Goal: Task Accomplishment & Management: Manage account settings

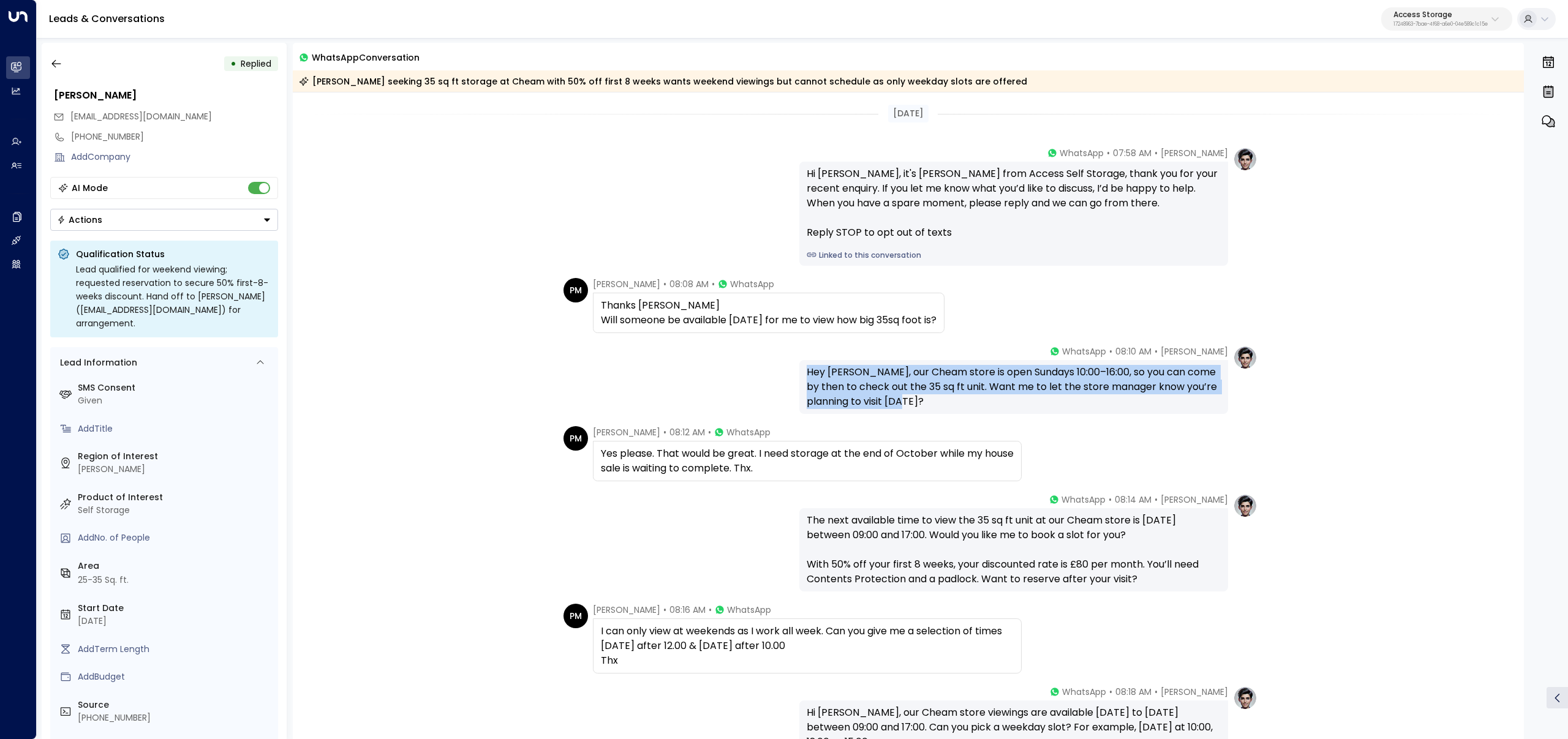
drag, startPoint x: 796, startPoint y: 367, endPoint x: 924, endPoint y: 406, distance: 133.8
click at [924, 407] on div "Laura Chambers • 08:10 AM • WhatsApp Hey Paul, our Cheam store is open Sundays …" at bounding box center [908, 379] width 698 height 68
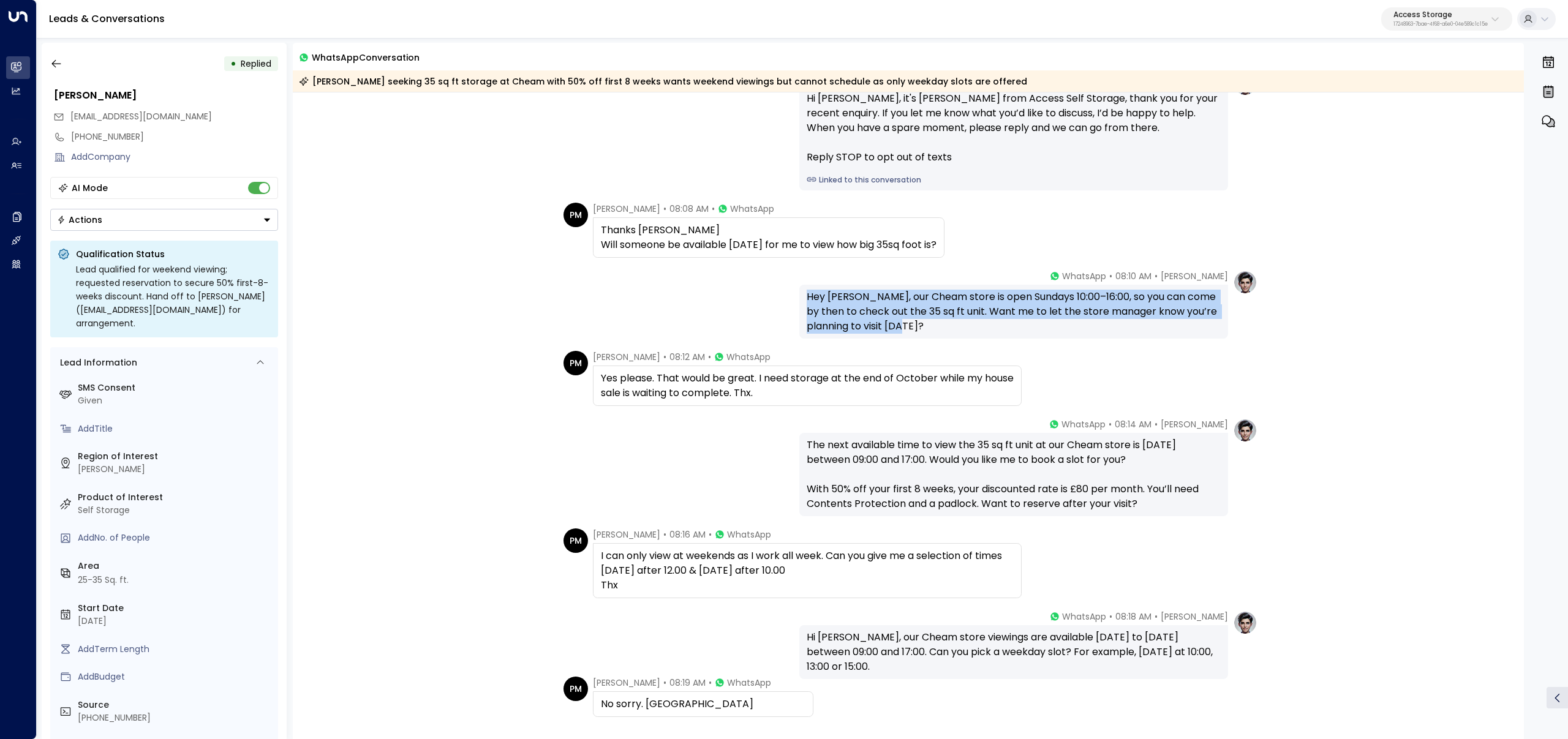
scroll to position [242, 0]
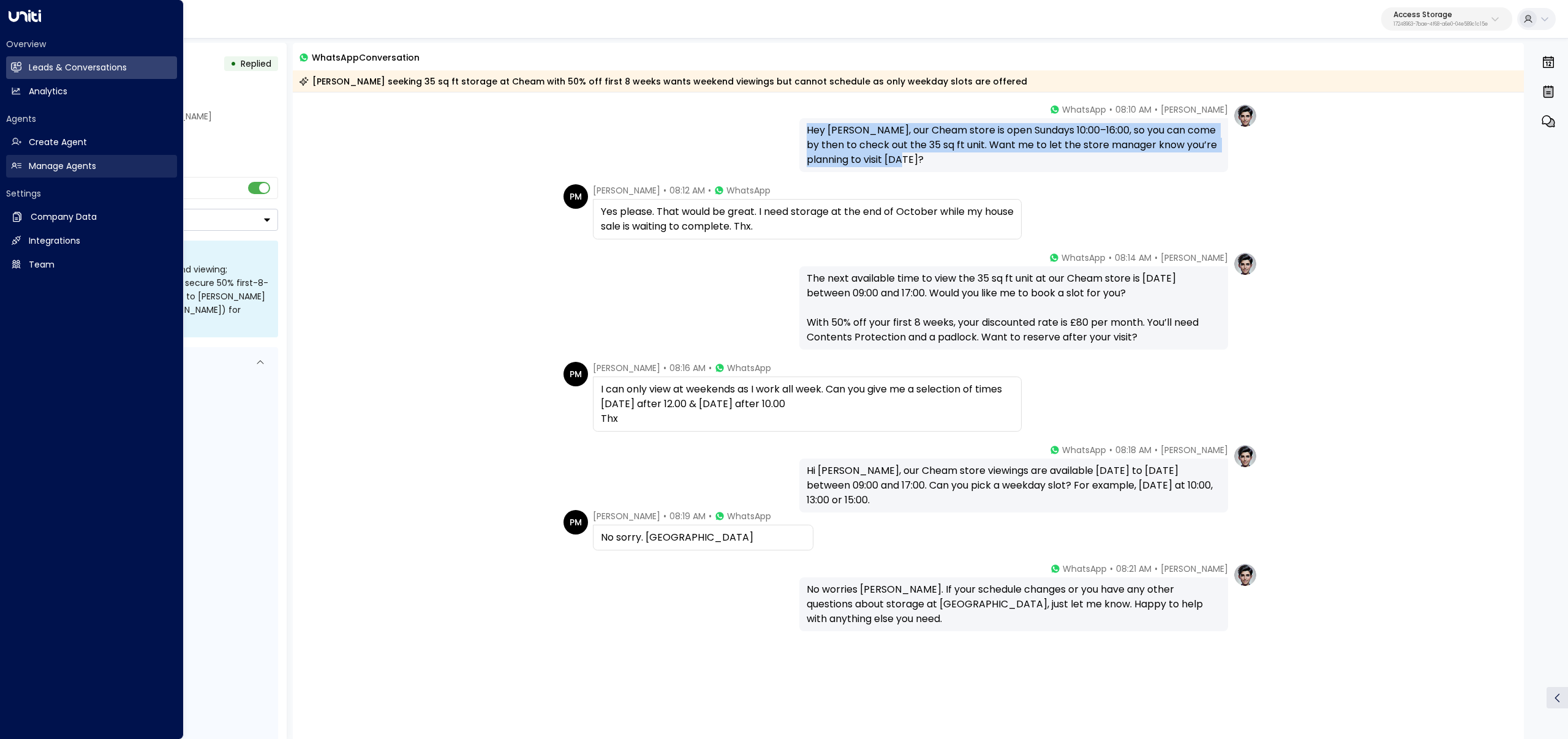
click at [29, 160] on link "Manage Agents Manage Agents" at bounding box center [91, 166] width 171 height 23
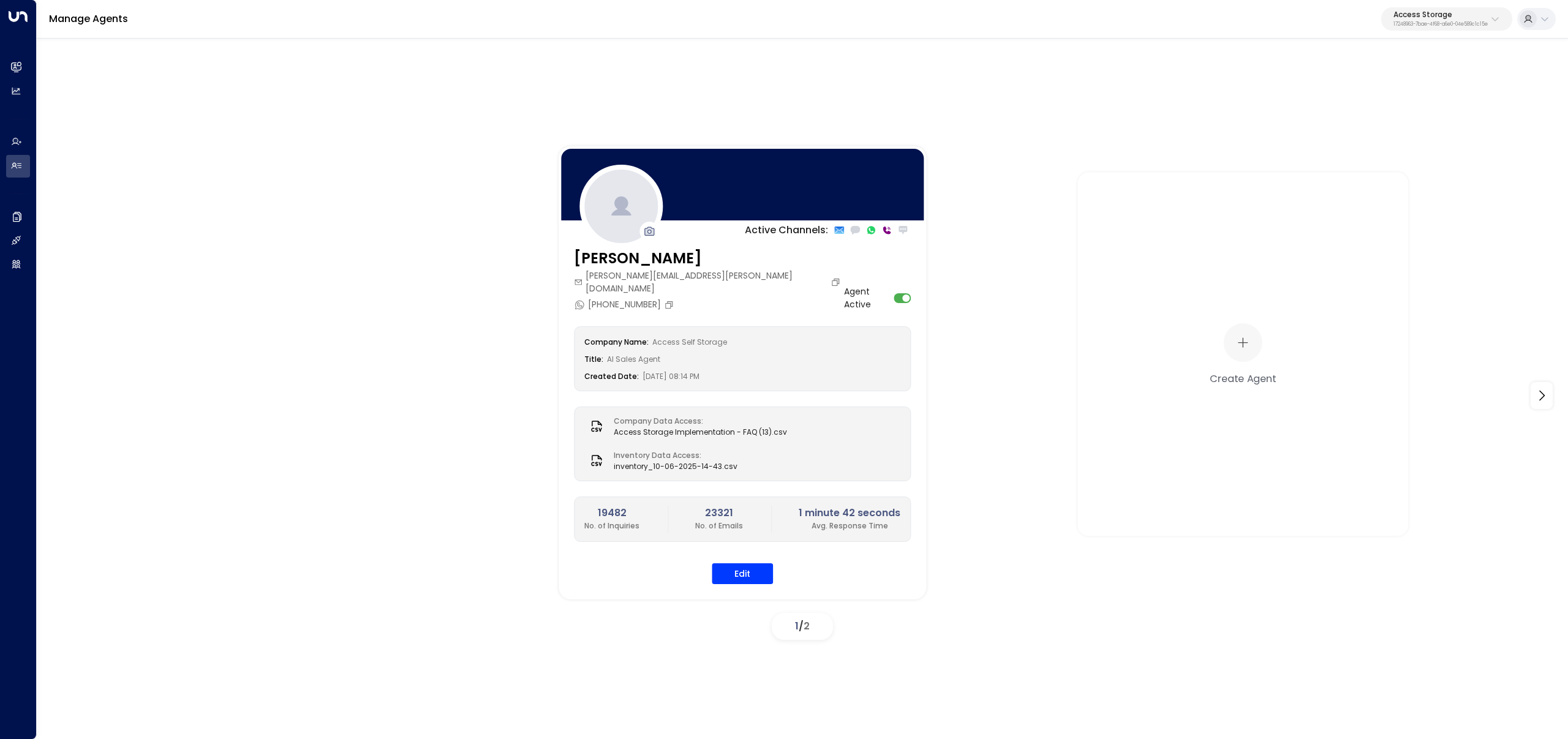
click at [1441, 15] on p "Access Storage" at bounding box center [1441, 15] width 94 height 7
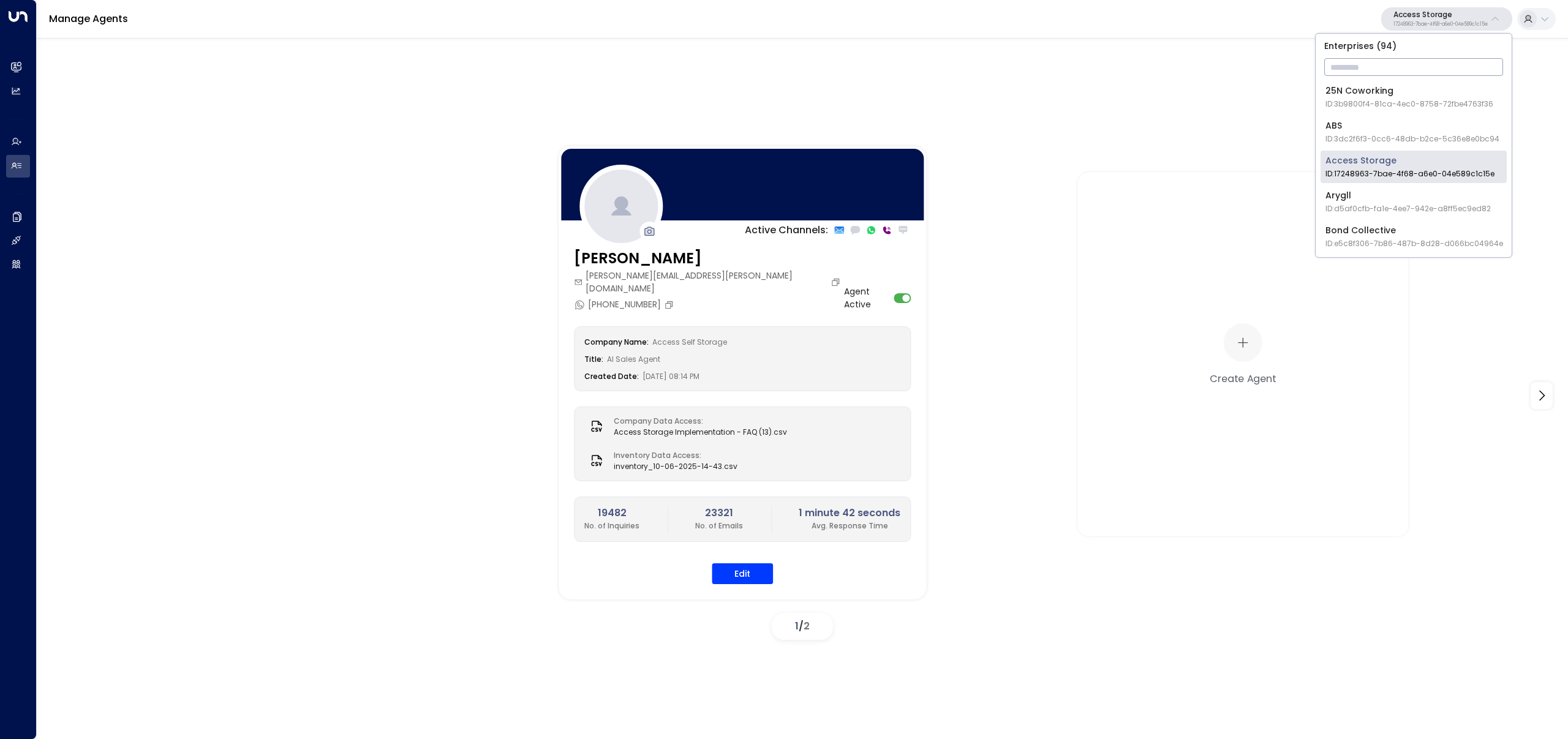
click at [259, 234] on div "Active Channels: Laura Chambers laura.chambers@accessstorage.com +447427255715 …" at bounding box center [803, 396] width 1471 height 498
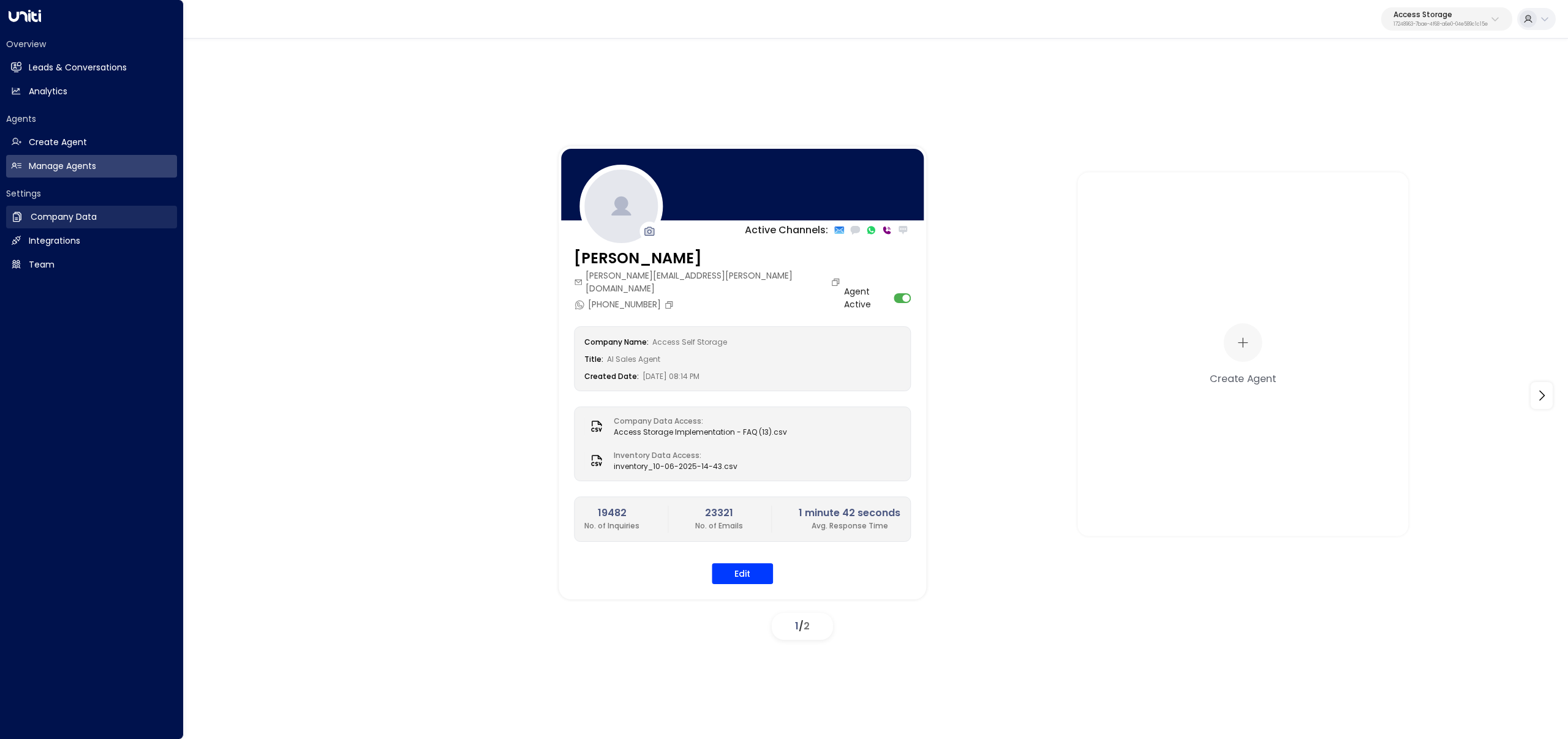
click at [11, 216] on icon at bounding box center [17, 217] width 12 height 12
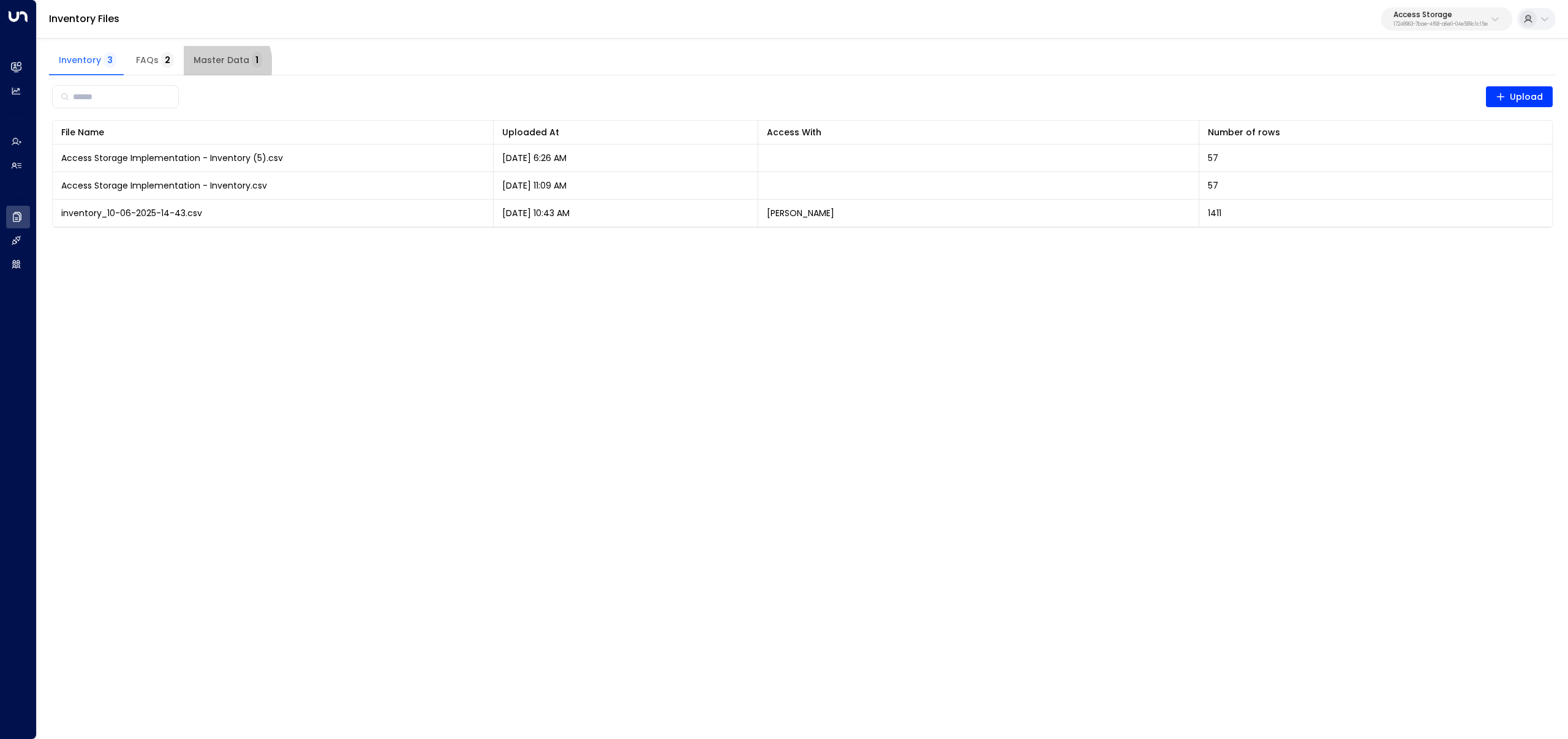
click at [213, 64] on span "Master Data 1" at bounding box center [227, 60] width 68 height 11
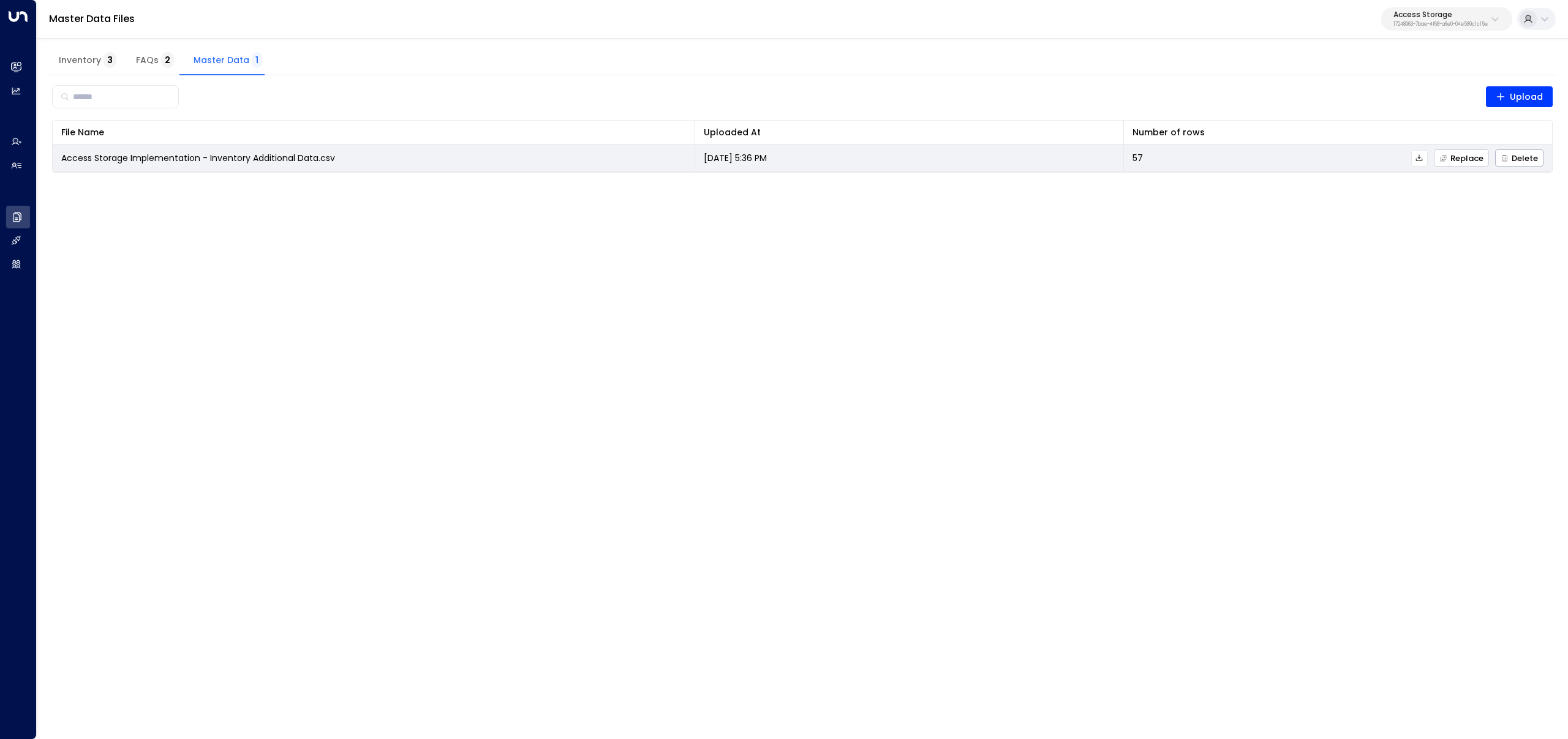
click at [1447, 158] on icon "button" at bounding box center [1443, 158] width 8 height 8
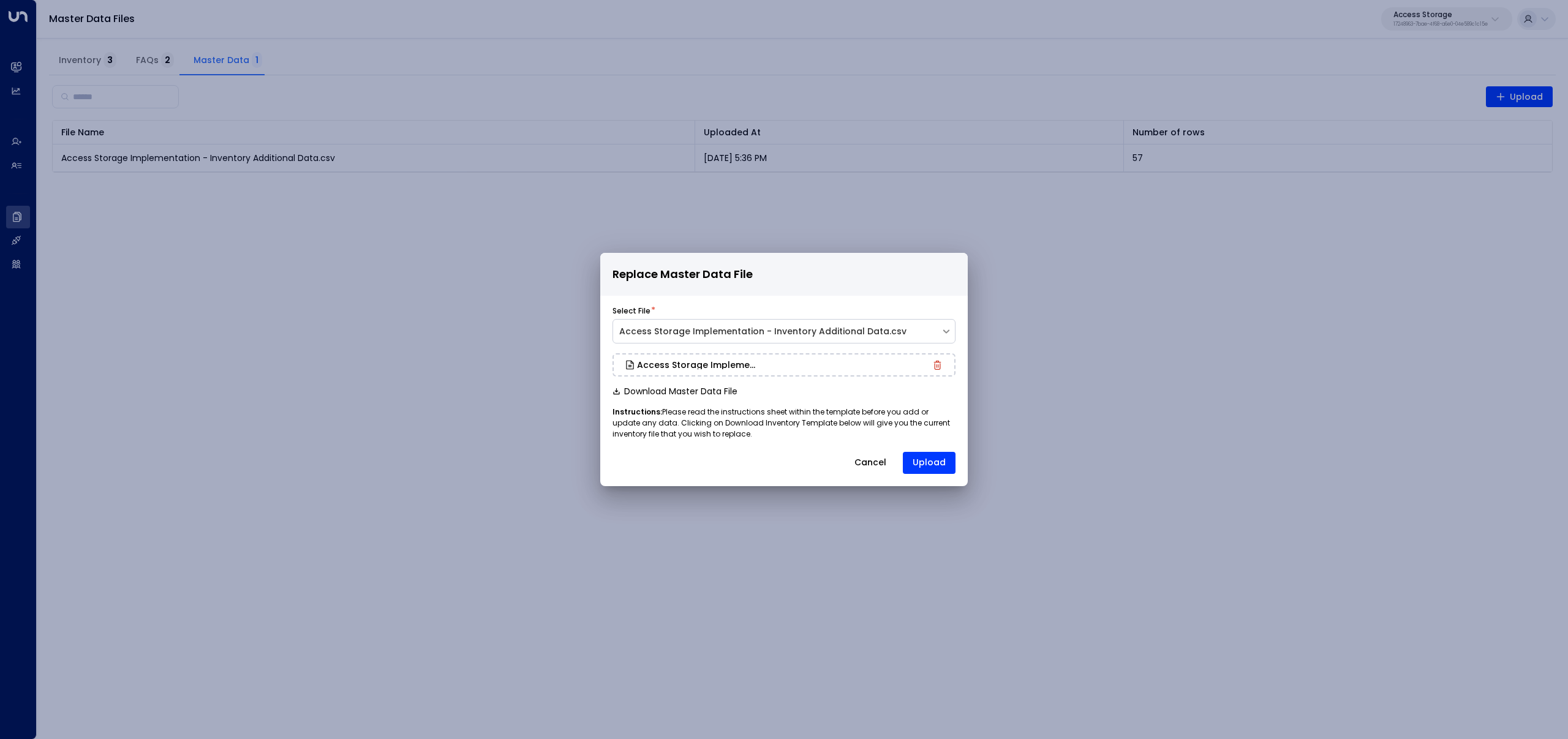
click at [939, 464] on button "Upload" at bounding box center [929, 463] width 52 height 22
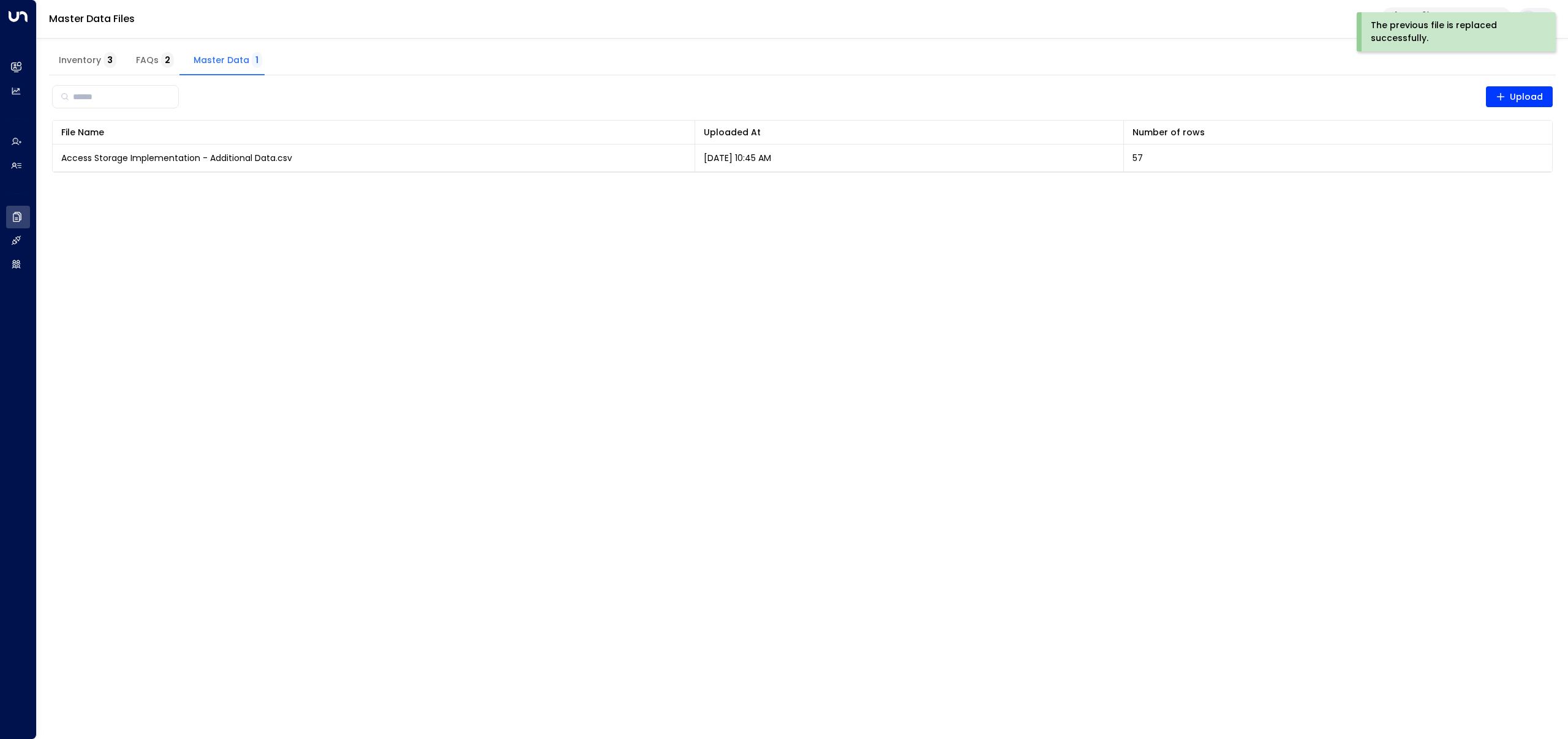
click at [1223, 188] on html "The previous file is replaced successfully. Overview Leads & Conversations Lead…" at bounding box center [784, 94] width 1568 height 188
click at [82, 60] on span "Inventory 3" at bounding box center [88, 60] width 58 height 11
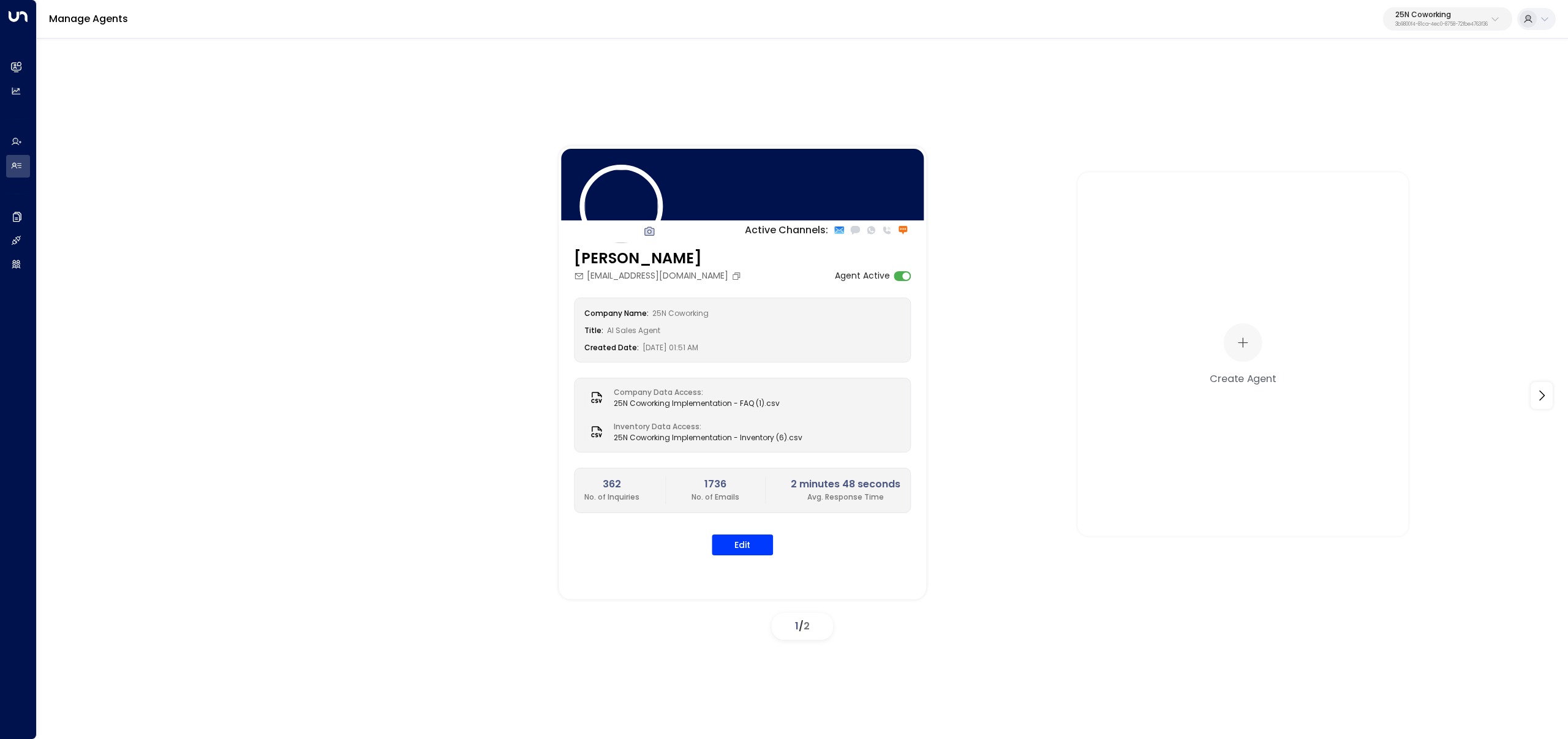
click at [1441, 12] on p "25N Coworking" at bounding box center [1442, 15] width 93 height 7
type input "******"
click at [1353, 106] on span "ID: 17248963-7bae-4f68-a6e0-04e589c1c15e" at bounding box center [1410, 104] width 169 height 11
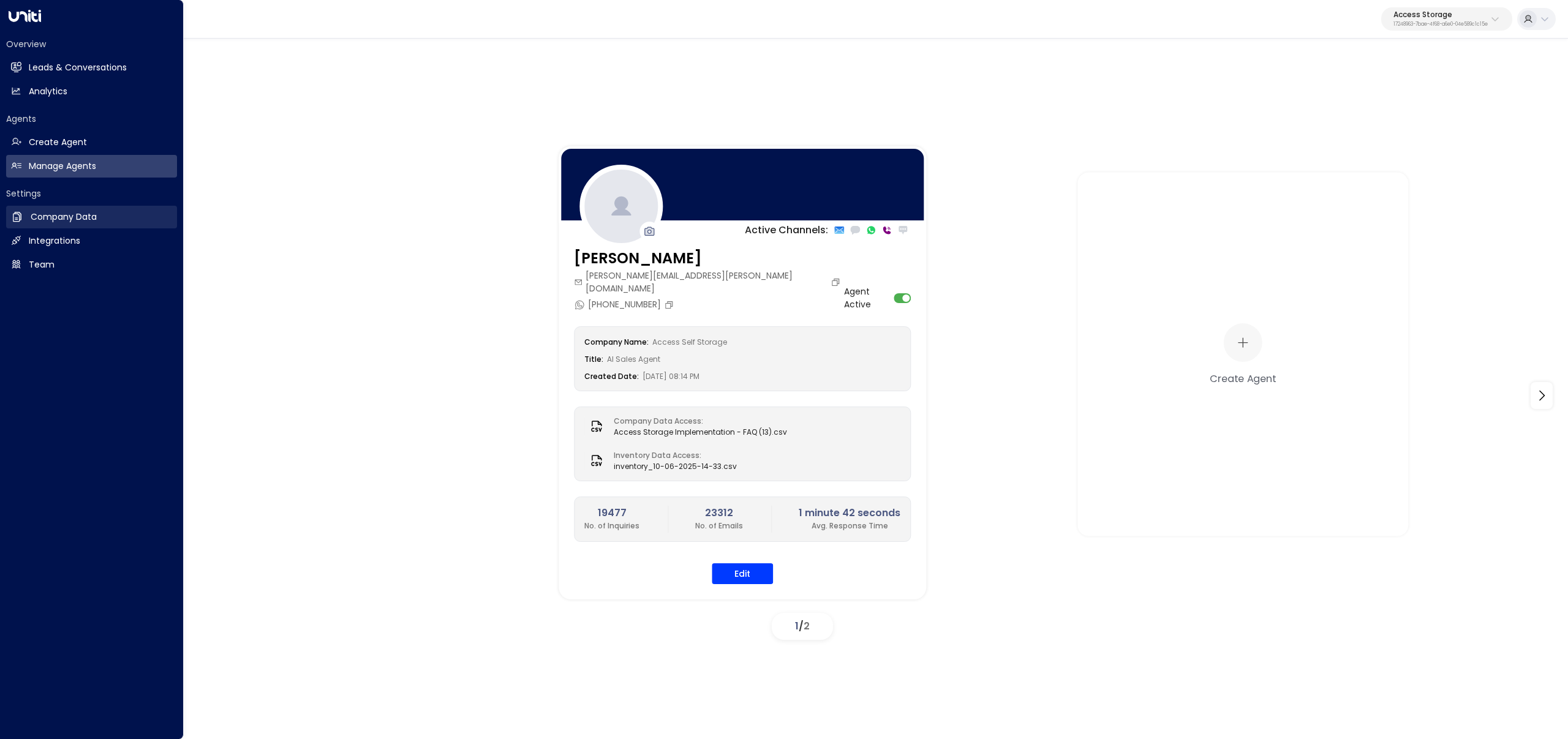
click at [30, 221] on h2 "Company Data" at bounding box center [64, 217] width 66 height 13
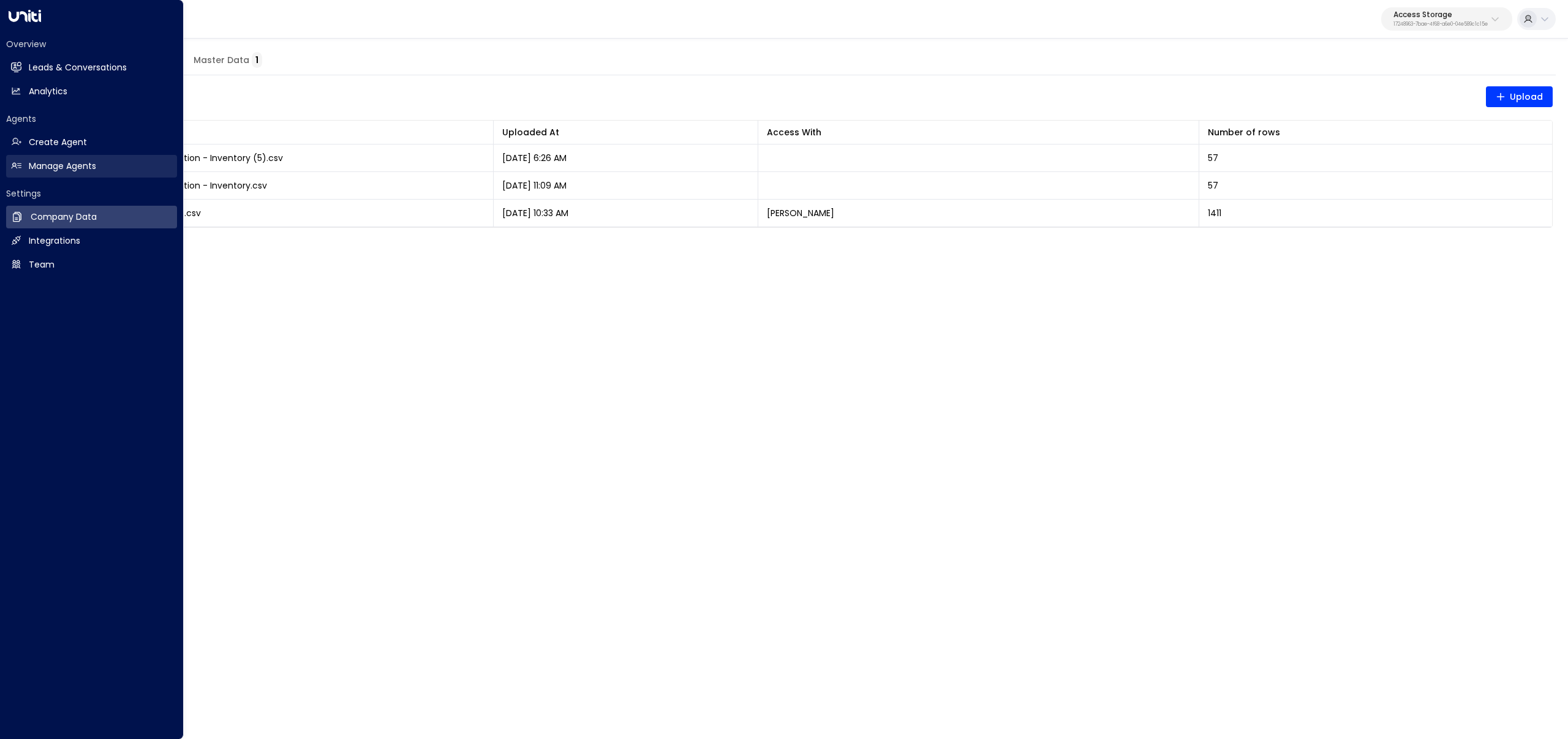
click at [19, 163] on icon at bounding box center [17, 166] width 11 height 11
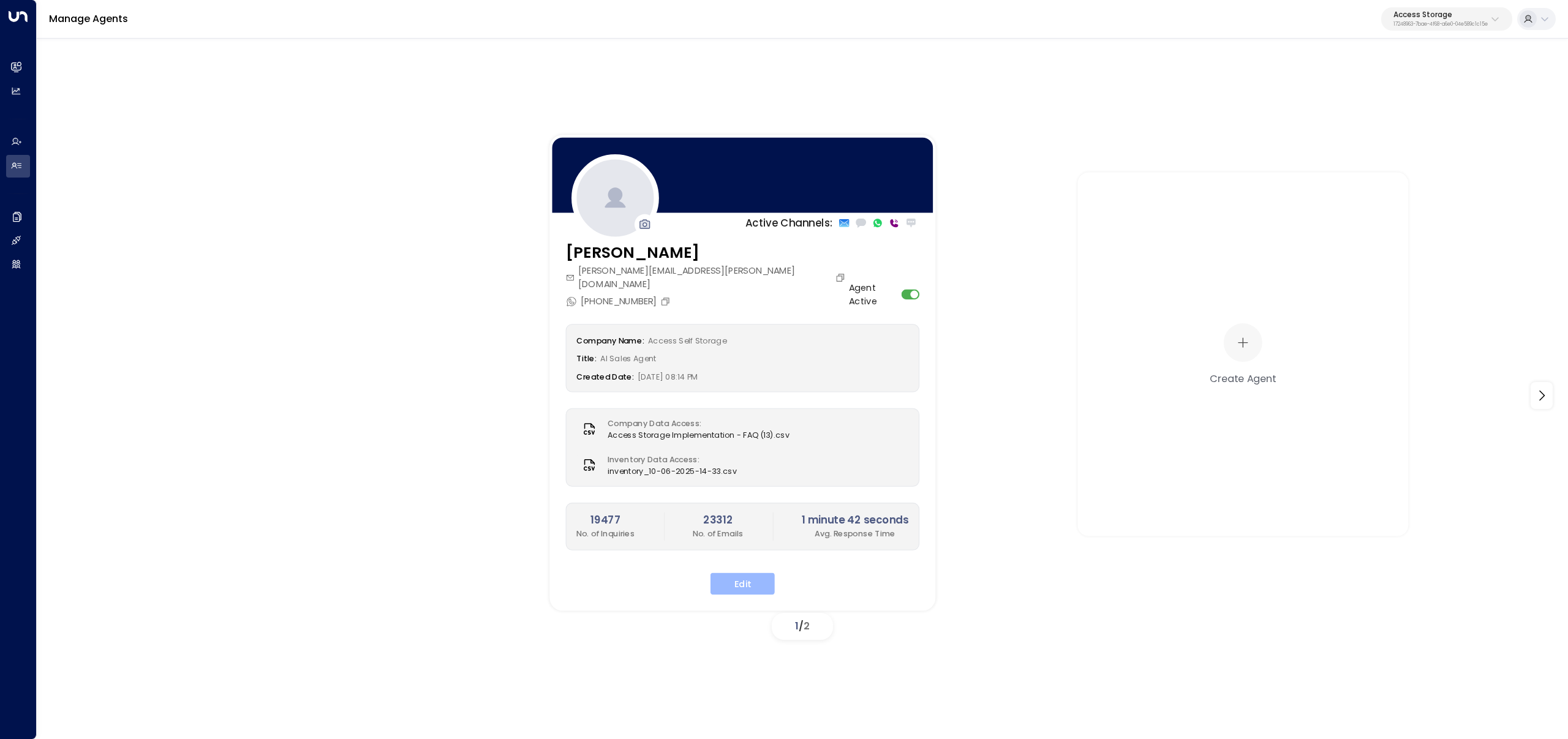
click at [727, 573] on button "Edit" at bounding box center [743, 584] width 64 height 22
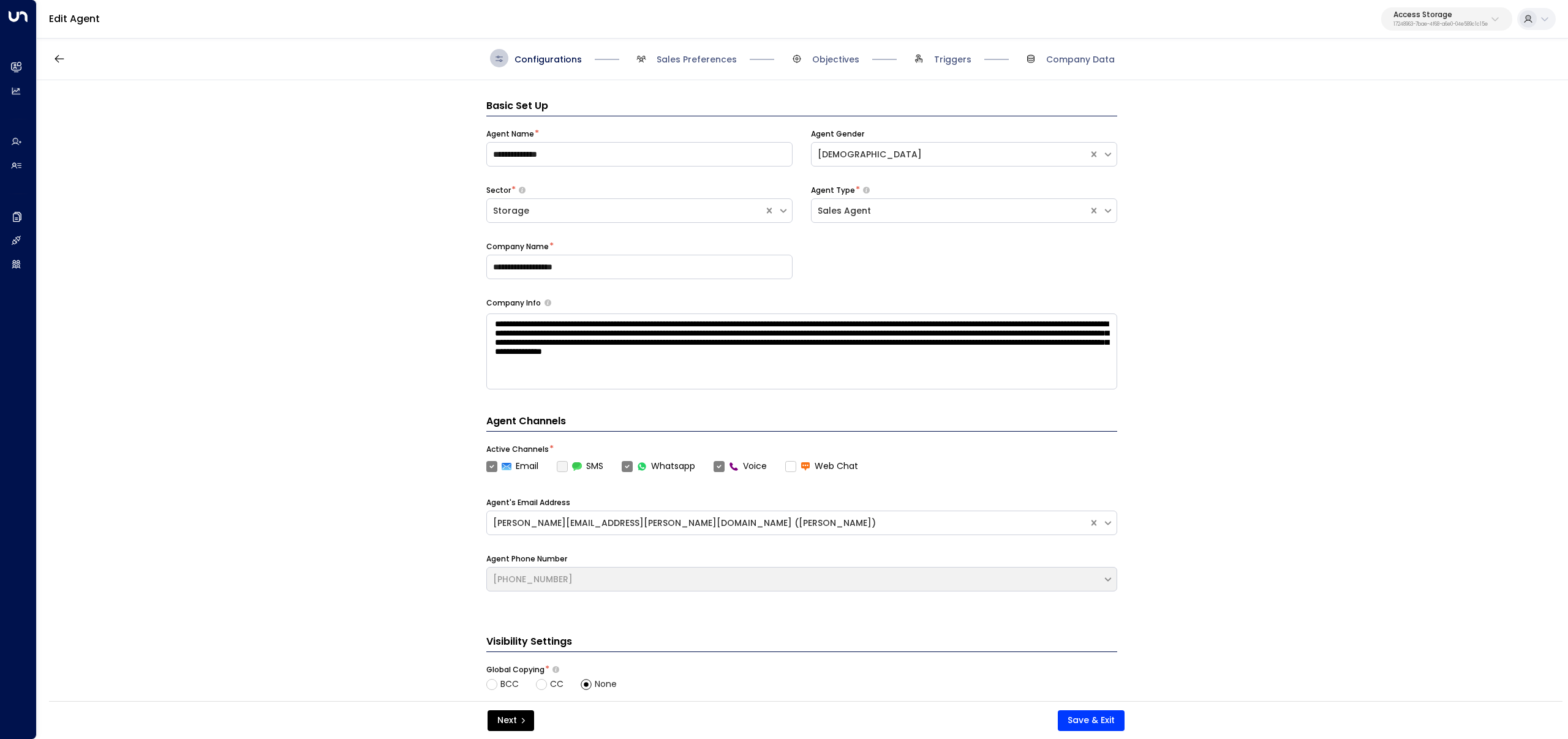
scroll to position [19, 0]
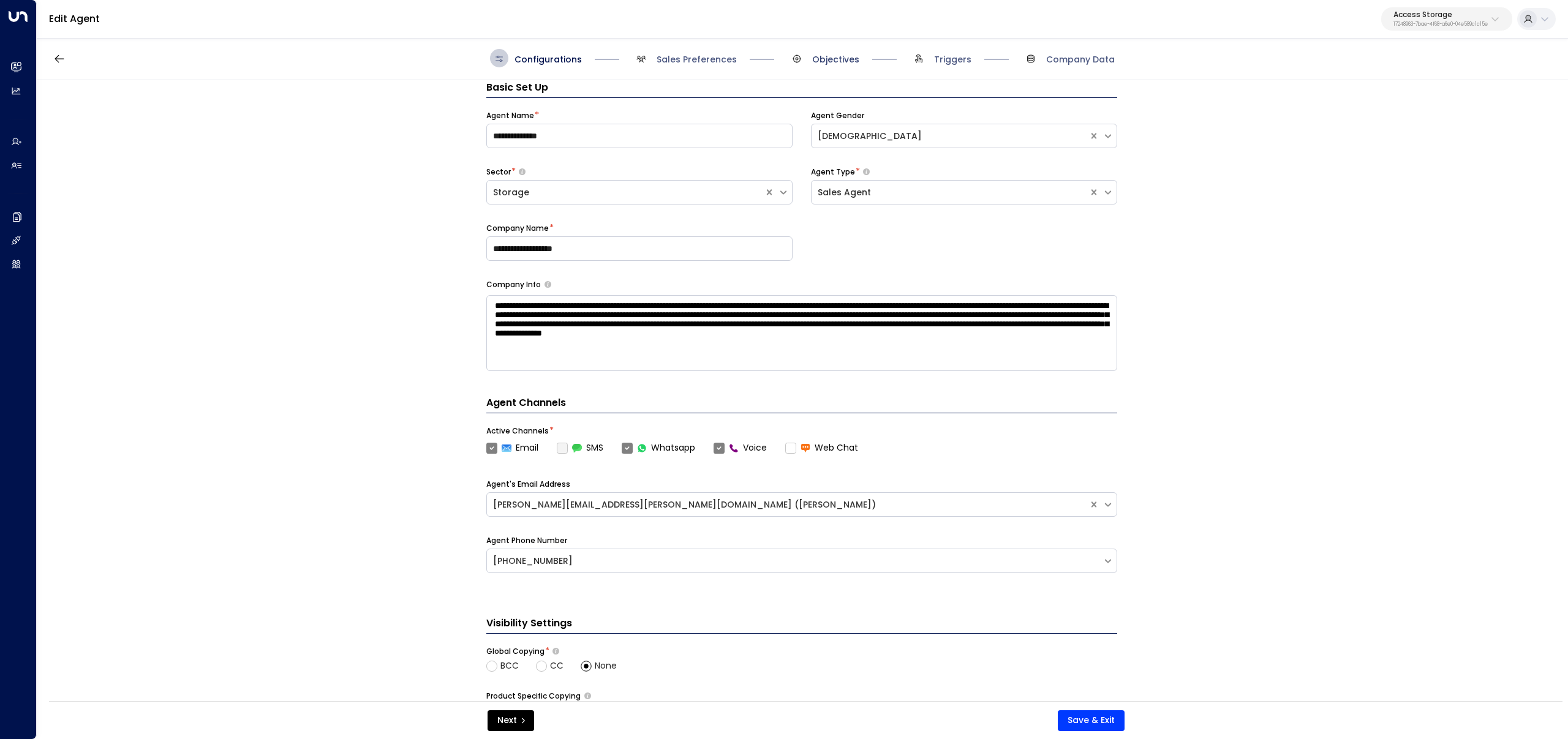
click at [824, 60] on span "Objectives" at bounding box center [835, 59] width 47 height 12
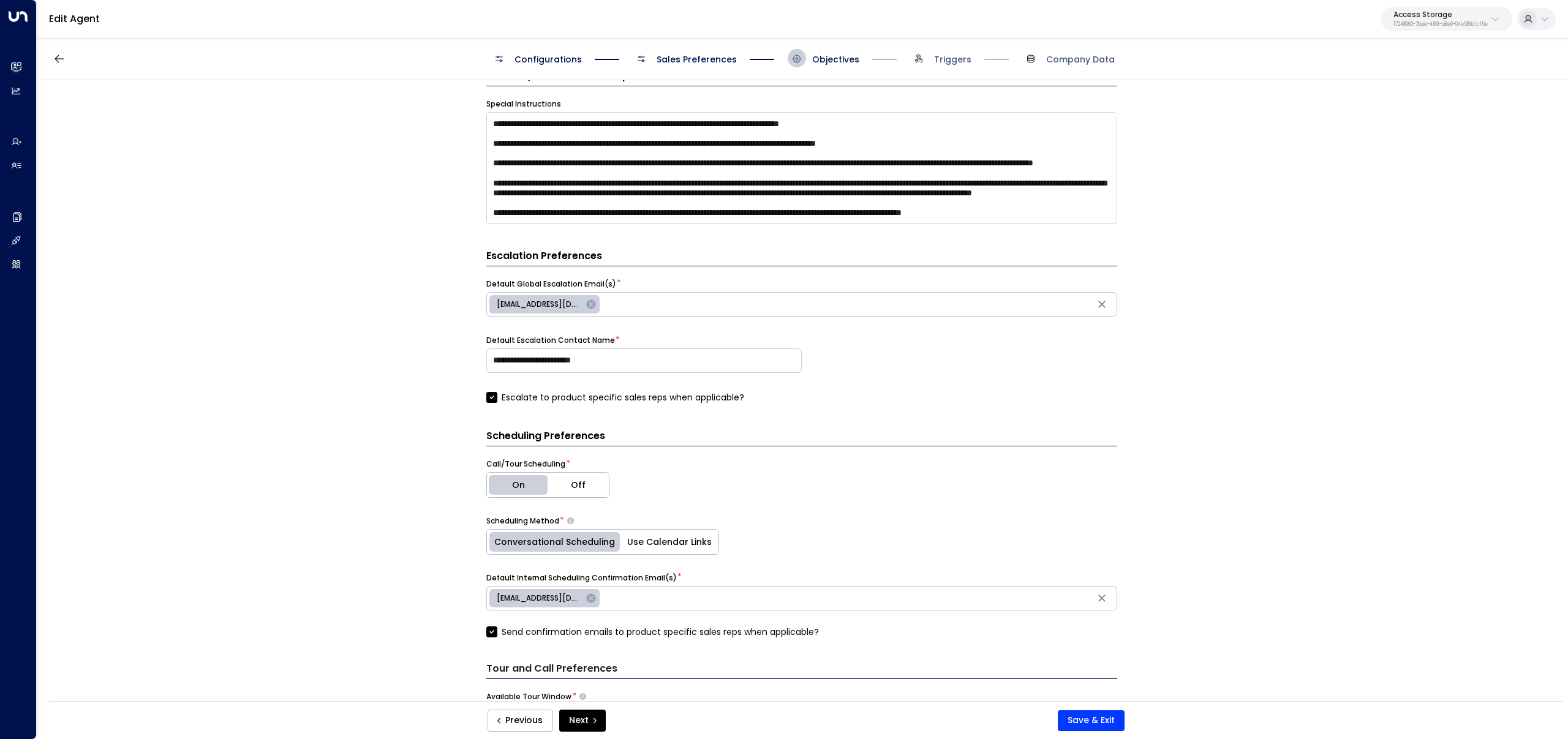
scroll to position [586, 0]
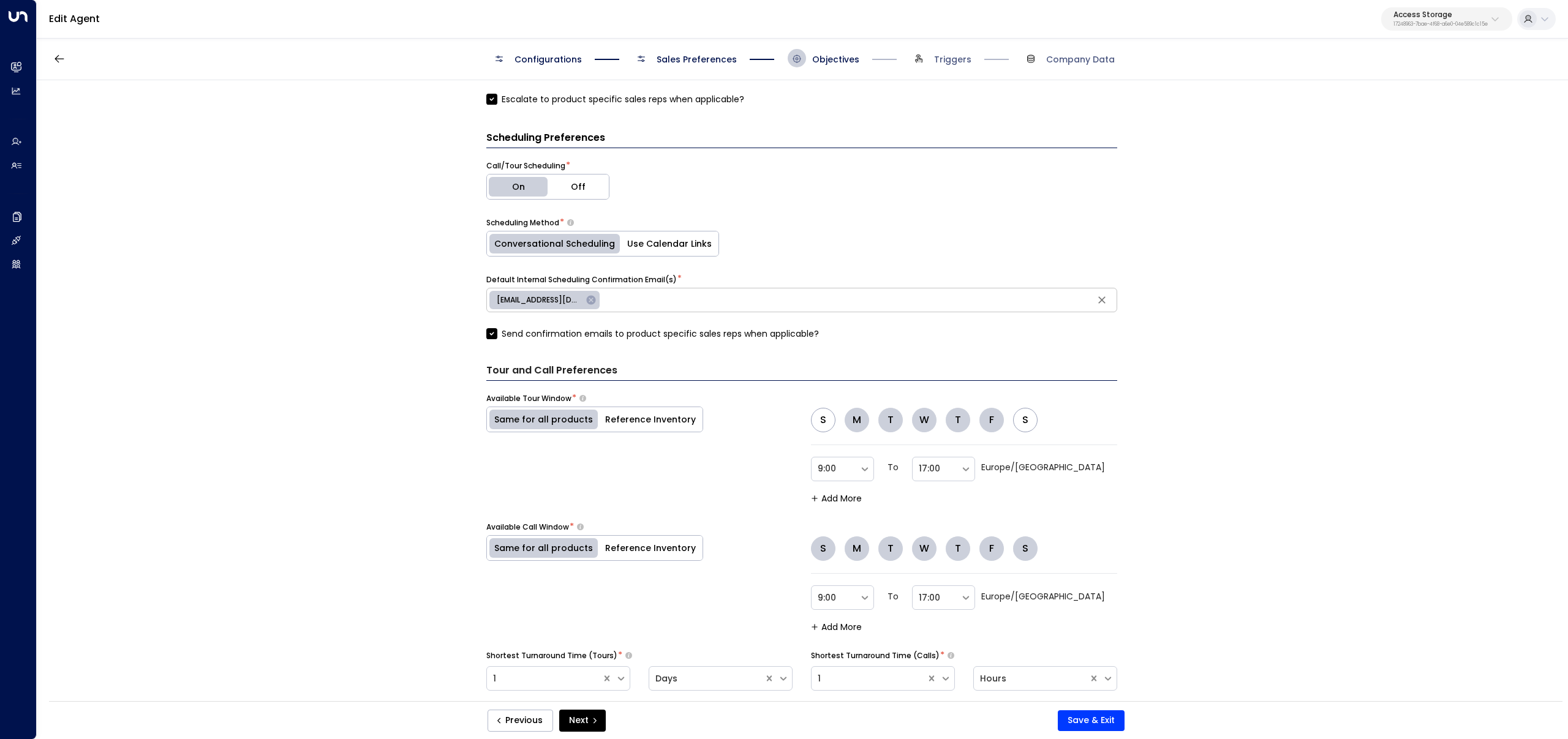
click at [831, 419] on button "S" at bounding box center [823, 420] width 25 height 25
click at [1037, 427] on div "S M T W T F S" at bounding box center [929, 420] width 236 height 25
click at [1031, 420] on button "S" at bounding box center [1025, 420] width 25 height 25
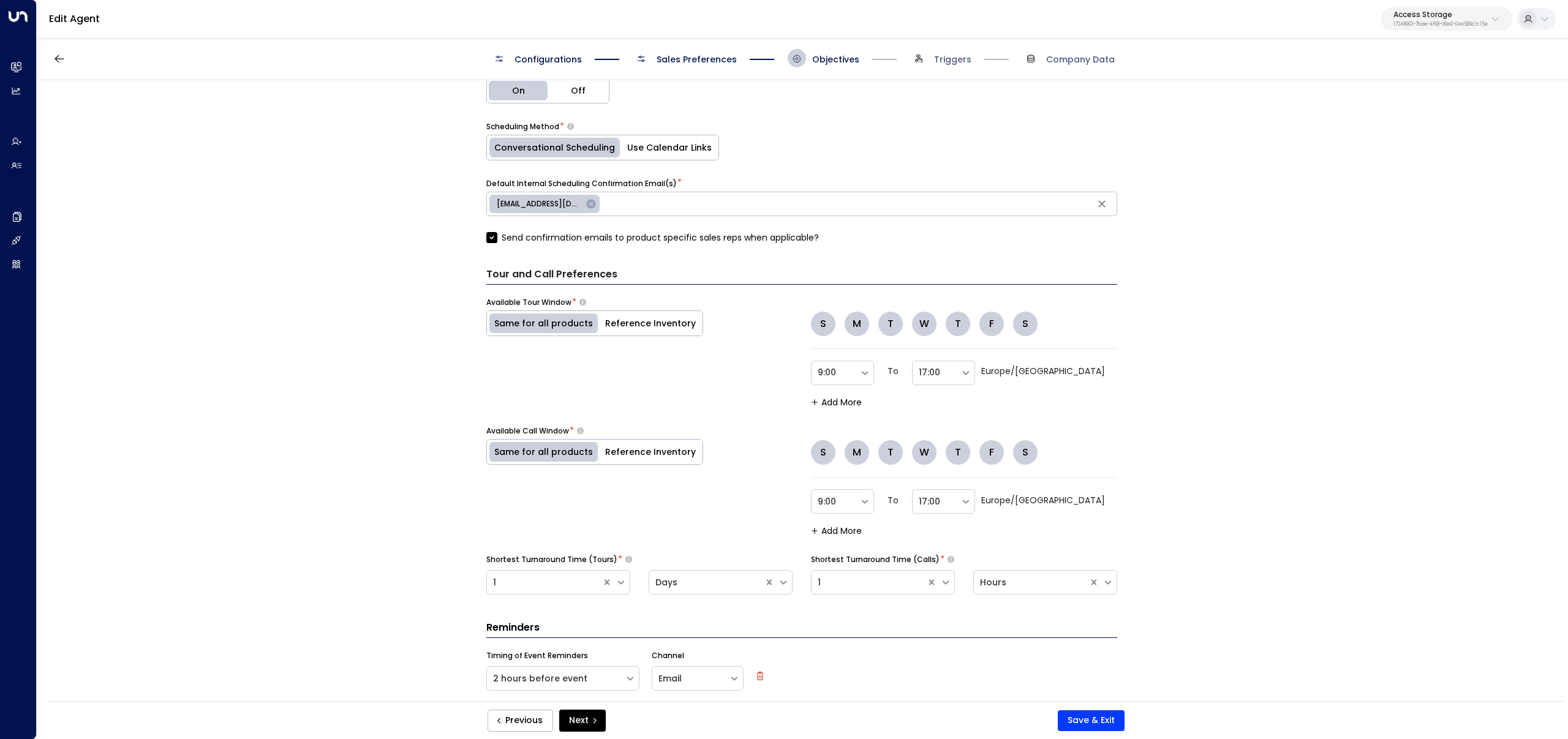
scroll to position [753, 0]
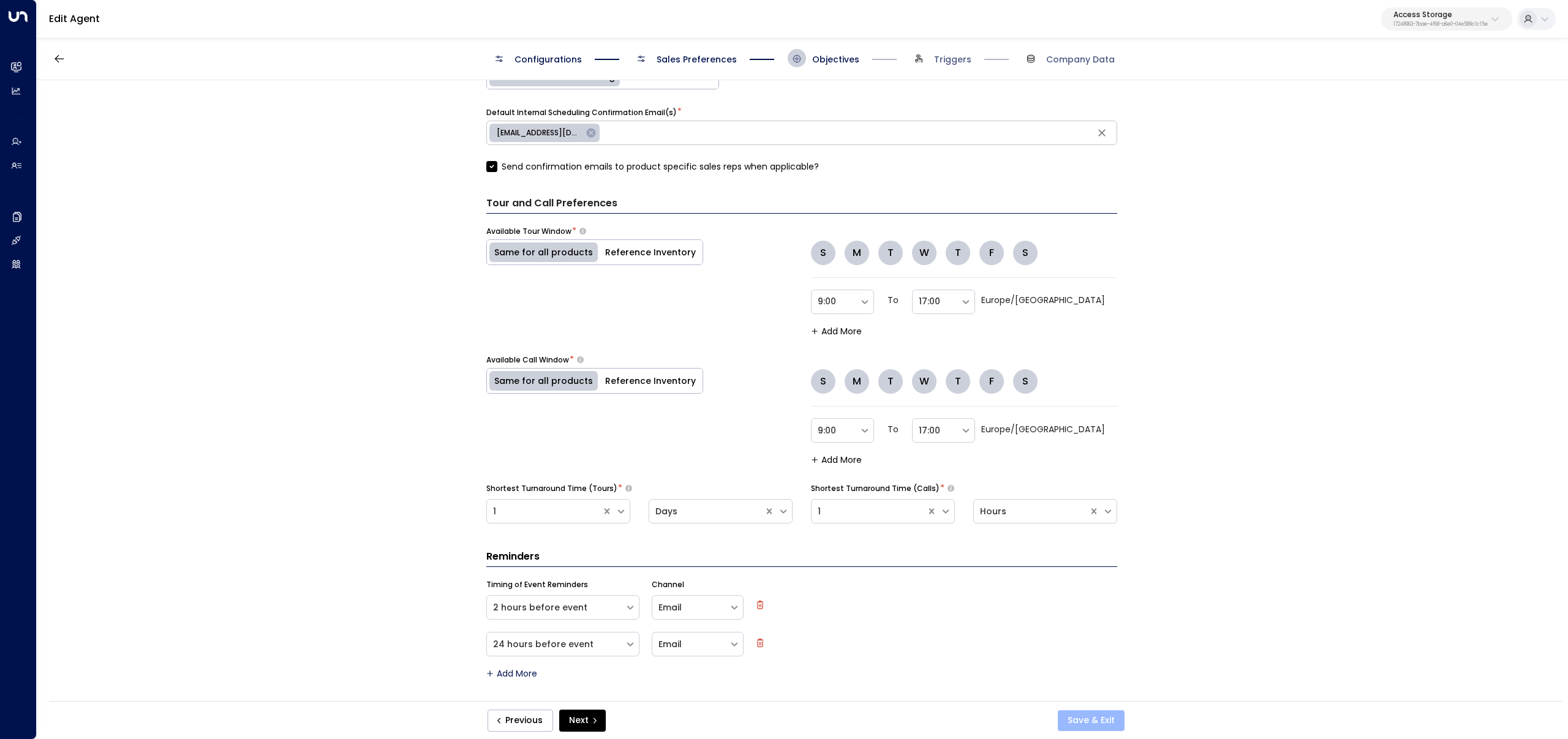
click at [1084, 724] on button "Save & Exit" at bounding box center [1091, 720] width 67 height 21
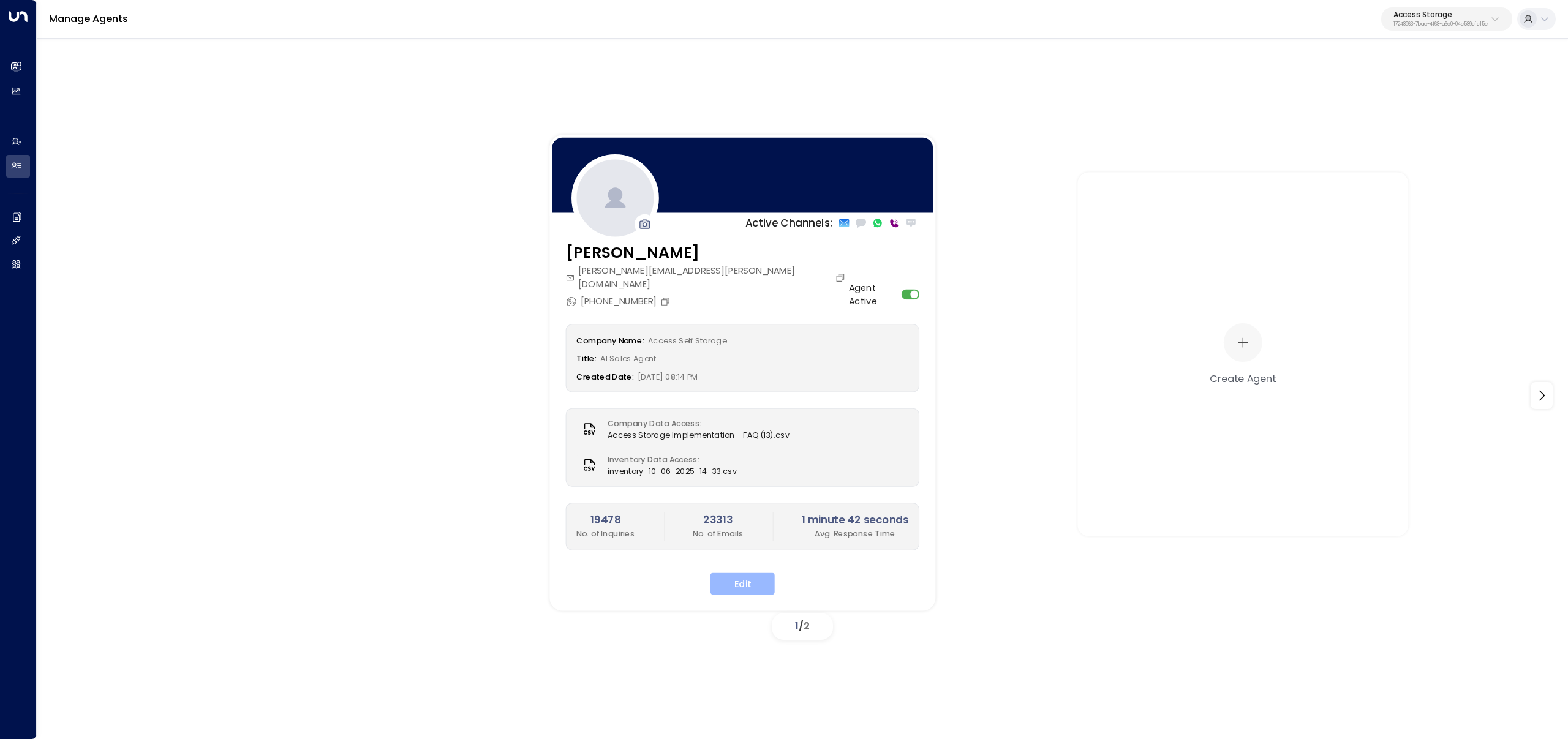
click at [739, 575] on button "Edit" at bounding box center [743, 584] width 64 height 22
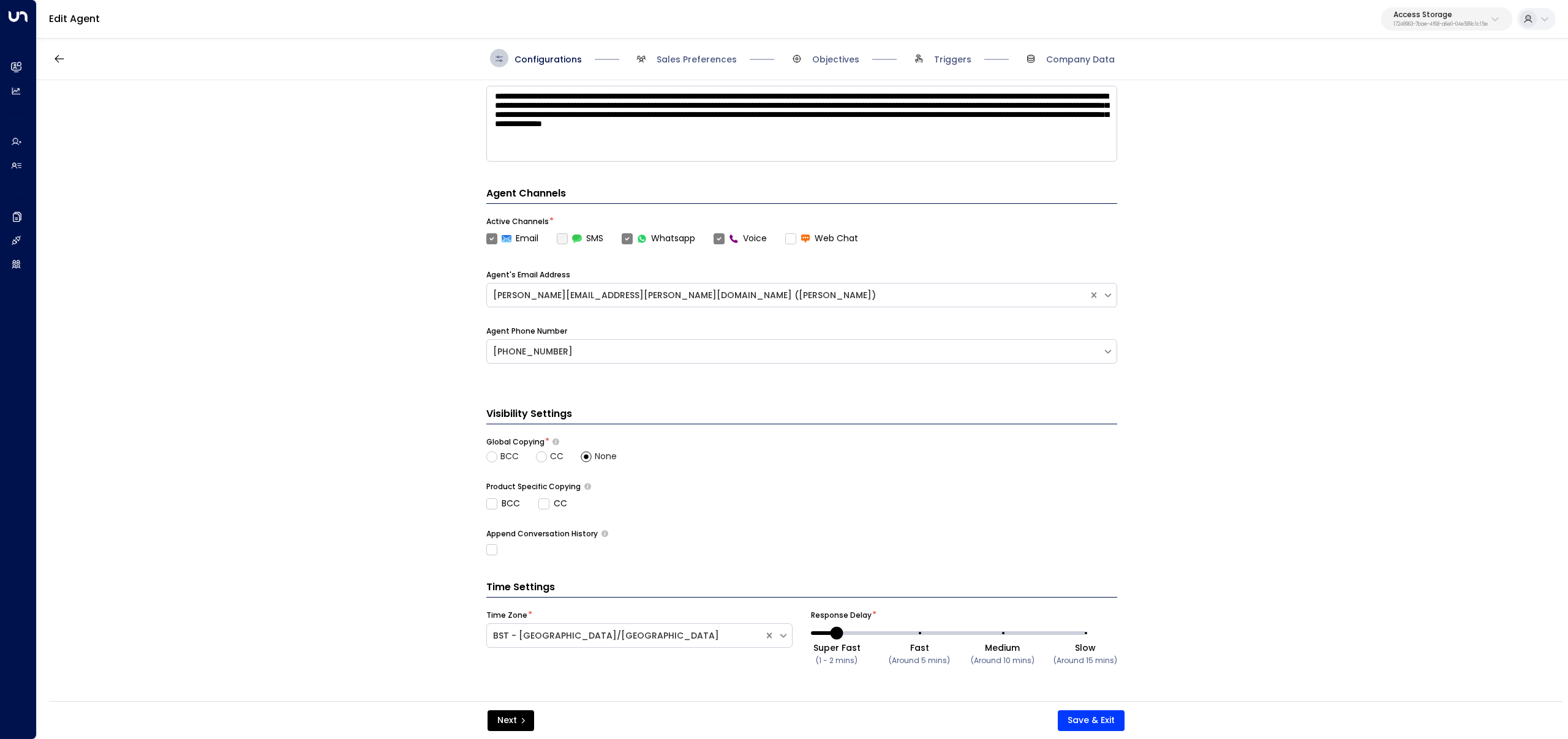
drag, startPoint x: 680, startPoint y: 63, endPoint x: 686, endPoint y: 69, distance: 8.5
click at [680, 62] on span "Sales Preferences" at bounding box center [696, 59] width 80 height 12
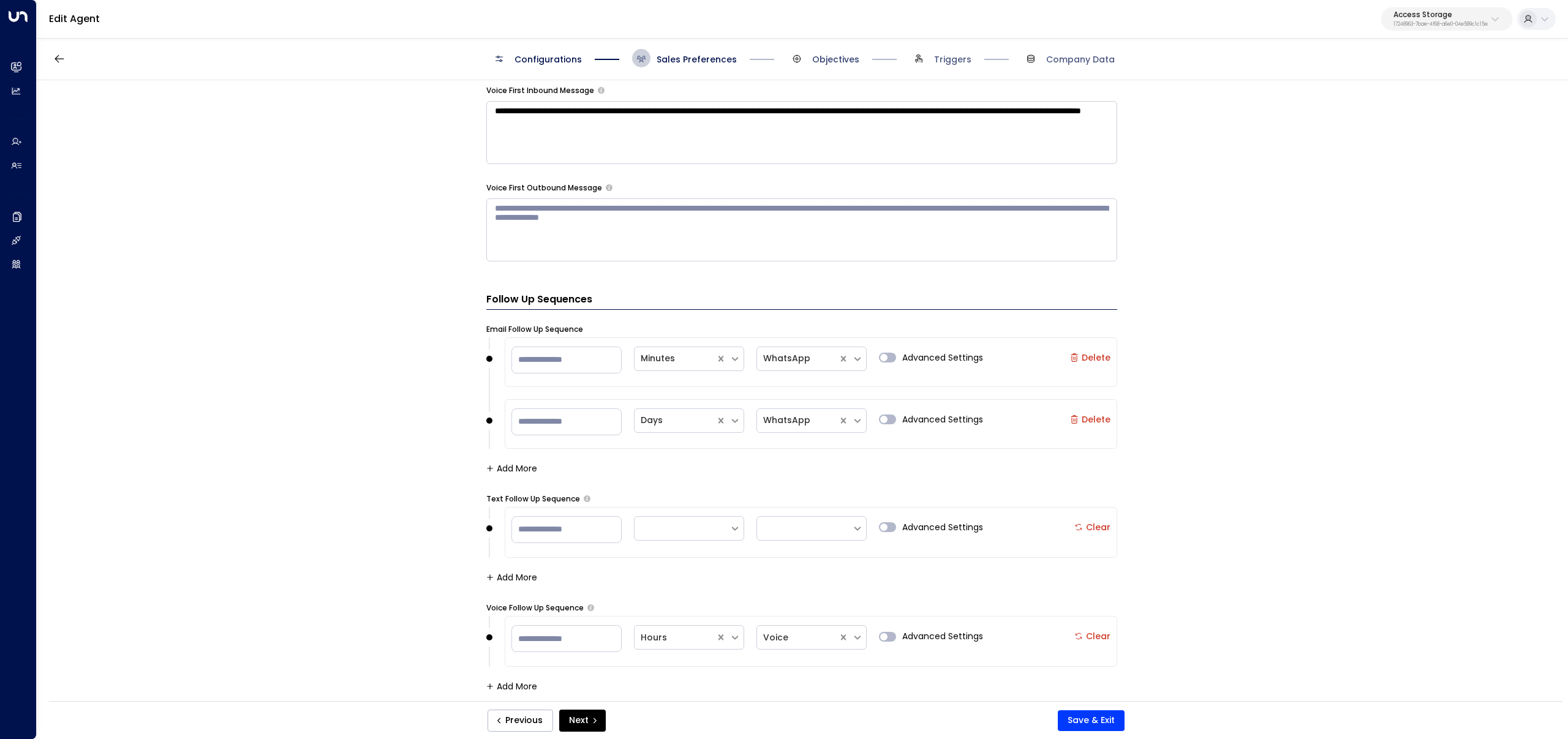
click at [820, 54] on span "Objectives" at bounding box center [835, 59] width 47 height 12
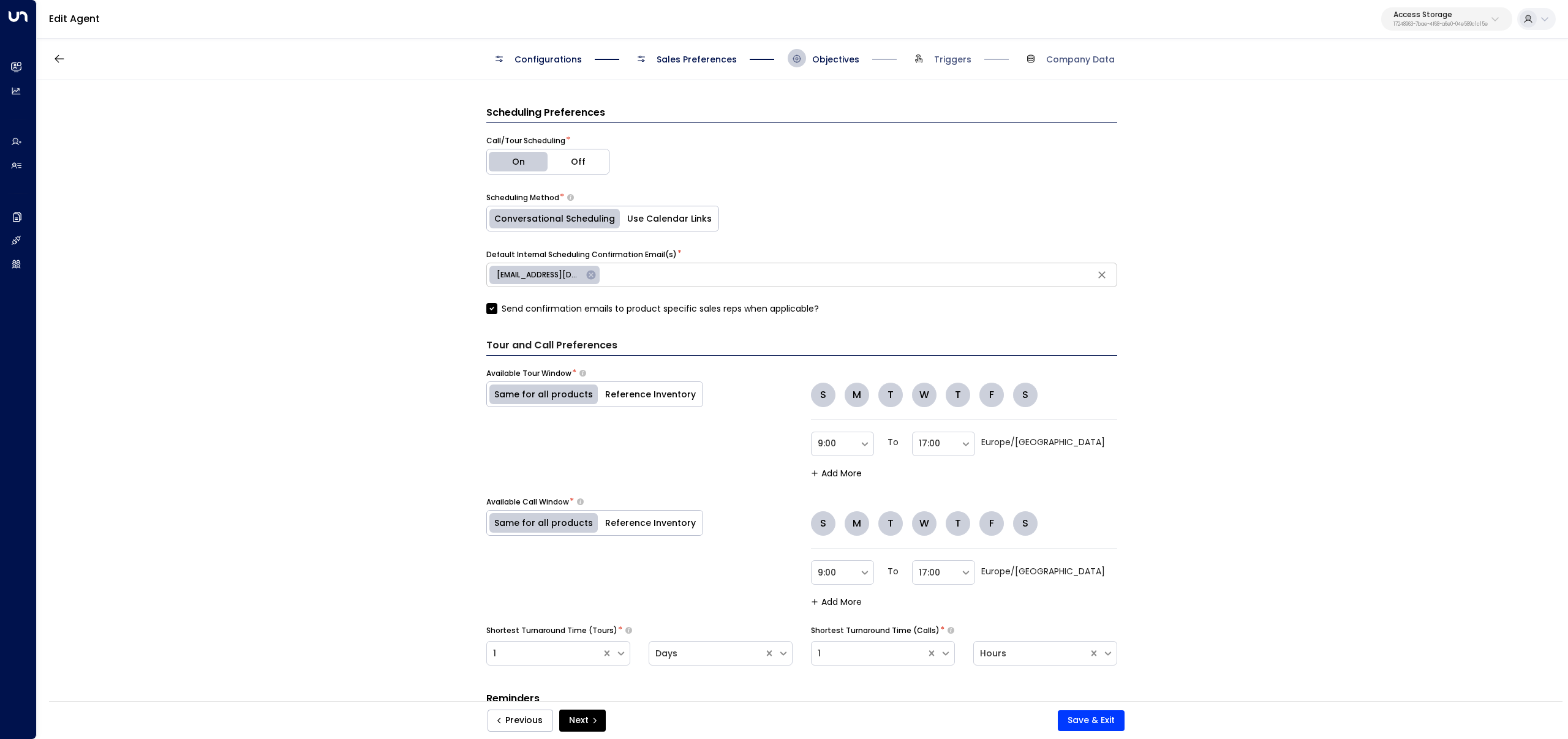
scroll to position [641, 0]
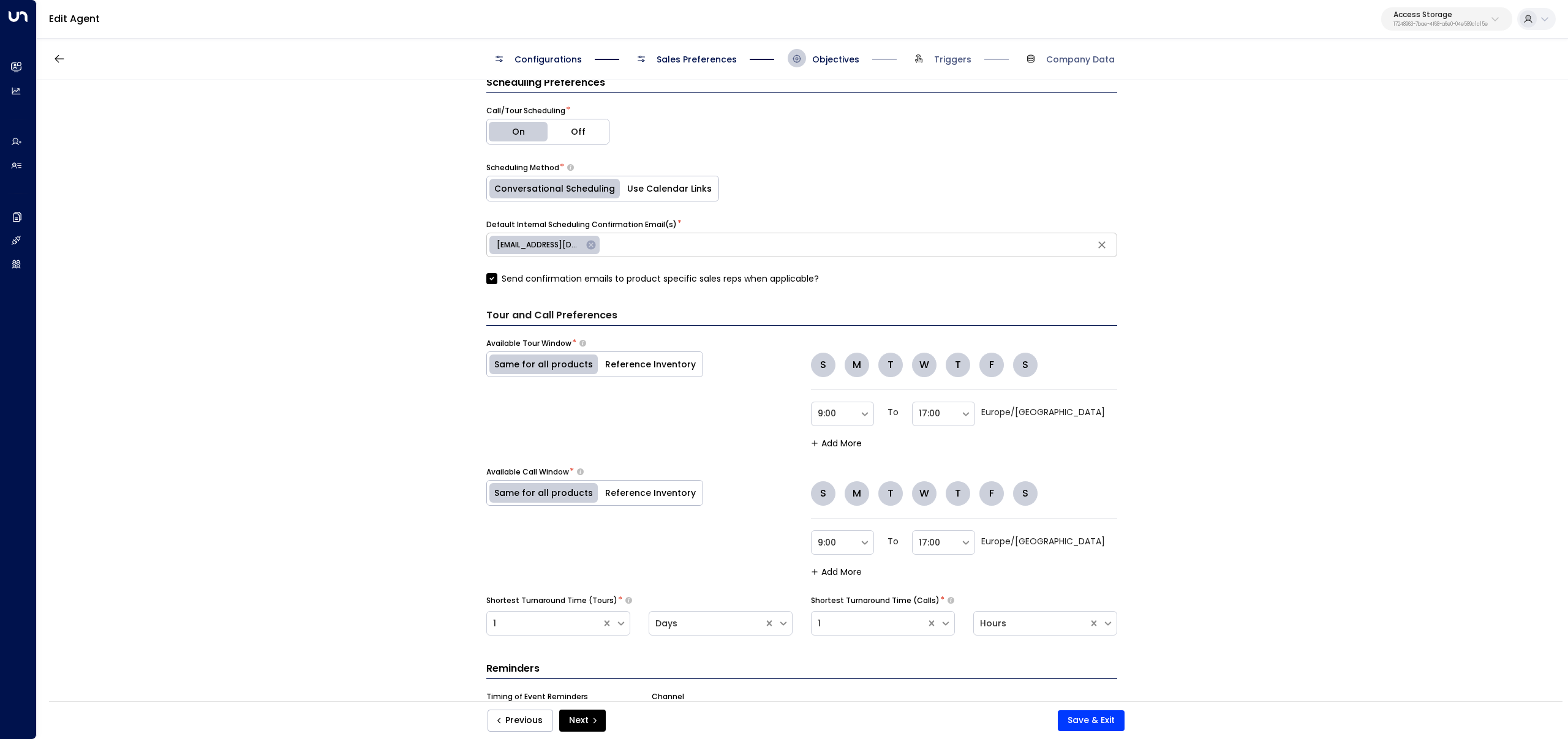
click at [812, 363] on button "S" at bounding box center [823, 365] width 25 height 25
click at [1028, 361] on button "S" at bounding box center [1025, 365] width 25 height 25
click at [821, 446] on button "Add More" at bounding box center [836, 443] width 51 height 10
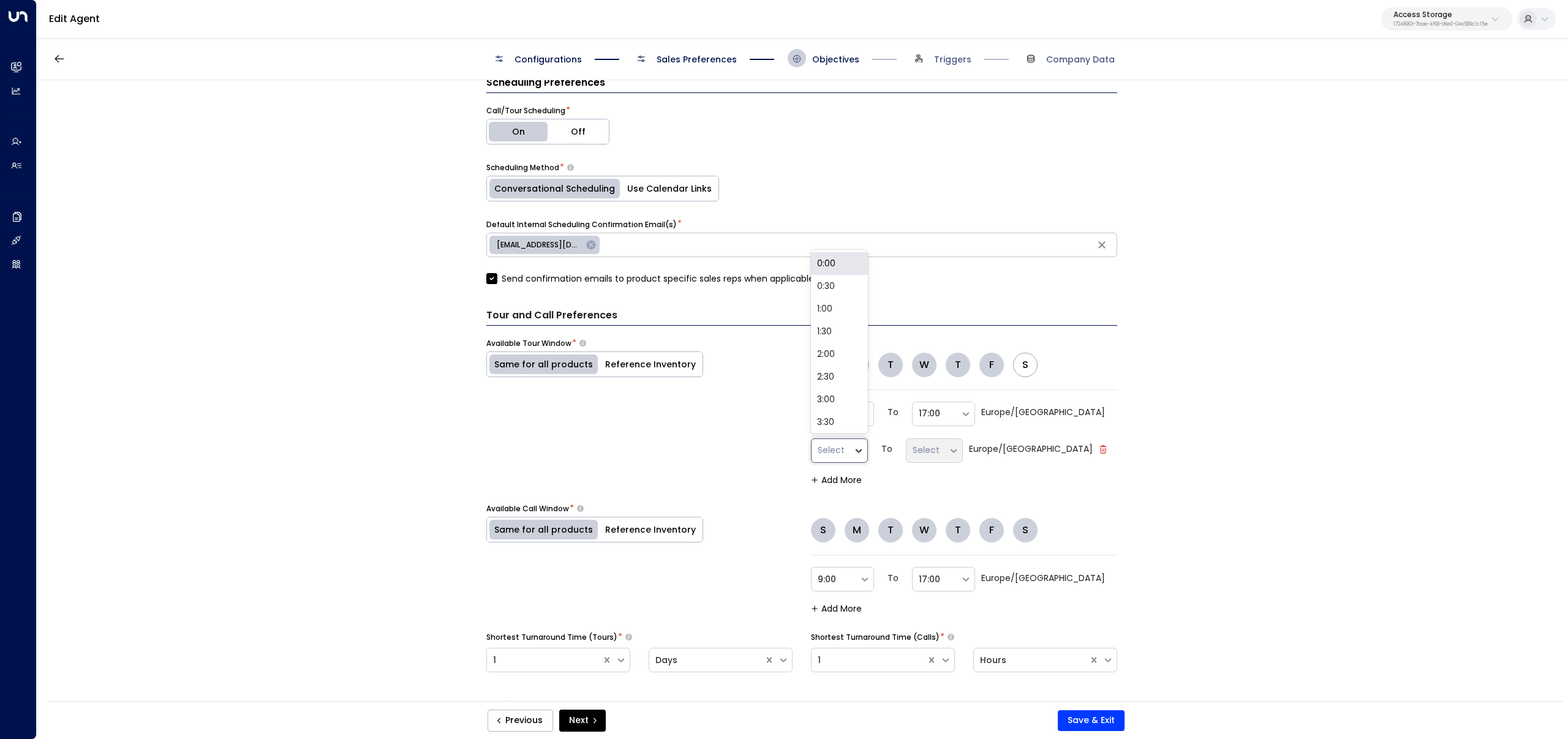
click at [865, 451] on icon at bounding box center [859, 451] width 11 height 11
drag, startPoint x: 1309, startPoint y: 439, endPoint x: 1280, endPoint y: 433, distance: 29.6
click at [1297, 437] on div "**********" at bounding box center [802, 394] width 1530 height 629
click at [815, 370] on button "S" at bounding box center [823, 365] width 25 height 25
click at [818, 367] on button "S" at bounding box center [823, 365] width 25 height 25
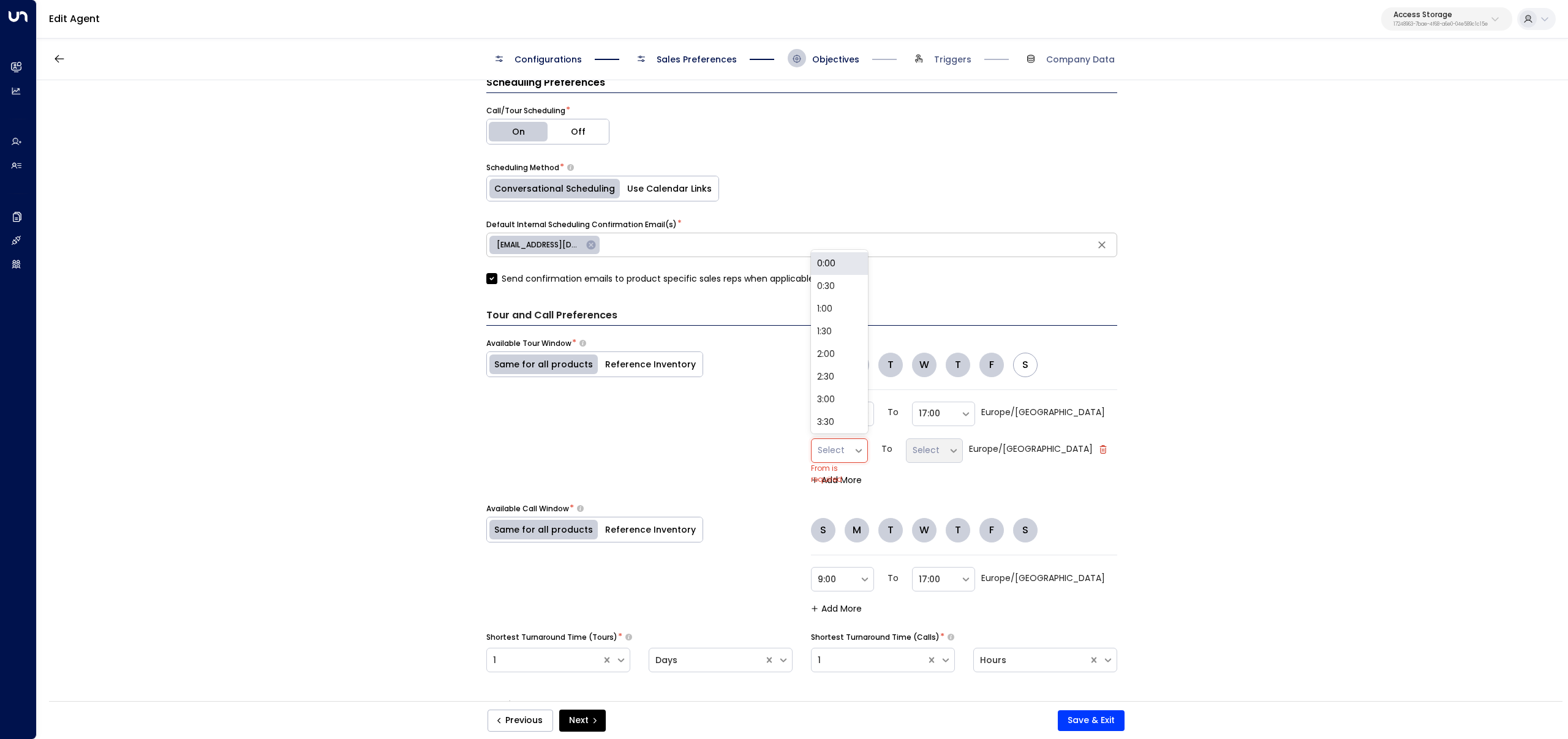
click at [853, 457] on div "Select" at bounding box center [832, 450] width 42 height 20
drag, startPoint x: 1221, startPoint y: 427, endPoint x: 1174, endPoint y: 417, distance: 48.1
click at [1219, 427] on div "**********" at bounding box center [802, 394] width 1530 height 629
click at [1102, 447] on icon "button" at bounding box center [1103, 449] width 7 height 9
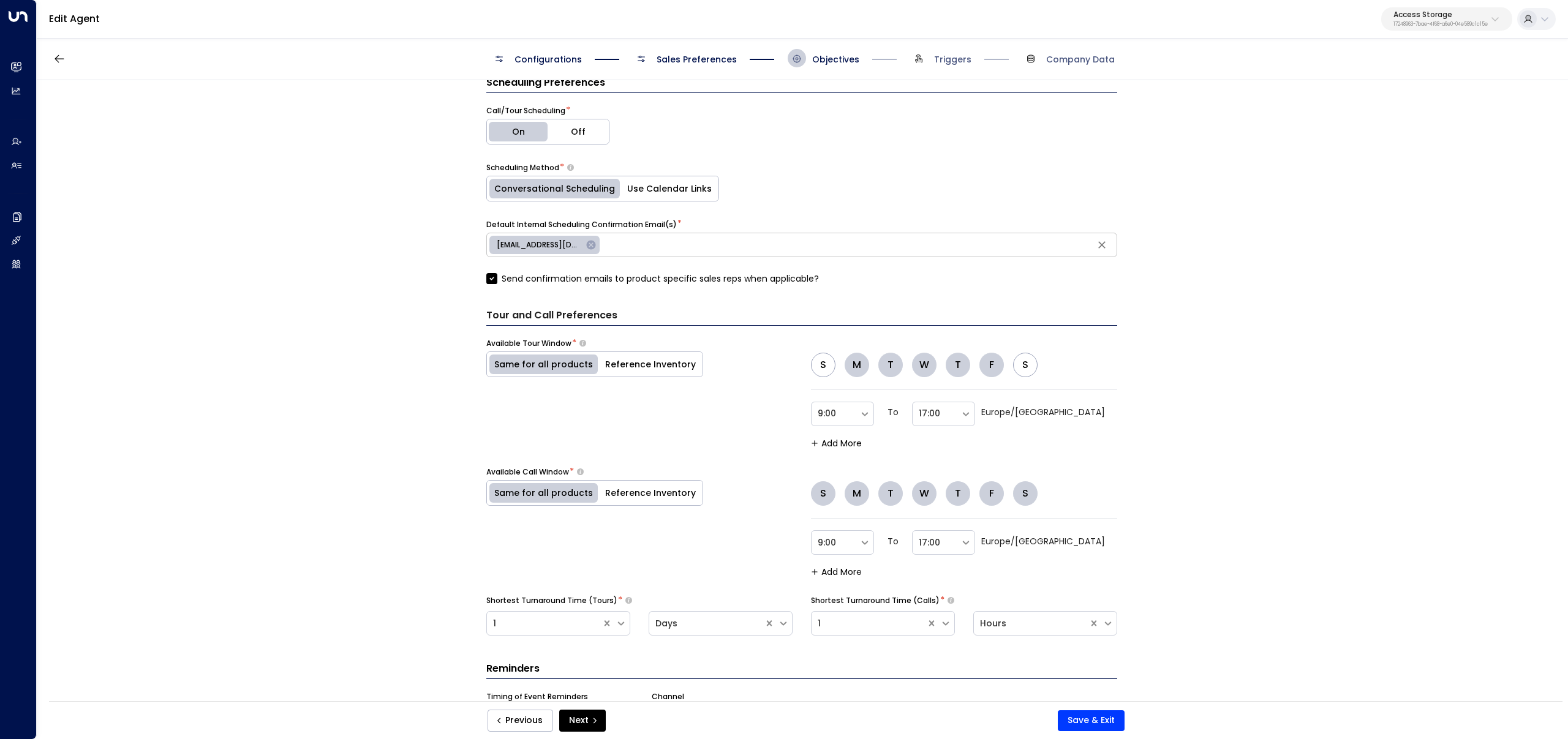
click at [645, 363] on button "Reference Inventory" at bounding box center [650, 364] width 104 height 25
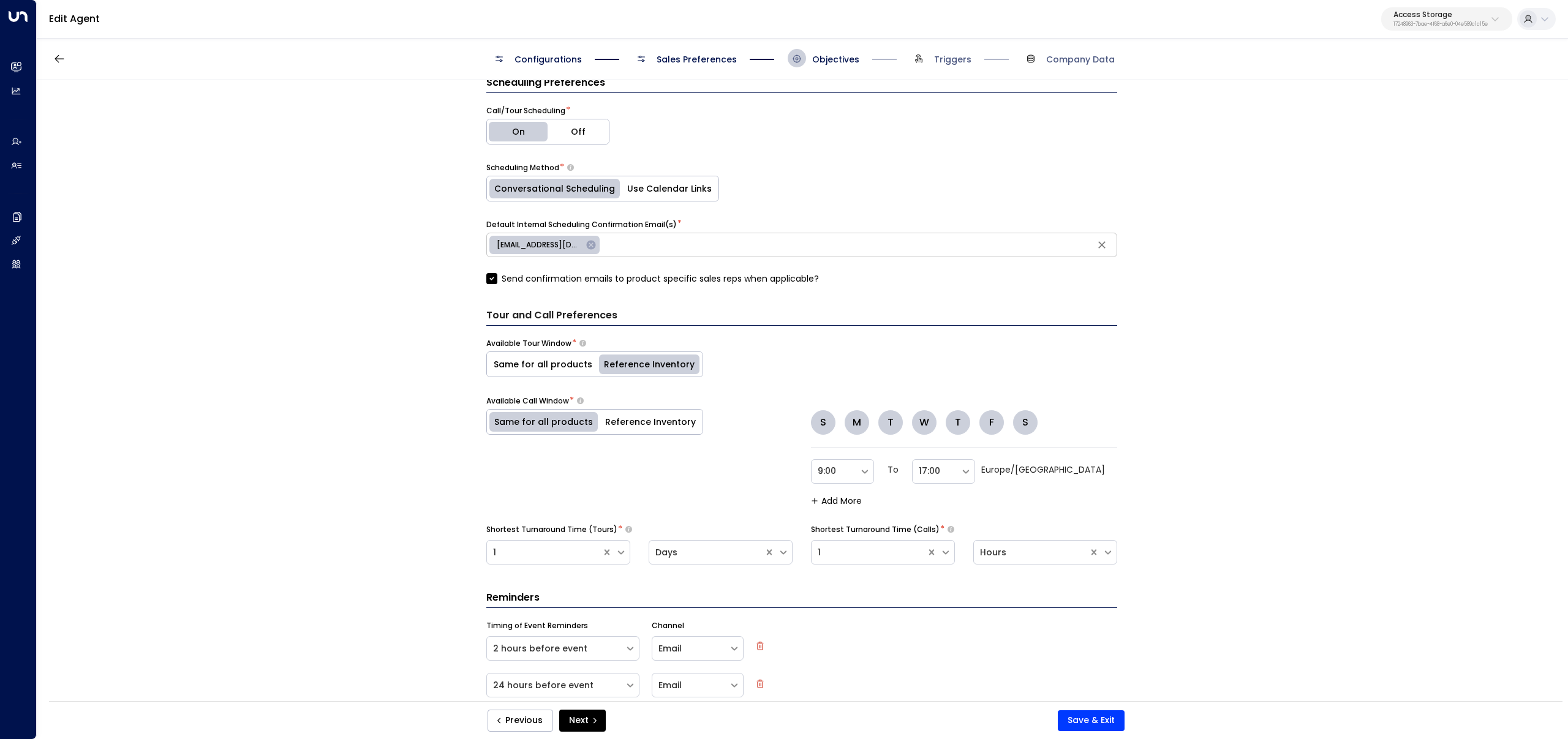
click at [532, 367] on button "Same for all products" at bounding box center [543, 364] width 112 height 25
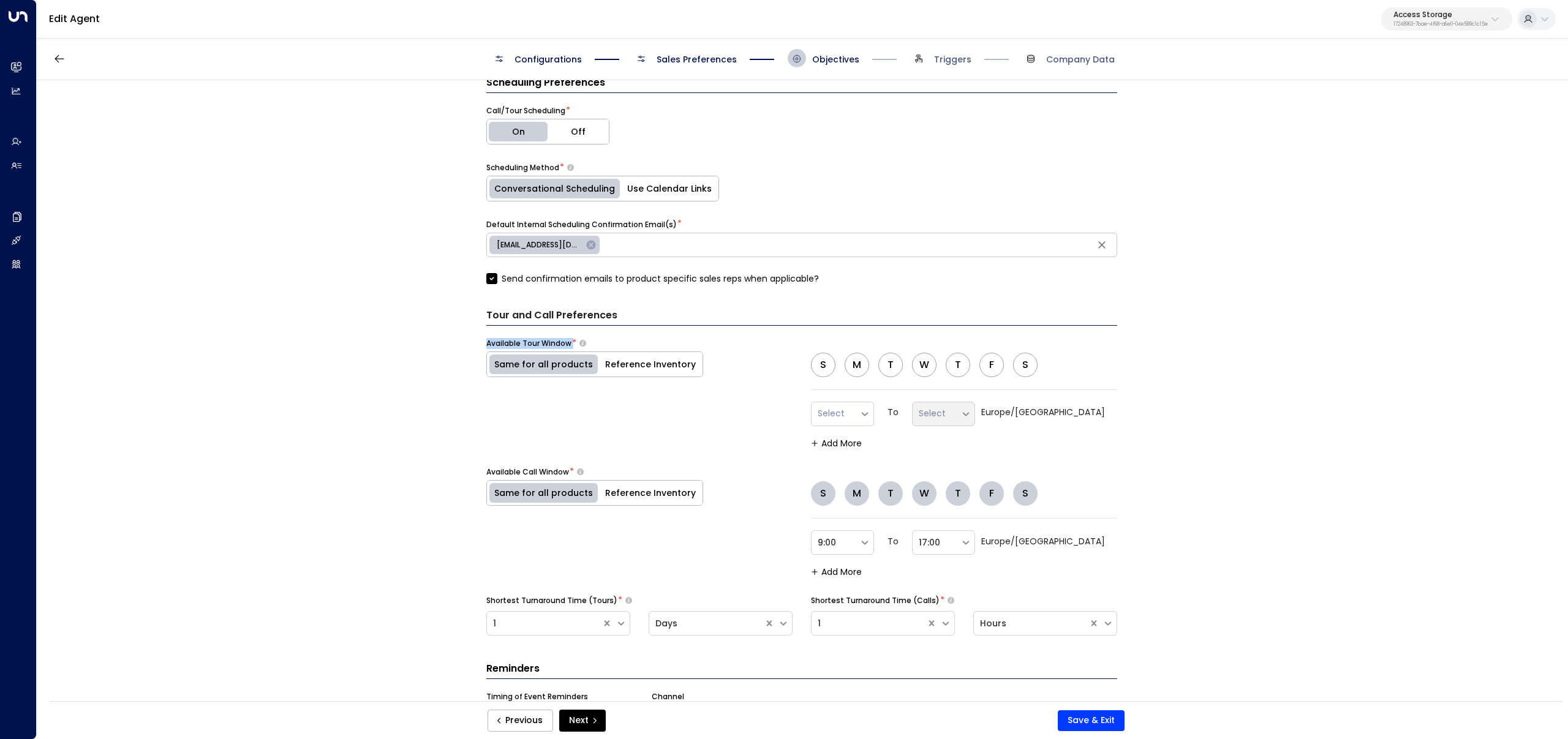
drag, startPoint x: 570, startPoint y: 343, endPoint x: 424, endPoint y: 337, distance: 146.1
click at [424, 337] on div "**********" at bounding box center [802, 394] width 1530 height 629
copy label "Available Tour Window"
click at [644, 357] on button "Reference Inventory" at bounding box center [650, 364] width 104 height 25
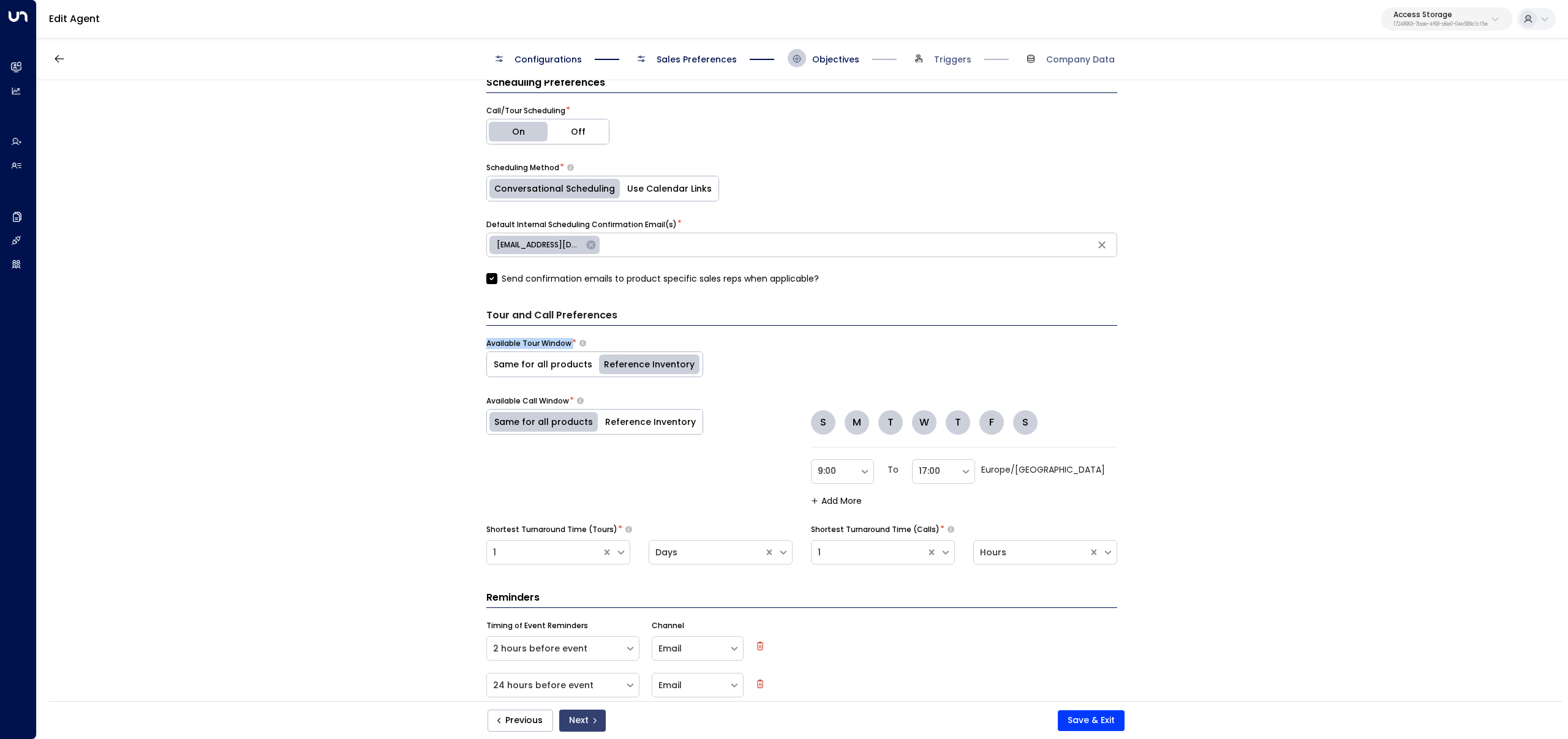
click at [595, 721] on icon "submit" at bounding box center [595, 720] width 7 height 7
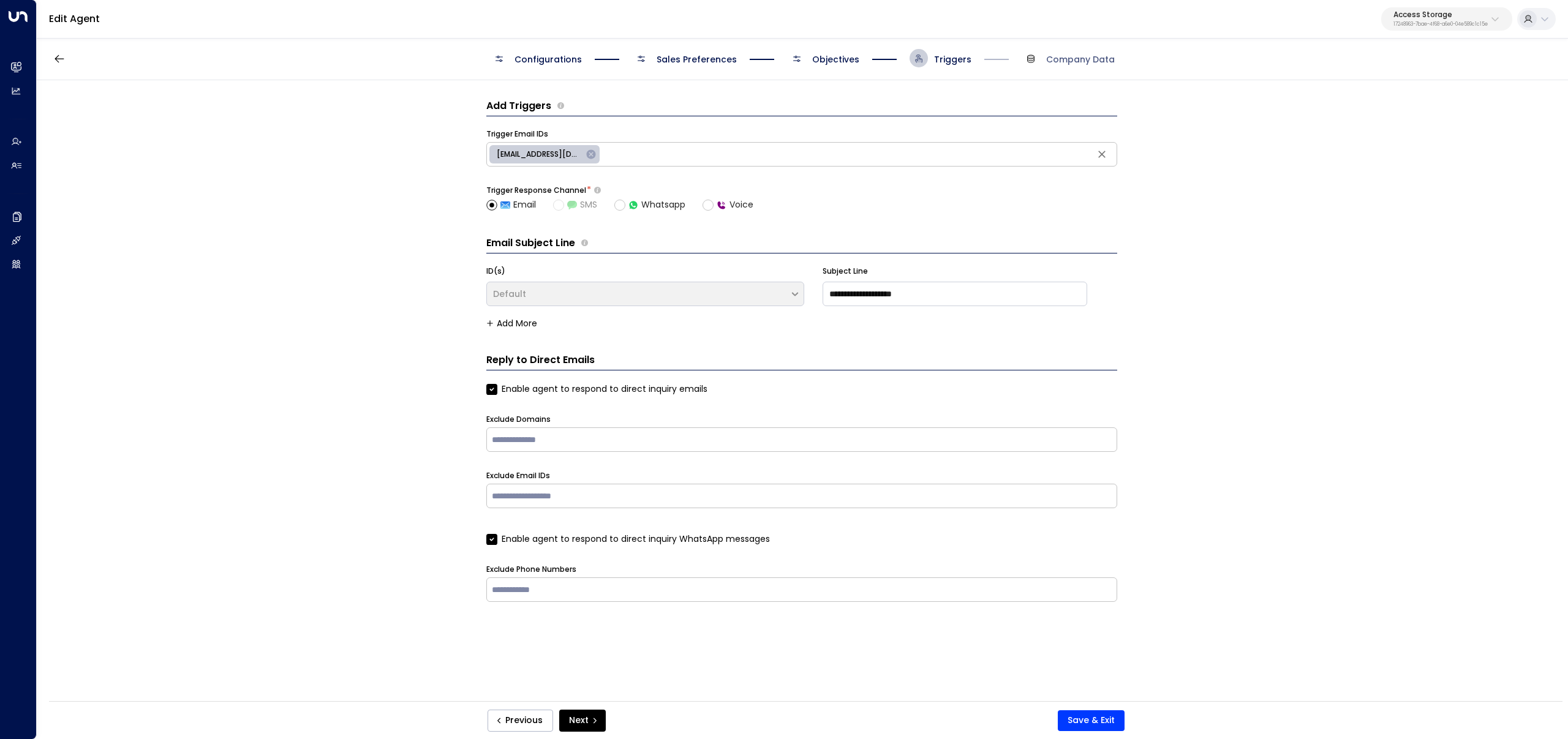
click at [593, 721] on icon "submit" at bounding box center [595, 720] width 7 height 7
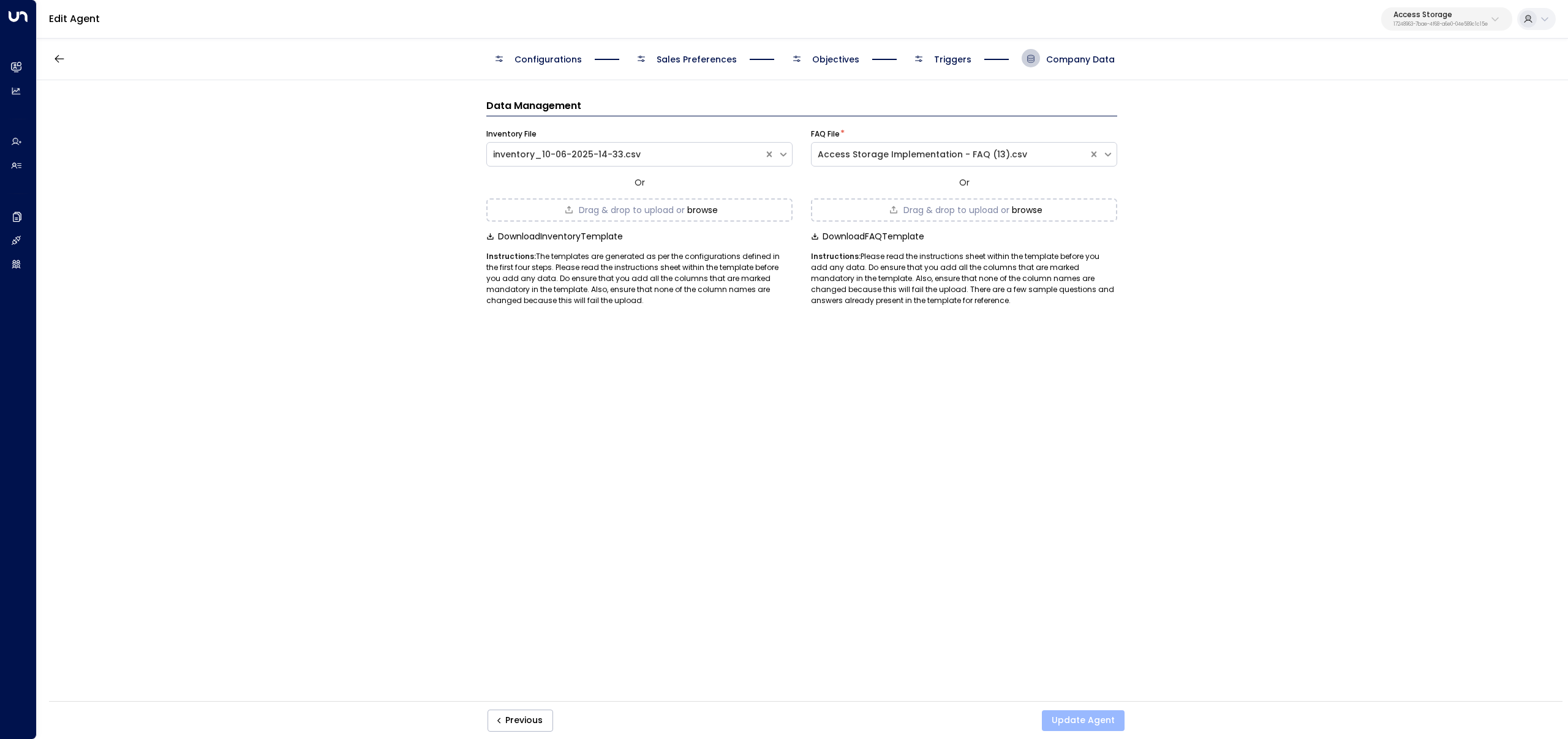
click at [1081, 720] on button "Update Agent" at bounding box center [1083, 720] width 83 height 21
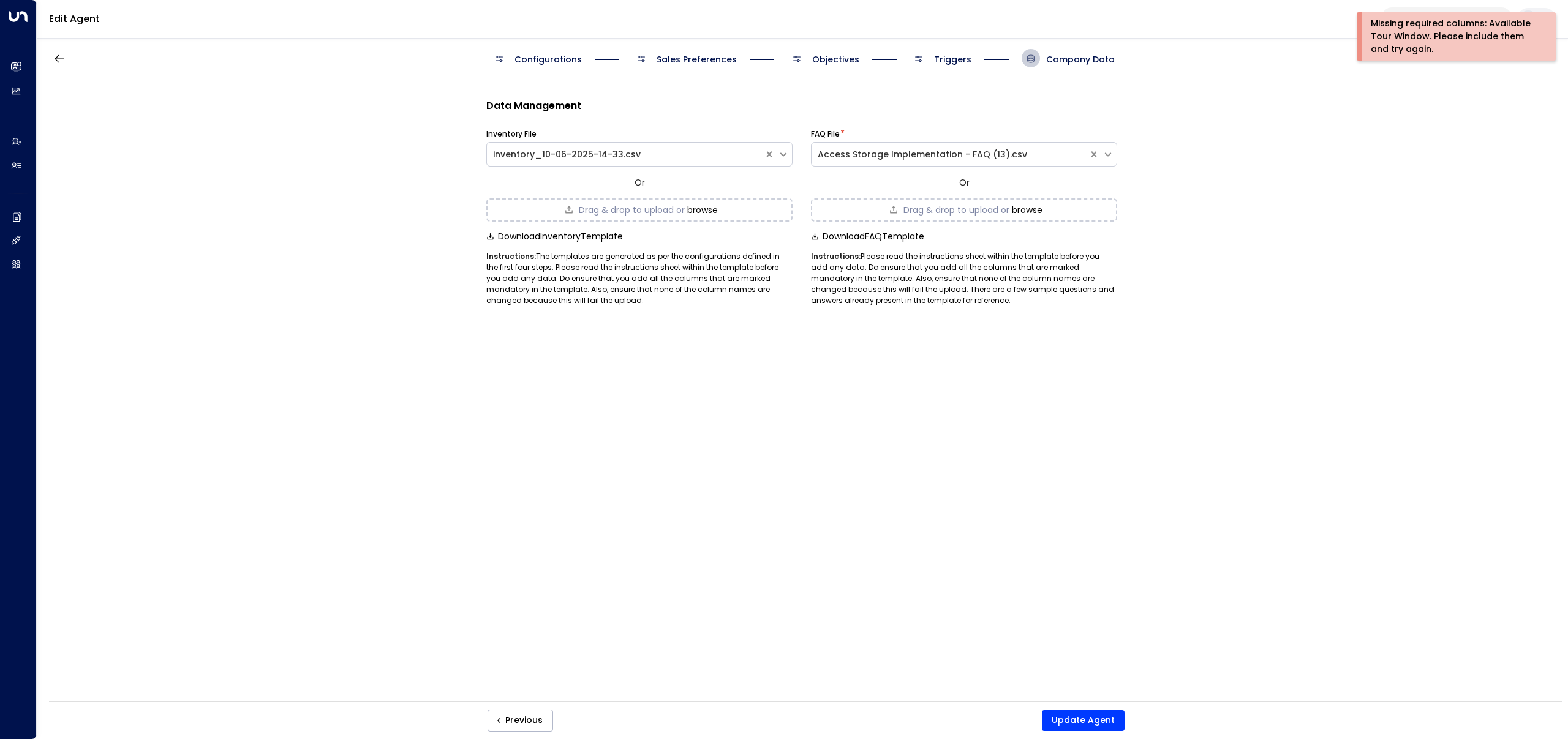
click at [446, 326] on div "Data Management Inventory File inventory_10-06-2025-14-33.csv Or Drag & drop to…" at bounding box center [802, 394] width 1530 height 629
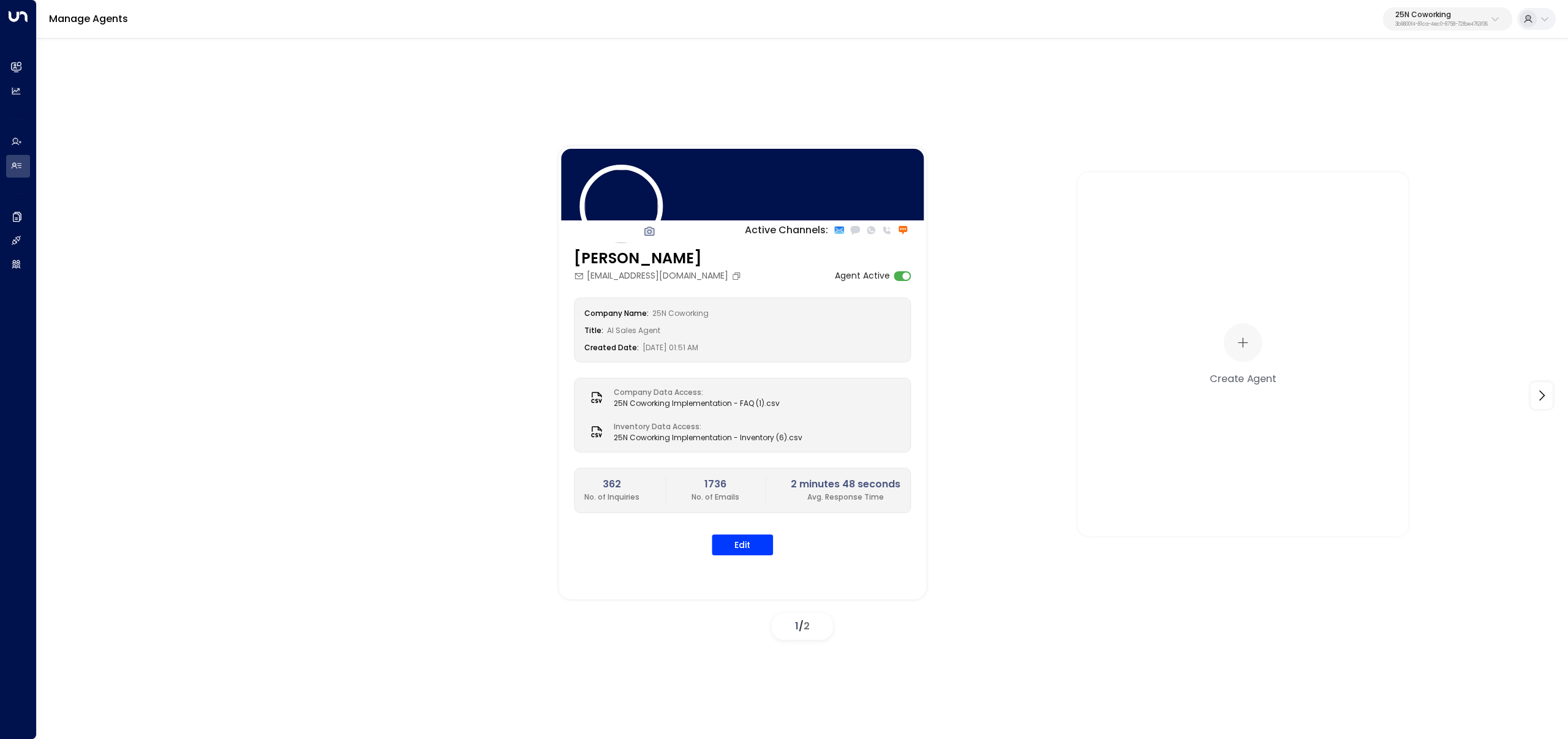
click at [1424, 15] on p "25N Coworking" at bounding box center [1442, 15] width 93 height 7
type input "*****"
click at [1343, 94] on div "Access Storage ID: 17248963-7bae-4f68-a6e0-04e589c1c15e" at bounding box center [1410, 97] width 169 height 25
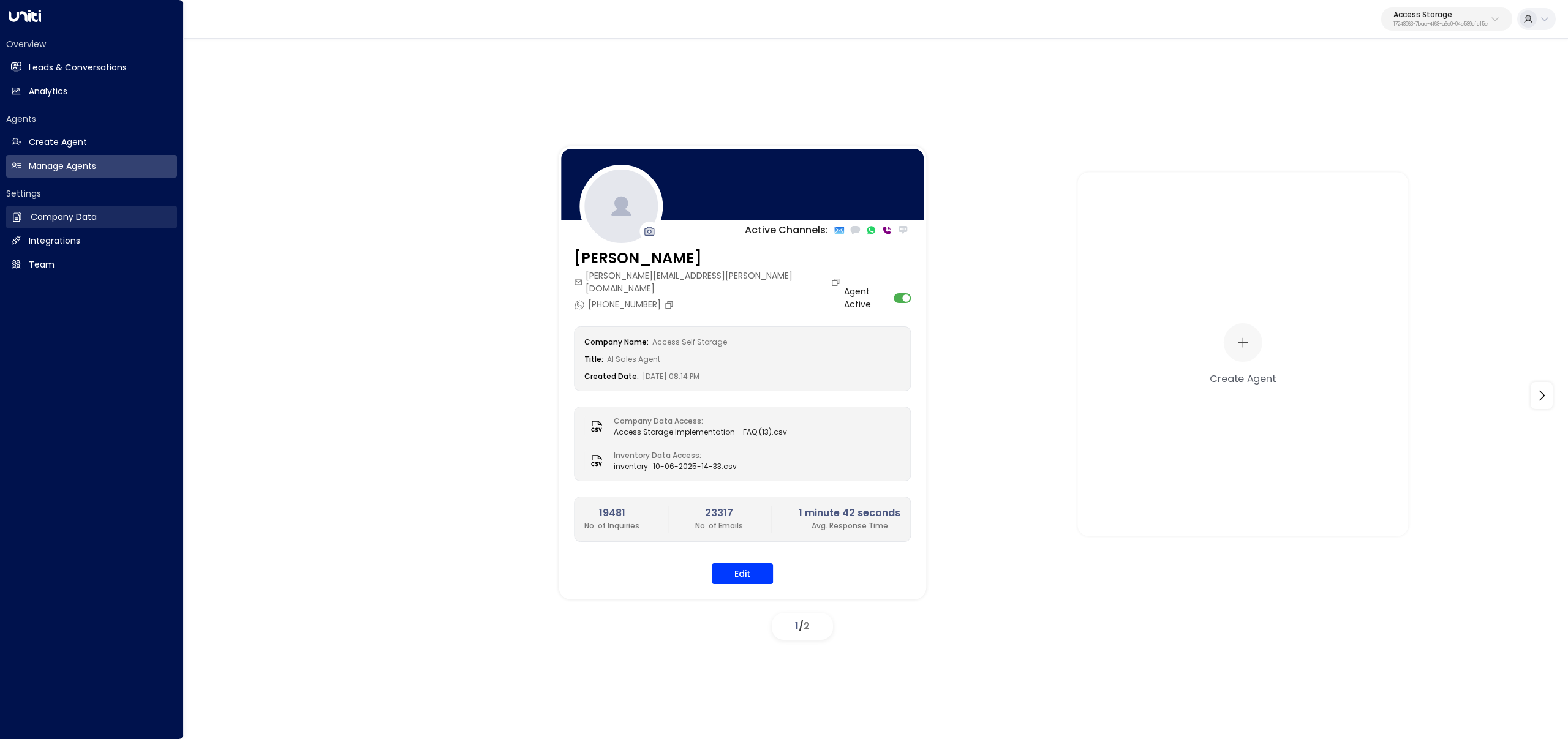
click at [96, 218] on h2 "Company Data" at bounding box center [64, 217] width 66 height 13
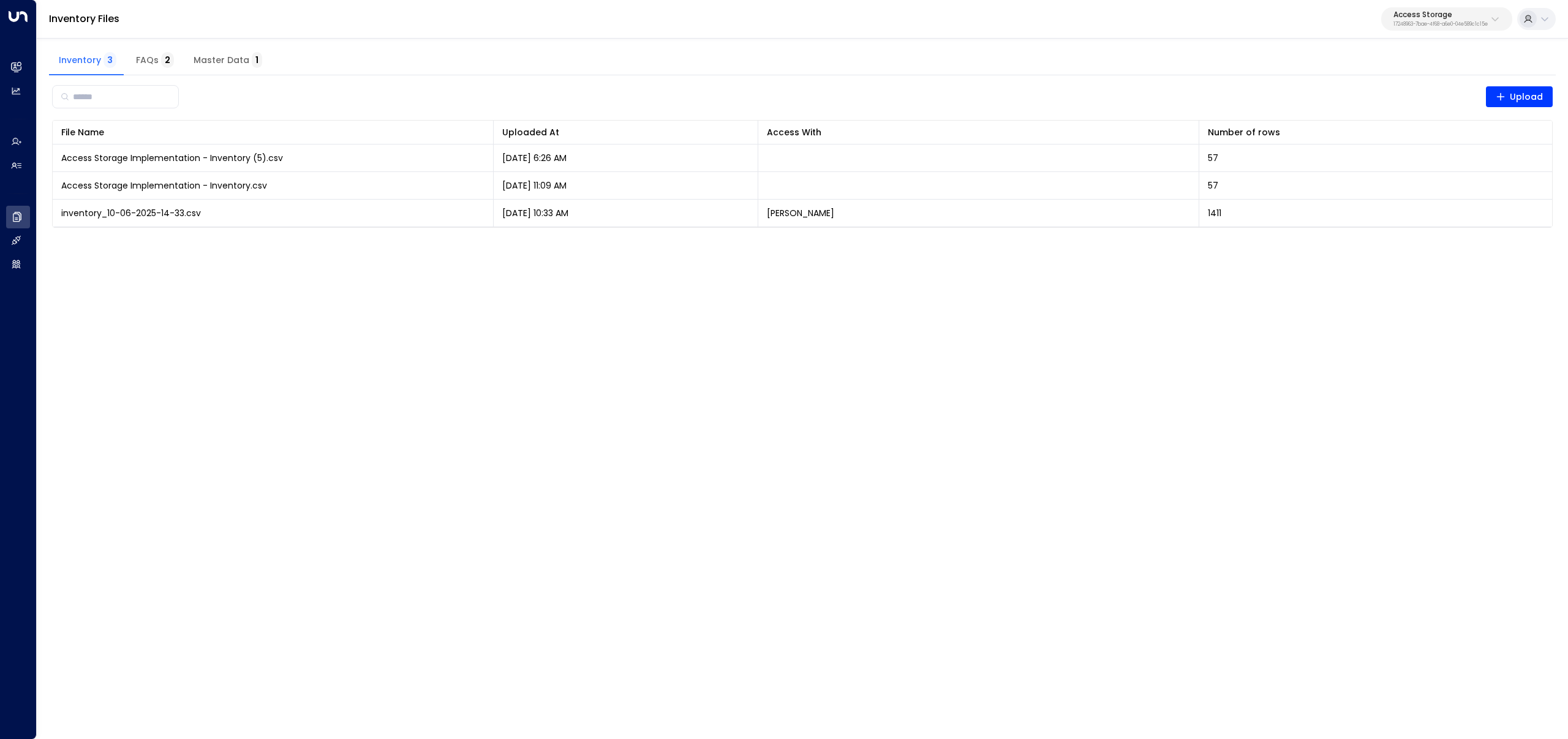
click at [231, 57] on span "Master Data 1" at bounding box center [227, 60] width 68 height 11
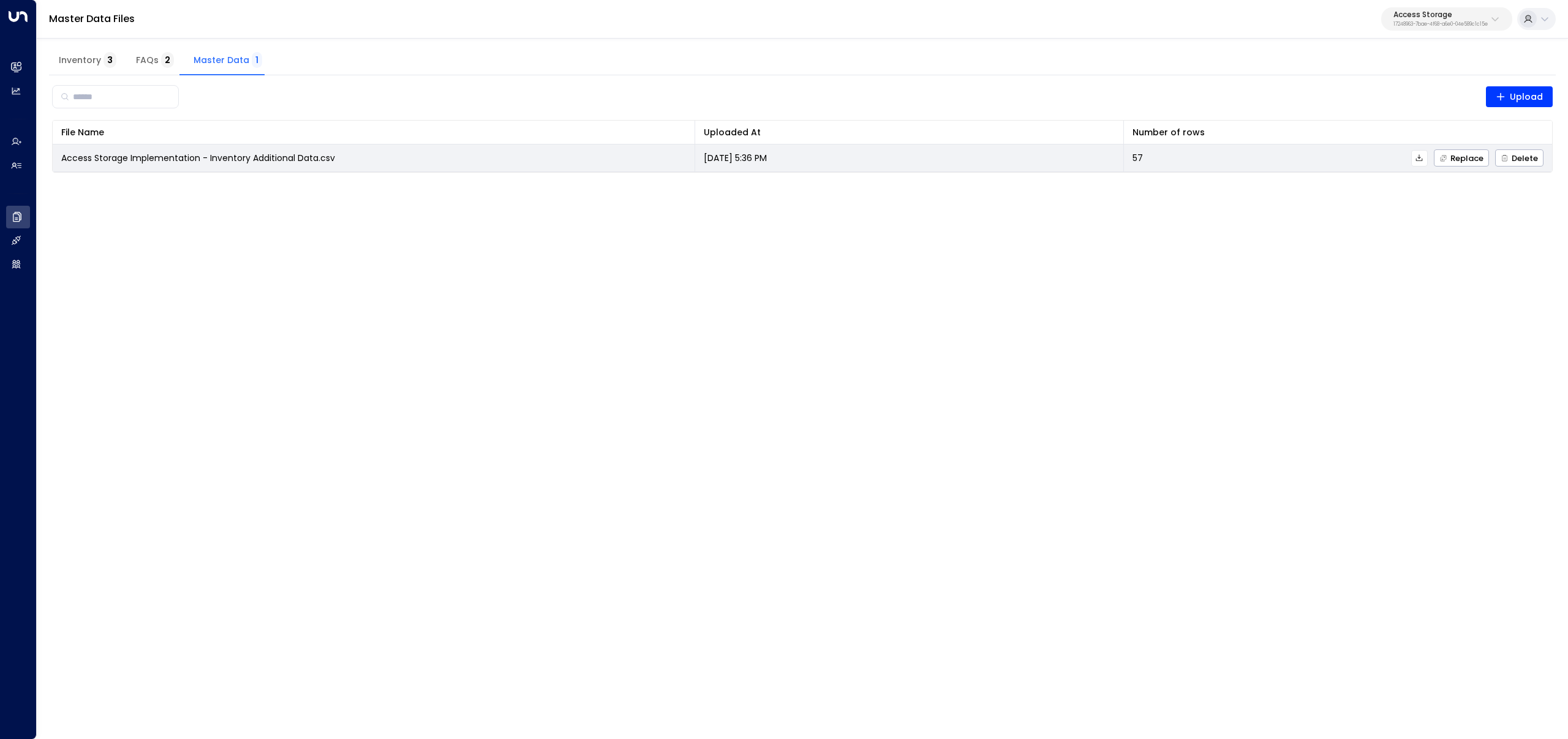
click at [1417, 157] on icon at bounding box center [1419, 158] width 9 height 9
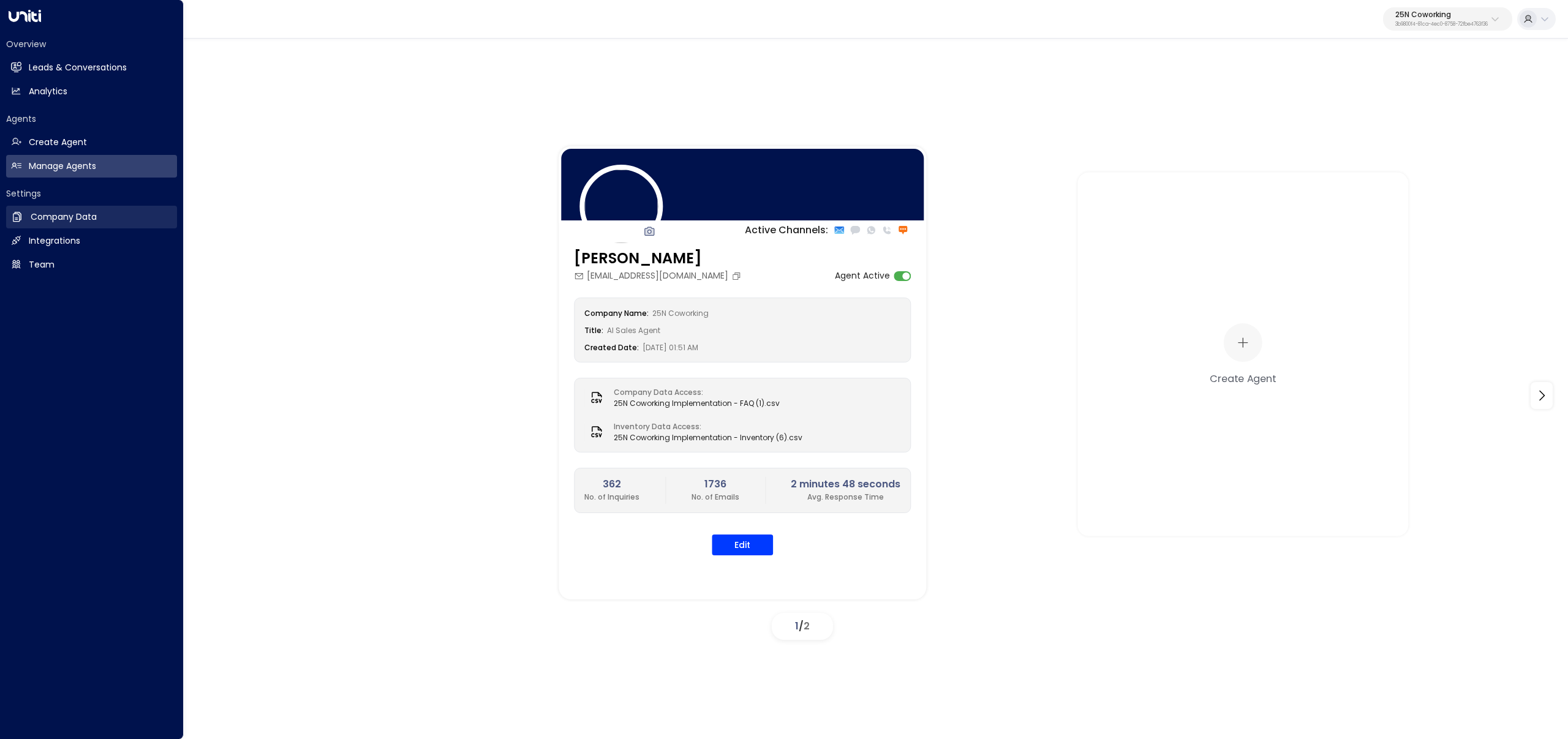
click at [20, 211] on icon at bounding box center [17, 217] width 12 height 12
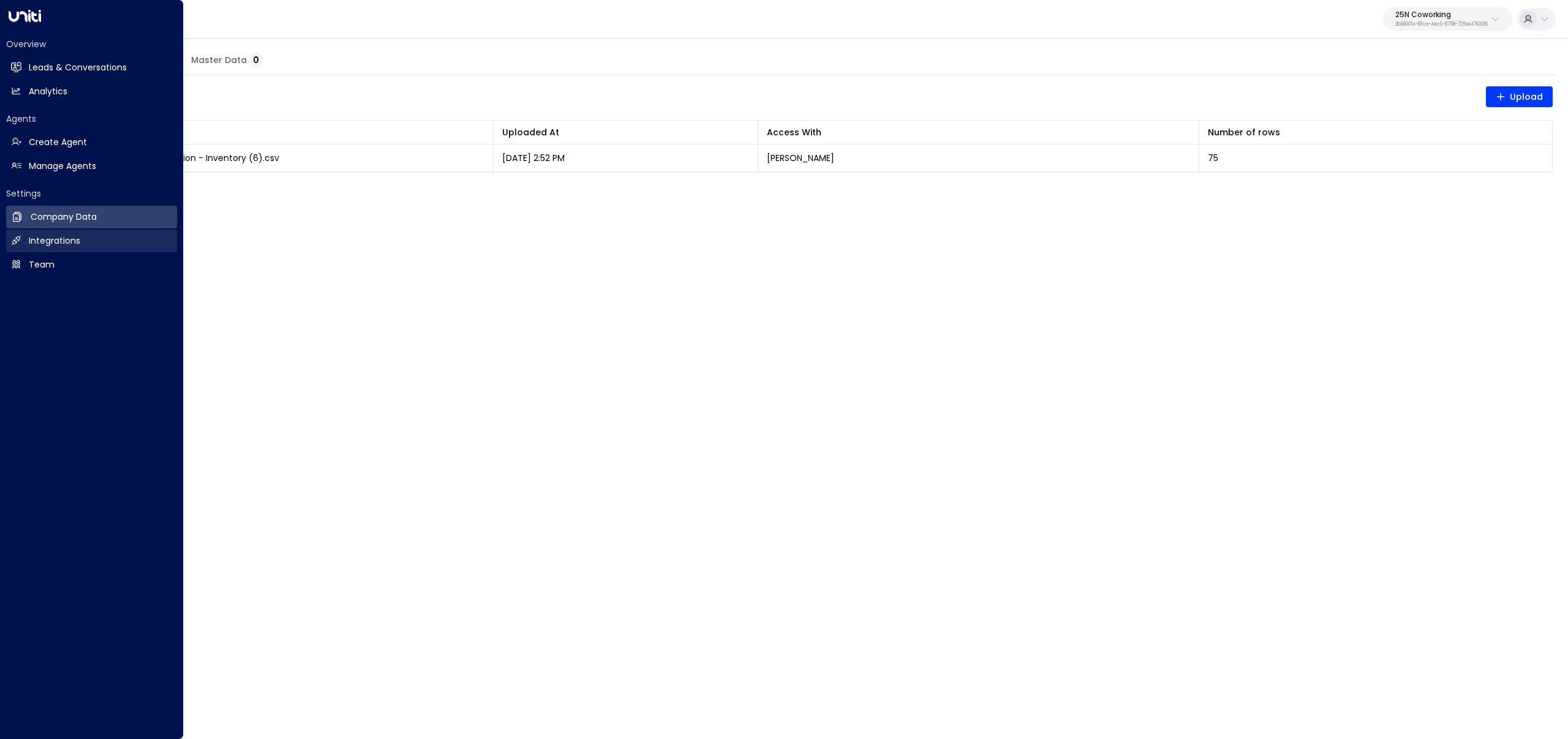
click at [25, 247] on link "Integrations Integrations" at bounding box center [91, 241] width 171 height 23
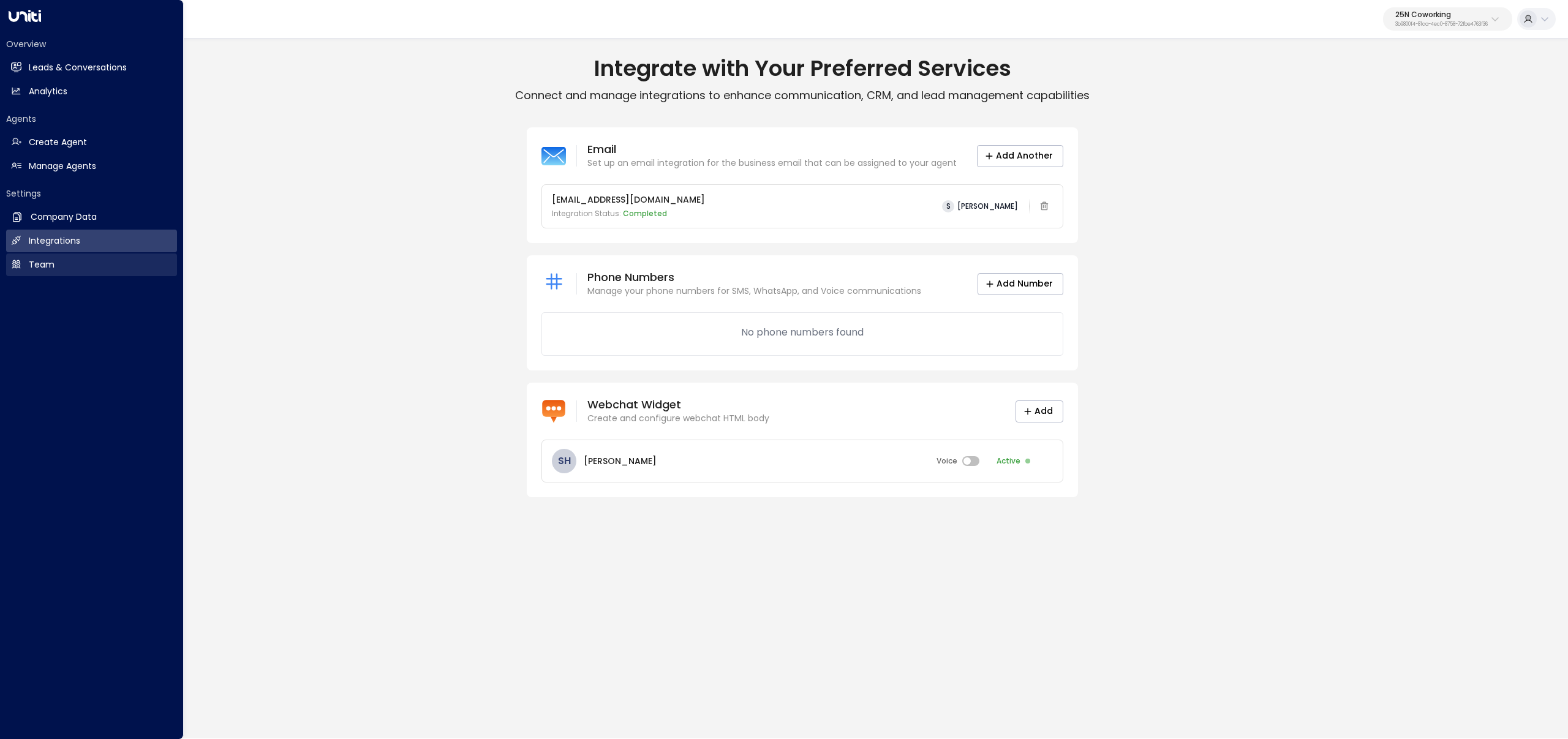
click at [72, 265] on link "Team Team" at bounding box center [91, 265] width 171 height 23
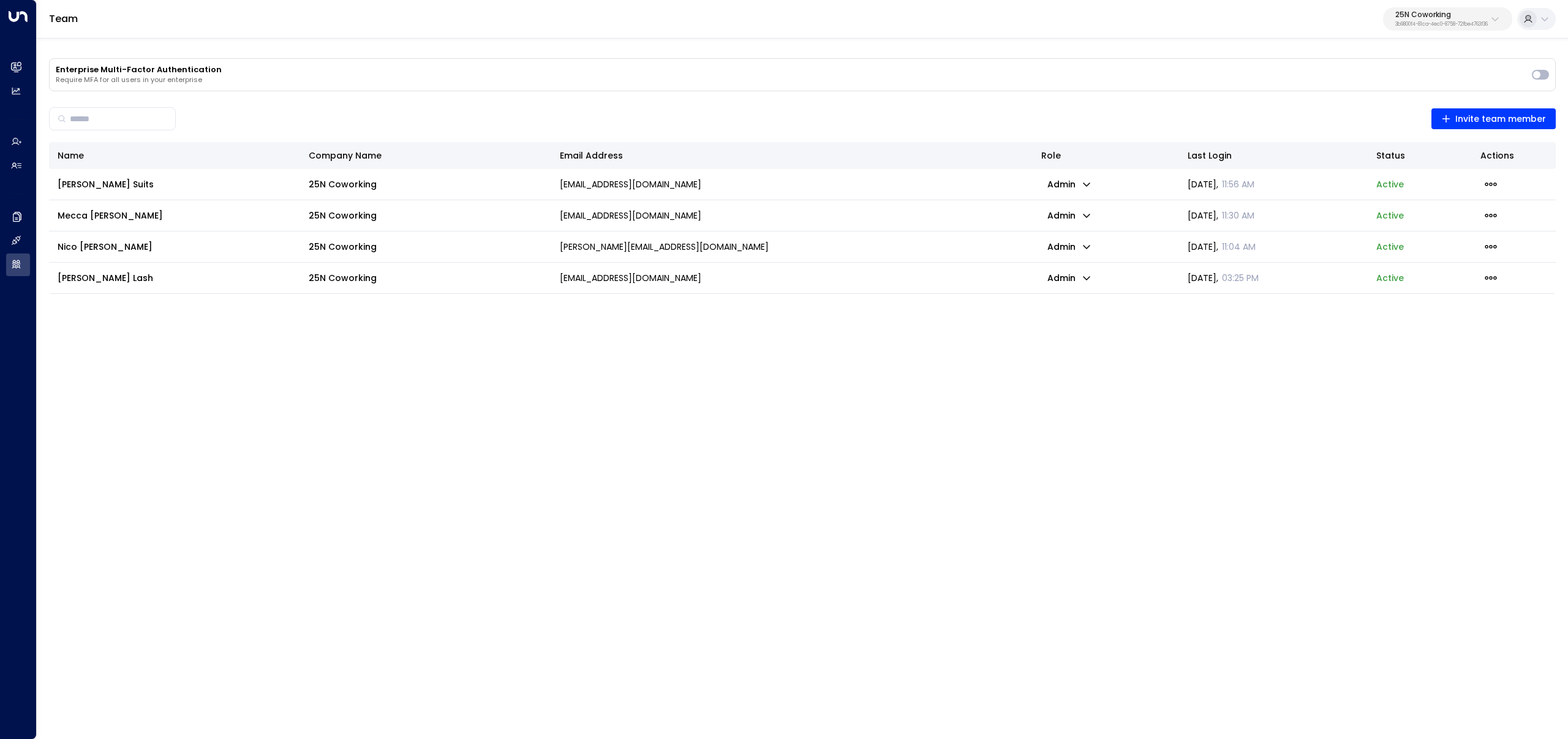
drag, startPoint x: 1429, startPoint y: 18, endPoint x: 1424, endPoint y: 30, distance: 13.0
click at [1429, 18] on p "25N Coworking" at bounding box center [1442, 15] width 93 height 7
type input "*****"
click at [1318, 105] on div "Enterprises ( 1 ) ***** ​ Access Storage ID: 17248963-7bae-4f68-a6e0-04e589c1c1…" at bounding box center [1414, 76] width 196 height 85
click at [1323, 101] on li "Access Storage ID: 17248963-7bae-4f68-a6e0-04e589c1c15e" at bounding box center [1414, 97] width 186 height 32
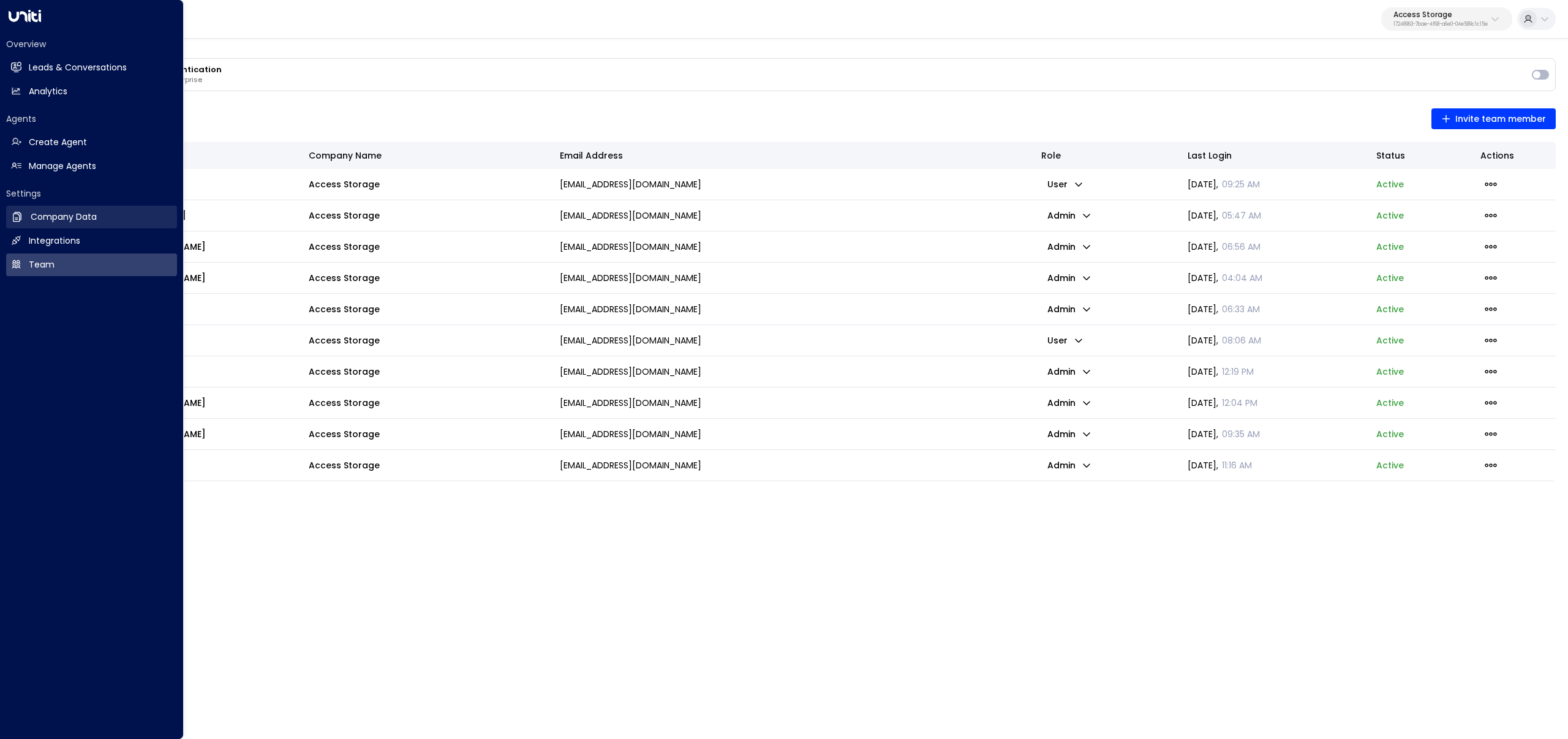
click at [27, 226] on link "Company Data Company Data" at bounding box center [91, 217] width 171 height 23
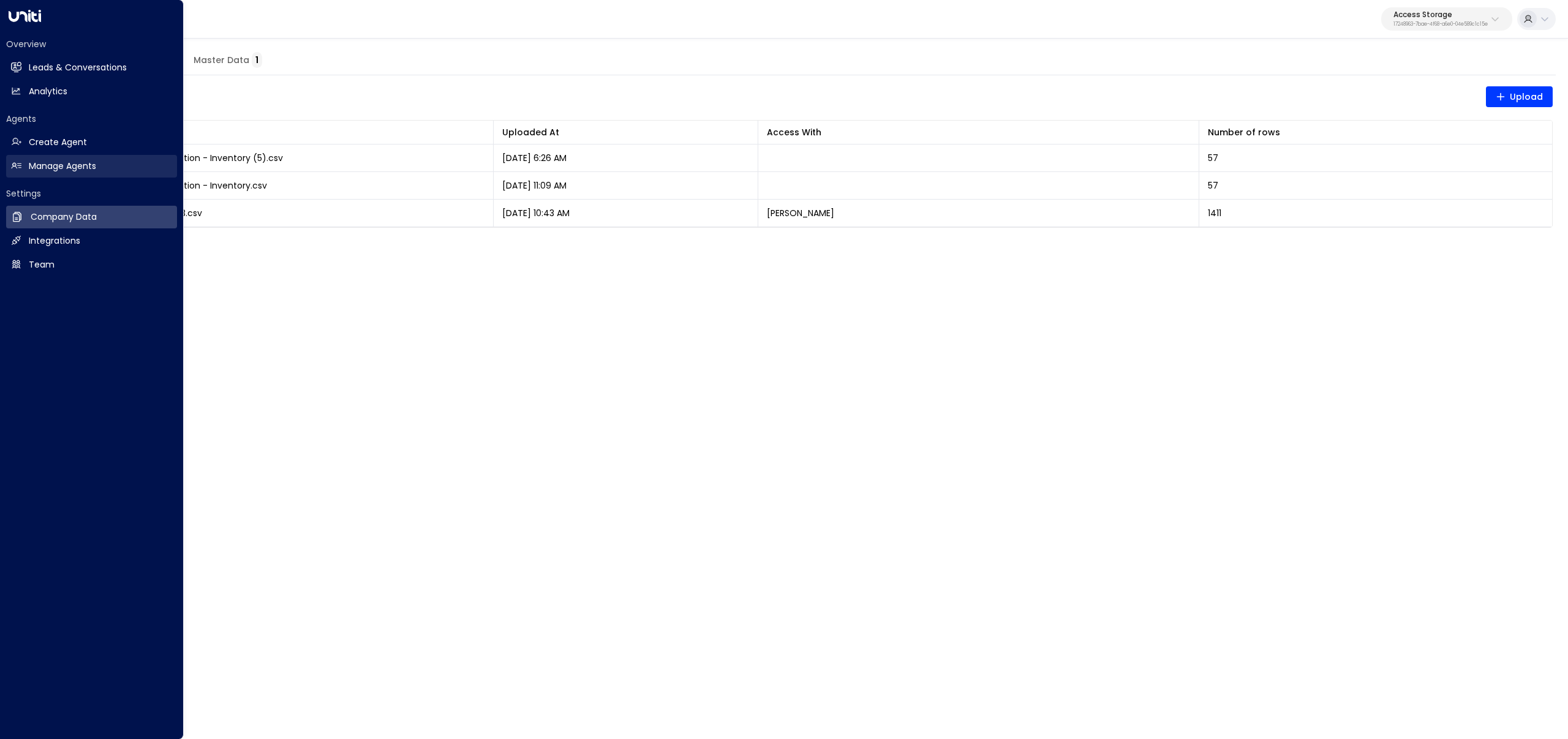
click at [16, 160] on link "Manage Agents Manage Agents" at bounding box center [91, 166] width 171 height 23
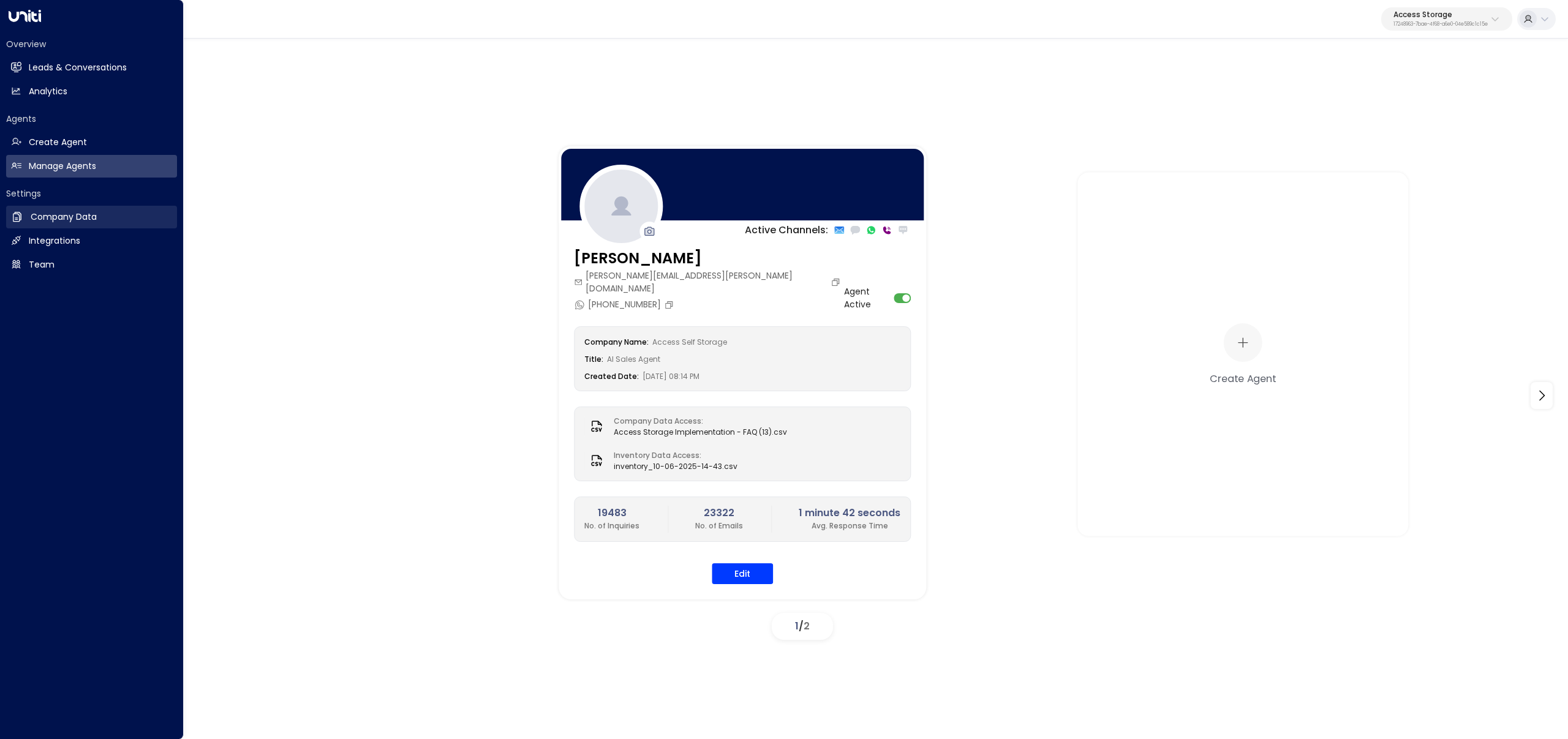
click at [12, 212] on icon at bounding box center [17, 217] width 12 height 12
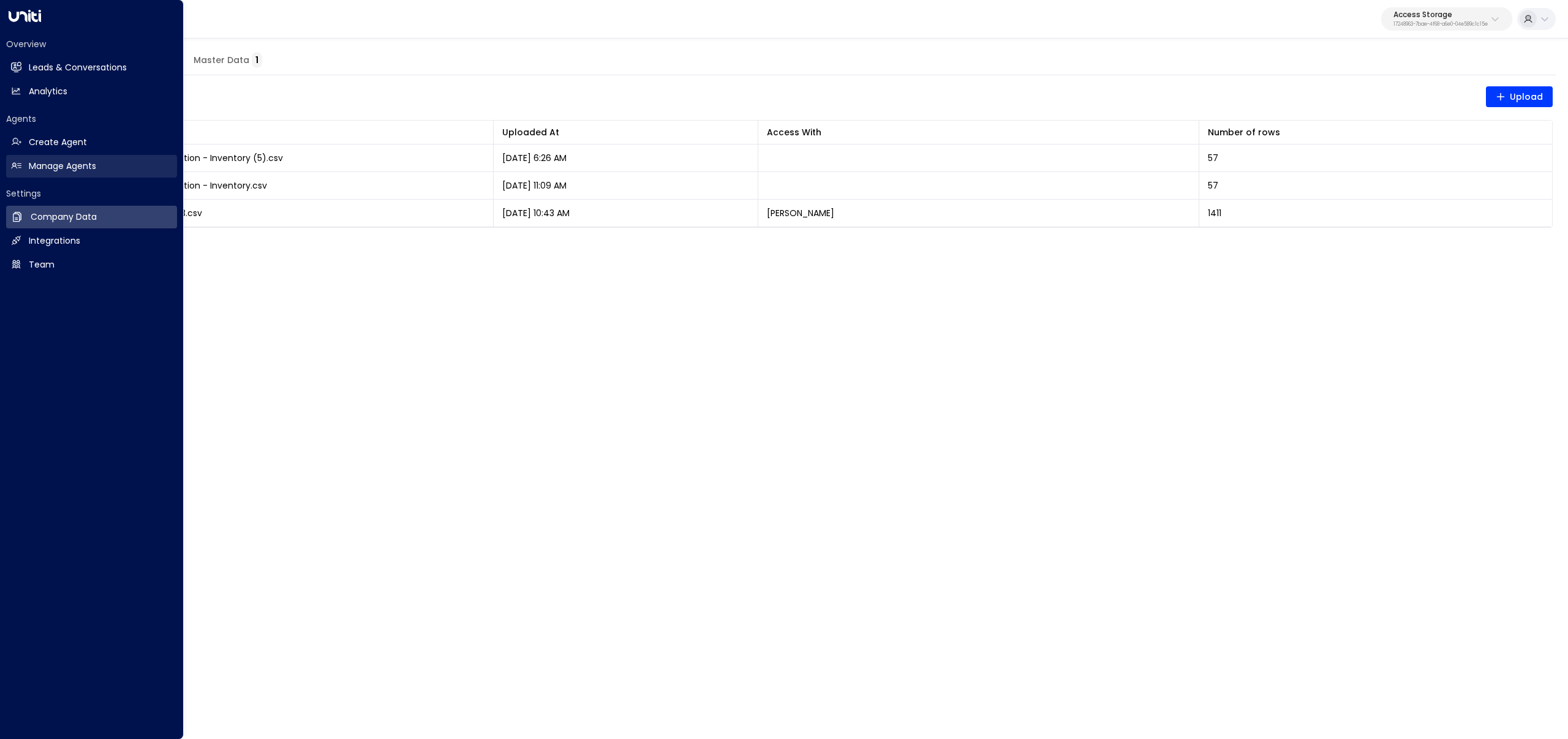
click at [16, 168] on icon at bounding box center [17, 166] width 11 height 11
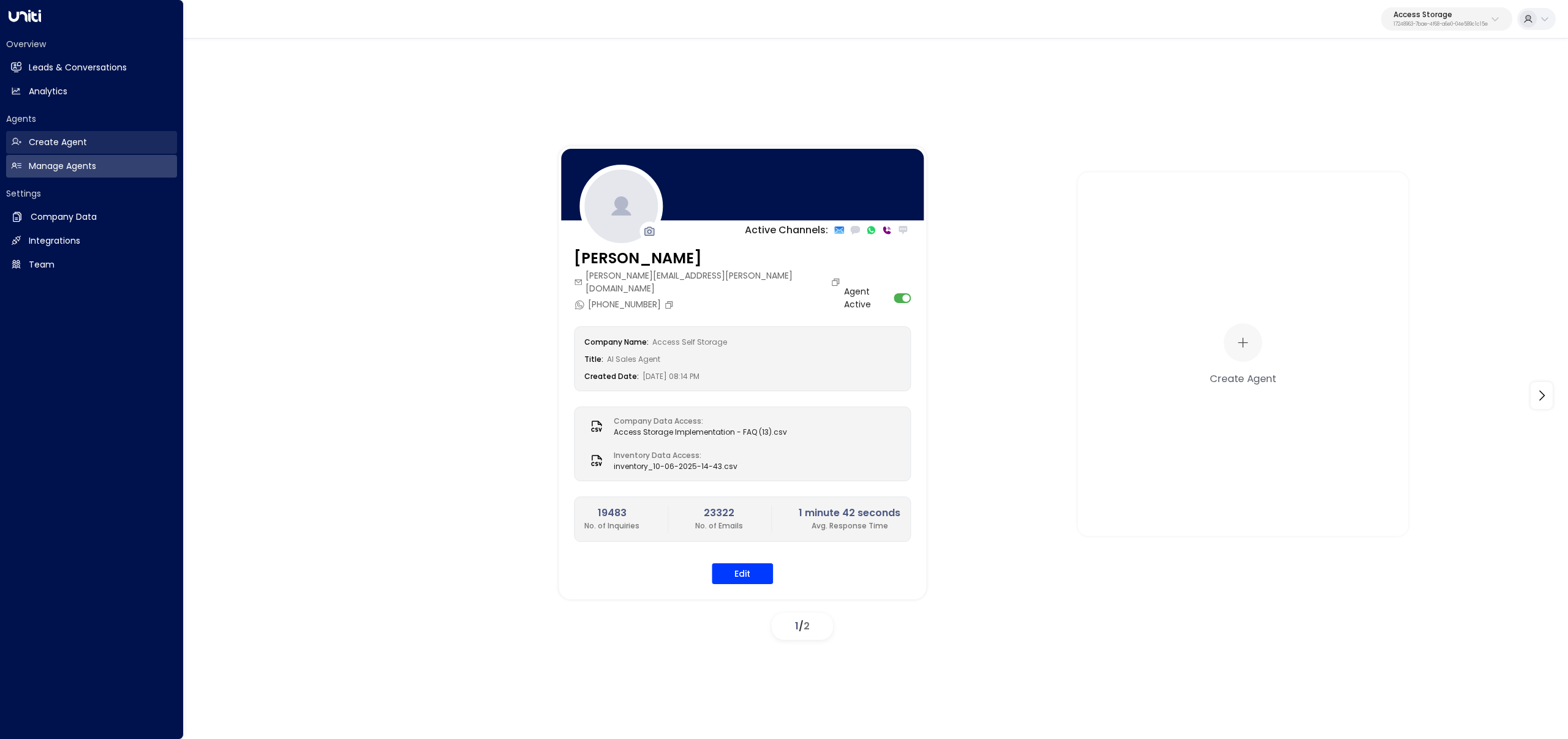
click at [35, 141] on h2 "Create Agent" at bounding box center [58, 142] width 58 height 13
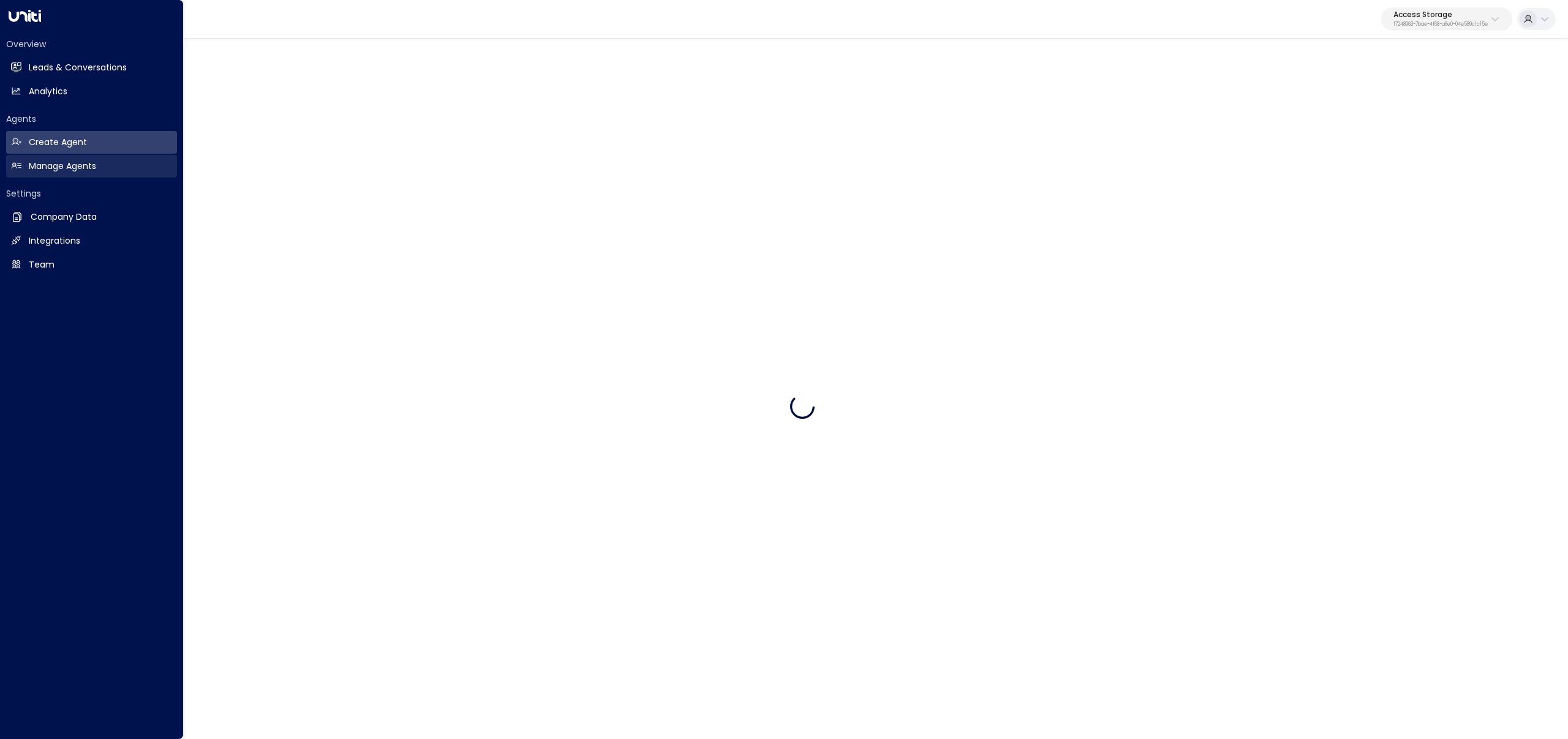
click at [52, 166] on h2 "Manage Agents" at bounding box center [62, 166] width 68 height 13
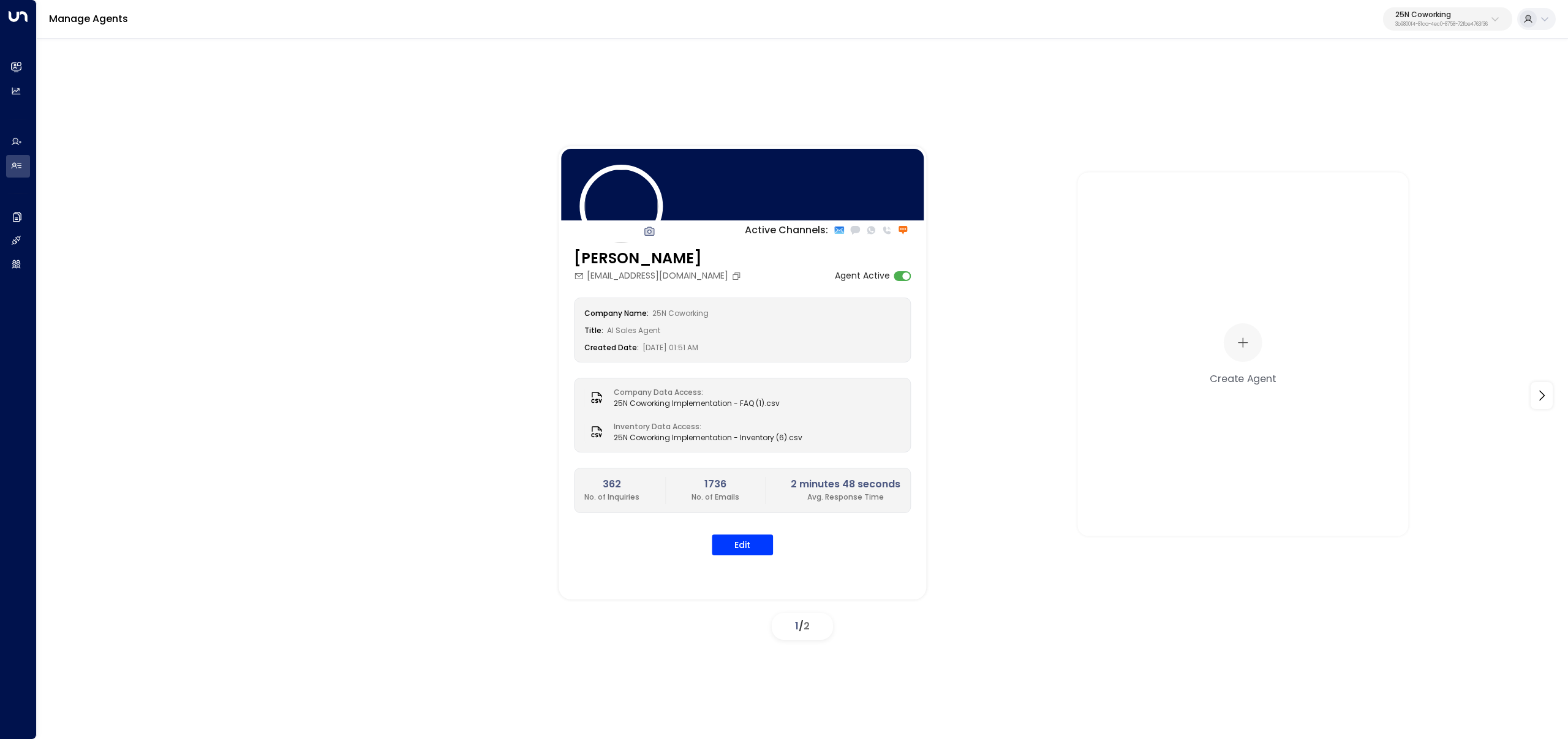
click at [1427, 17] on p "25N Coworking" at bounding box center [1442, 15] width 93 height 7
type input "****"
click at [1345, 101] on span "ID: 7b1ceed7-40fa-4014-bd85-aaf588512a38" at bounding box center [1410, 104] width 170 height 11
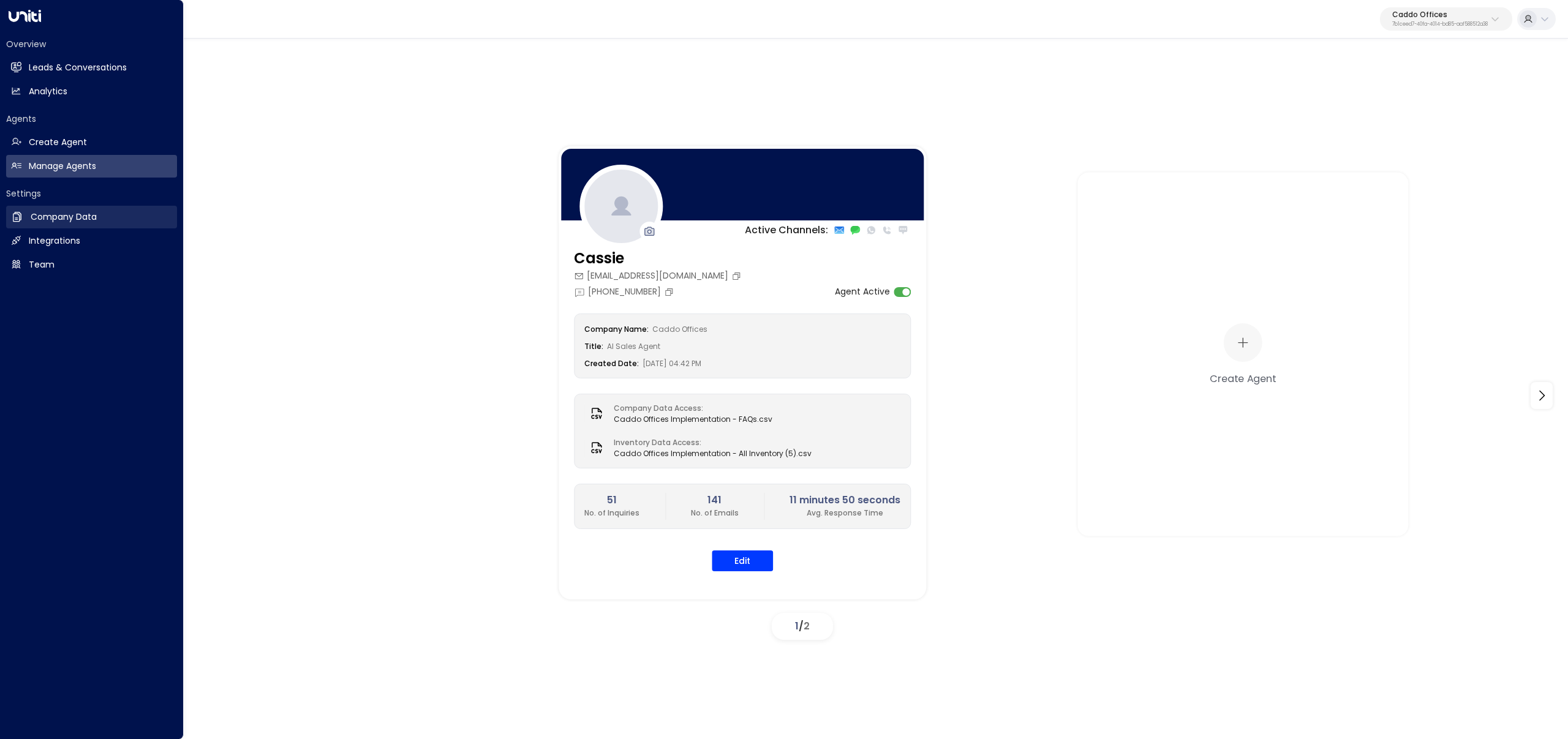
click at [23, 223] on link "Company Data Company Data" at bounding box center [91, 217] width 171 height 23
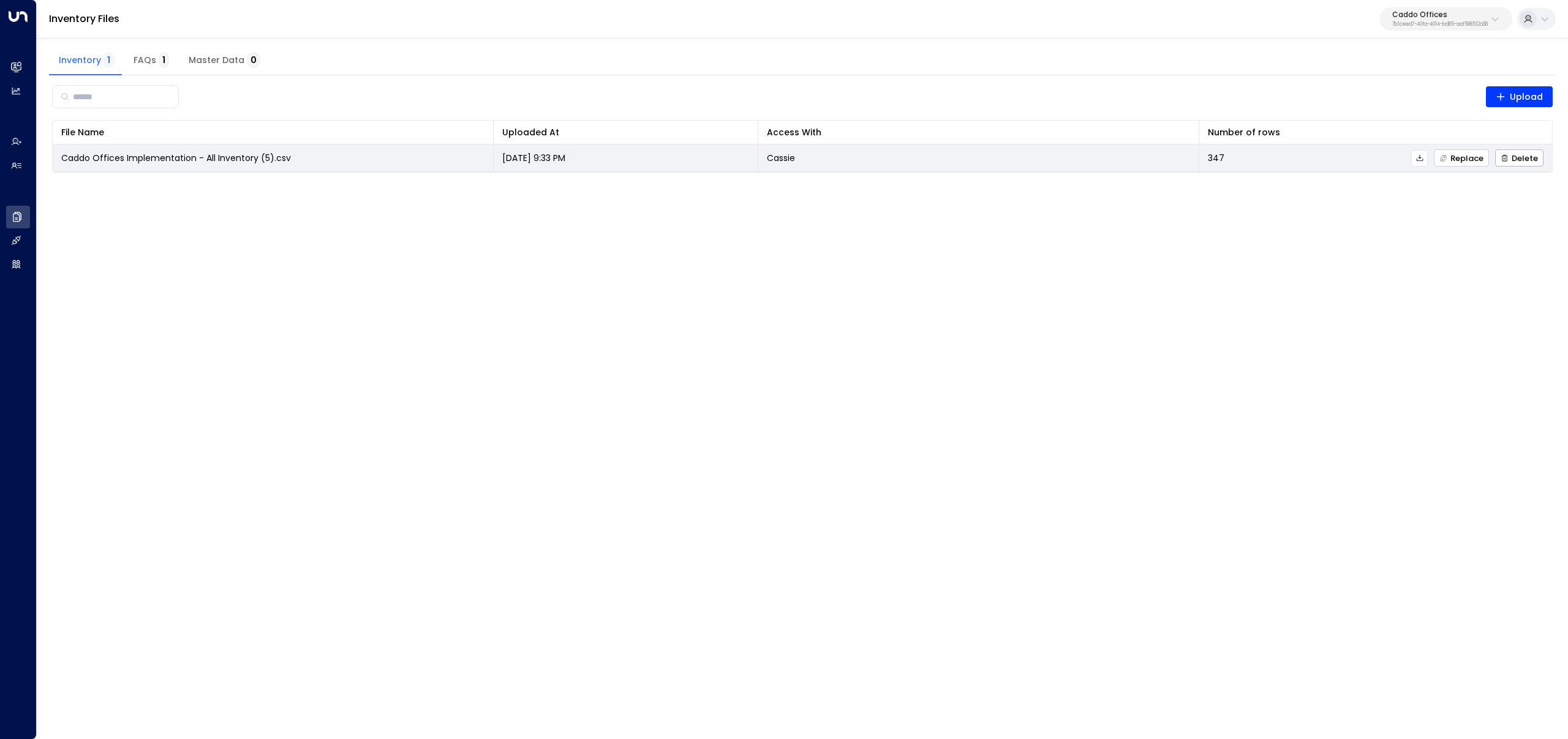
click at [1453, 158] on span "Replace" at bounding box center [1461, 158] width 44 height 8
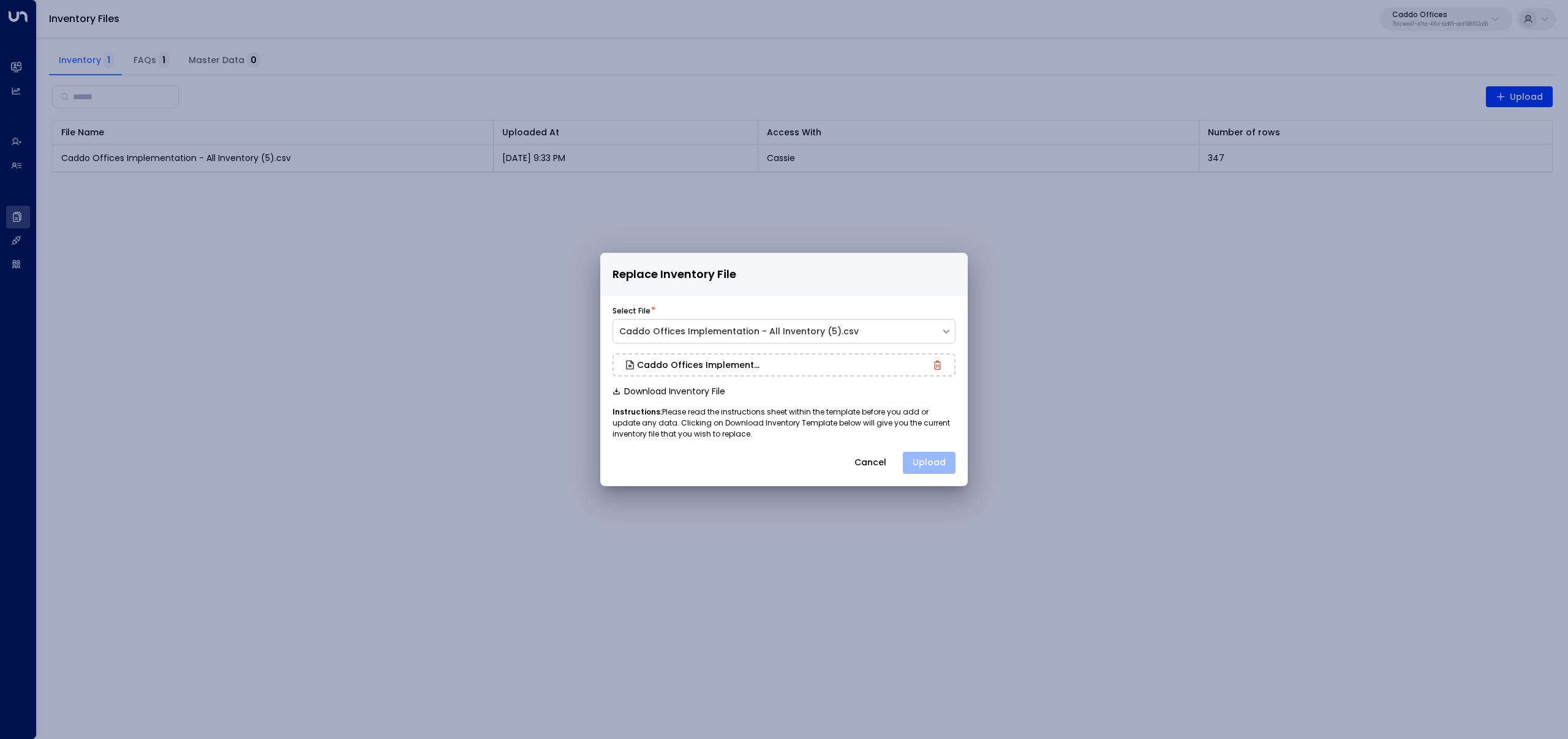
click at [918, 465] on button "Upload" at bounding box center [929, 463] width 52 height 22
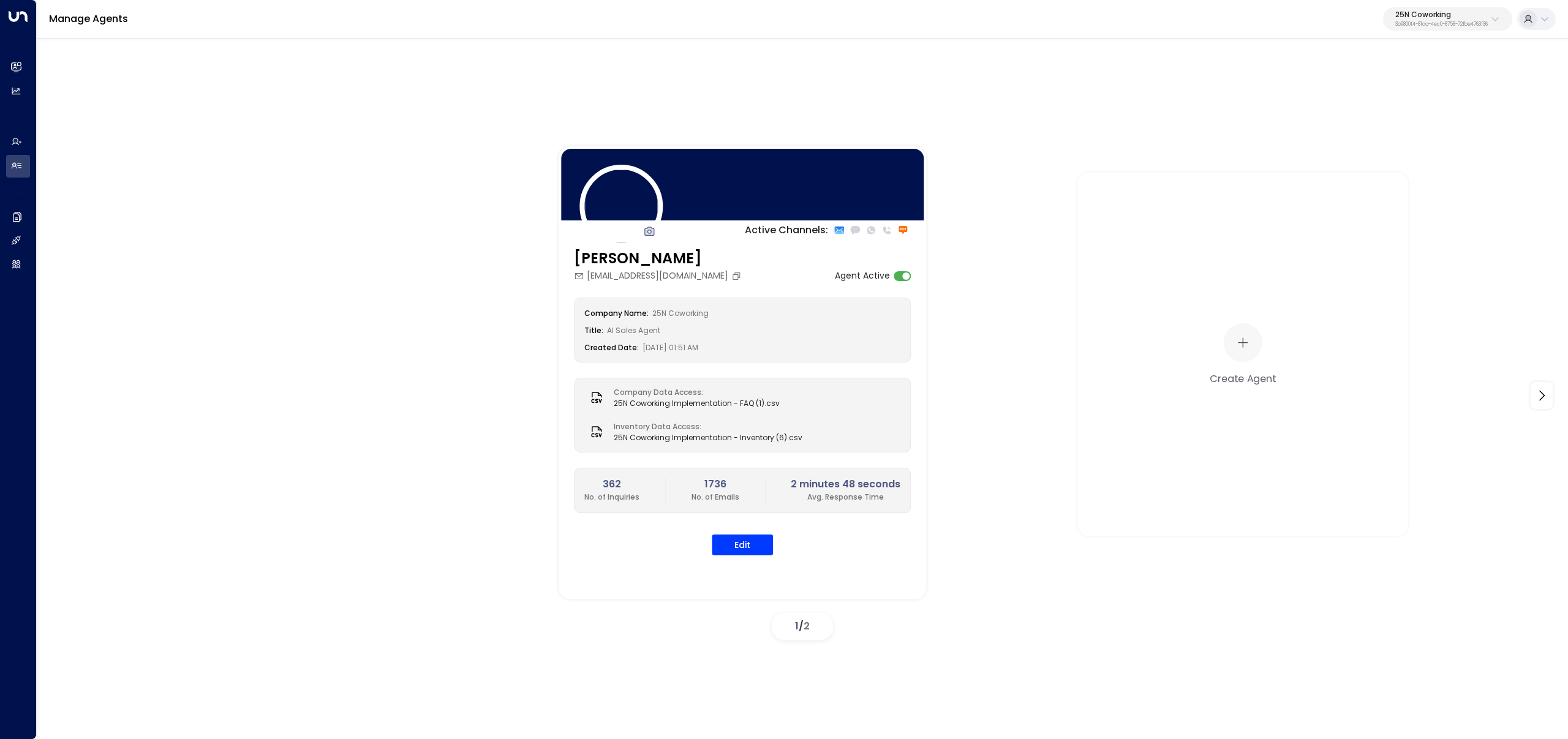
click at [1419, 22] on p "3b9800f4-81ca-4ec0-8758-72fbe4763f36" at bounding box center [1442, 24] width 93 height 5
type input "*****"
click at [1349, 93] on div "Access Storage ID: 17248963-7bae-4f68-a6e0-04e589c1c15e" at bounding box center [1410, 97] width 169 height 25
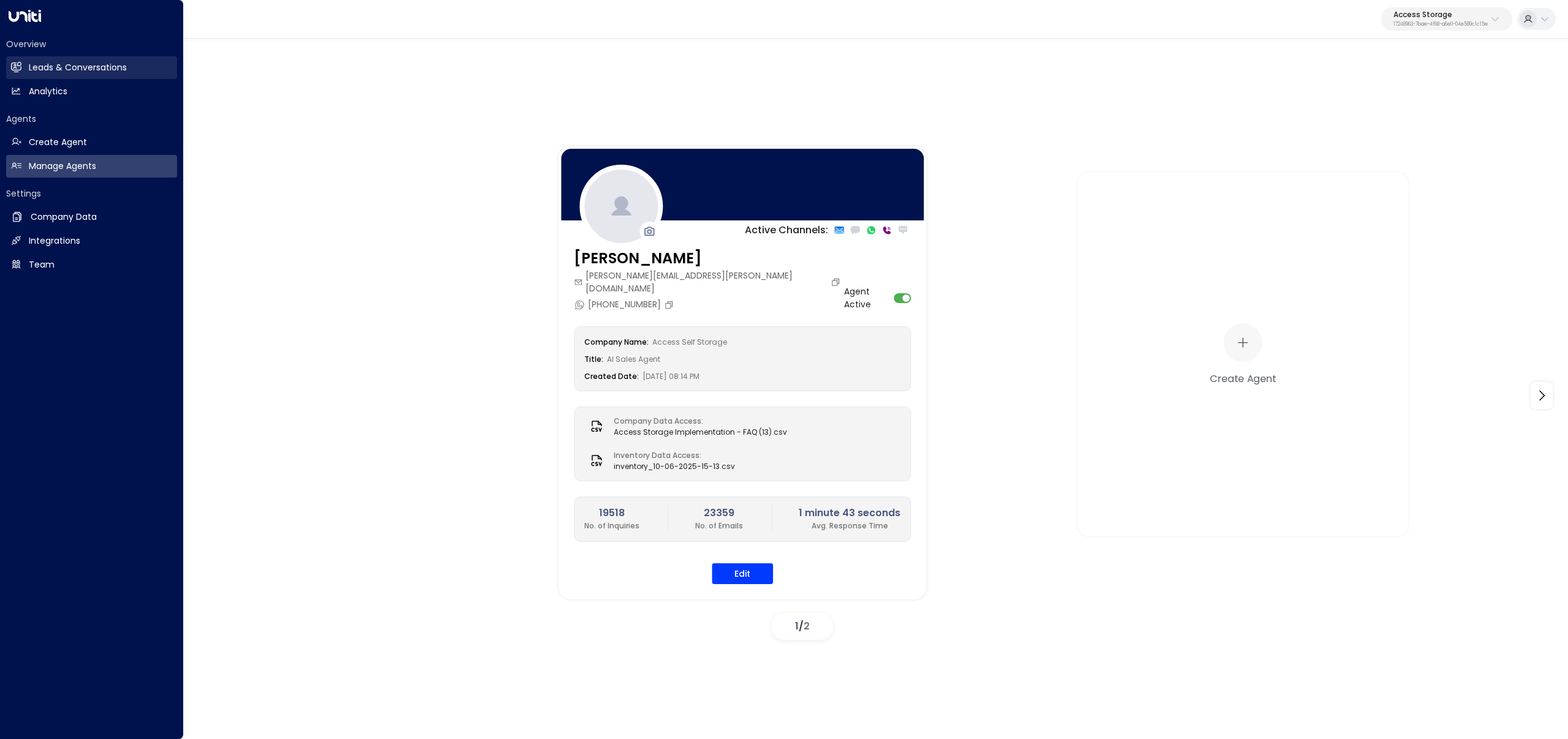
click at [53, 63] on h2 "Leads & Conversations" at bounding box center [78, 67] width 98 height 13
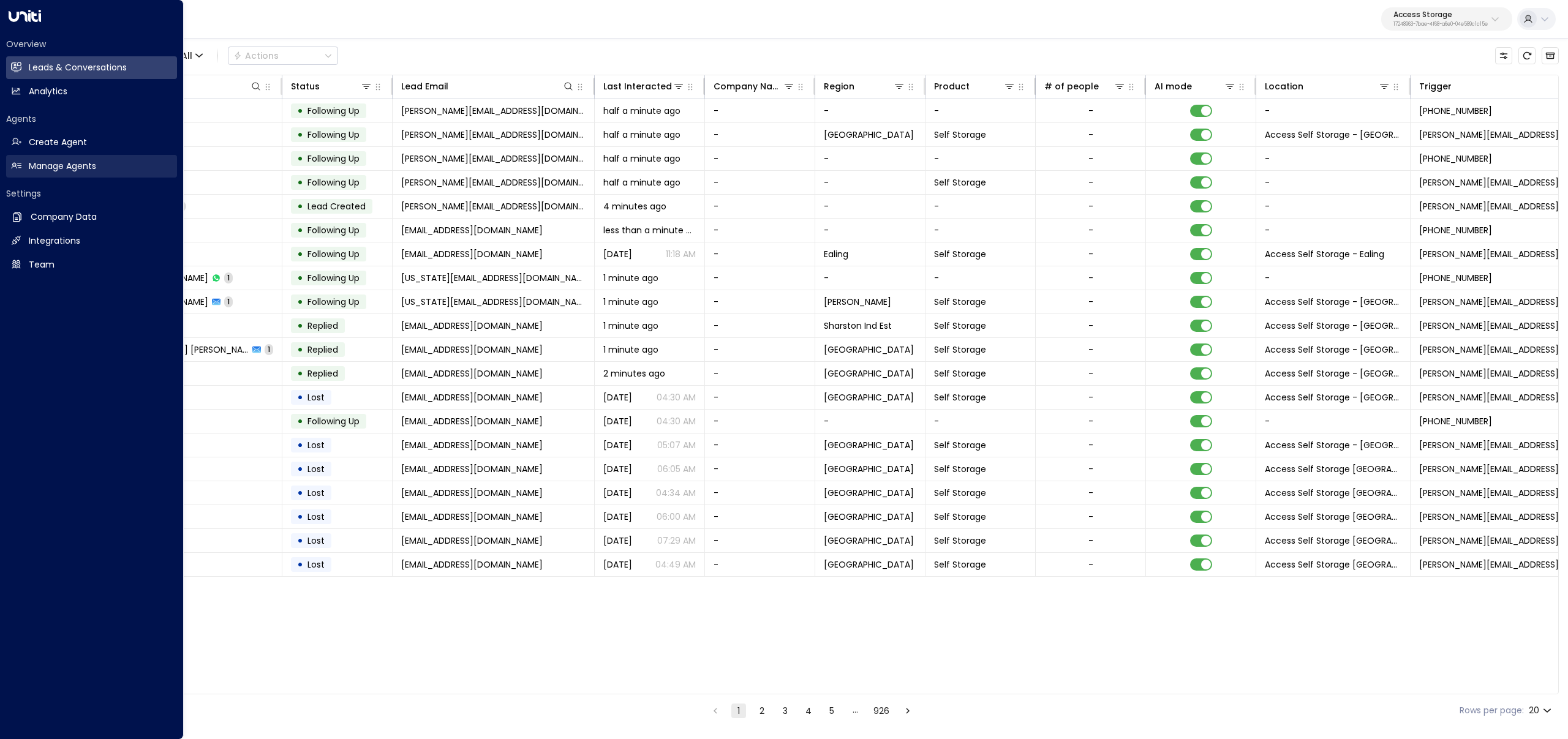
click at [25, 165] on link "Manage Agents Manage Agents" at bounding box center [91, 166] width 171 height 23
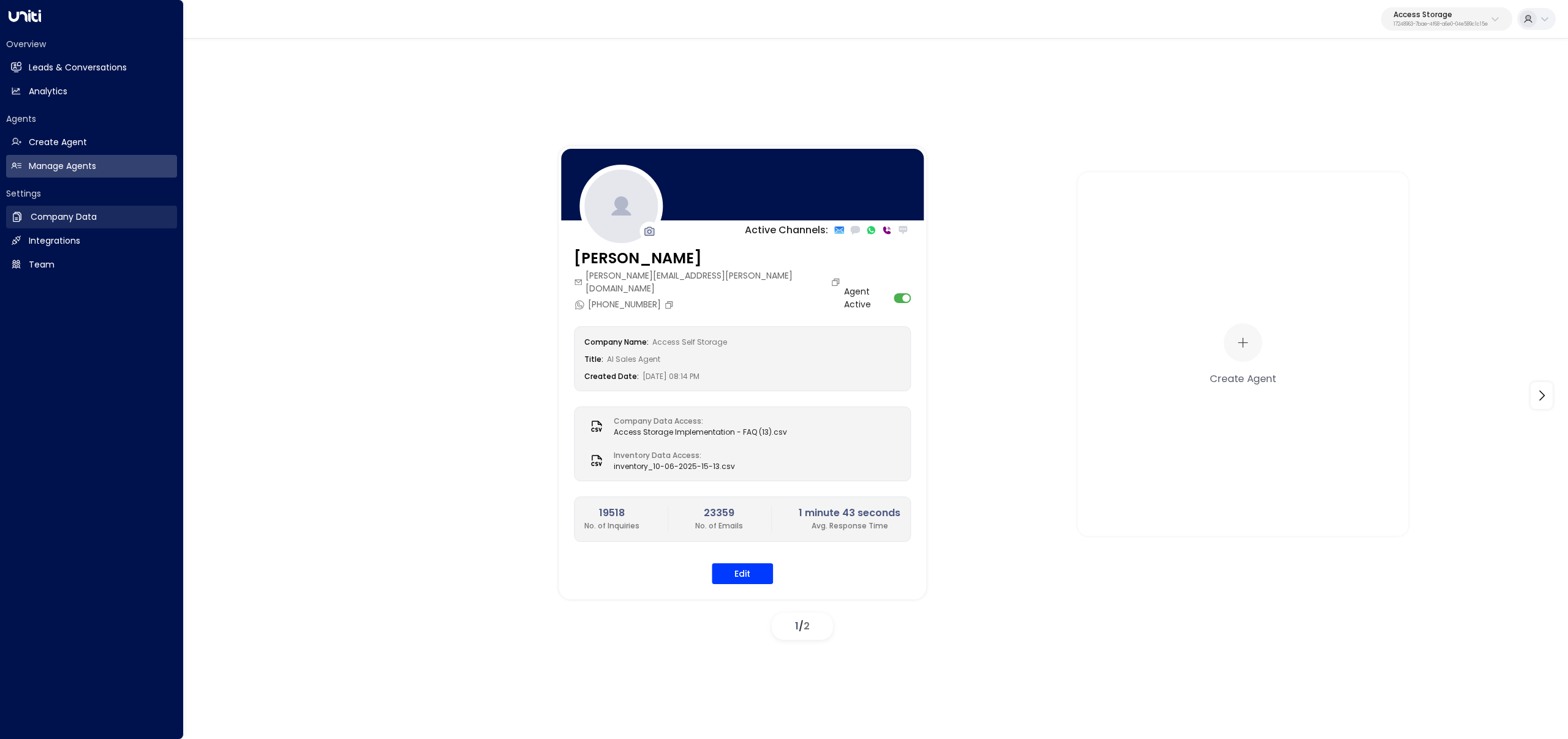
click at [29, 215] on link "Company Data Company Data" at bounding box center [91, 217] width 171 height 23
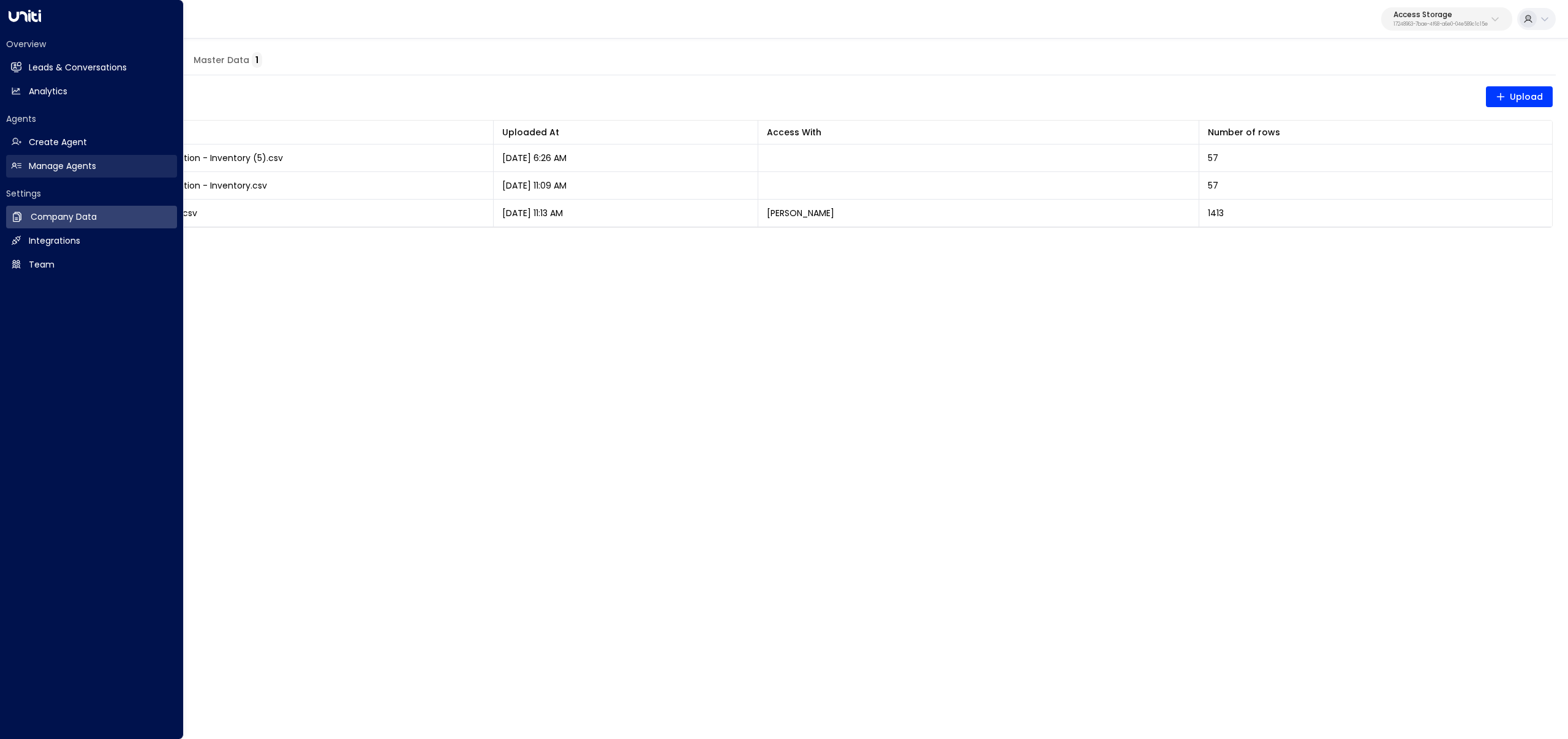
drag, startPoint x: 14, startPoint y: 170, endPoint x: 73, endPoint y: 170, distance: 59.0
click at [15, 170] on icon at bounding box center [17, 166] width 11 height 11
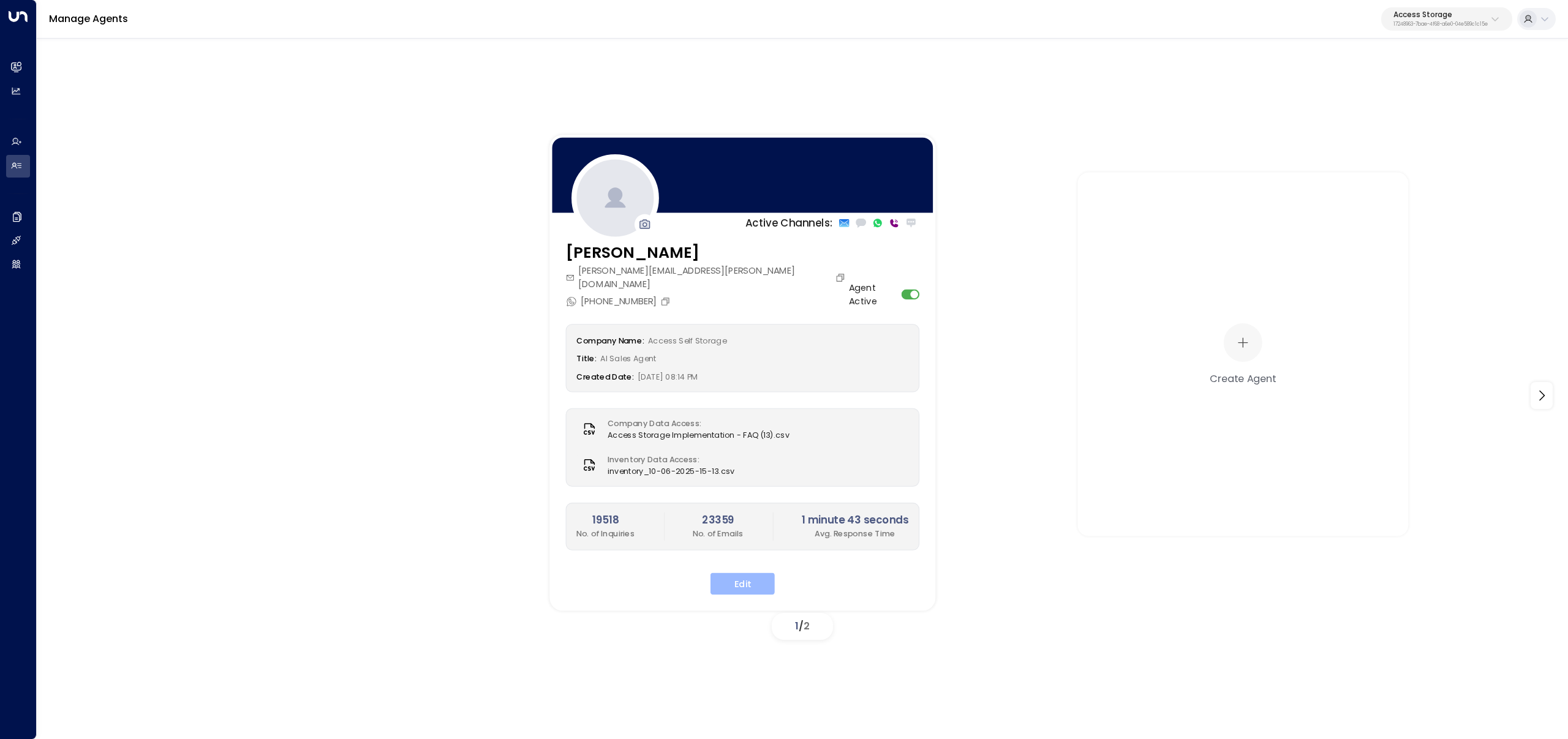
click at [754, 573] on button "Edit" at bounding box center [743, 584] width 64 height 22
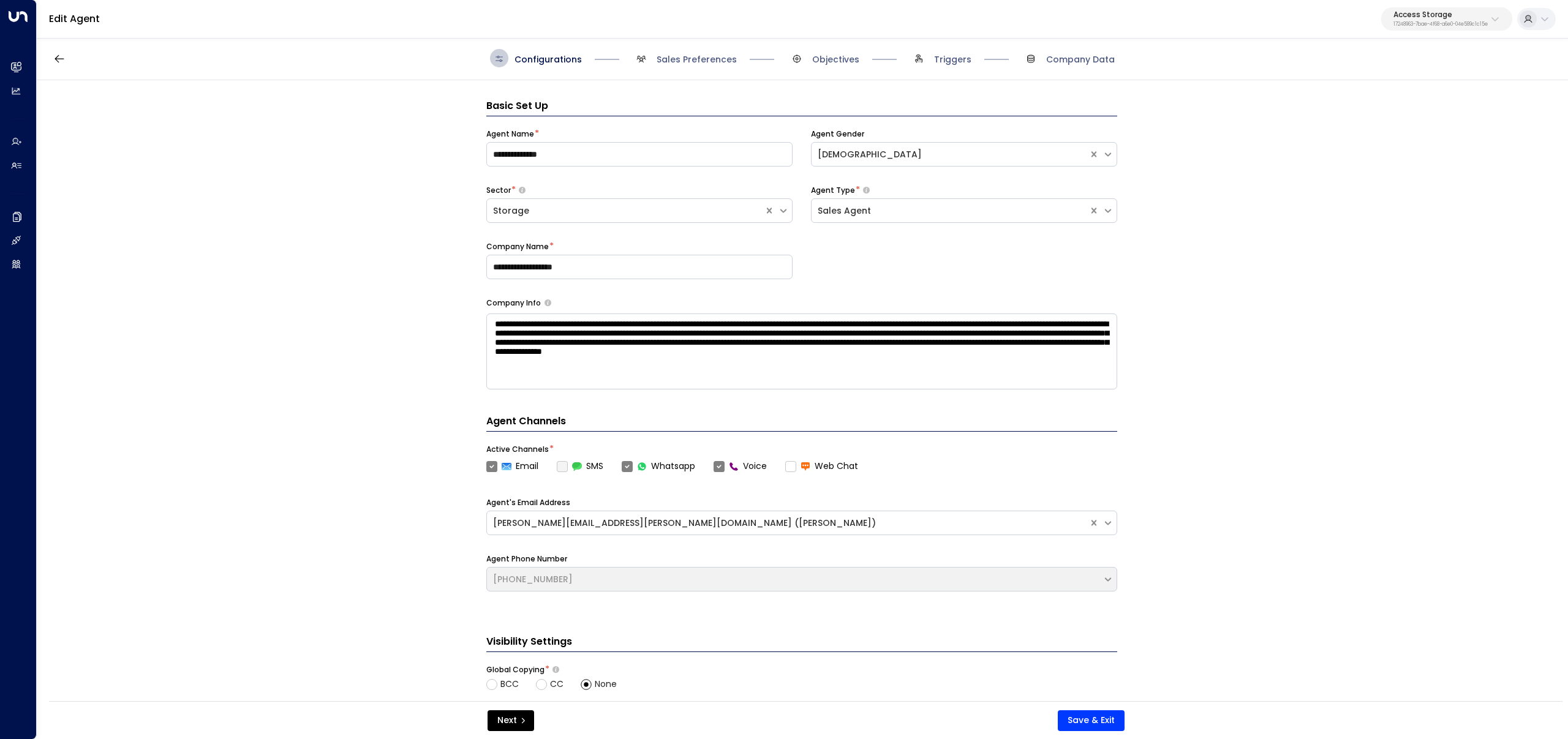
scroll to position [19, 0]
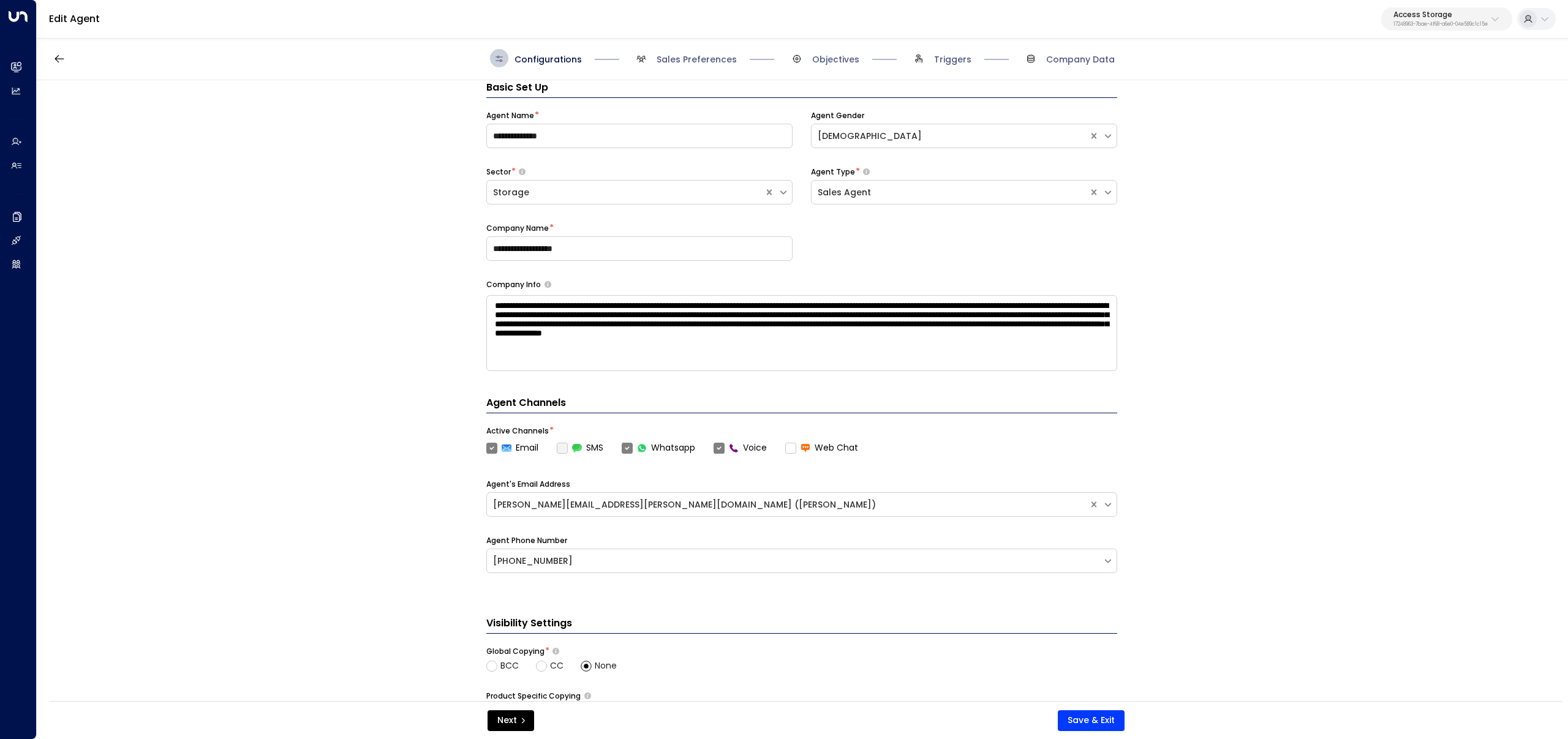
drag, startPoint x: 838, startPoint y: 62, endPoint x: 833, endPoint y: 72, distance: 11.2
click at [837, 62] on span "Objectives" at bounding box center [835, 59] width 47 height 12
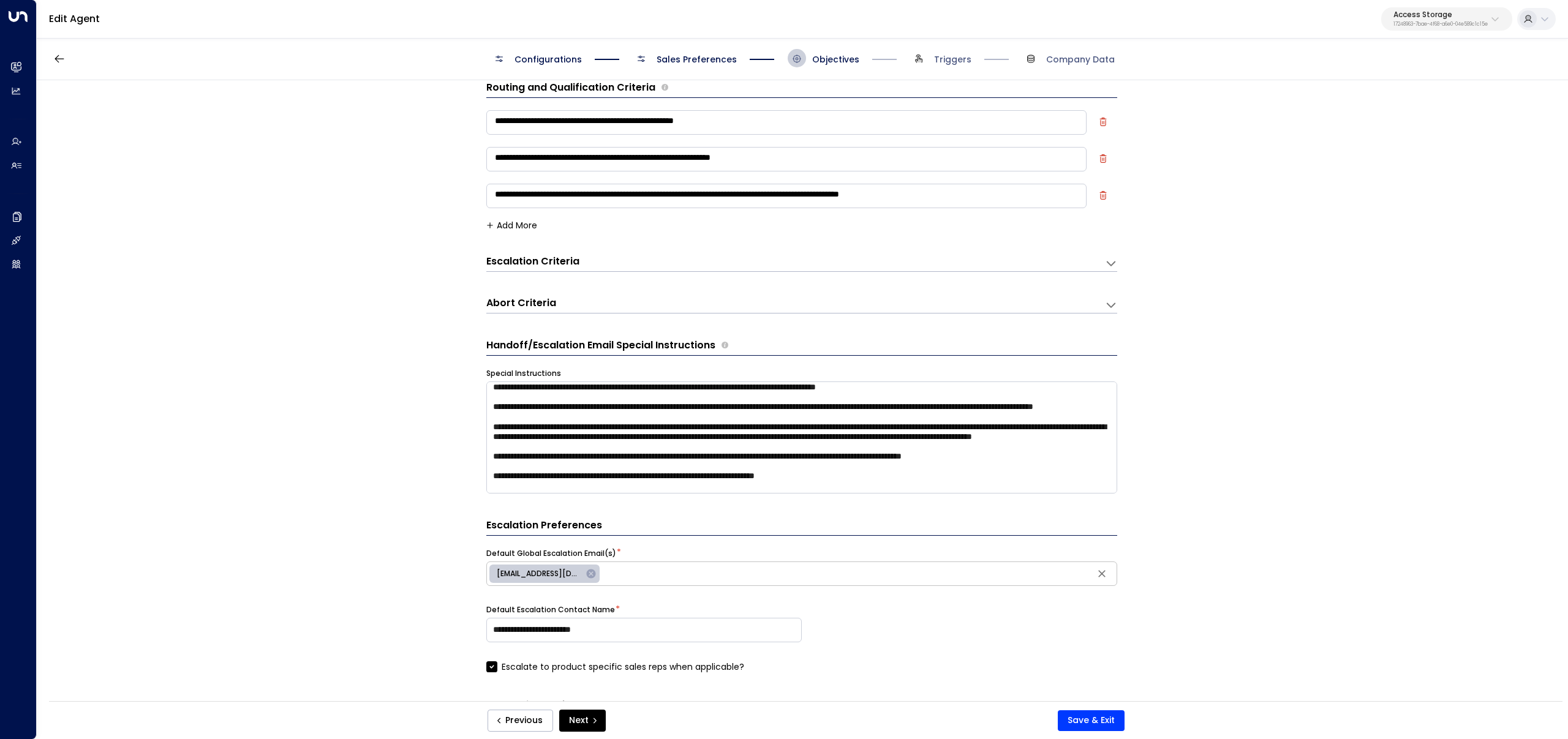
scroll to position [89, 0]
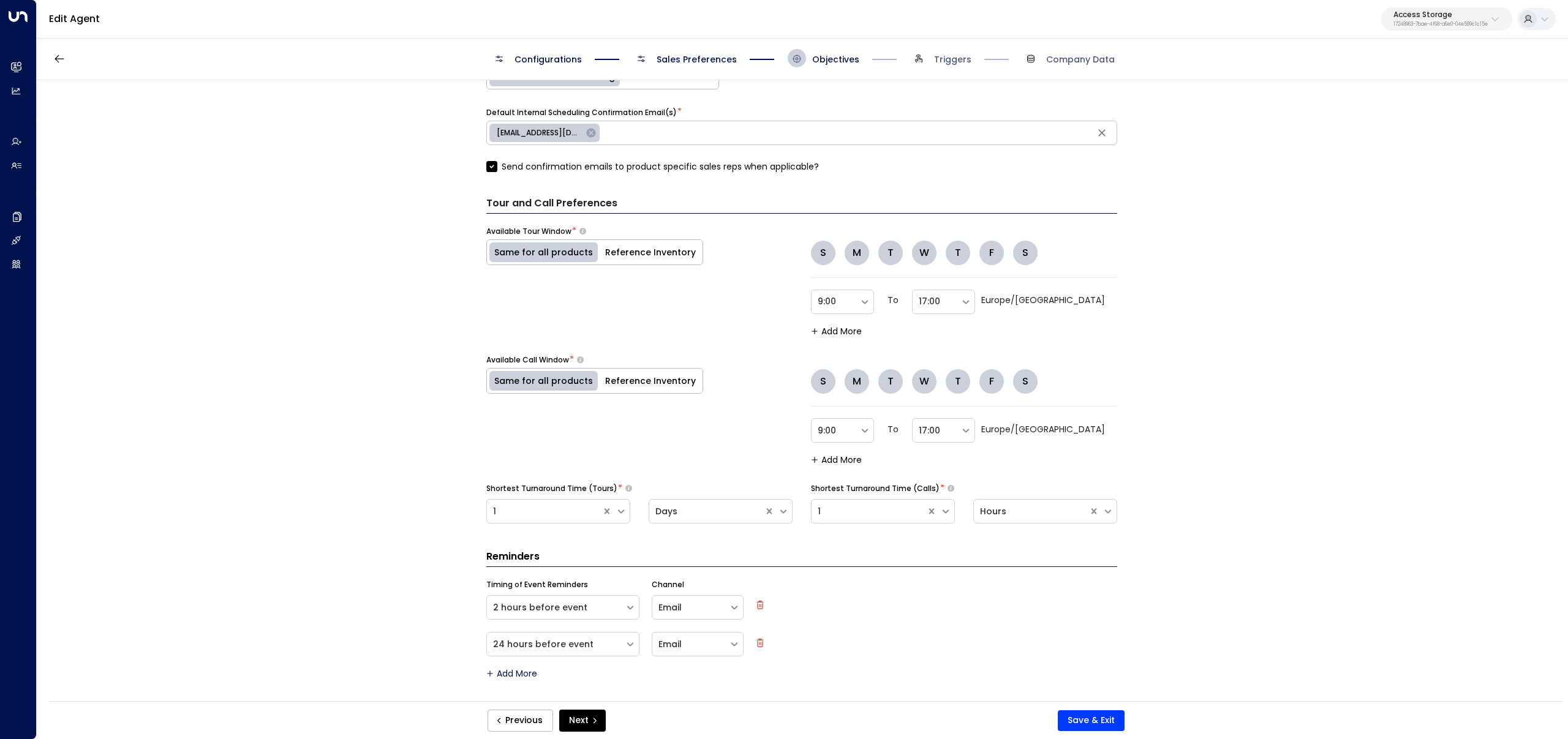
click at [656, 249] on button "Reference Inventory" at bounding box center [650, 252] width 104 height 25
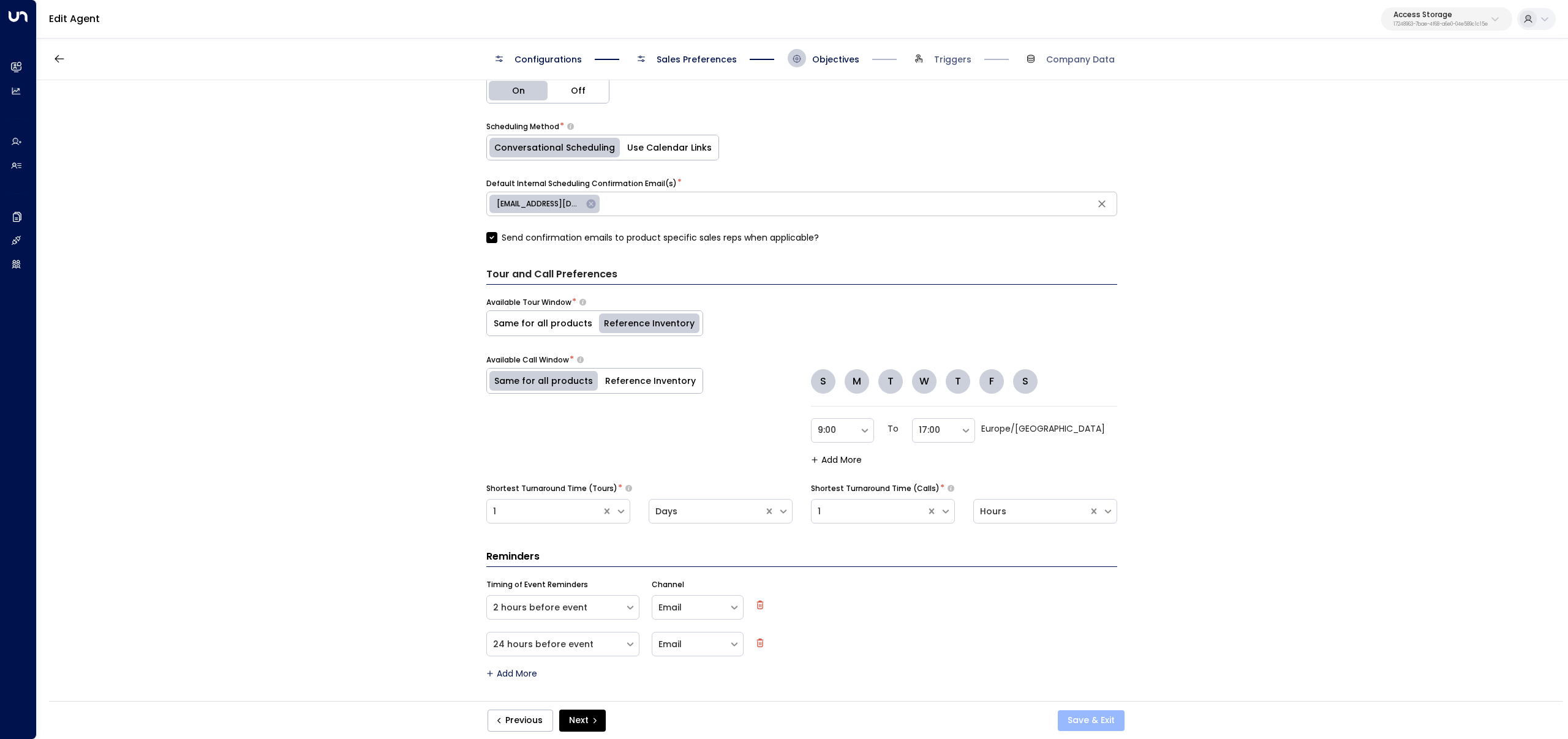
click at [1072, 712] on button "Save & Exit" at bounding box center [1091, 720] width 67 height 21
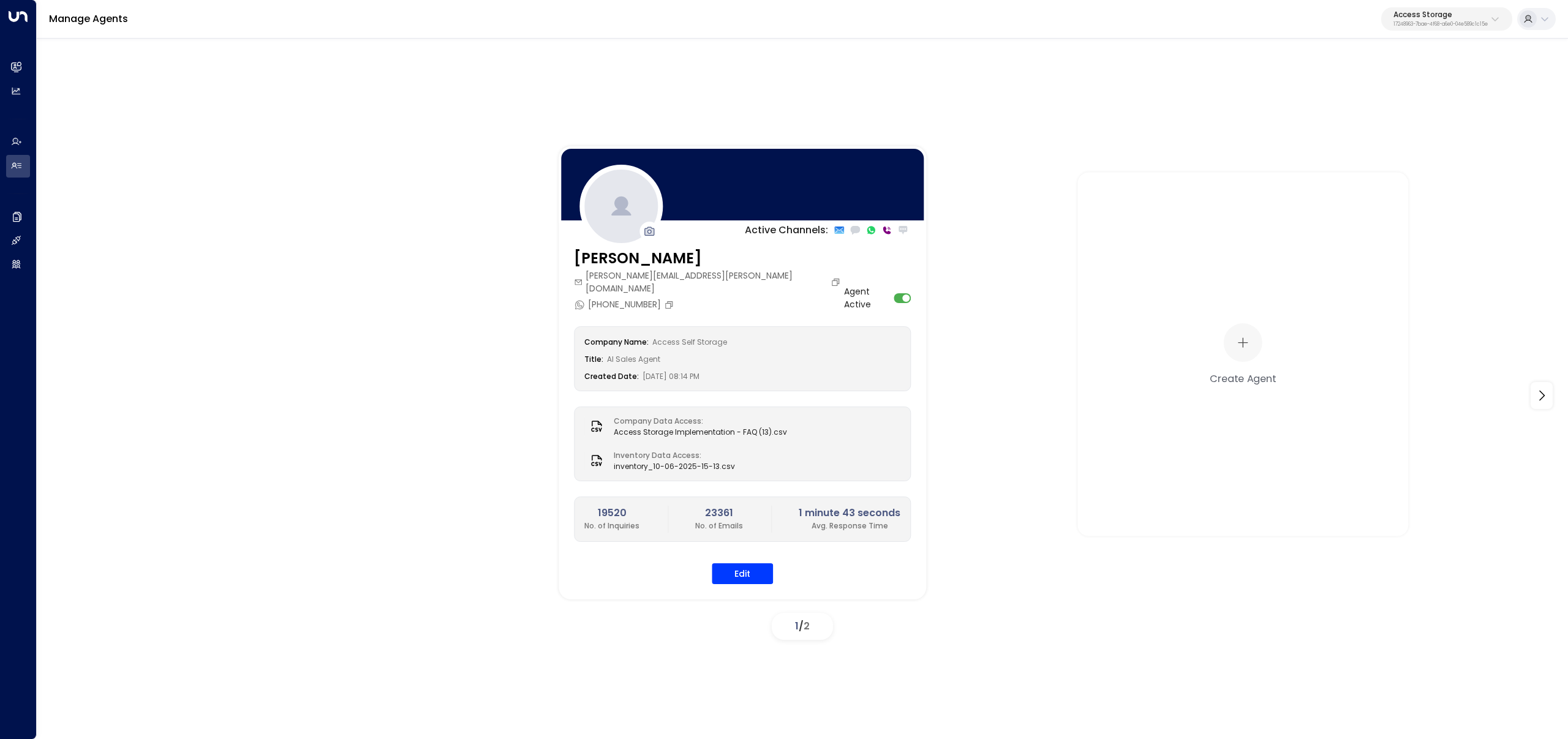
click at [1394, 11] on p "Access Storage" at bounding box center [1441, 15] width 94 height 7
type input "****"
click at [1345, 101] on span "ID: 34e1cd17-0f68-49af-bd32-3c48ce8611d1" at bounding box center [1407, 104] width 164 height 11
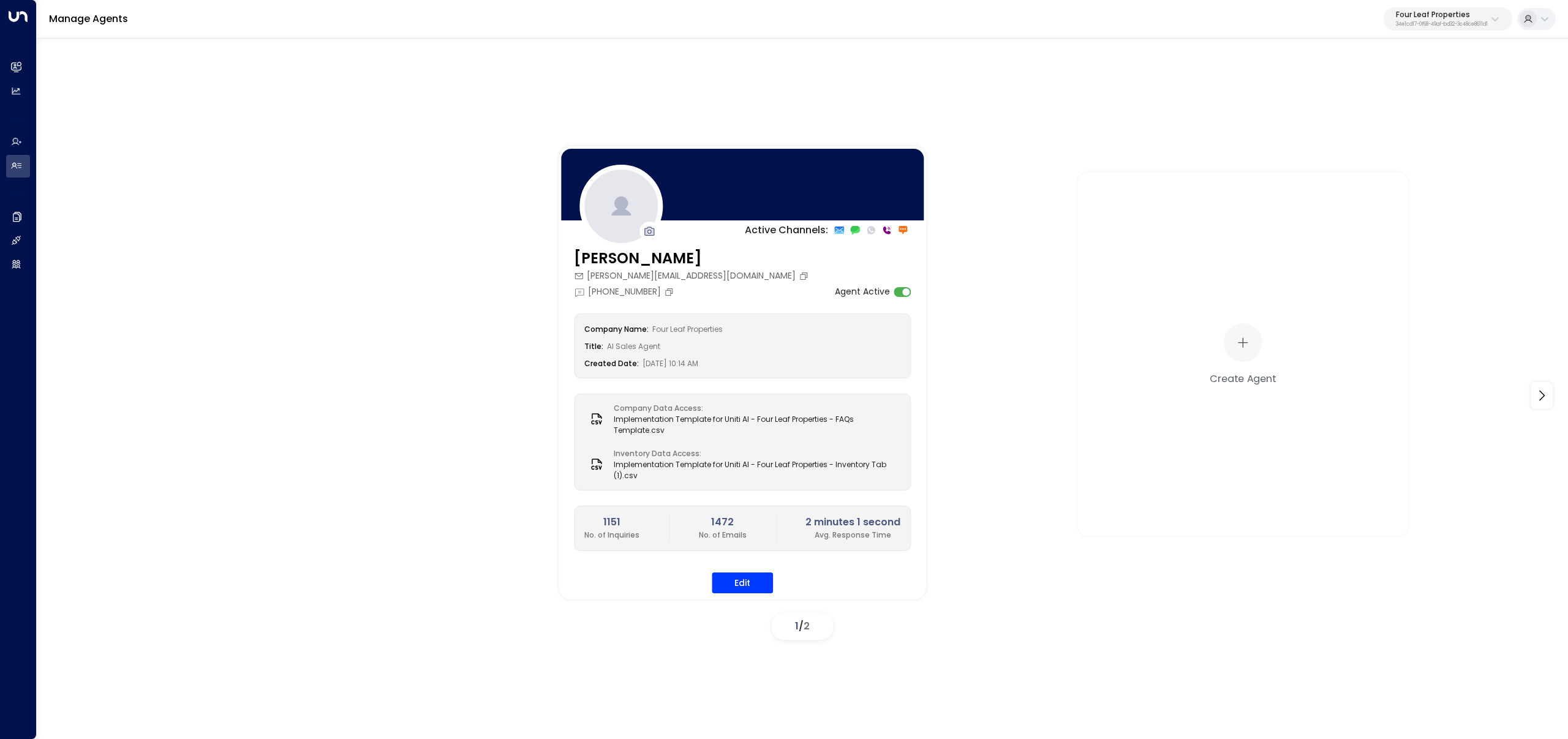
click at [1438, 17] on p "Four Leaf Properties" at bounding box center [1442, 15] width 92 height 7
type input "*********"
click at [1403, 113] on li "Spacemade ID: 0d57b456-76f9-434b-bc82-bf954502d602" at bounding box center [1414, 97] width 186 height 32
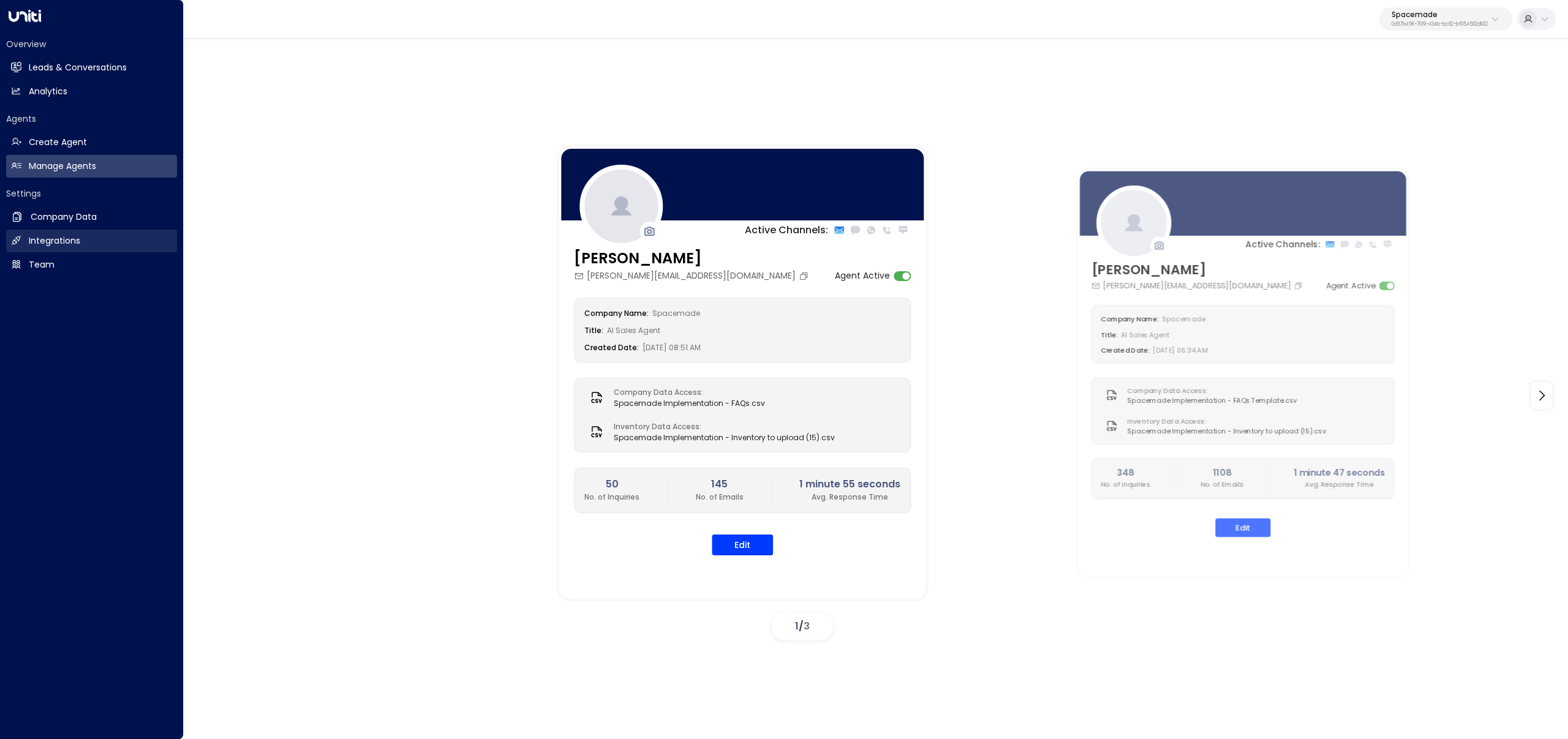
click at [41, 245] on h2 "Integrations" at bounding box center [54, 241] width 52 height 13
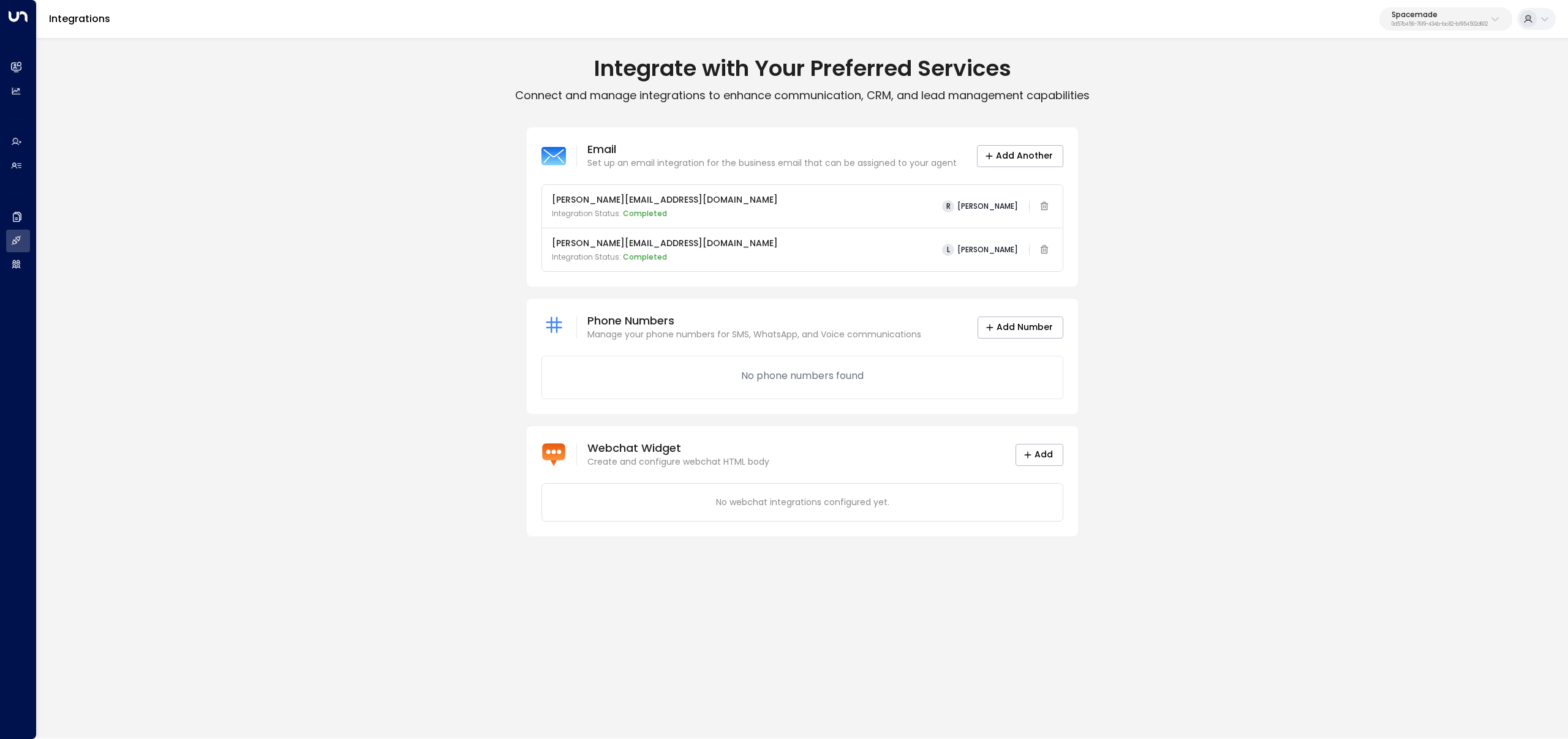
click at [1406, 24] on p "0d57b456-76f9-434b-bc82-bf954502d602" at bounding box center [1439, 24] width 96 height 5
type input "**"
click at [1402, 93] on div "RHP ID: 85bcf151-53e1-49fd-8d4c-7708fbeee317" at bounding box center [1461, 97] width 161 height 25
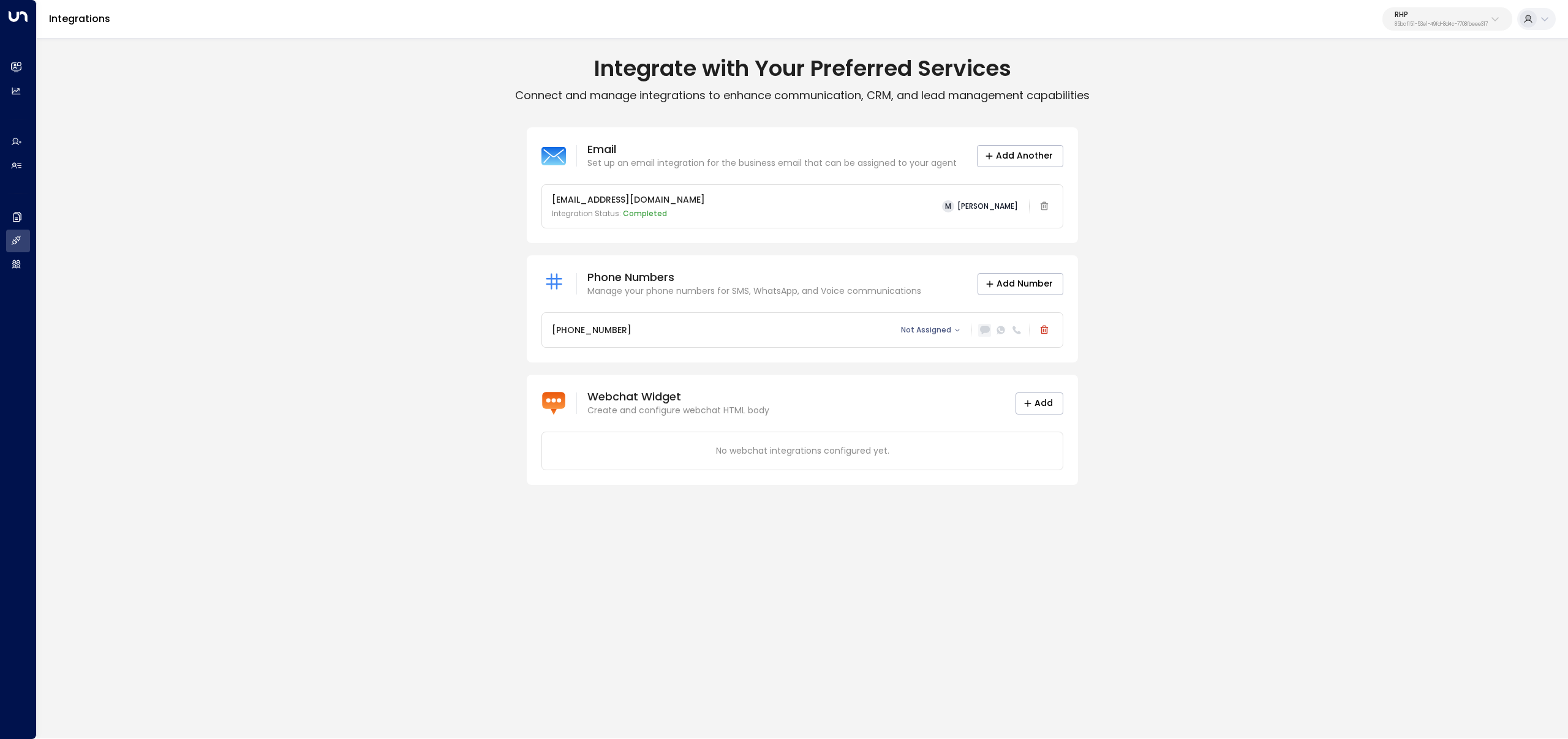
click at [983, 327] on icon at bounding box center [984, 330] width 10 height 9
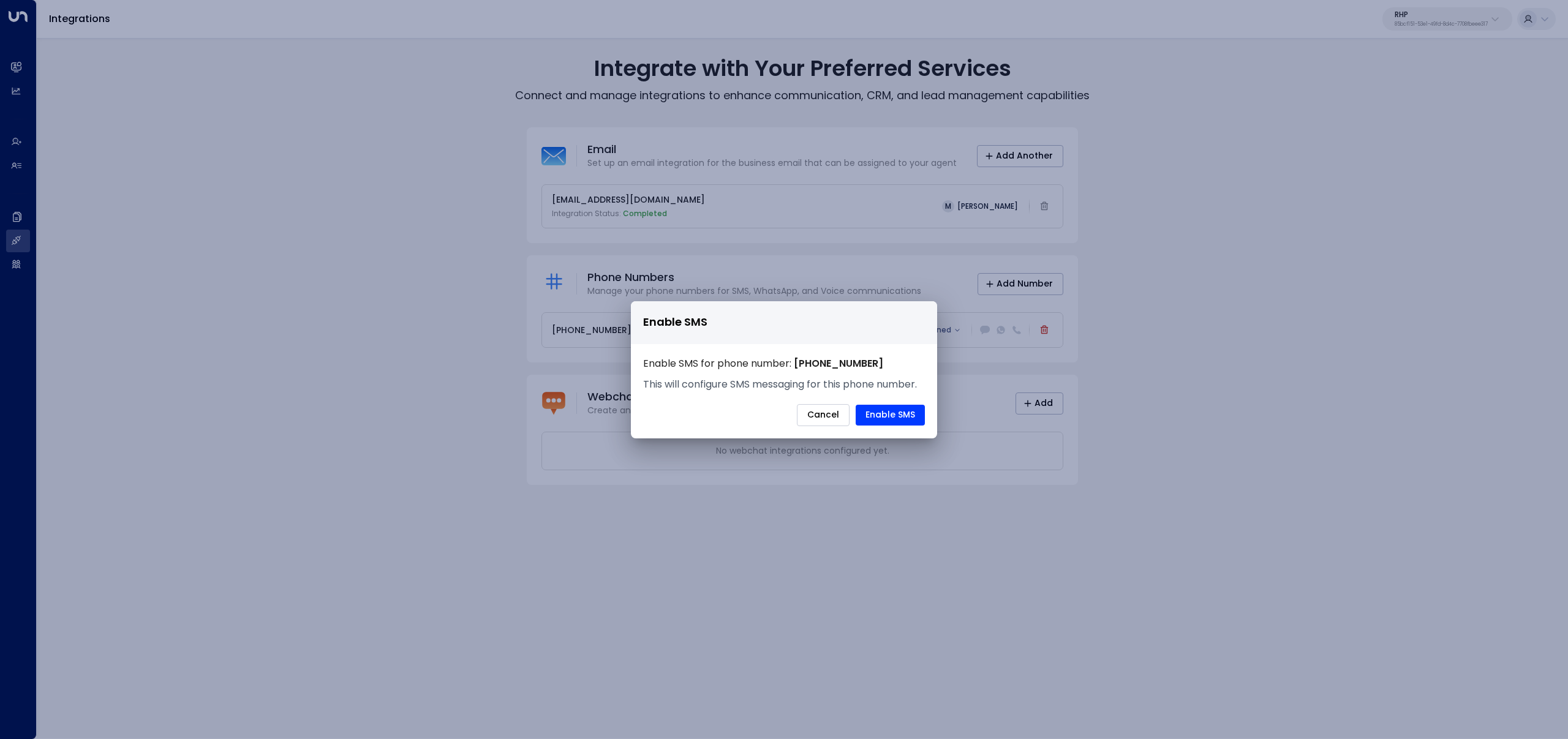
click at [829, 415] on button "Cancel" at bounding box center [823, 415] width 52 height 22
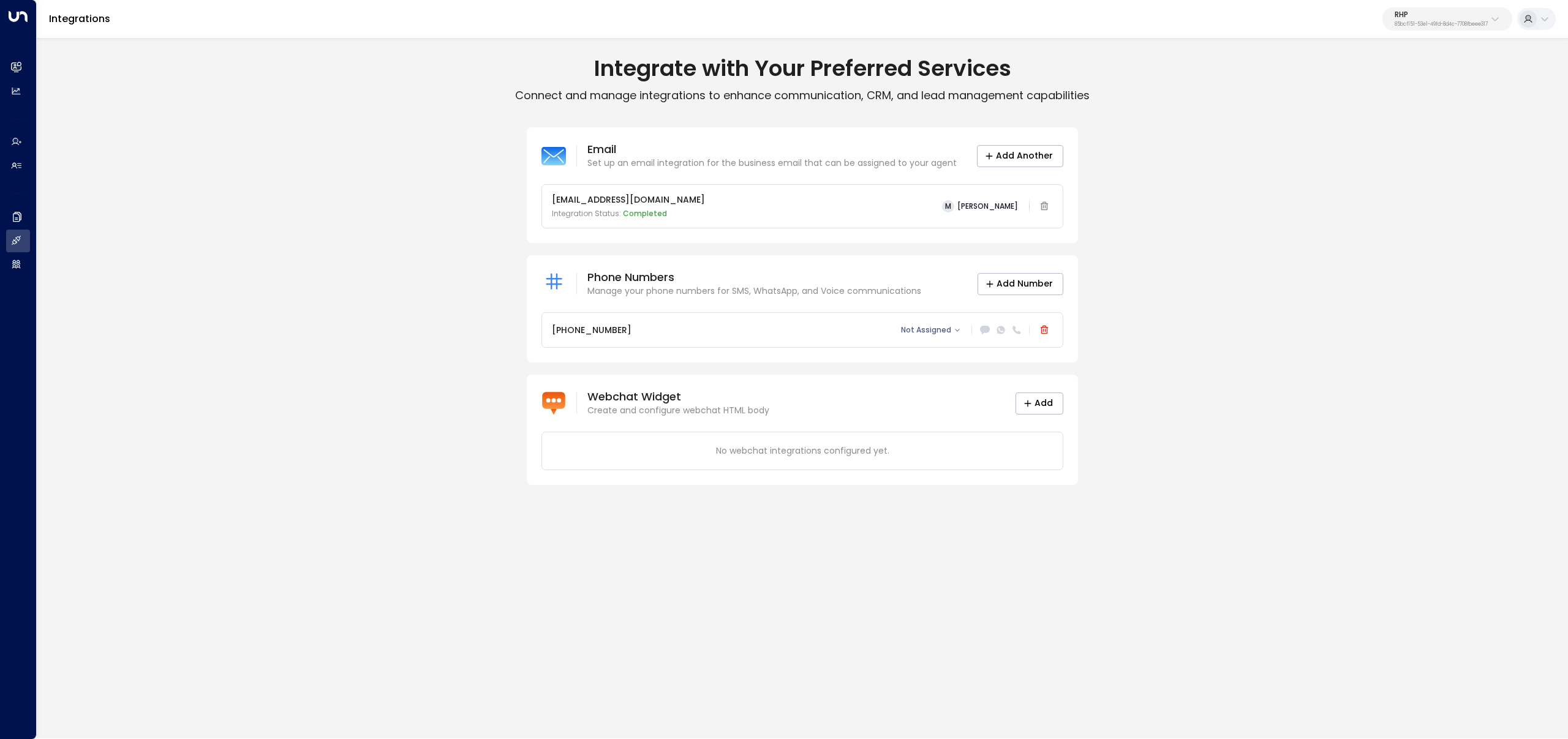
click at [1427, 10] on button "RHP 85bcf151-53e1-49fd-8d4c-7708fbeee317" at bounding box center [1447, 19] width 130 height 23
type input "***"
click at [1361, 93] on div "Hawthorn ID: 33332e4c-23b5-45a2-9007-0d0a9f804fa6" at bounding box center [1412, 97] width 174 height 25
click at [983, 329] on icon at bounding box center [984, 330] width 10 height 9
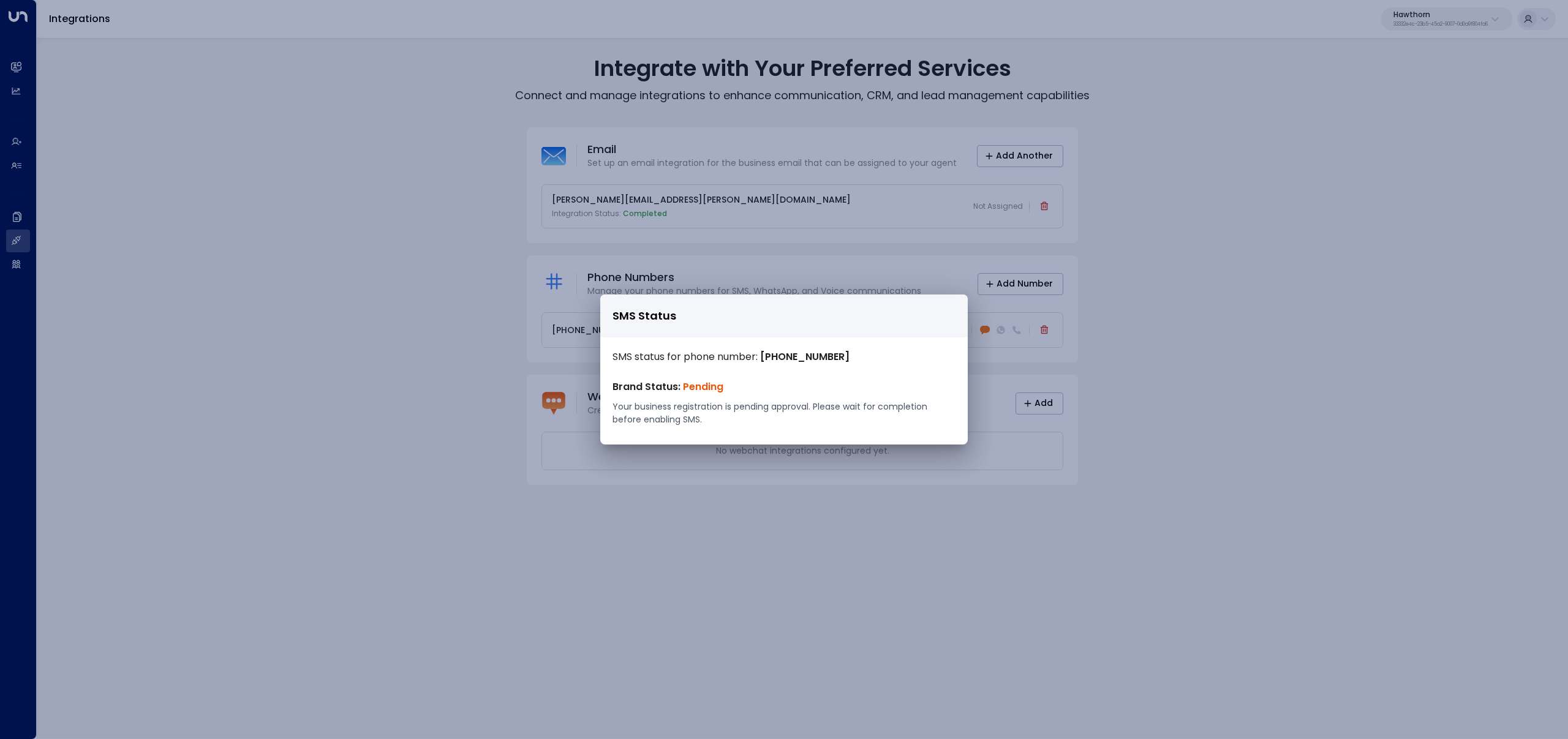
click at [413, 310] on div "SMS Status SMS status for phone number: +19162326720 Brand Status: Pending Your…" at bounding box center [784, 369] width 1568 height 739
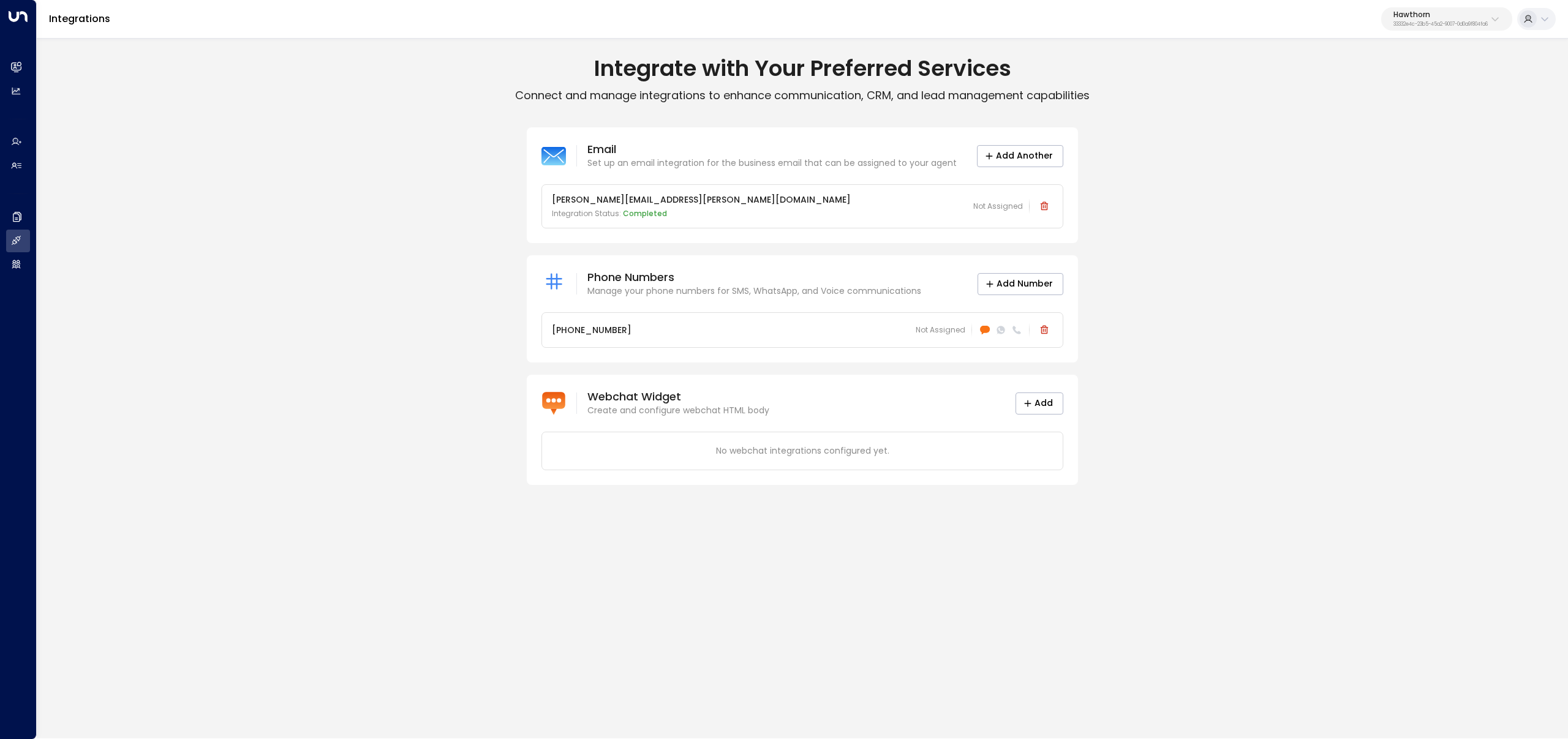
click at [1425, 16] on p "Hawthorn" at bounding box center [1441, 15] width 94 height 7
type input "*******"
click at [1498, 107] on span "ID: 69e21571-8cb6-479e-9956-a76f3a040520" at bounding box center [1469, 104] width 176 height 11
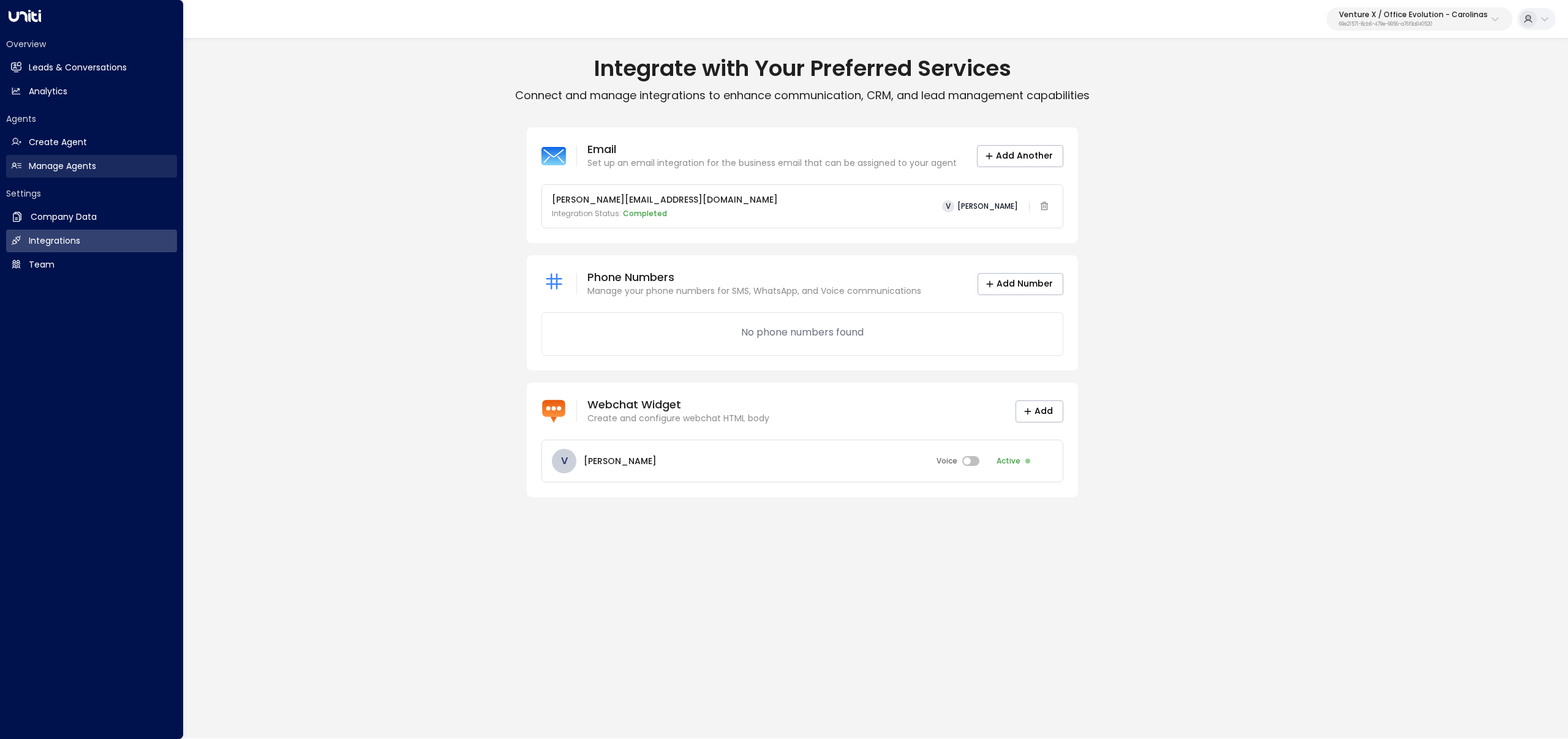
click at [58, 174] on link "Manage Agents Manage Agents" at bounding box center [91, 166] width 171 height 23
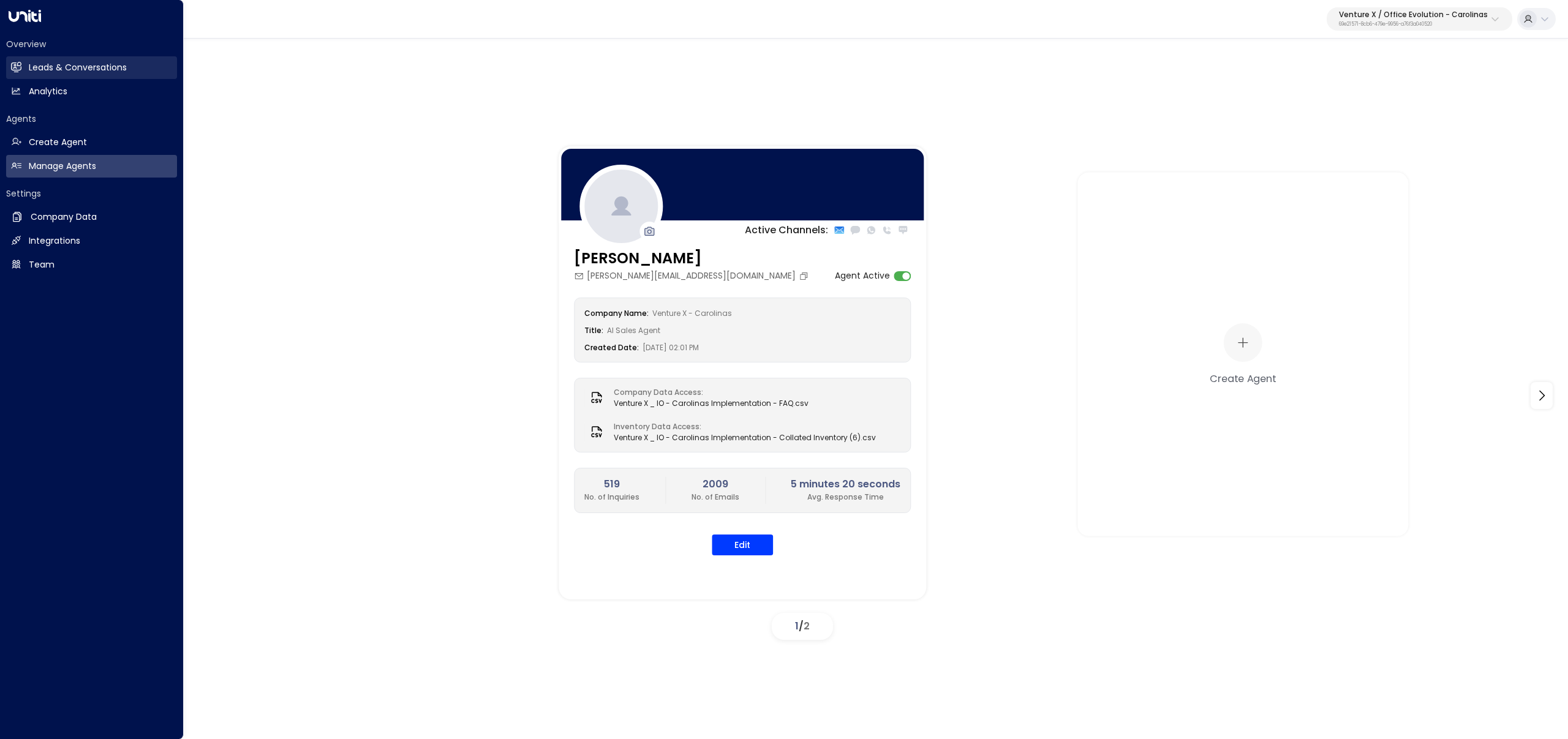
click at [34, 67] on h2 "Leads & Conversations" at bounding box center [78, 67] width 98 height 13
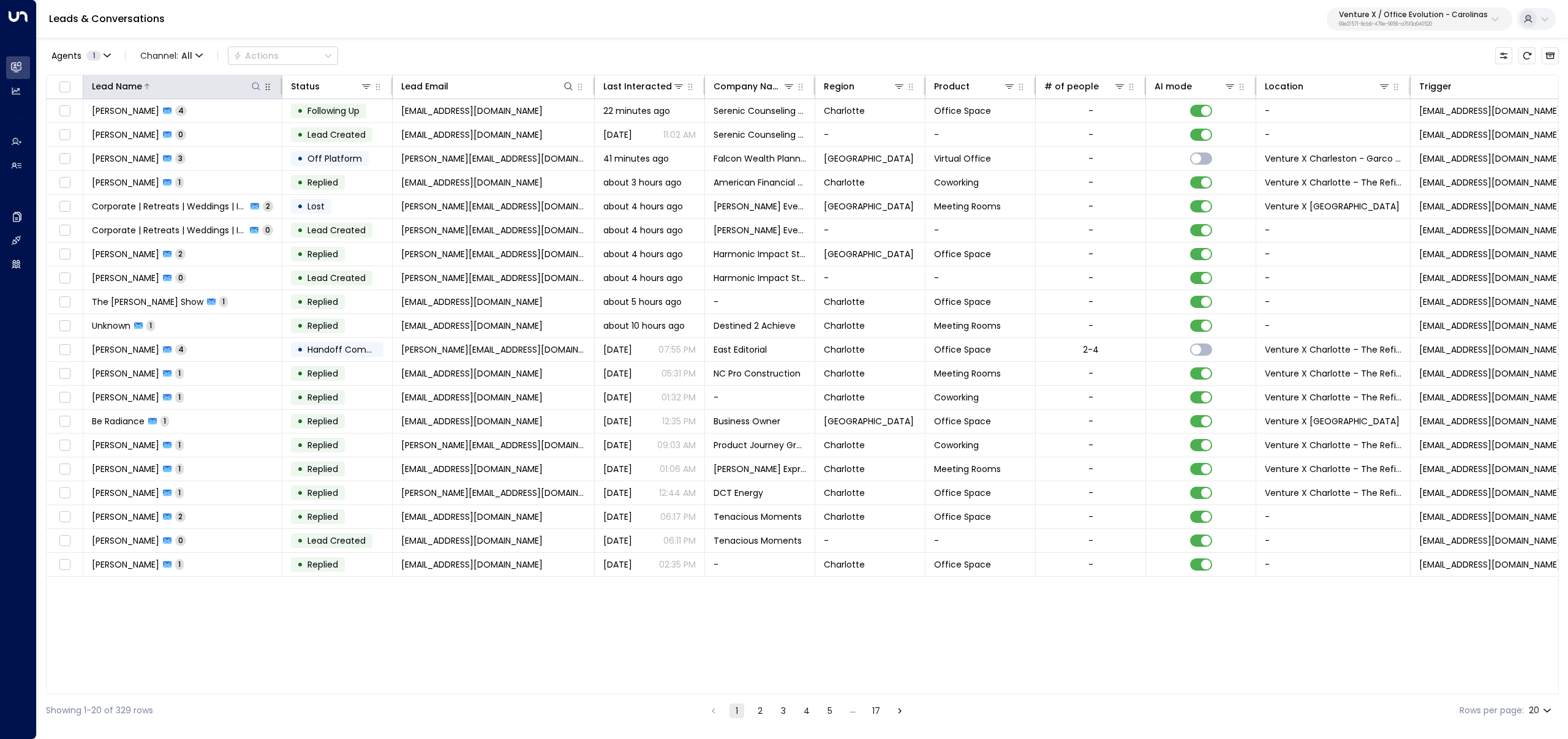
click at [256, 82] on icon at bounding box center [256, 86] width 8 height 8
type input "*******"
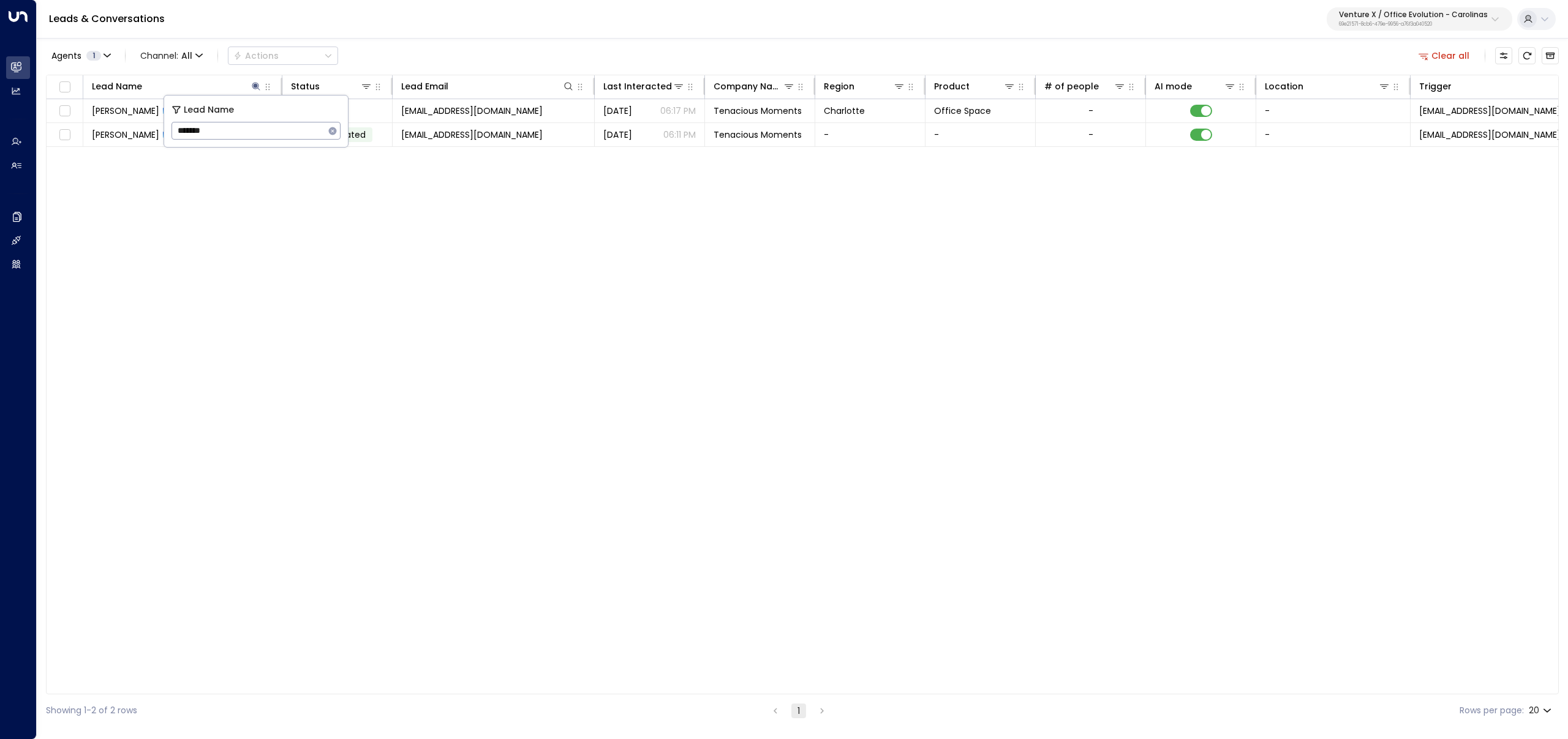
click at [468, 38] on div "Agents 1 Channel: All Actions Clear all Lead Name Status Lead Email Last Intera…" at bounding box center [802, 381] width 1513 height 690
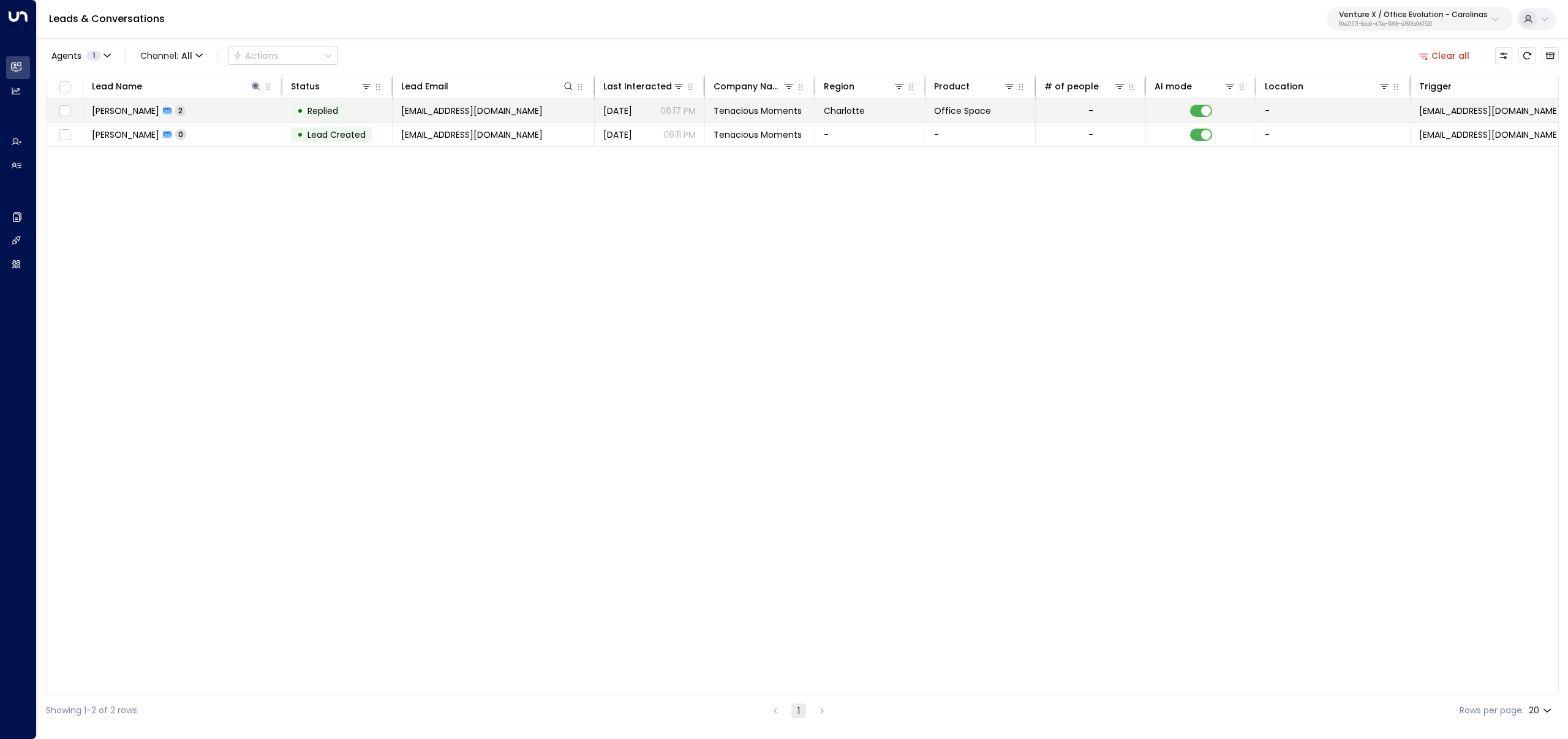
click at [456, 118] on td "[EMAIL_ADDRESS][DOMAIN_NAME]" at bounding box center [493, 111] width 202 height 23
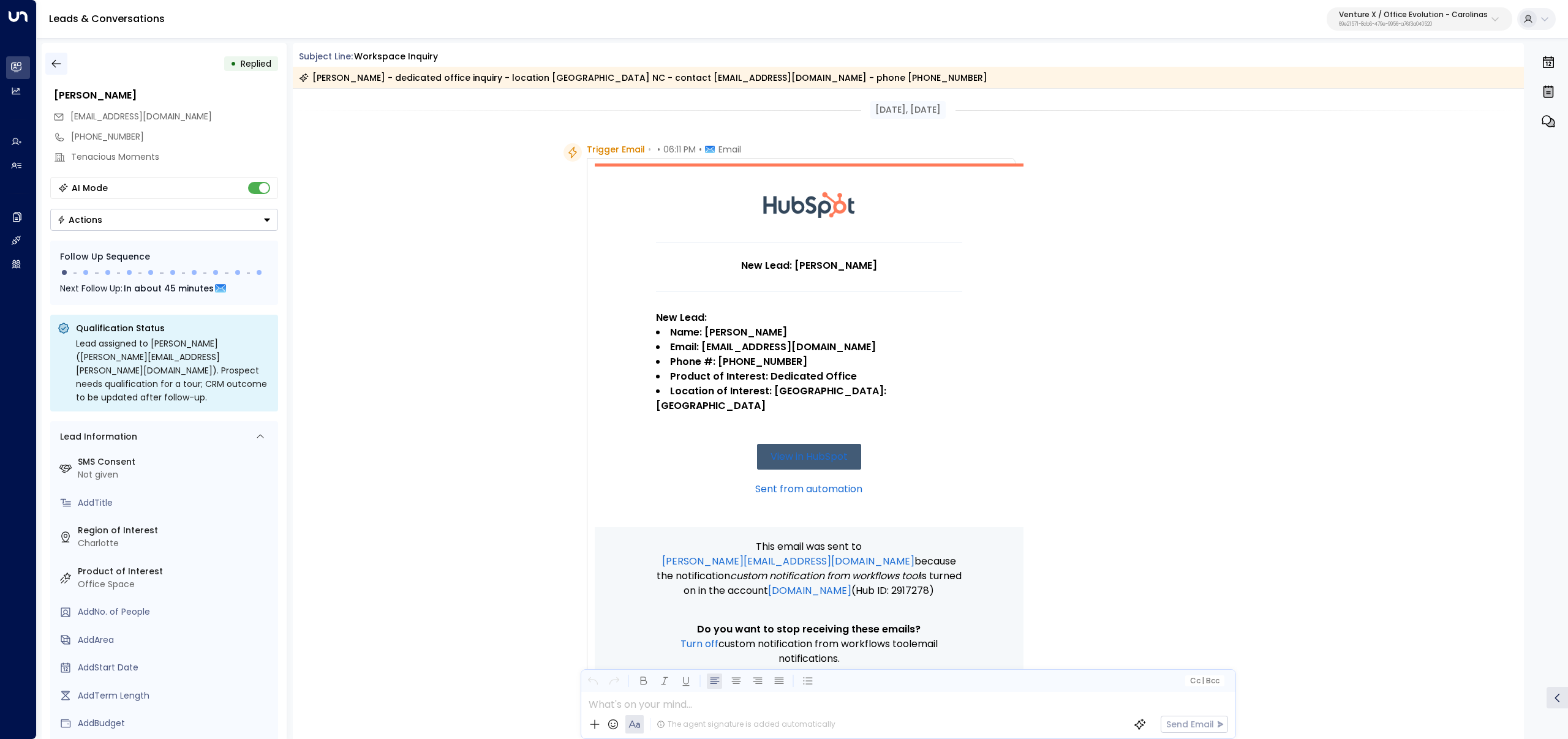
click at [58, 61] on icon "button" at bounding box center [56, 64] width 12 height 12
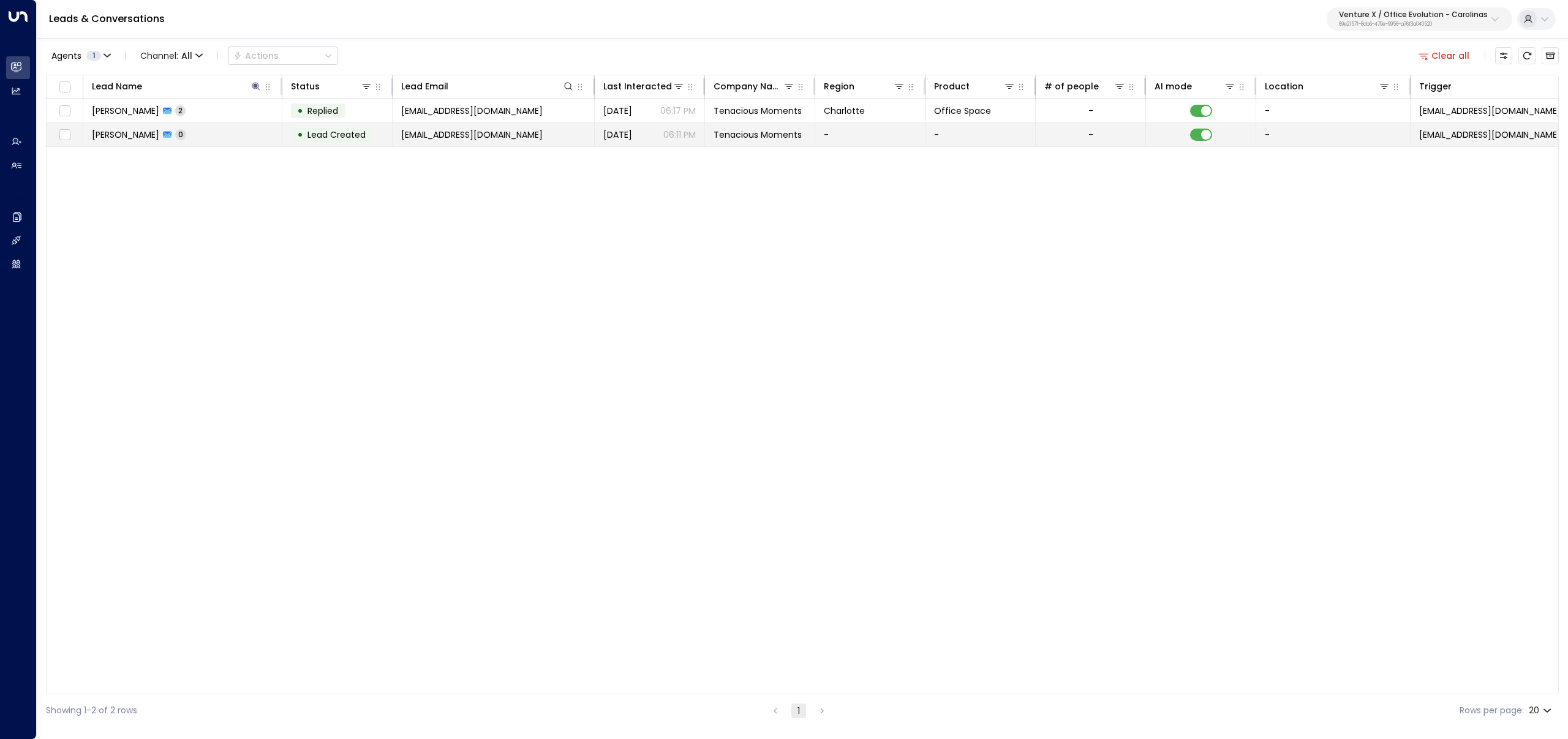
click at [172, 132] on icon at bounding box center [167, 135] width 9 height 9
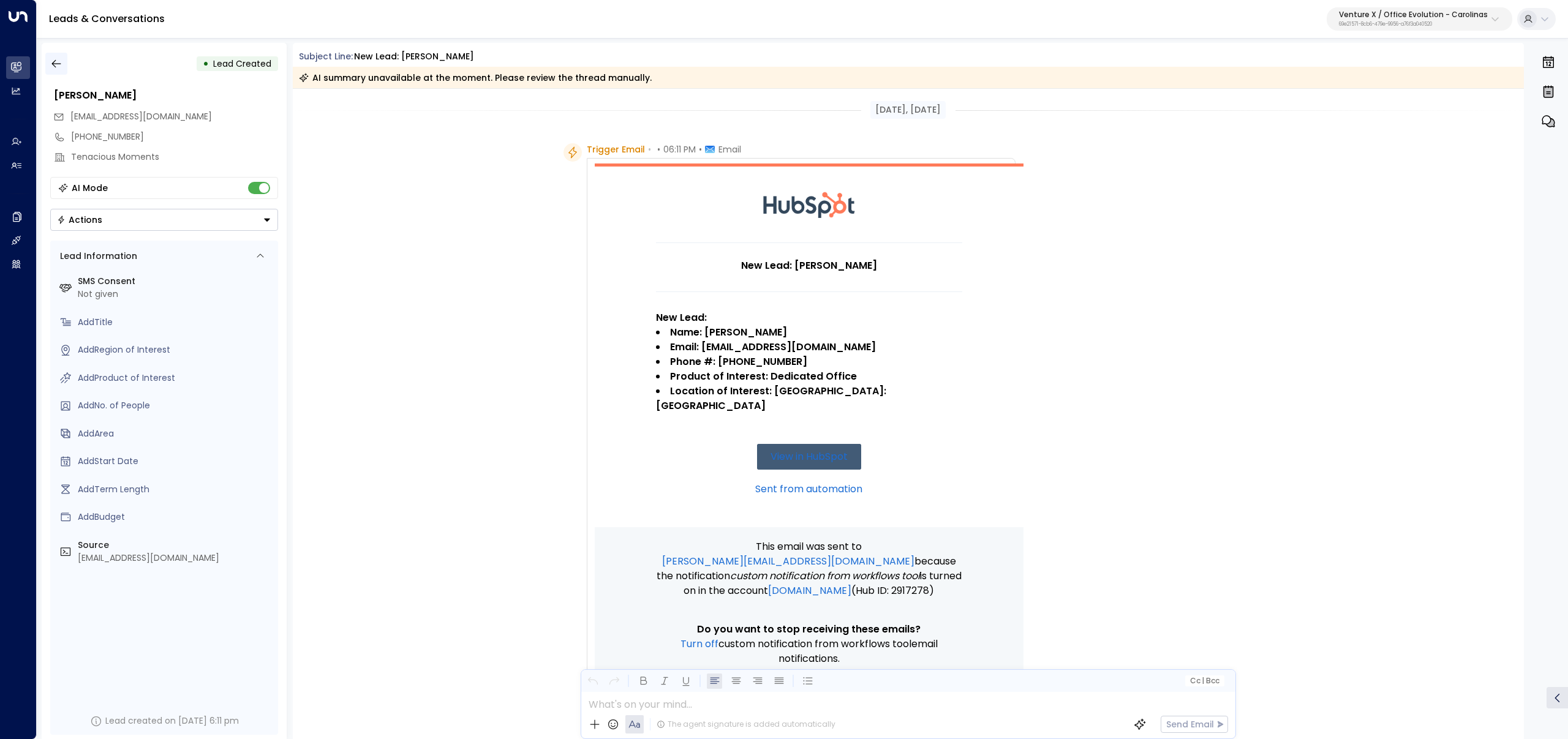
click at [55, 61] on icon "button" at bounding box center [56, 64] width 12 height 12
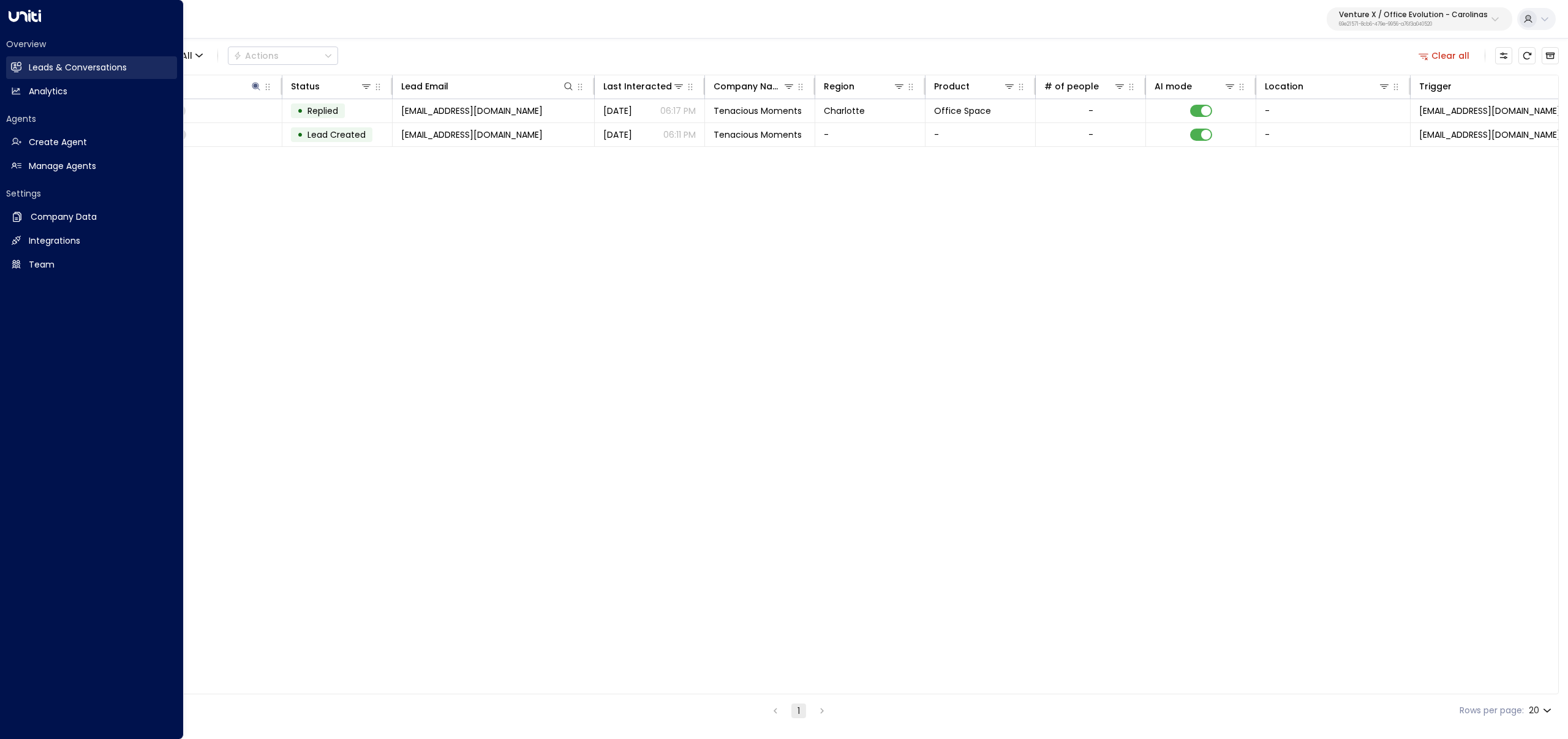
click at [15, 69] on icon at bounding box center [17, 66] width 10 height 7
click at [19, 162] on icon at bounding box center [17, 166] width 11 height 11
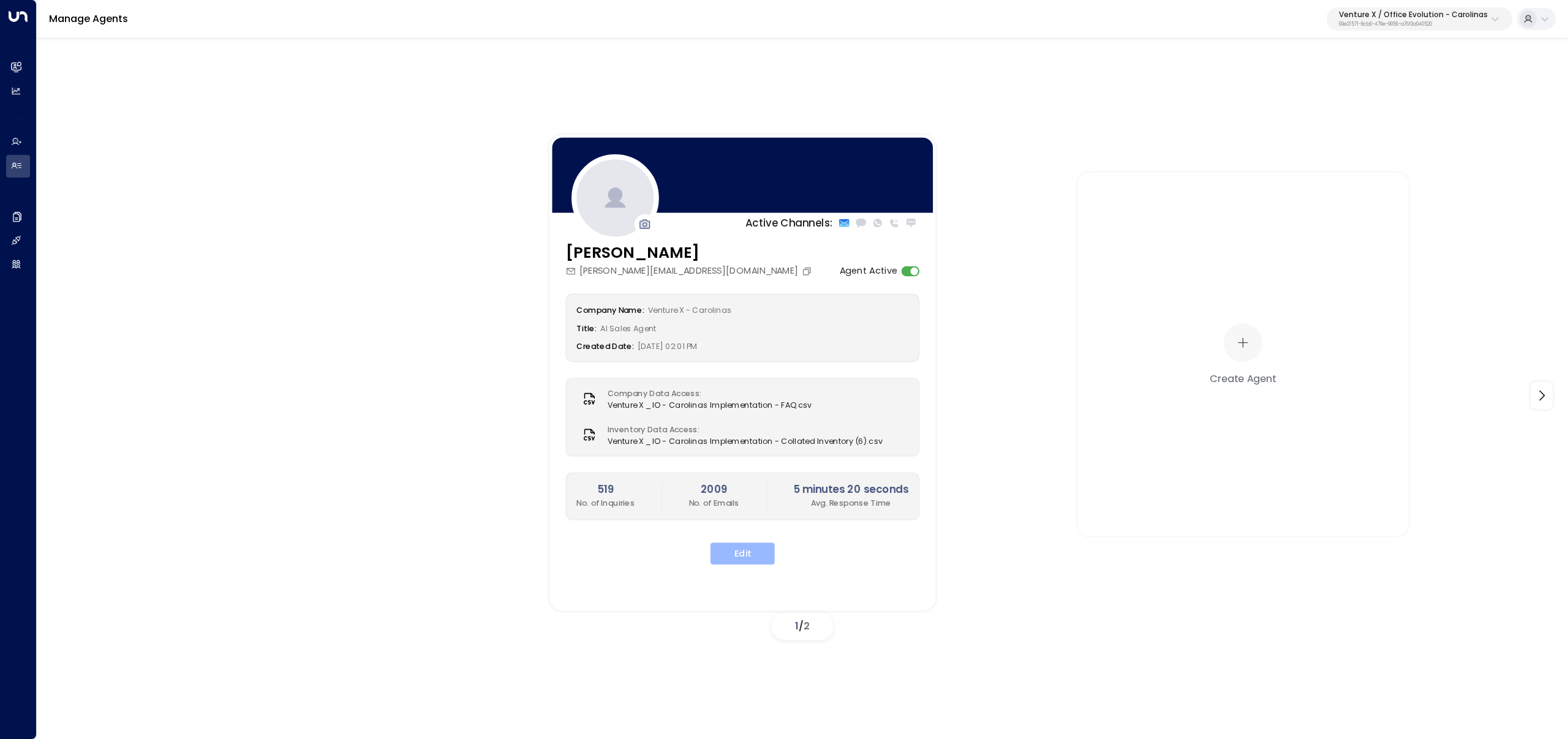
click at [749, 547] on button "Edit" at bounding box center [743, 553] width 64 height 22
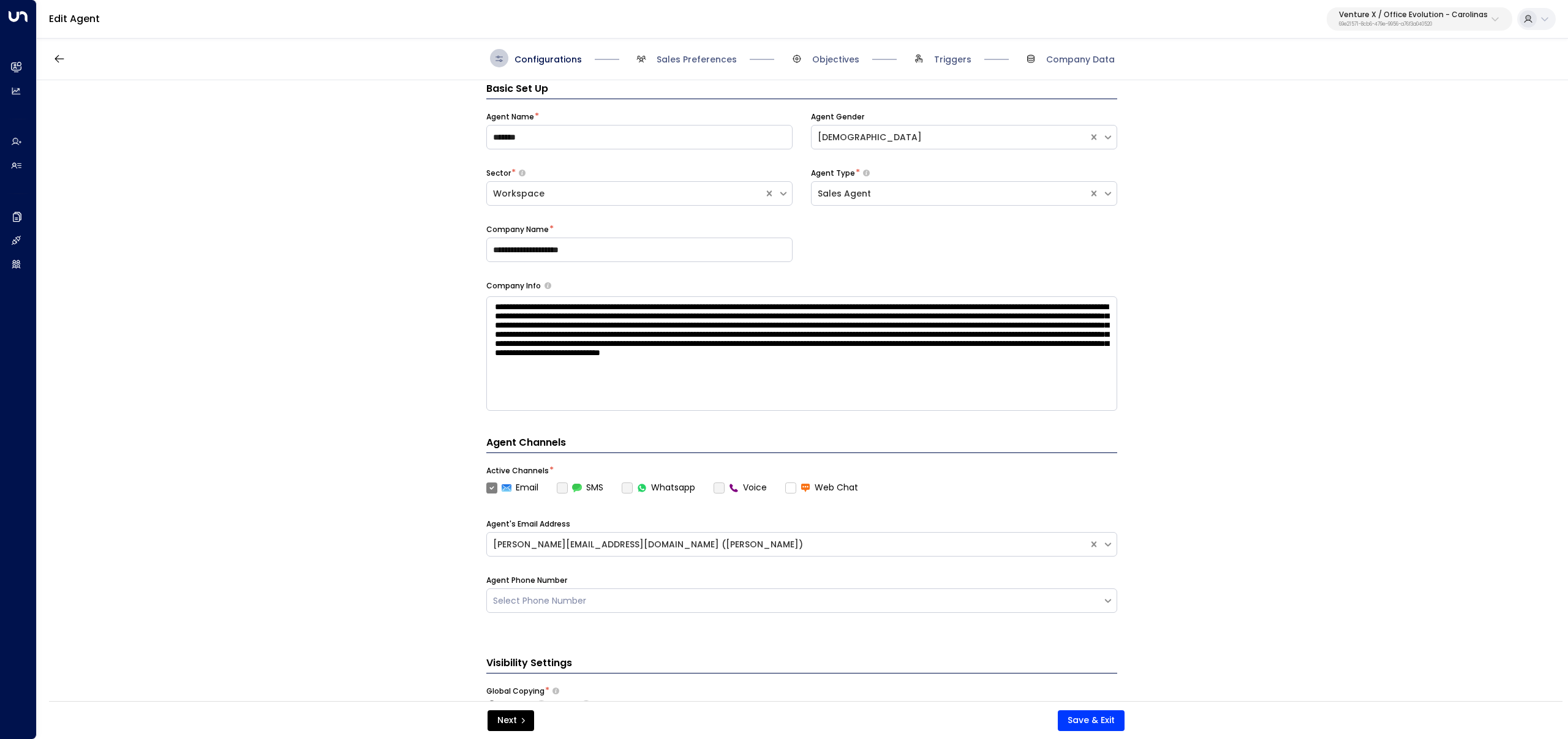
scroll to position [19, 0]
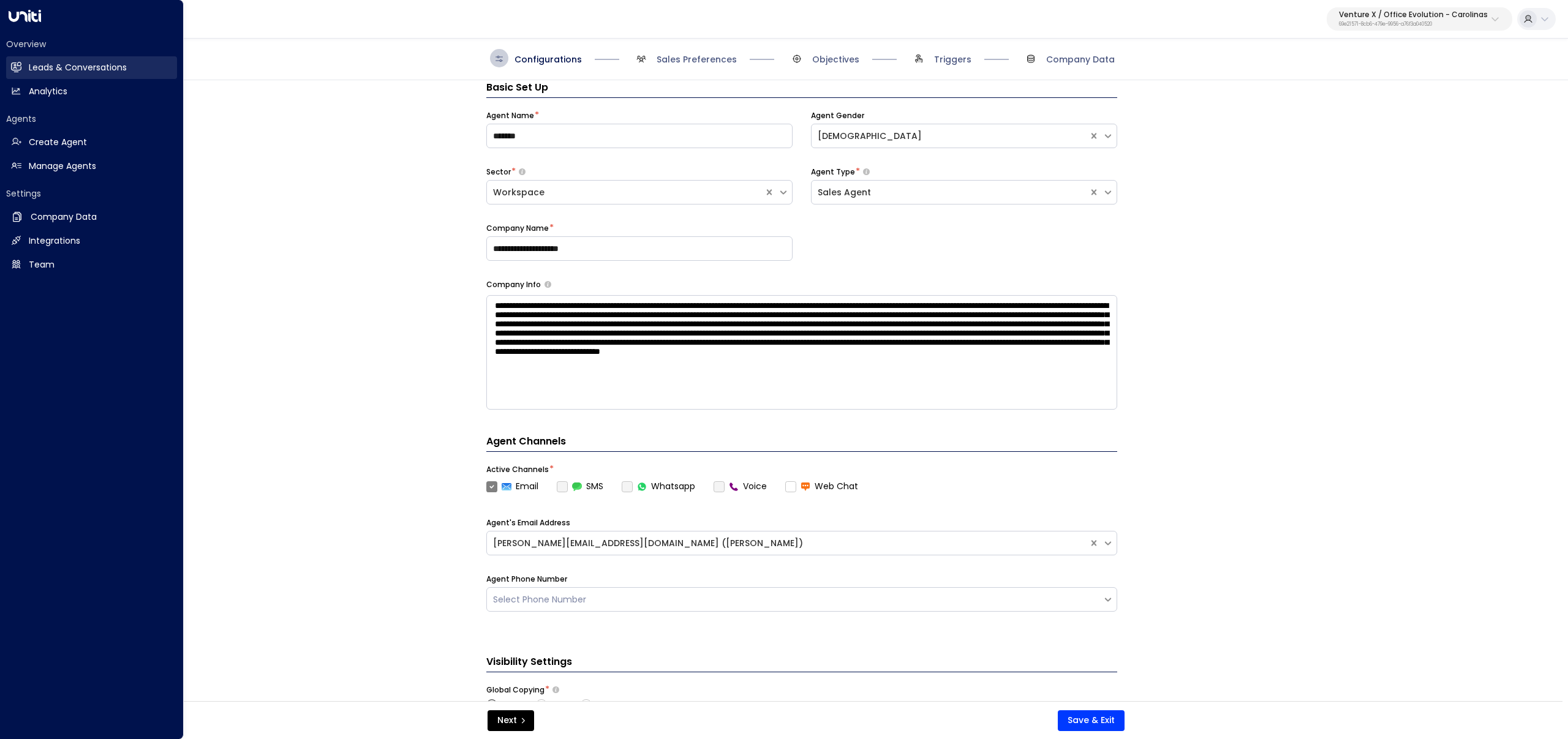
click at [13, 72] on link "Leads & Conversations Leads & Conversations" at bounding box center [91, 68] width 171 height 23
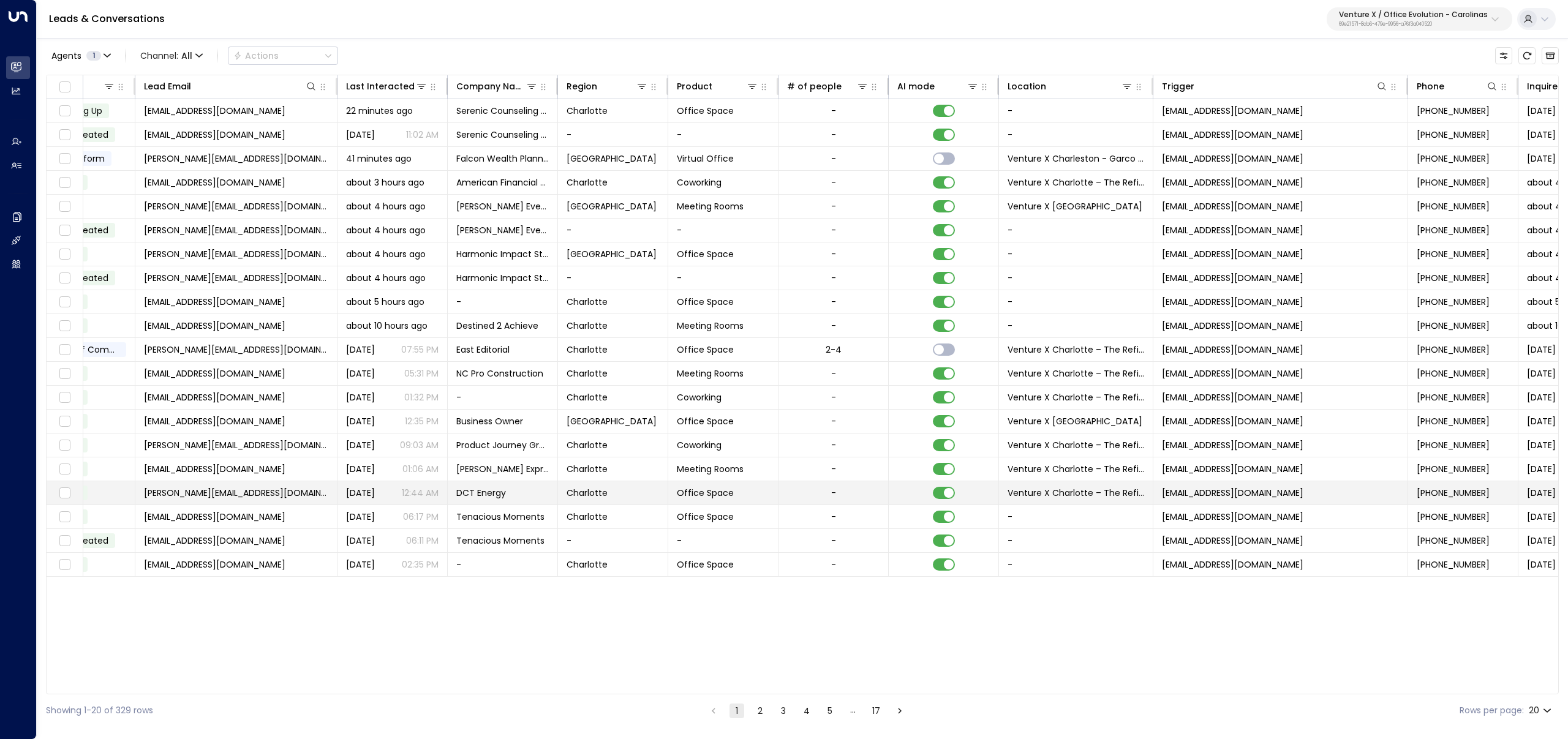
scroll to position [0, 257]
copy span "[EMAIL_ADDRESS][DOMAIN_NAME]"
drag, startPoint x: 1320, startPoint y: 109, endPoint x: 1164, endPoint y: 114, distance: 156.1
click at [1164, 114] on td "[EMAIL_ADDRESS][DOMAIN_NAME]" at bounding box center [1281, 111] width 255 height 23
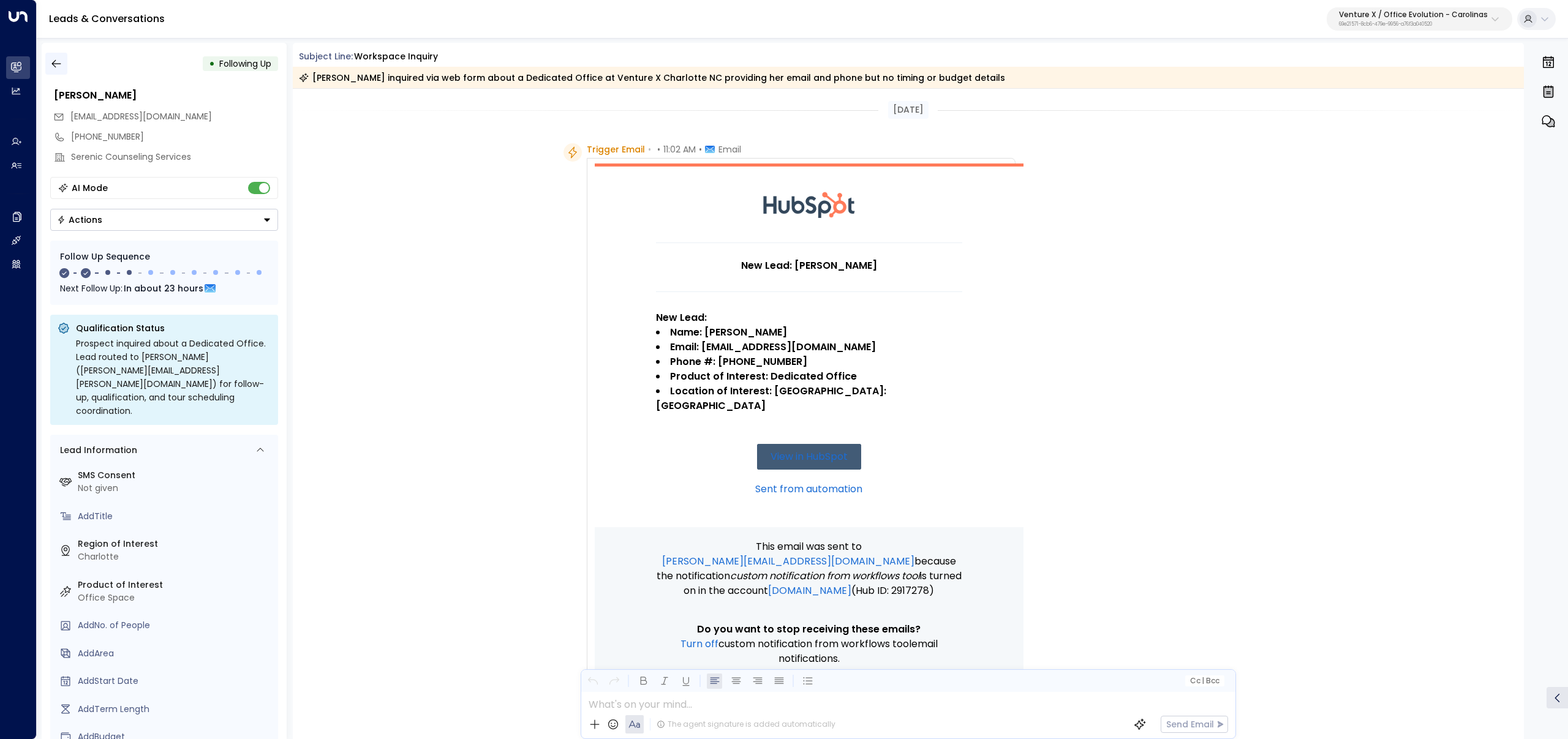
click at [56, 62] on icon "button" at bounding box center [56, 64] width 12 height 12
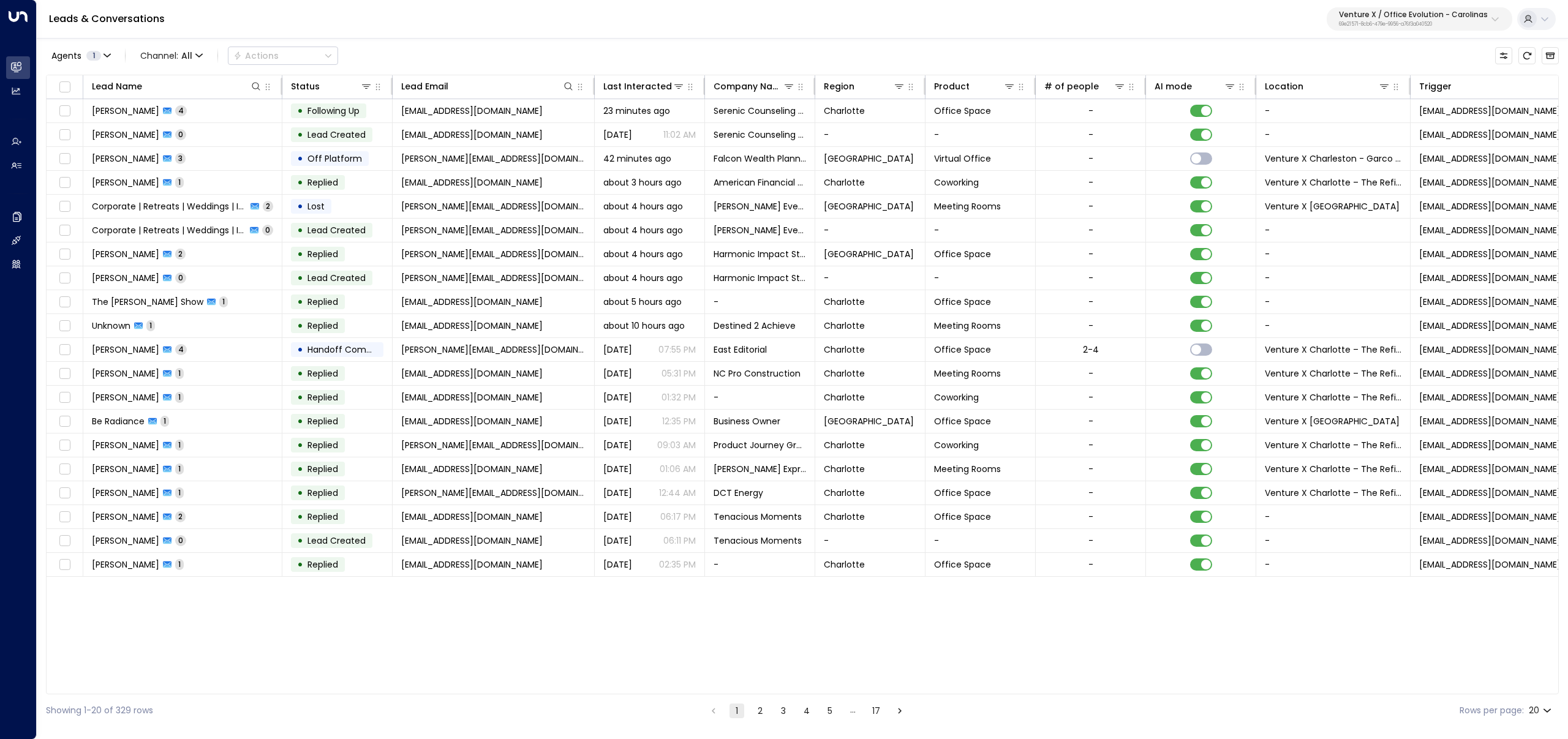
scroll to position [0, 329]
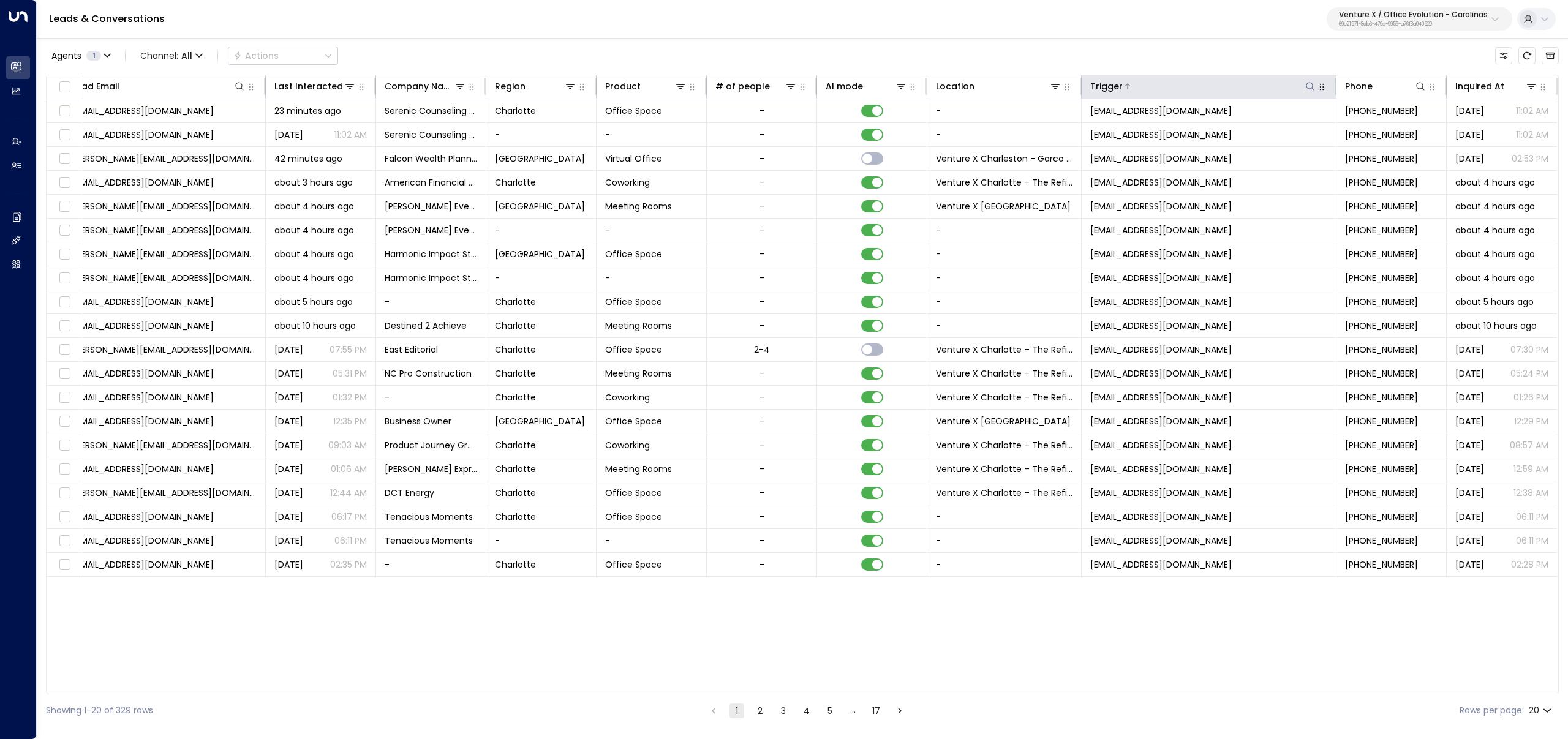
click at [1310, 84] on icon at bounding box center [1310, 86] width 10 height 10
type input "**********"
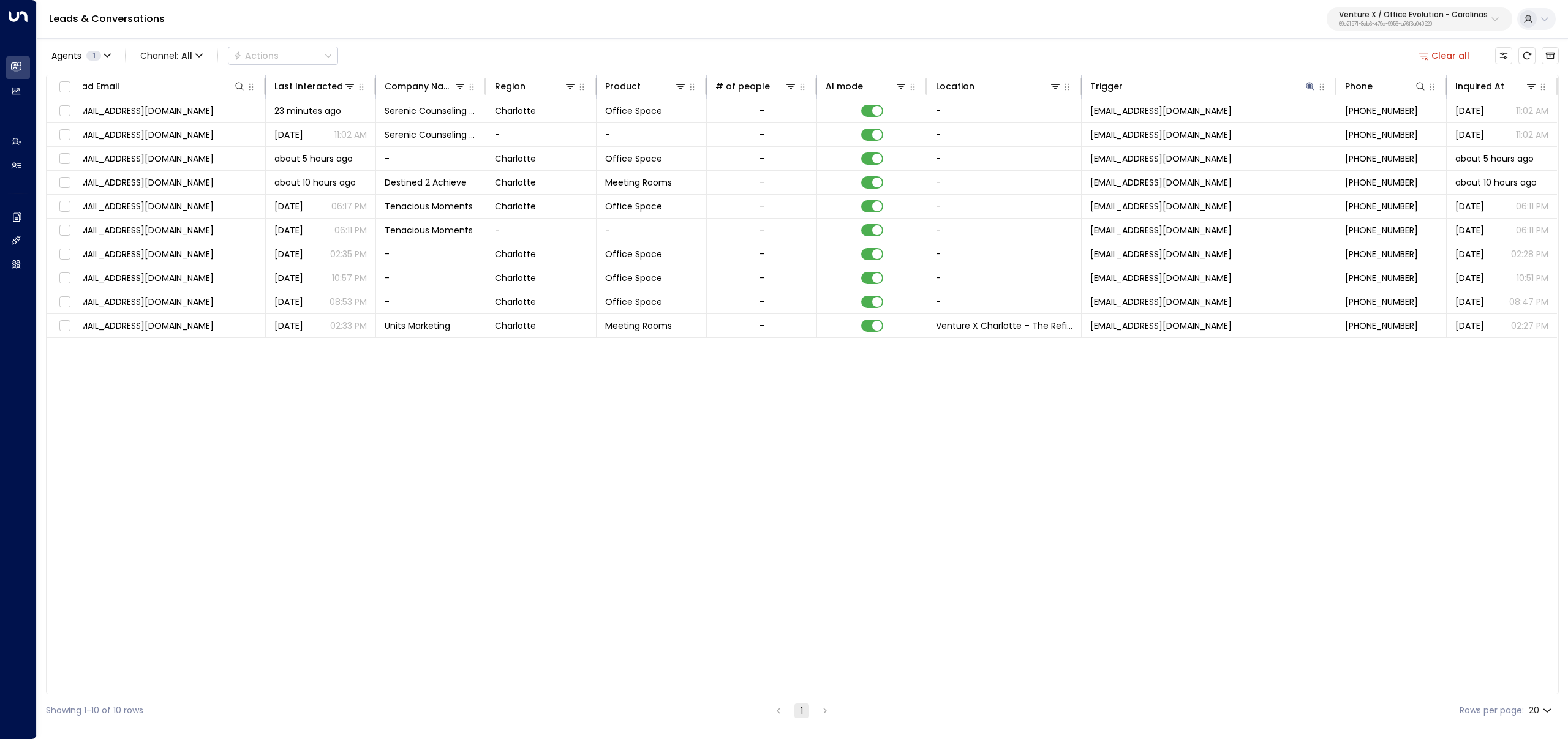
click at [1232, 417] on div "Lead Name Status Lead Email Last Interacted Company Name Region Product # of pe…" at bounding box center [802, 384] width 1513 height 620
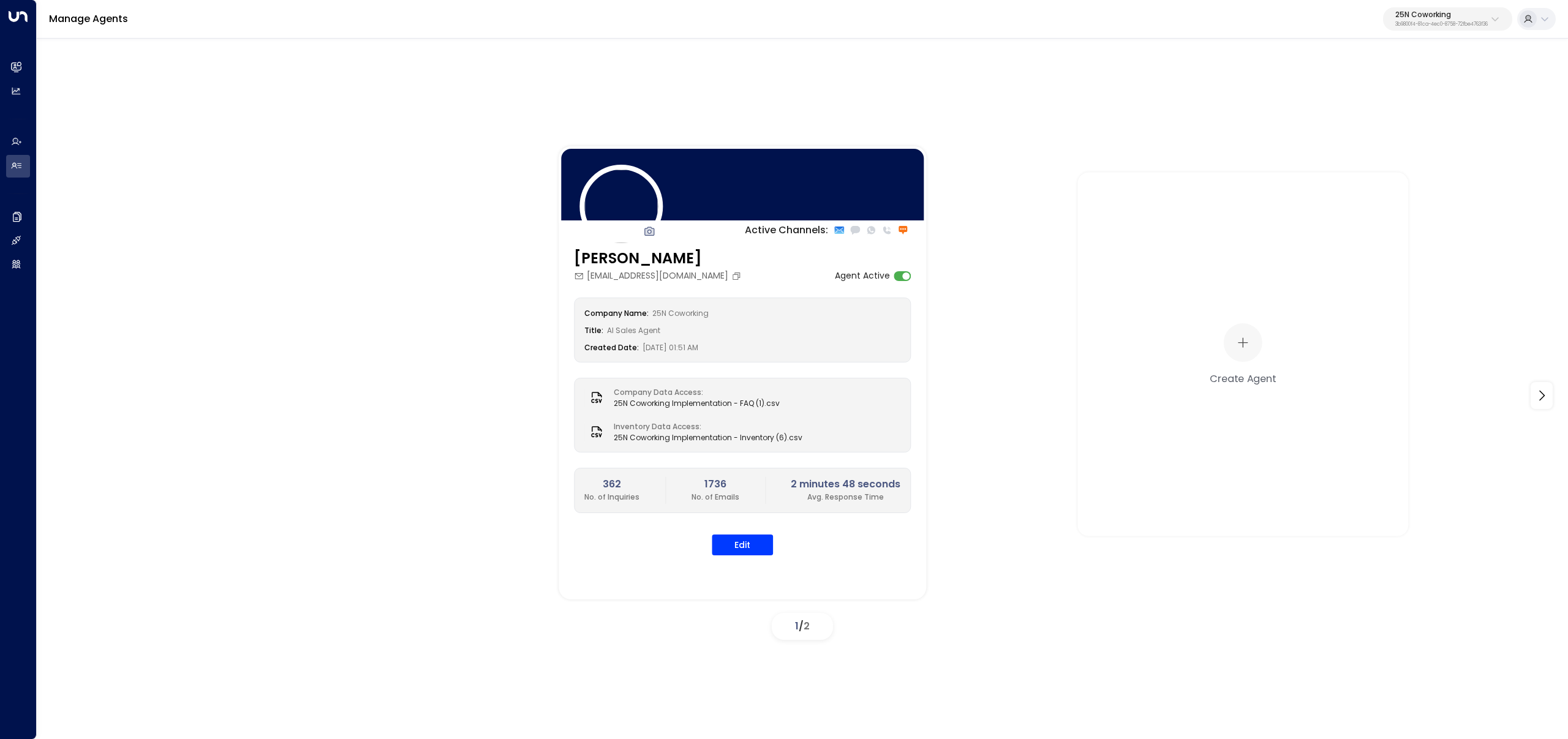
click at [1411, 24] on p "3b9800f4-81ca-4ec0-8758-72fbe4763f36" at bounding box center [1442, 24] width 93 height 5
type input "***"
click at [1334, 132] on div "Venture X / Office Evolution - Carolinas ID: 69e21571-8cb6-479e-9956-a76f3a0405…" at bounding box center [1414, 132] width 176 height 25
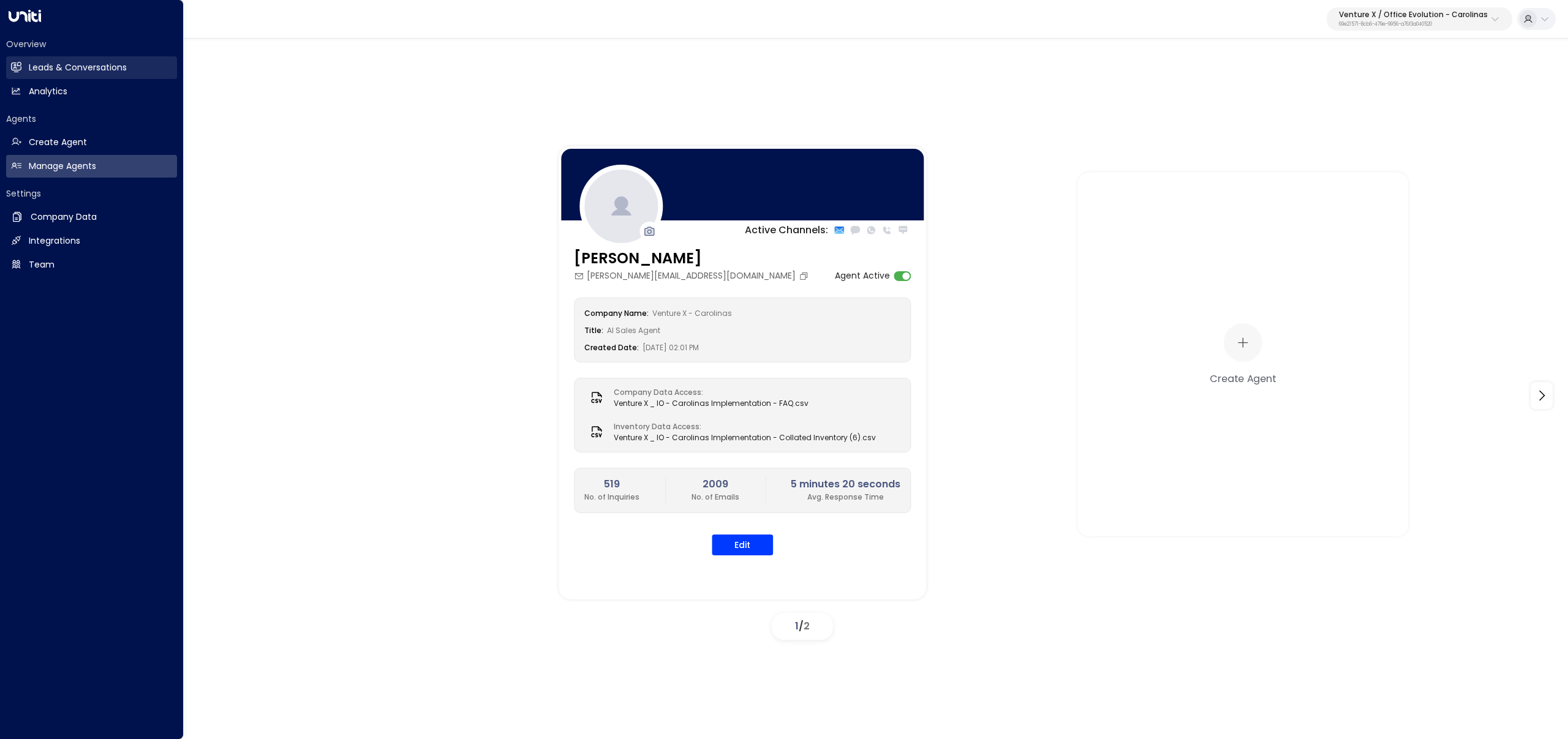
click at [24, 60] on link "Leads & Conversations Leads & Conversations" at bounding box center [91, 68] width 171 height 23
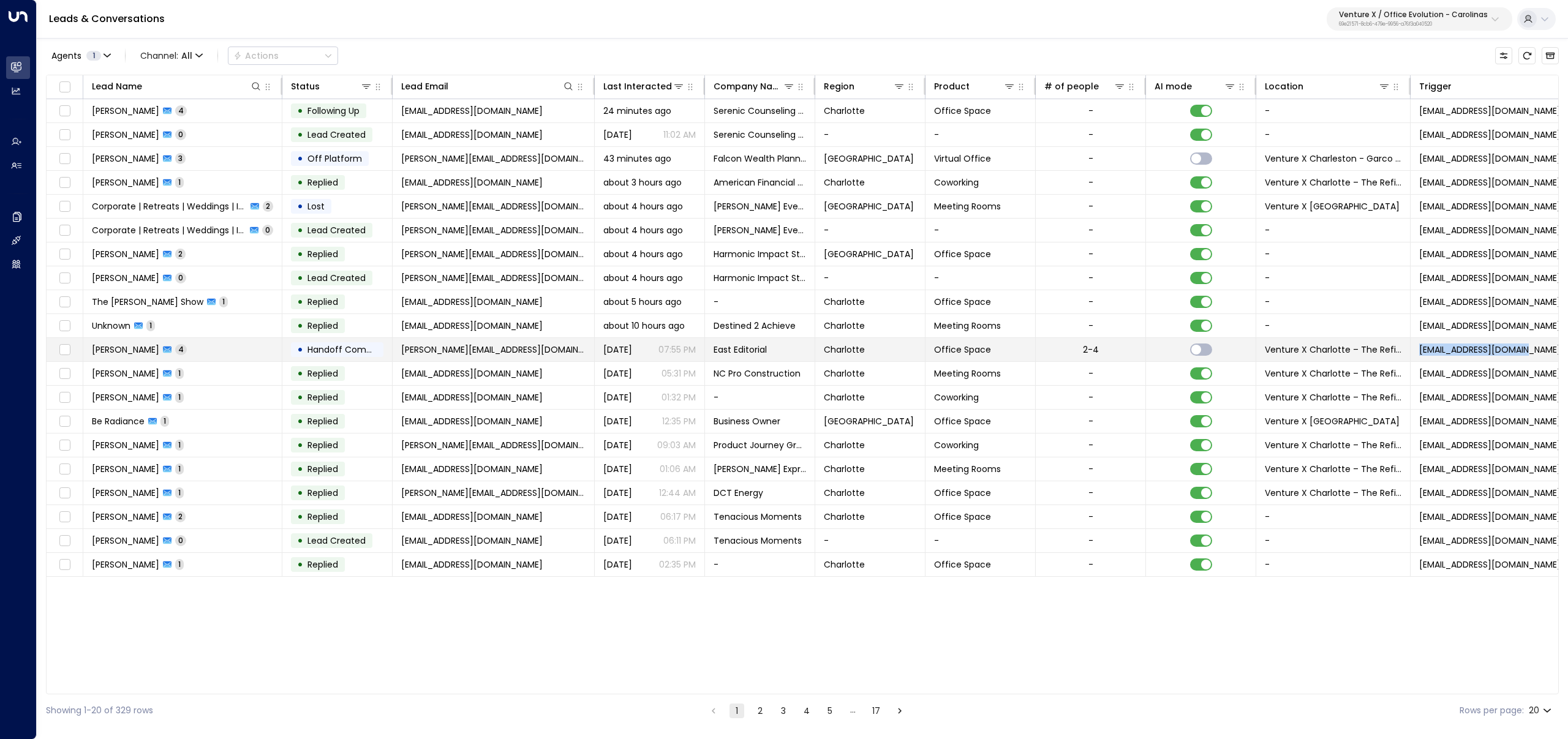
copy span "[EMAIL_ADDRESS][DOMAIN_NAME]"
drag, startPoint x: 1538, startPoint y: 351, endPoint x: 1423, endPoint y: 353, distance: 115.0
click at [1423, 353] on td "[EMAIL_ADDRESS][DOMAIN_NAME]" at bounding box center [1538, 349] width 255 height 23
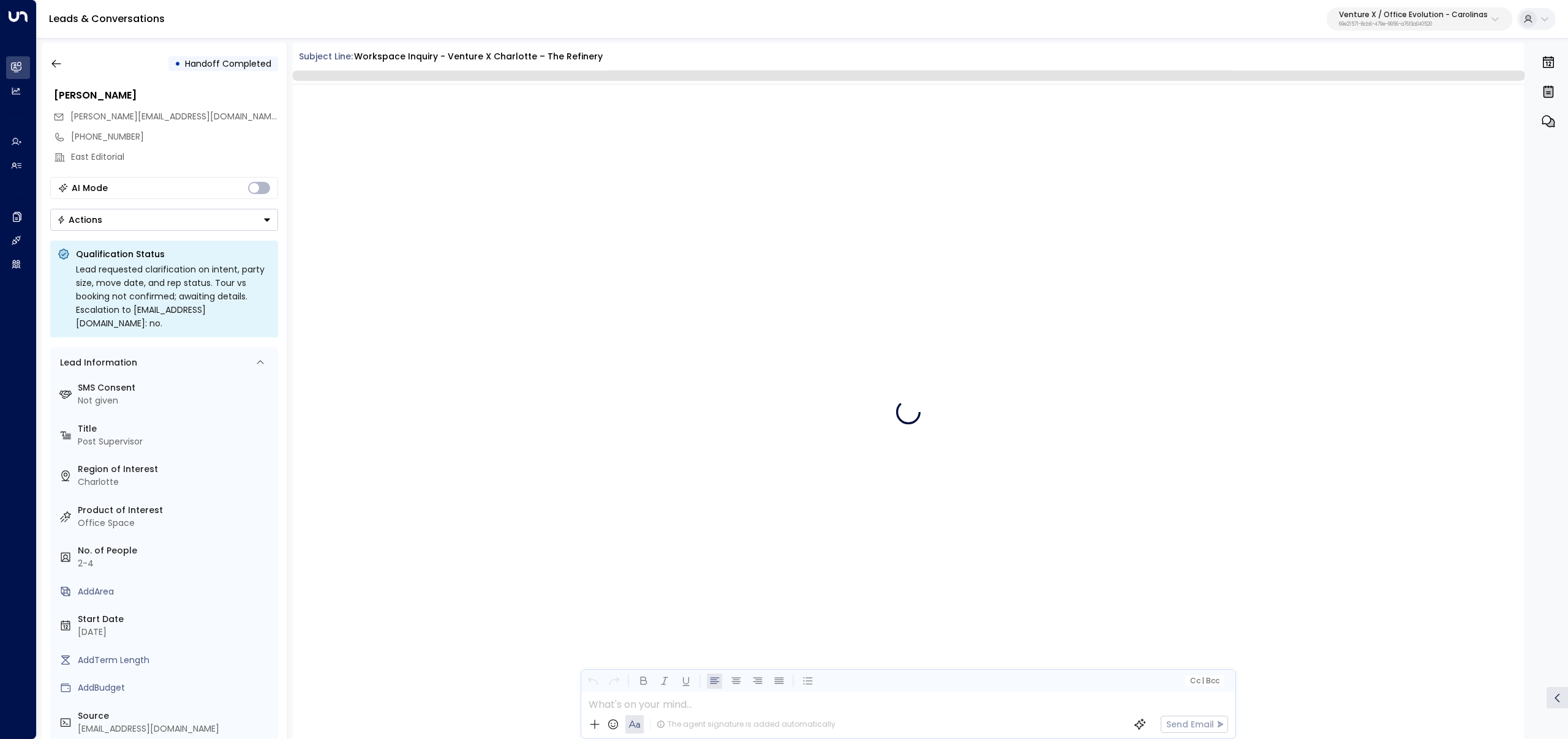
scroll to position [1375, 0]
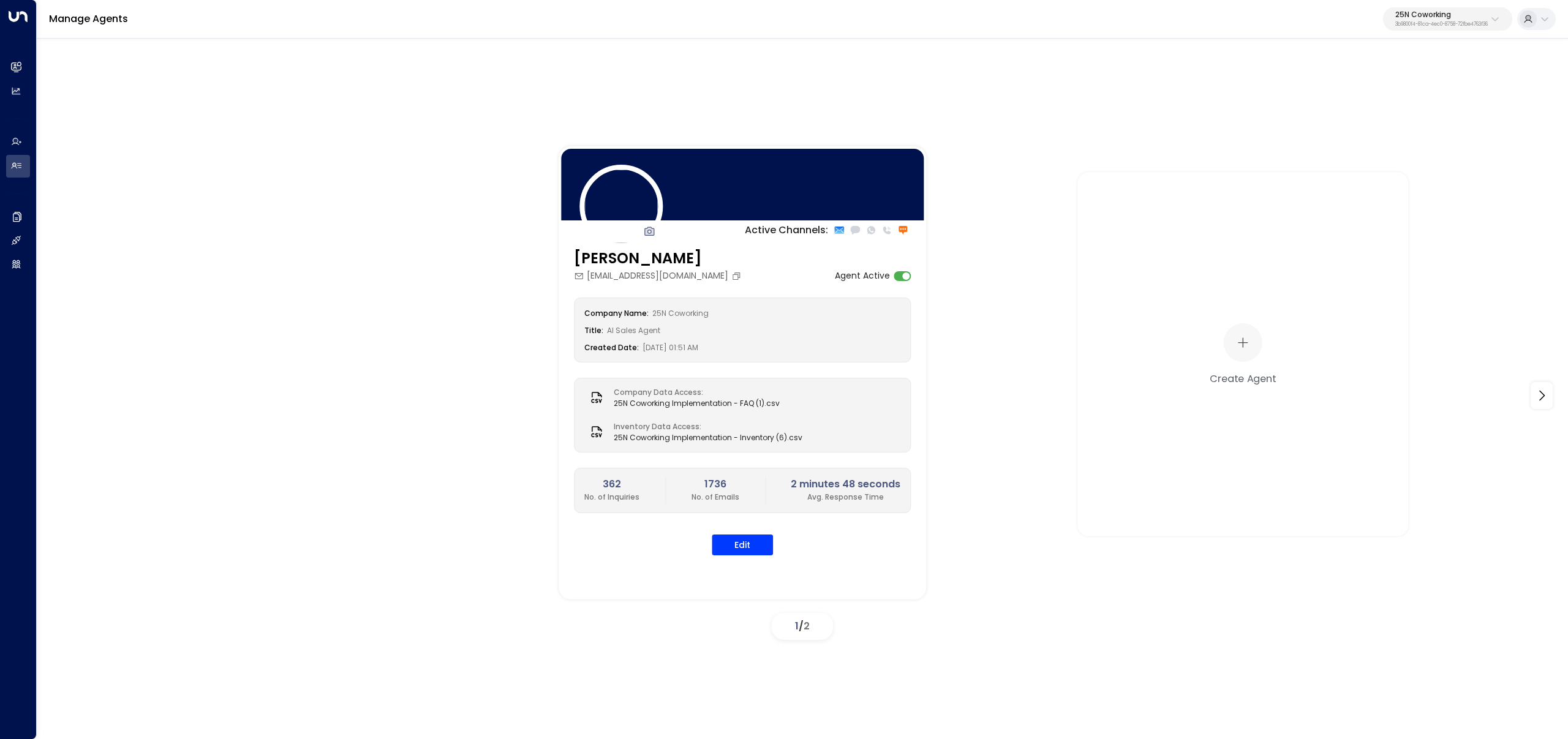
click at [1458, 17] on p "25N Coworking" at bounding box center [1442, 15] width 93 height 7
drag, startPoint x: 1448, startPoint y: 20, endPoint x: 1441, endPoint y: 32, distance: 13.9
click at [1447, 21] on div "25N Coworking 3b9800f4-81ca-4ec0-8758-72fbe4763f36" at bounding box center [1442, 19] width 93 height 16
type input "****"
type input "*****"
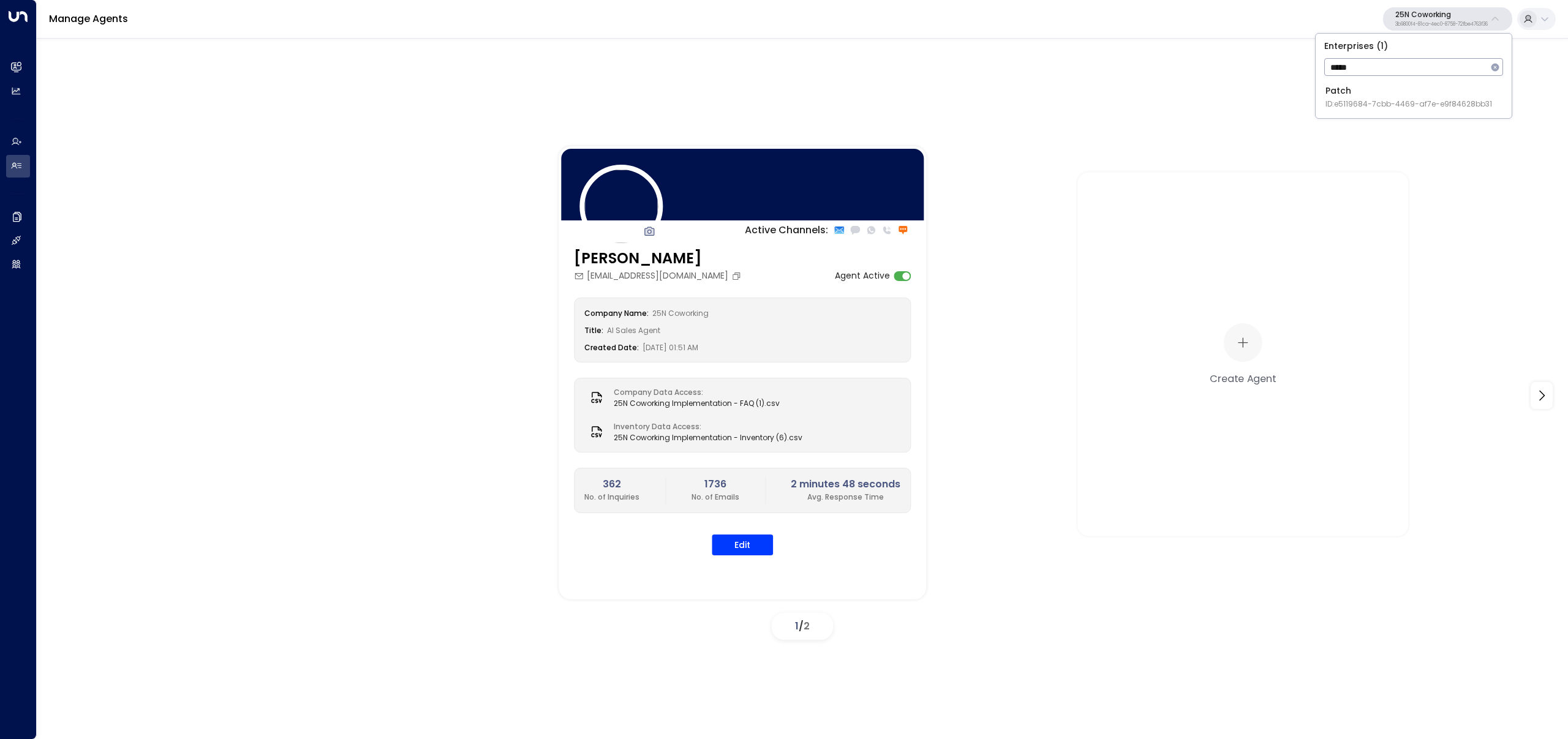
click at [1369, 91] on div "Patch ID: e5119684-7cbb-4469-af7e-e9f84628bb31" at bounding box center [1408, 97] width 166 height 25
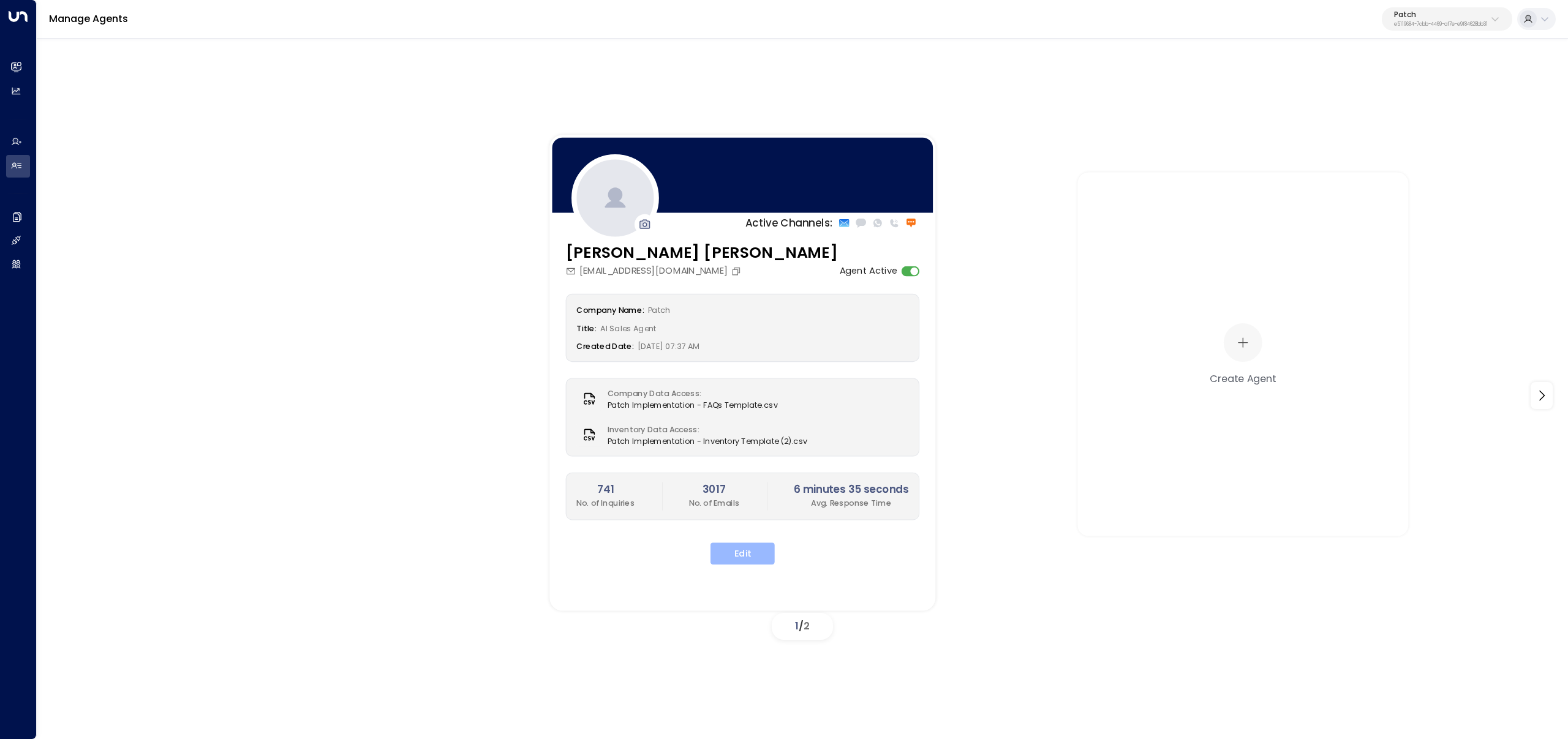
click at [754, 553] on button "Edit" at bounding box center [743, 553] width 64 height 22
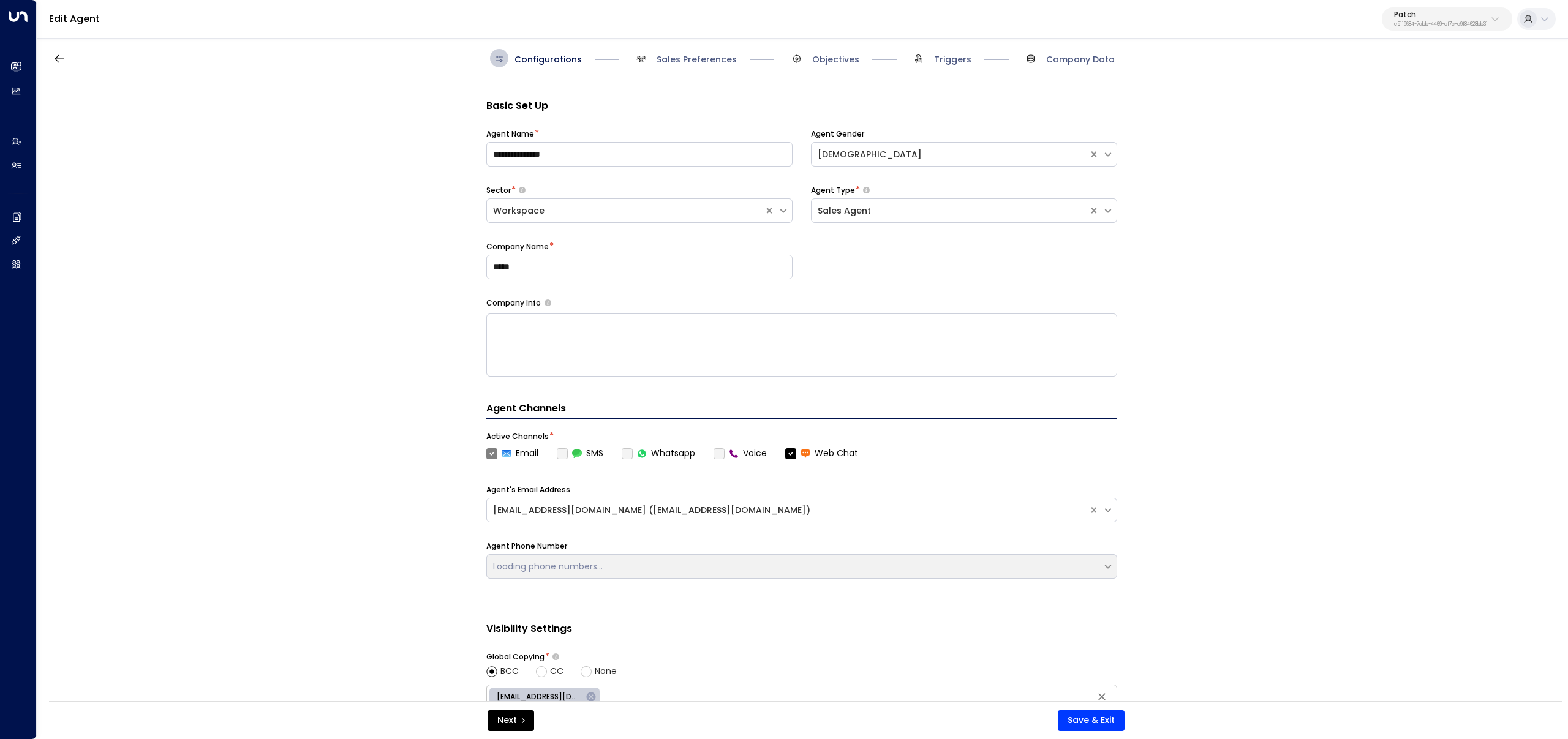
scroll to position [19, 0]
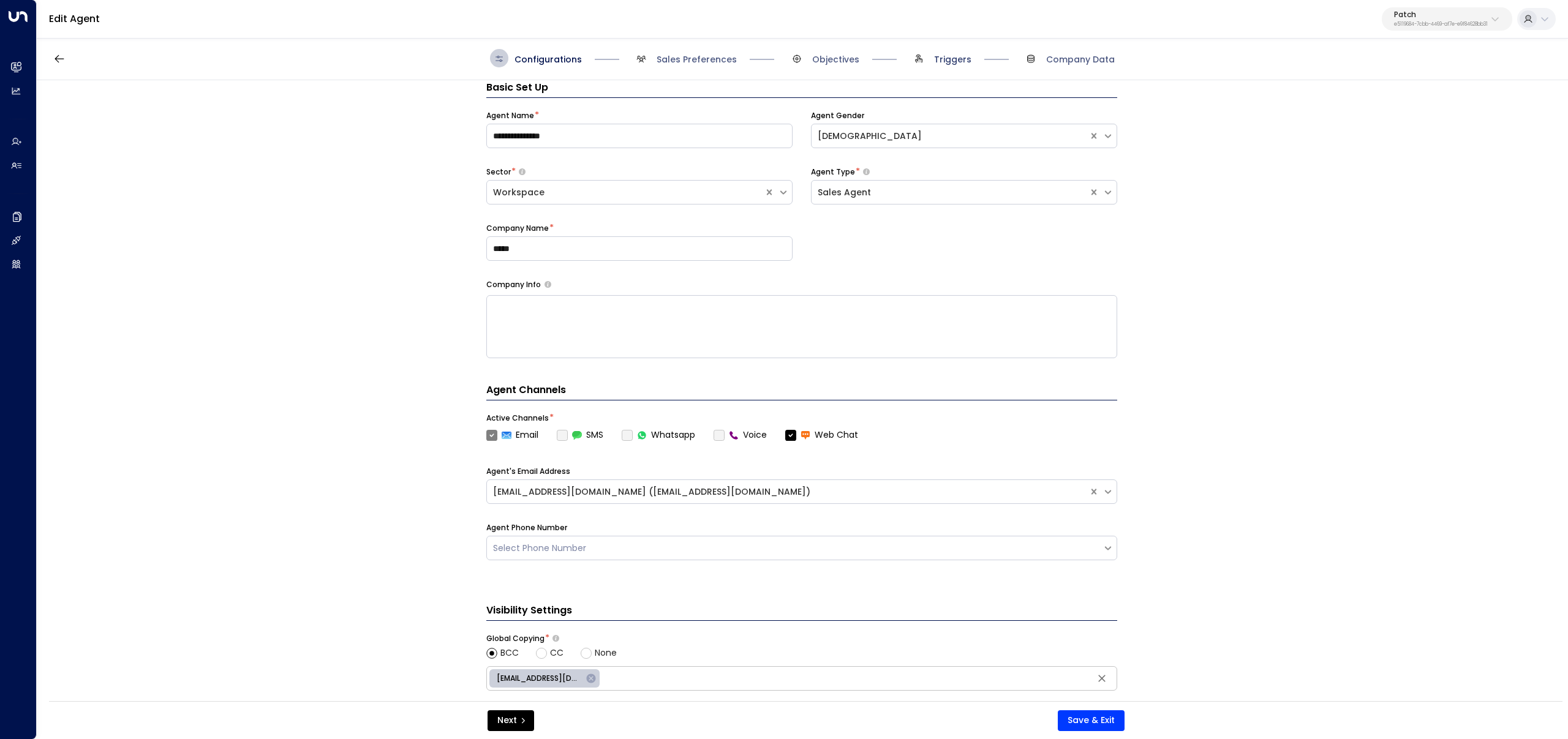
click at [935, 60] on span "Triggers" at bounding box center [953, 59] width 37 height 12
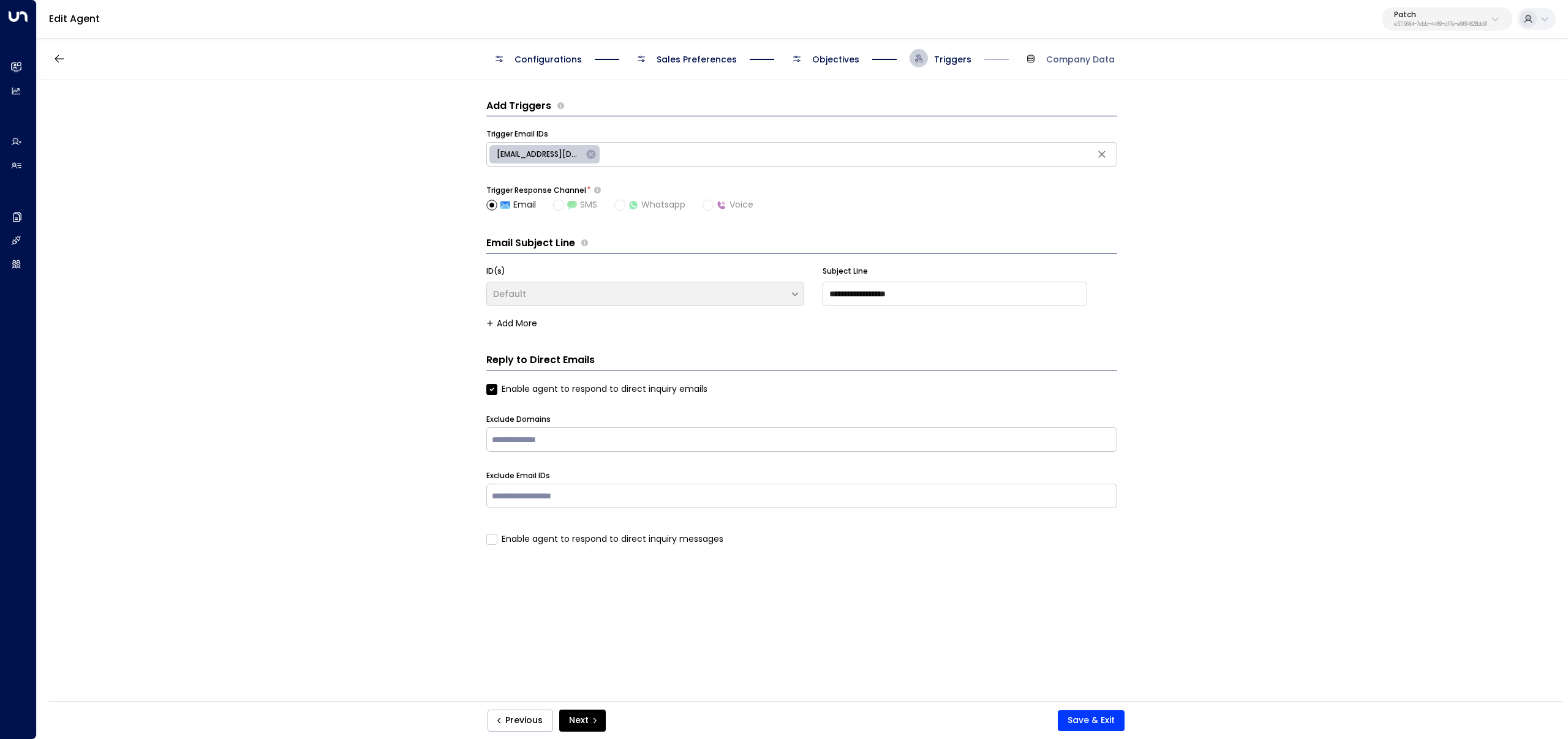
click at [865, 60] on div "Configurations Sales Preferences Objectives Triggers Company Data" at bounding box center [802, 58] width 625 height 19
click at [860, 52] on div "Configurations Sales Preferences Objectives Triggers Company Data" at bounding box center [802, 58] width 625 height 19
click at [841, 58] on span "Objectives" at bounding box center [835, 59] width 47 height 12
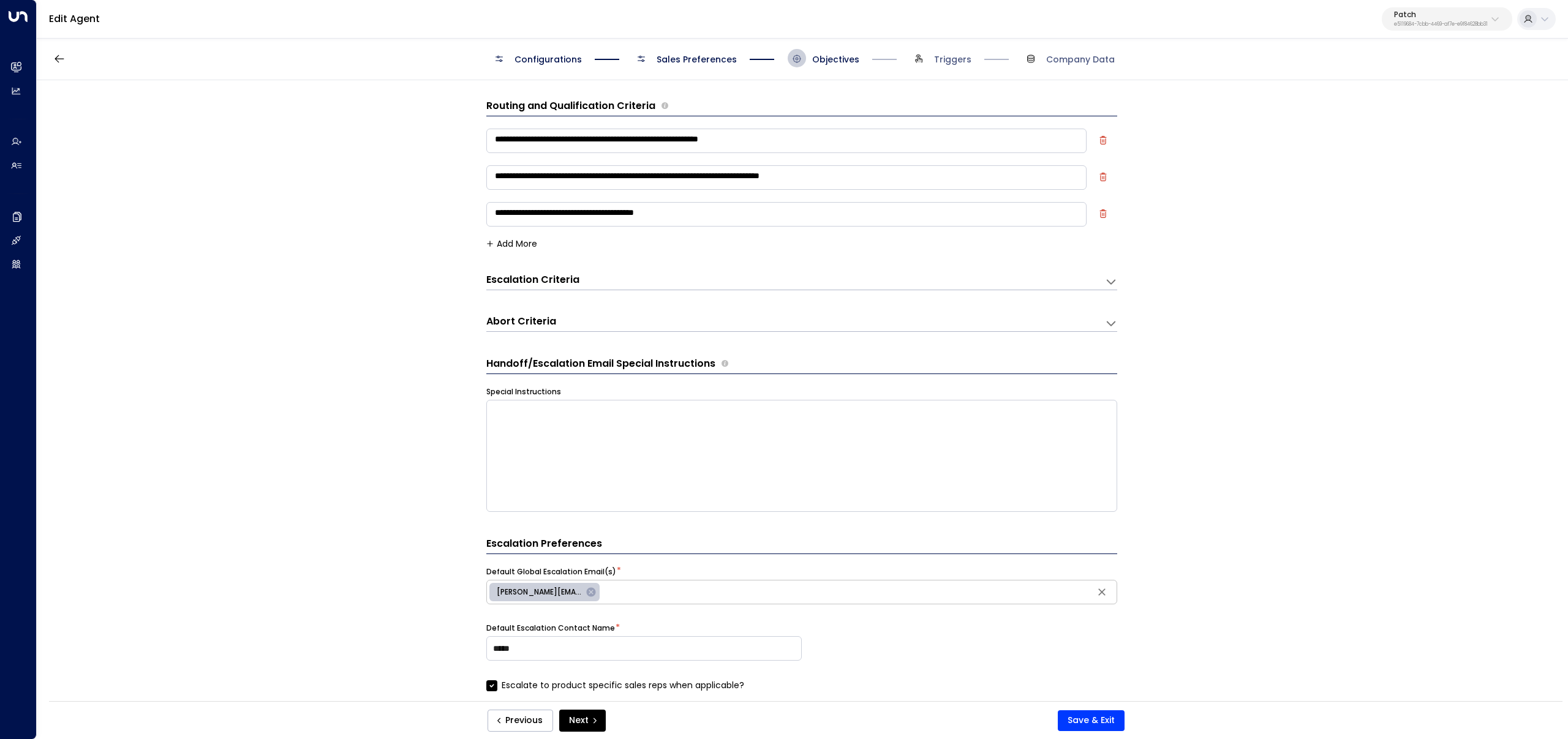
scroll to position [19, 0]
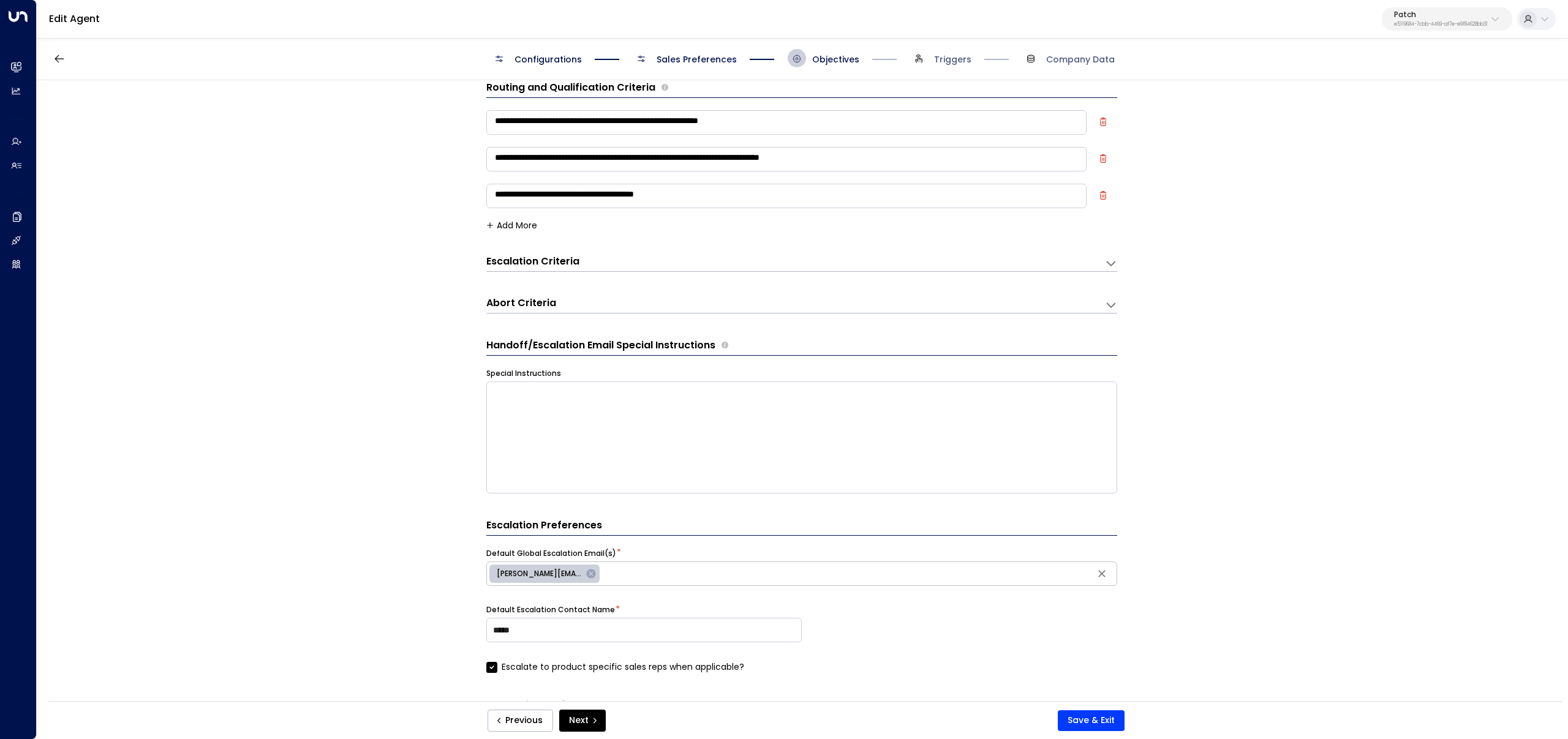
click at [518, 227] on button "Add More" at bounding box center [512, 225] width 51 height 10
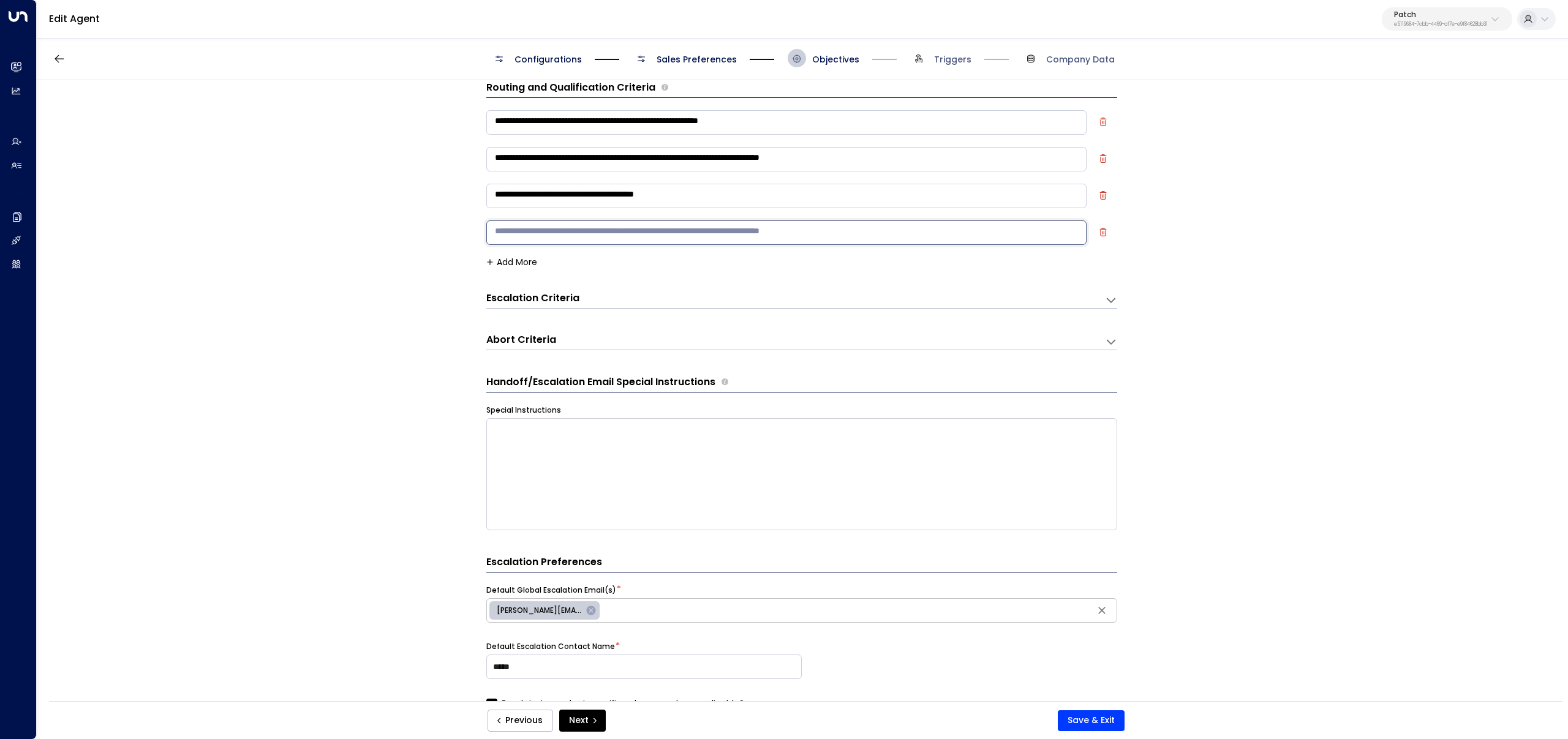
click at [544, 228] on textarea at bounding box center [786, 233] width 600 height 25
paste textarea "**********"
click at [833, 229] on textarea "**********" at bounding box center [786, 233] width 600 height 25
click at [981, 220] on div "**********" at bounding box center [786, 235] width 600 height 33
click at [1022, 229] on textarea "**********" at bounding box center [786, 233] width 600 height 25
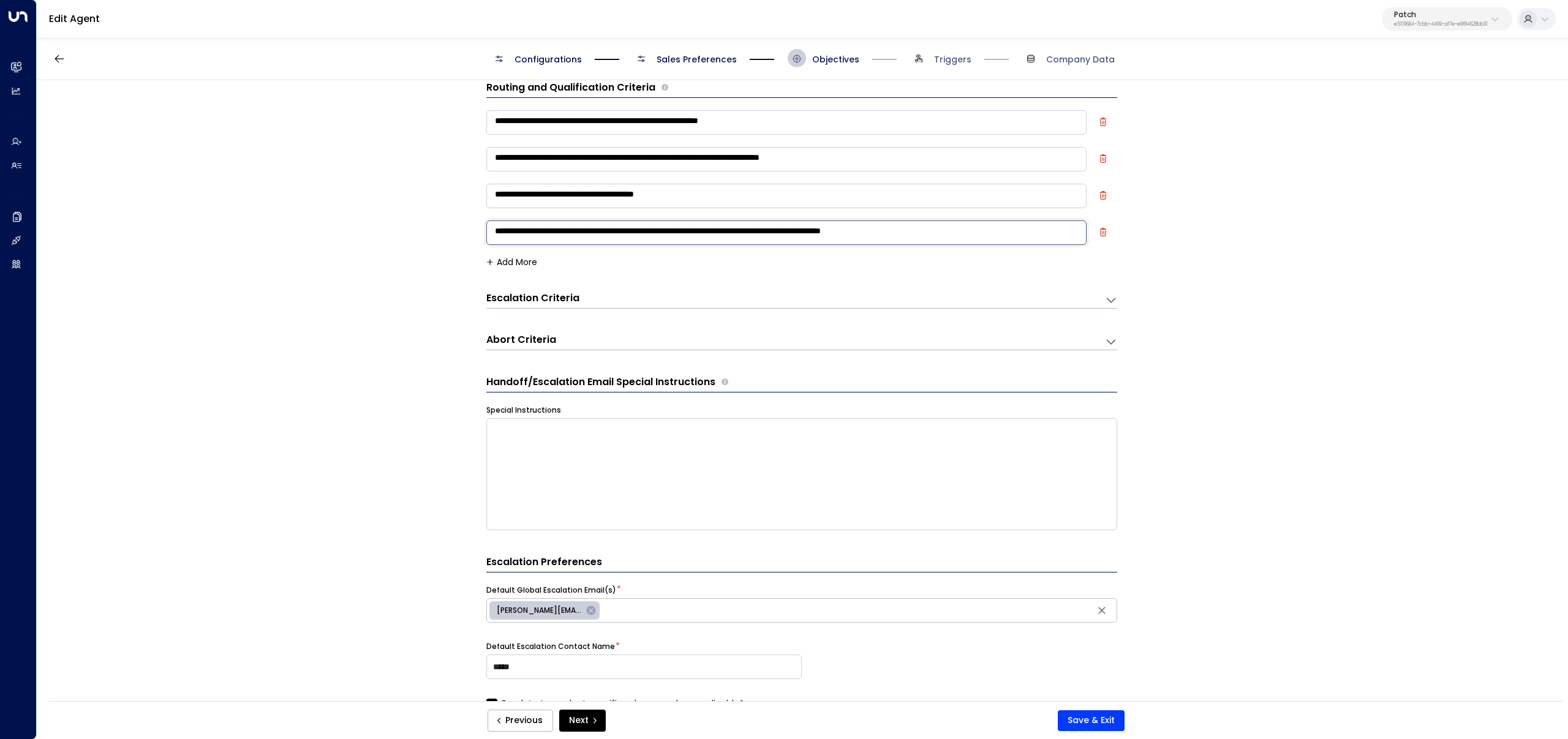
click at [850, 233] on textarea "**********" at bounding box center [786, 233] width 600 height 25
drag, startPoint x: 665, startPoint y: 233, endPoint x: 741, endPoint y: 237, distance: 76.1
click at [666, 233] on textarea "**********" at bounding box center [786, 233] width 600 height 25
type textarea "**********"
click at [1065, 720] on button "Save & Exit" at bounding box center [1091, 720] width 67 height 21
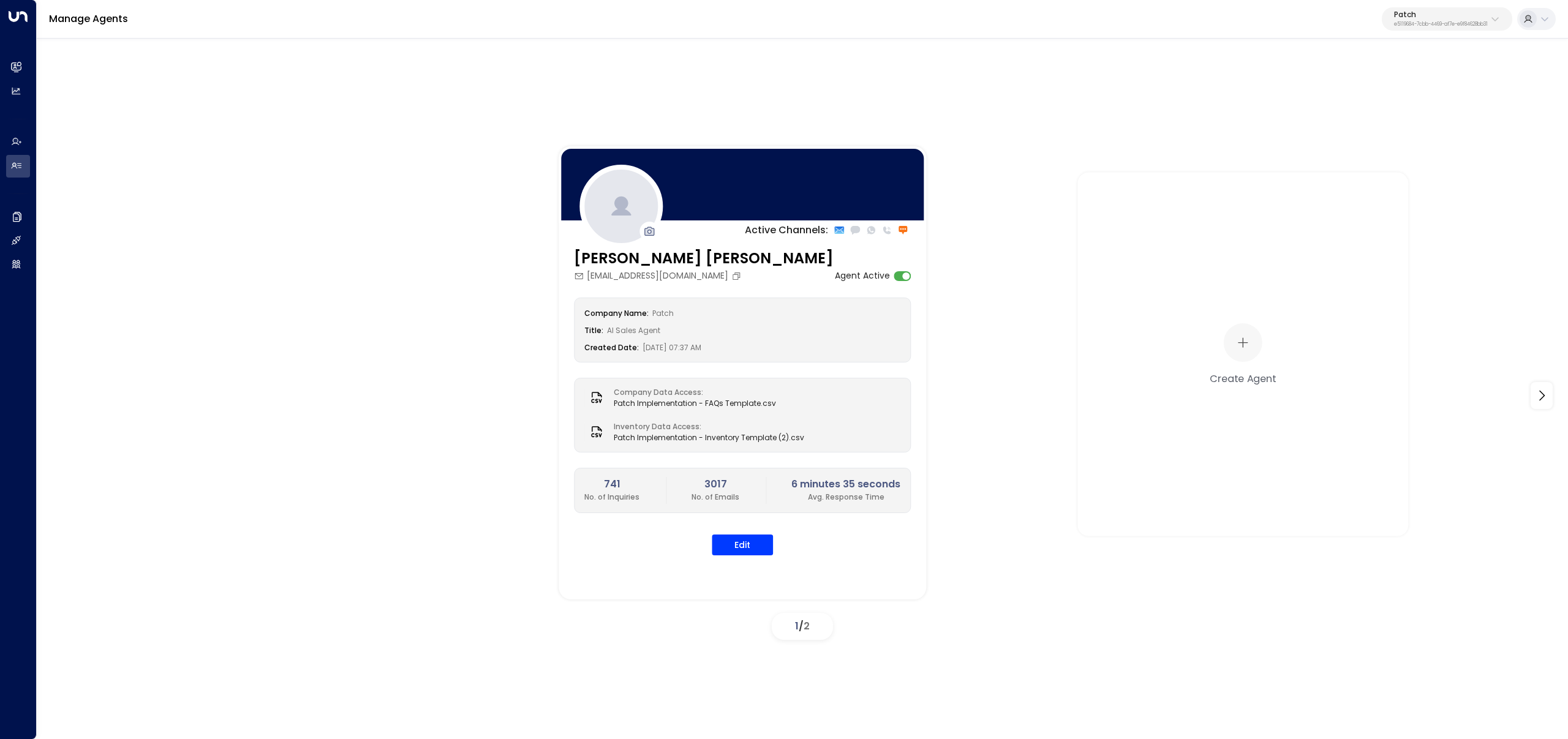
click at [1475, 11] on button "Patch e5119684-7cbb-4469-af7e-e9f84628bb31" at bounding box center [1447, 19] width 131 height 23
type input "****"
click at [1478, 90] on div "Venture X / Office Evolution - Carolinas ID: 69e21571-8cb6-479e-9956-a76f3a0405…" at bounding box center [1414, 97] width 176 height 25
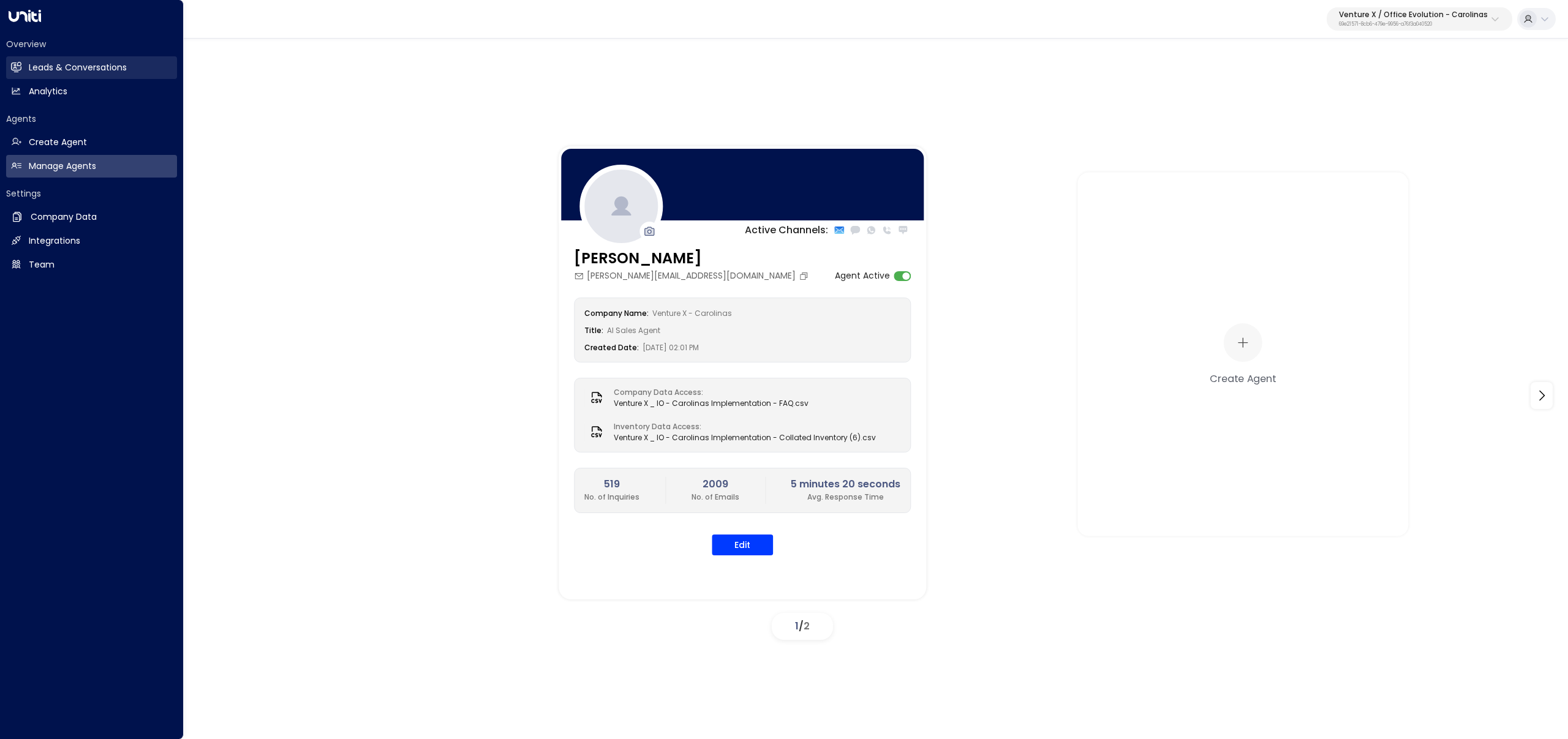
click at [26, 74] on link "Leads & Conversations Leads & Conversations" at bounding box center [91, 68] width 171 height 23
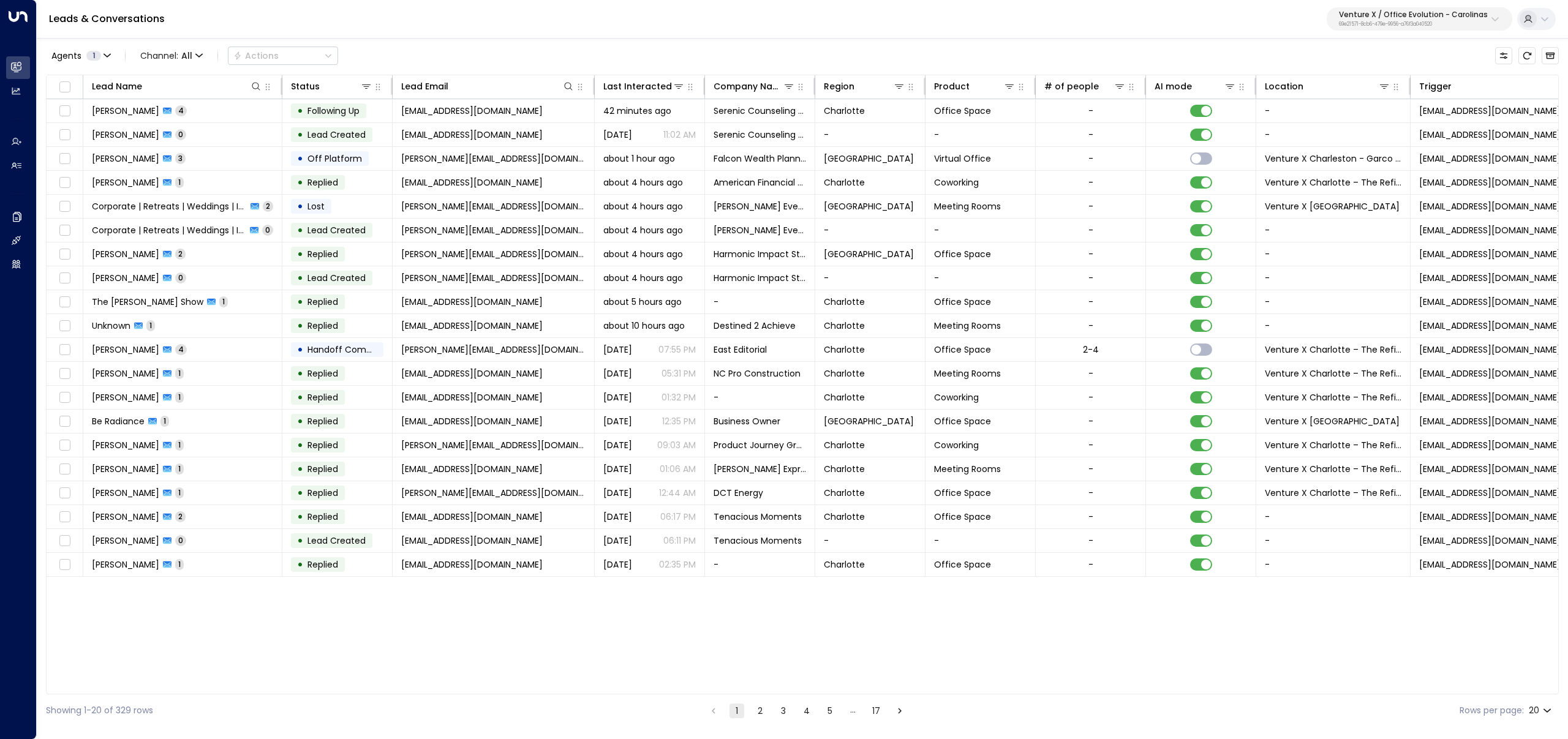
scroll to position [0, 329]
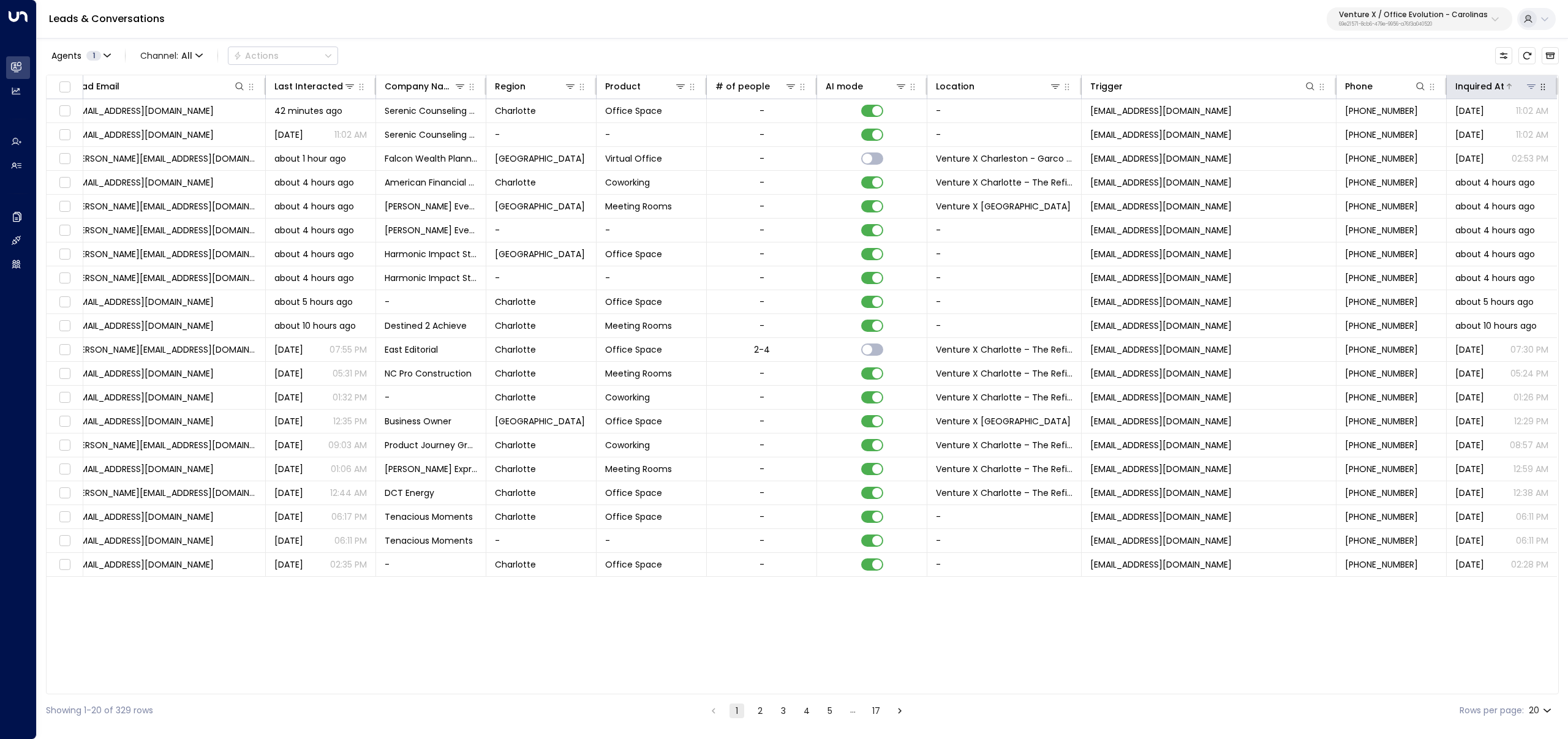
click at [1496, 83] on div "Inquired At" at bounding box center [1480, 86] width 49 height 15
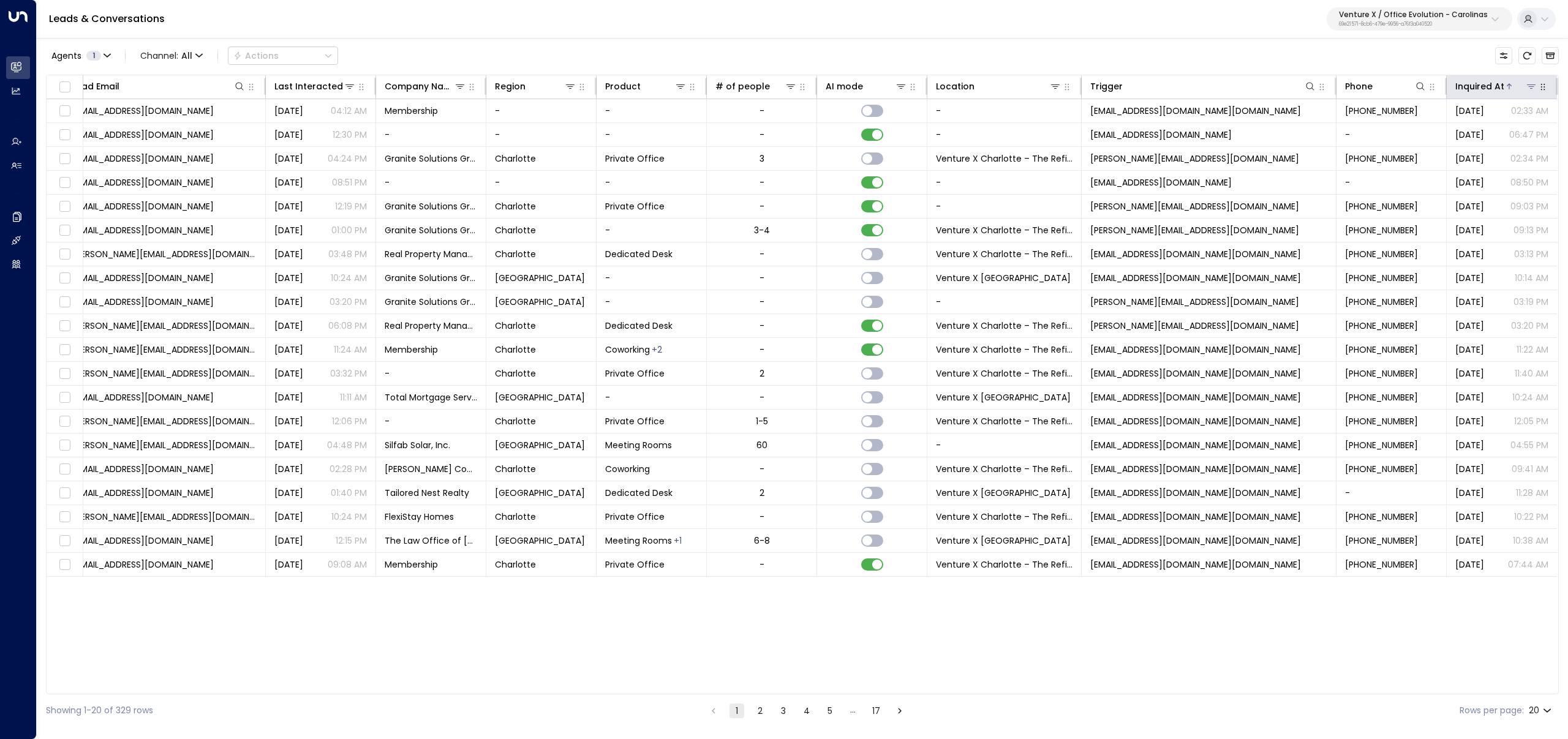
drag, startPoint x: 1495, startPoint y: 82, endPoint x: 1496, endPoint y: 92, distance: 10.0
click at [1495, 82] on div "Inquired At" at bounding box center [1480, 86] width 49 height 15
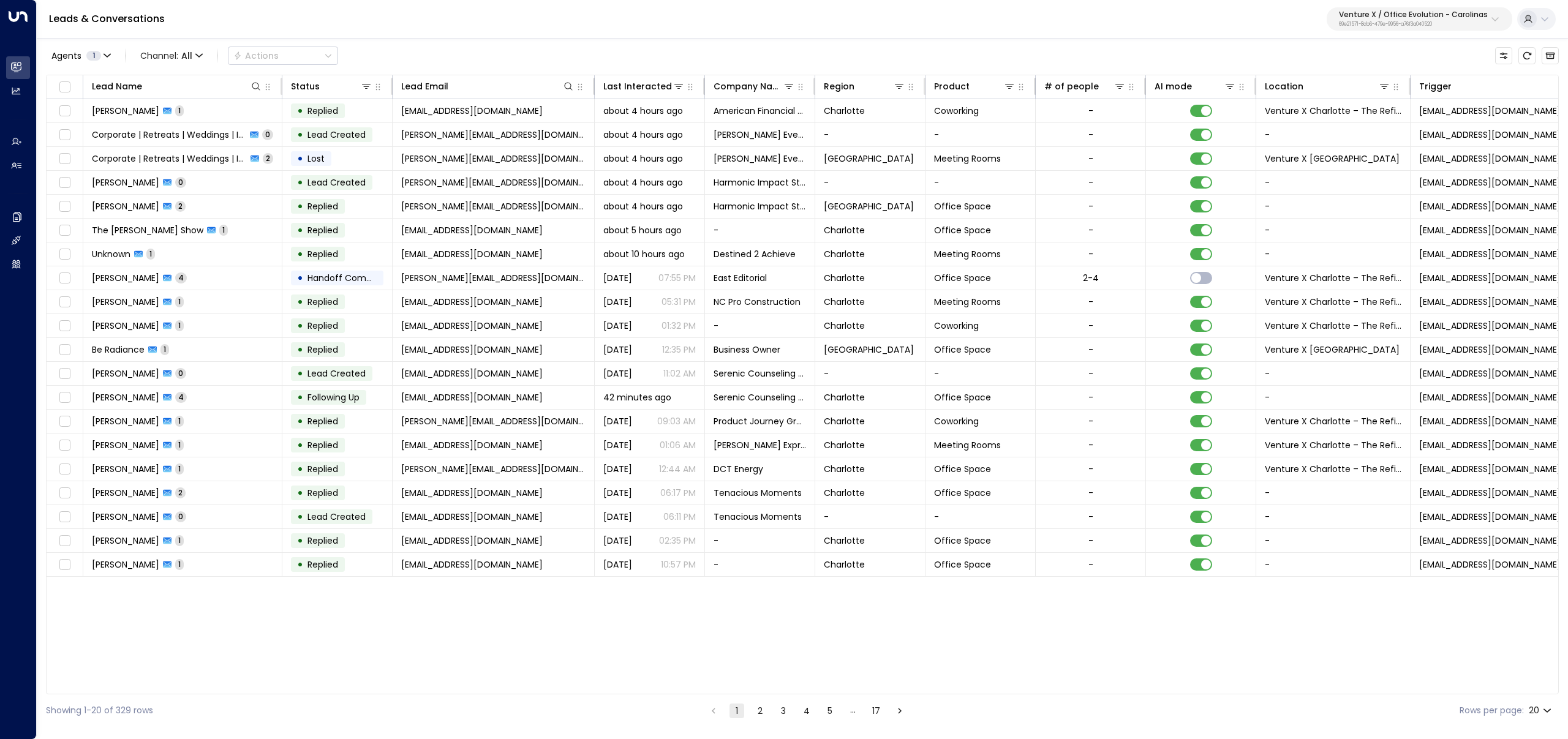
drag, startPoint x: 613, startPoint y: 689, endPoint x: 665, endPoint y: 691, distance: 52.0
click at [665, 691] on div "Lead Name Status Lead Email Last Interacted Company Name Region Product # of pe…" at bounding box center [802, 384] width 1513 height 620
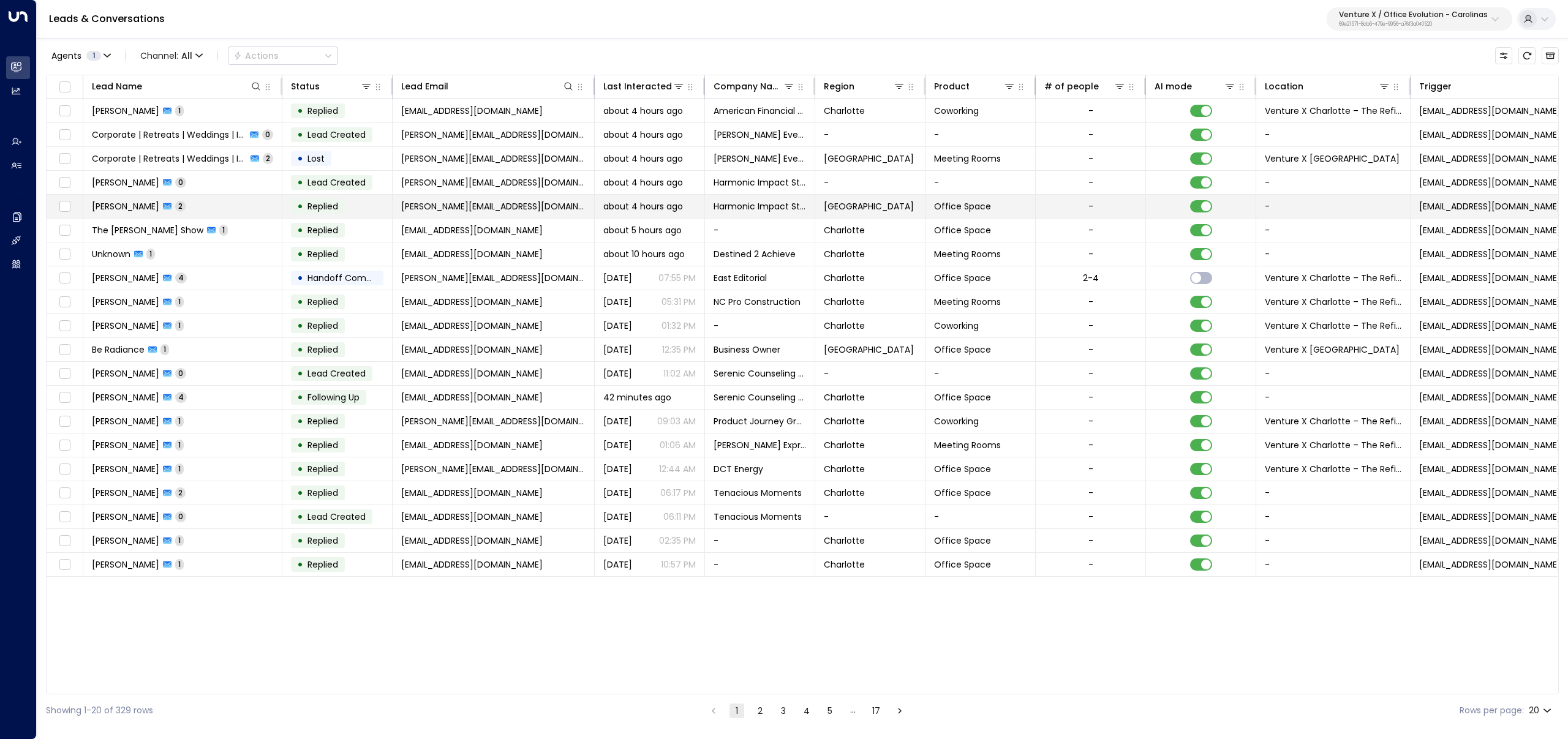
click at [206, 205] on td "[PERSON_NAME] 2" at bounding box center [183, 206] width 199 height 23
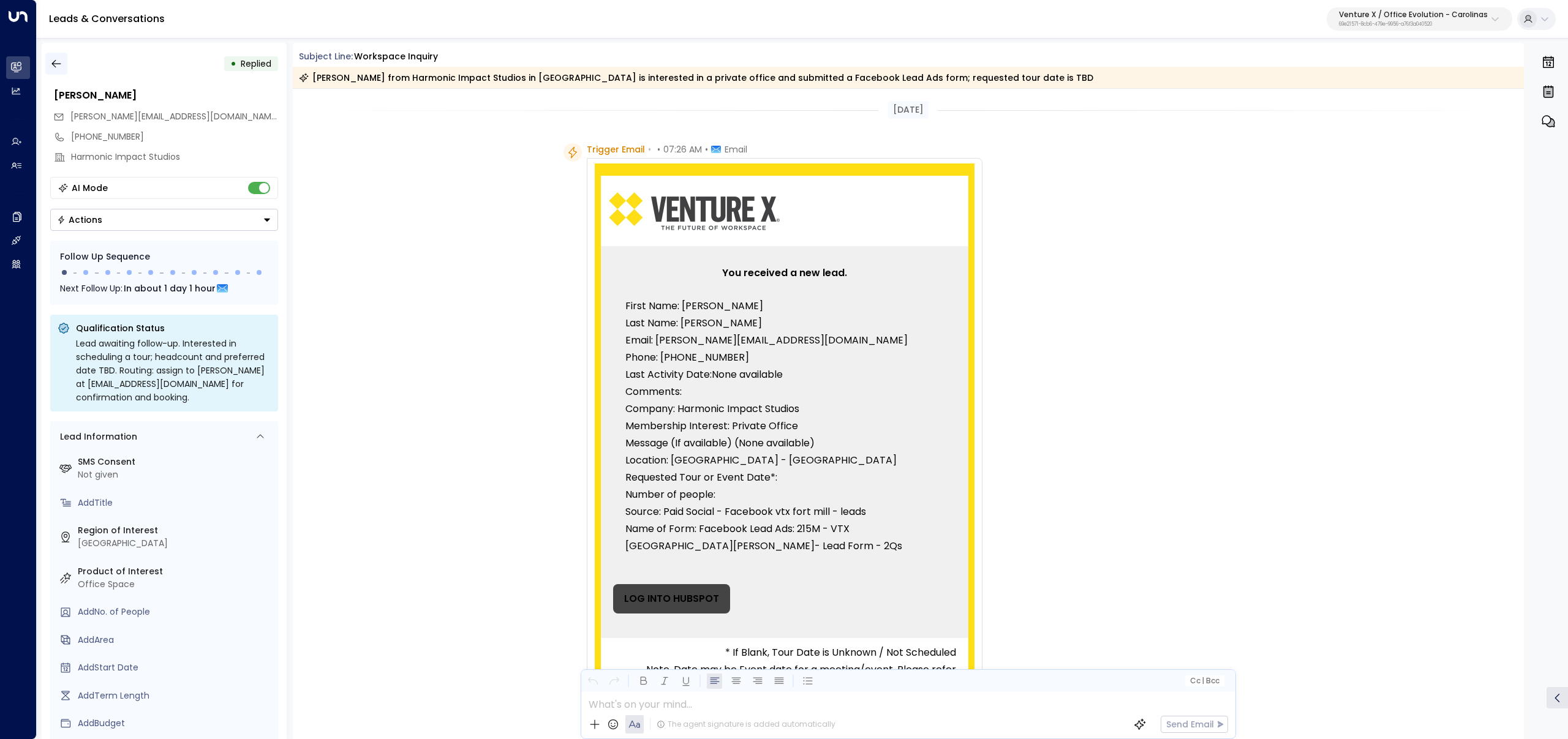
click at [54, 62] on icon "button" at bounding box center [56, 64] width 12 height 12
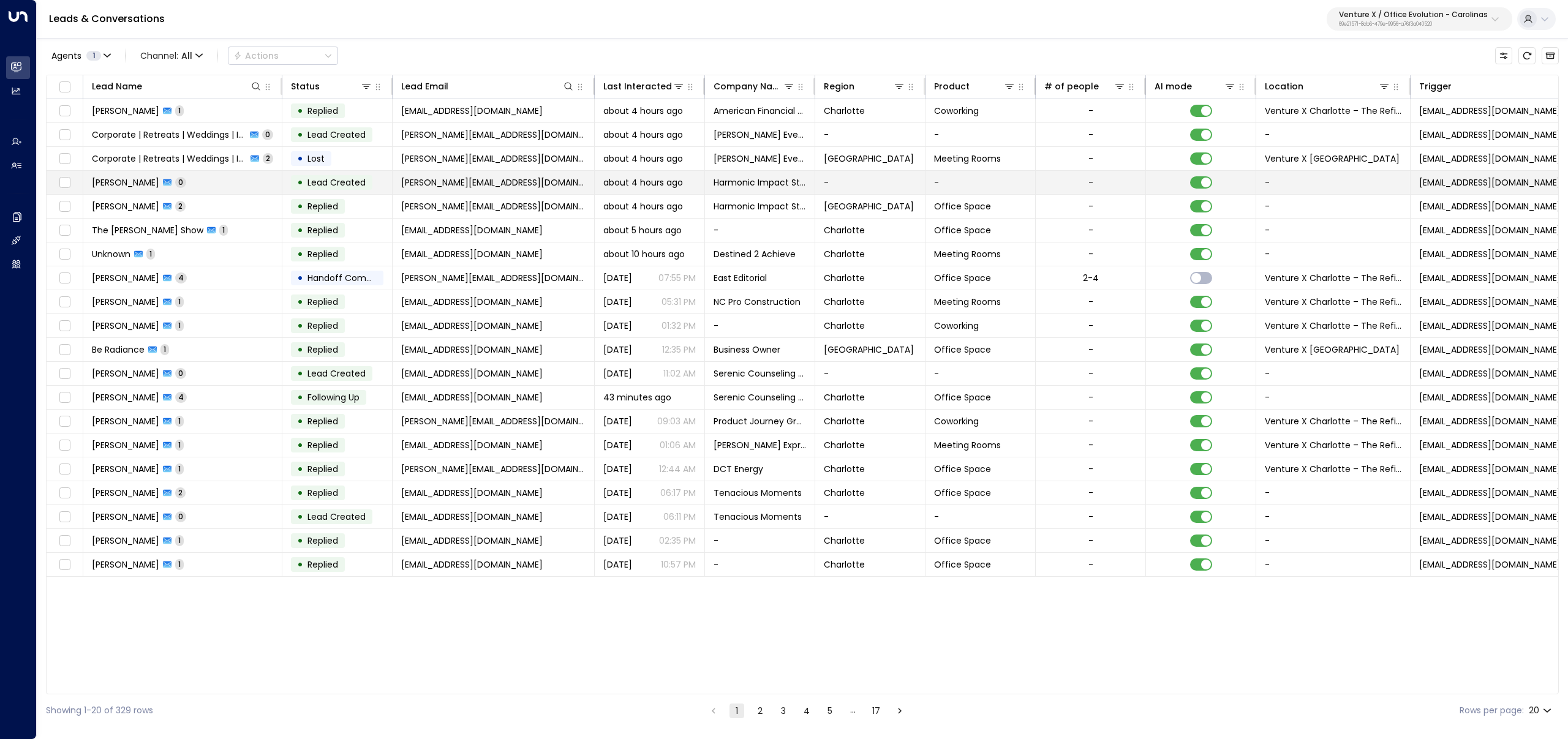
click at [219, 192] on td "[PERSON_NAME] 0" at bounding box center [183, 182] width 199 height 23
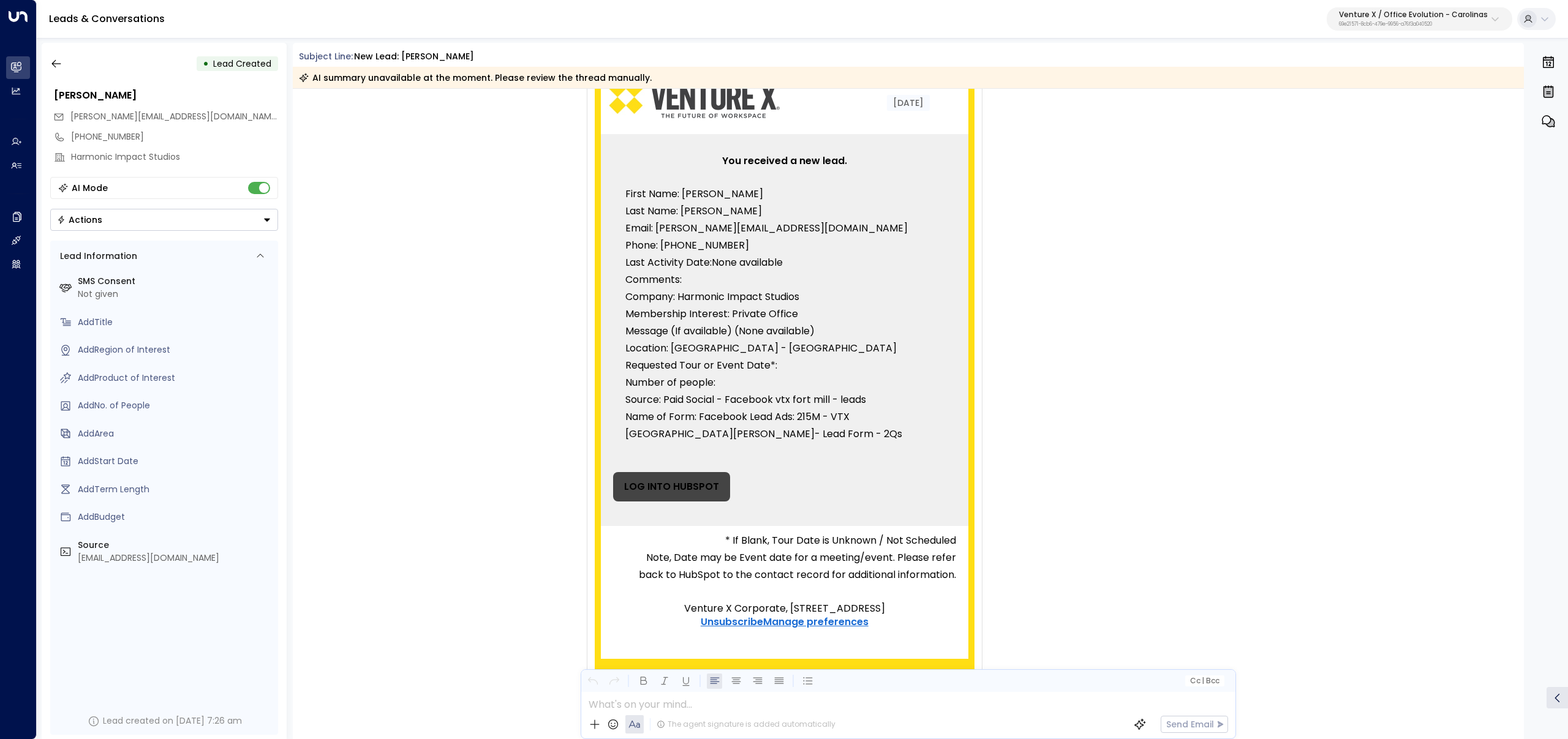
scroll to position [133, 0]
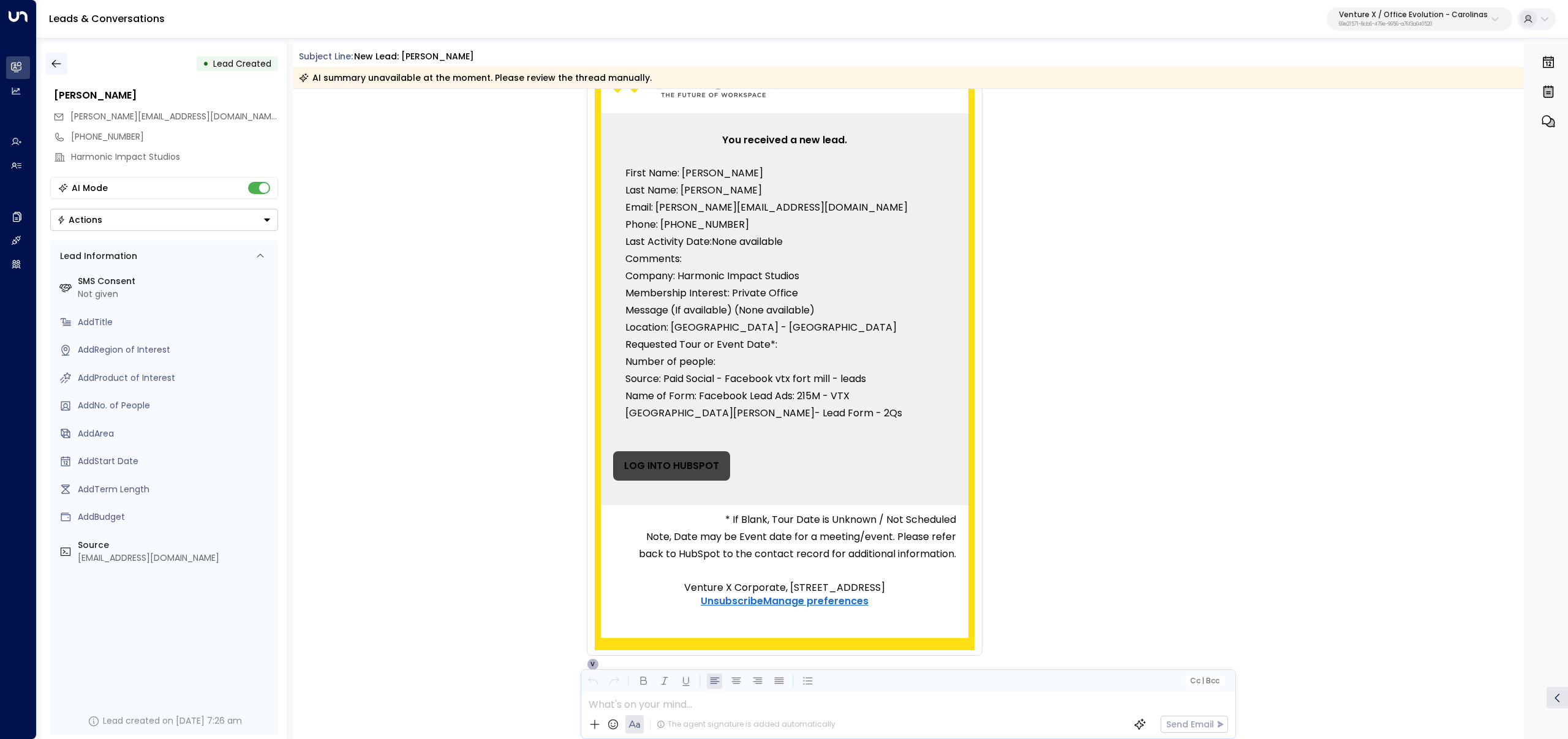
click at [62, 68] on button "button" at bounding box center [56, 63] width 22 height 22
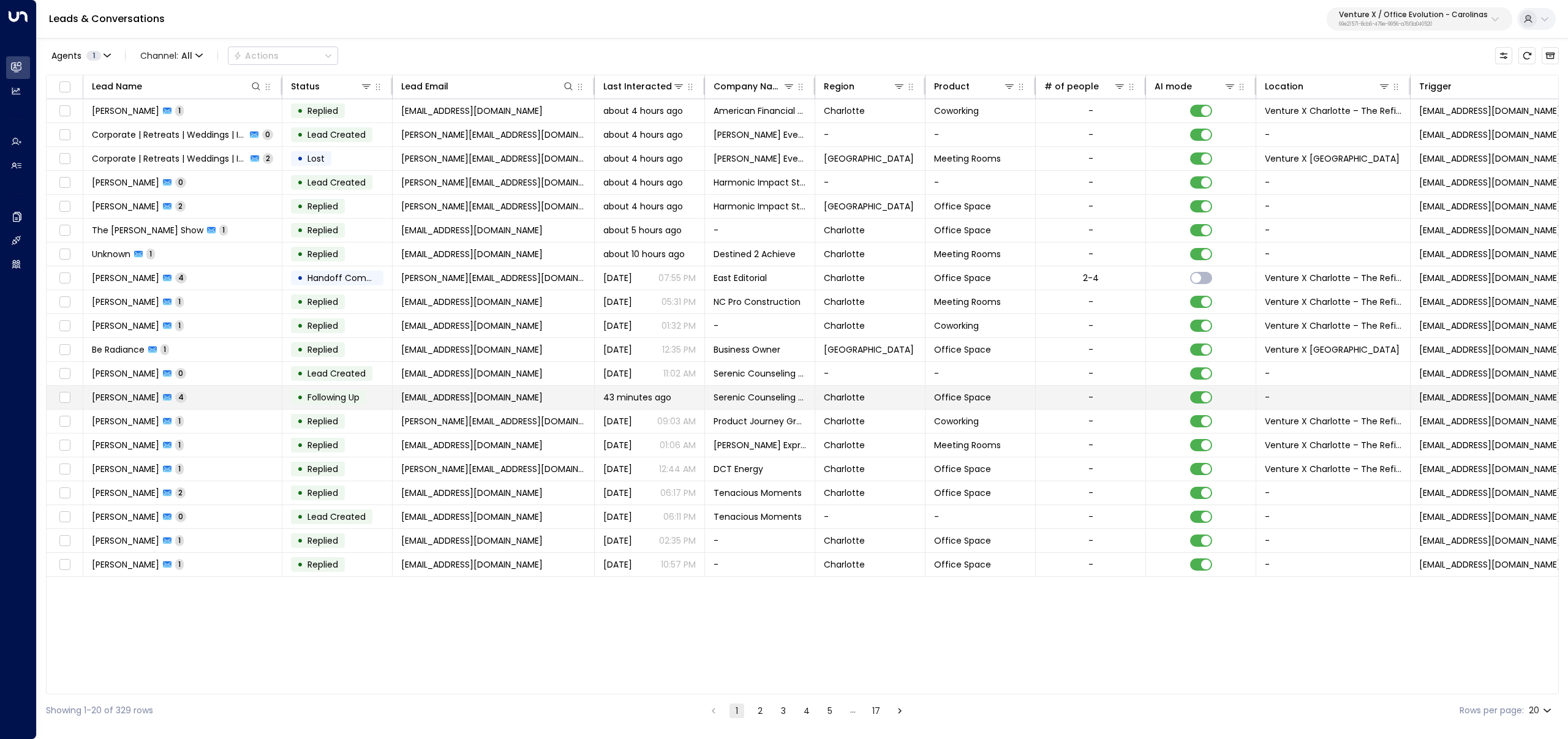
click at [227, 400] on td "[PERSON_NAME] 4" at bounding box center [183, 397] width 199 height 23
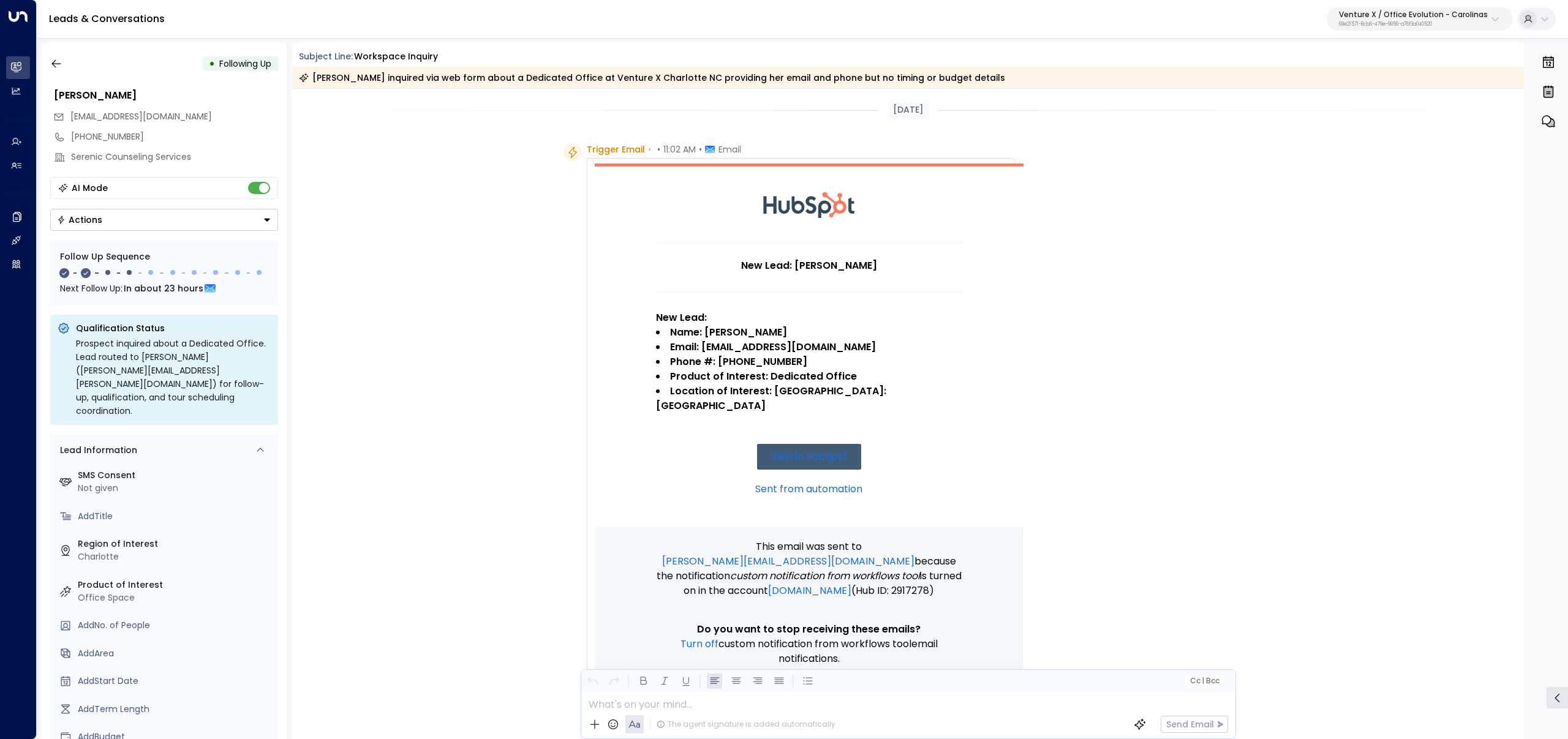
click at [447, 273] on div "Trigger Email • • 11:02 AM • Email New Lead: [PERSON_NAME] New Lead: Name: [PER…" at bounding box center [909, 461] width 1232 height 636
click at [62, 54] on button "button" at bounding box center [56, 63] width 22 height 22
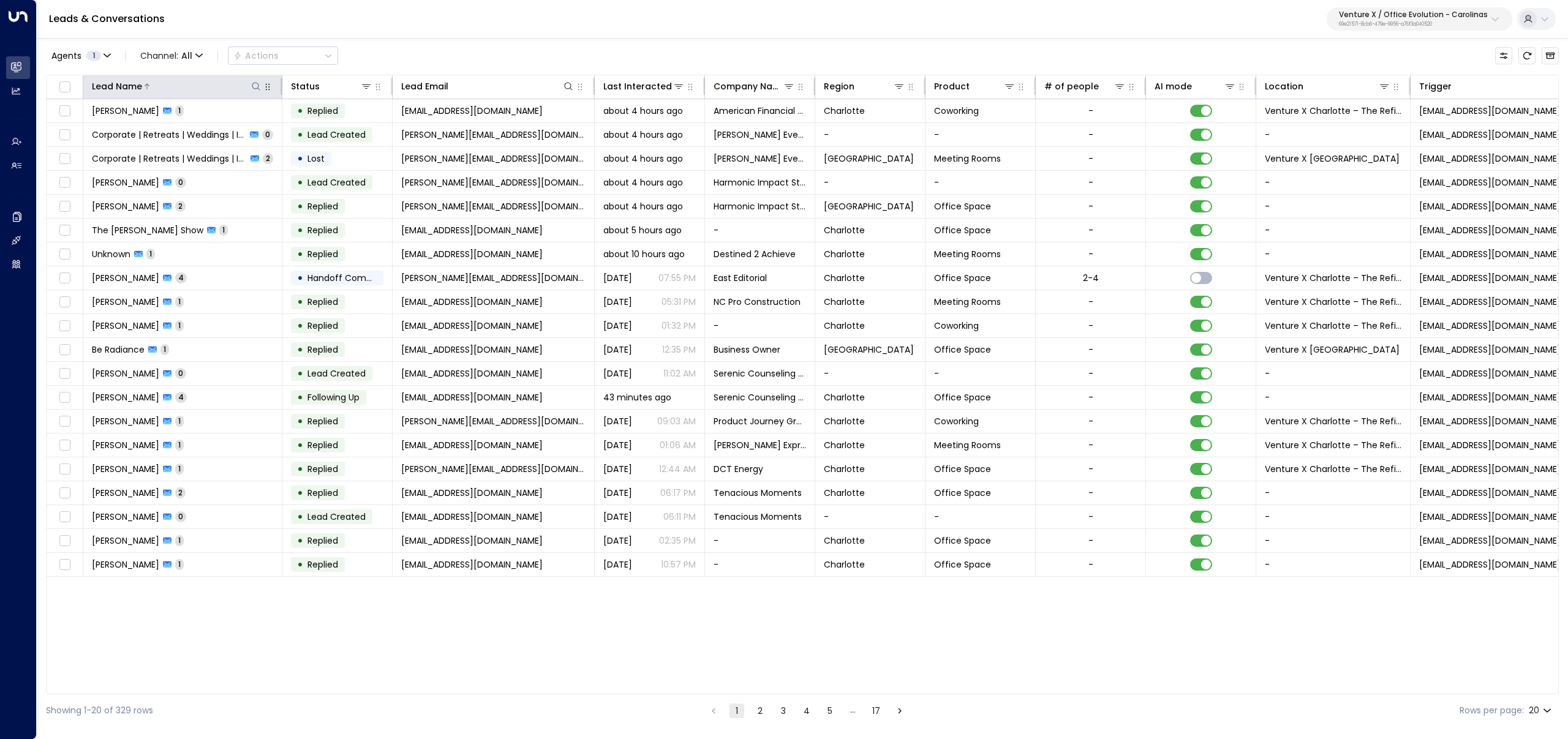
click at [254, 81] on button at bounding box center [256, 86] width 12 height 12
type input "******"
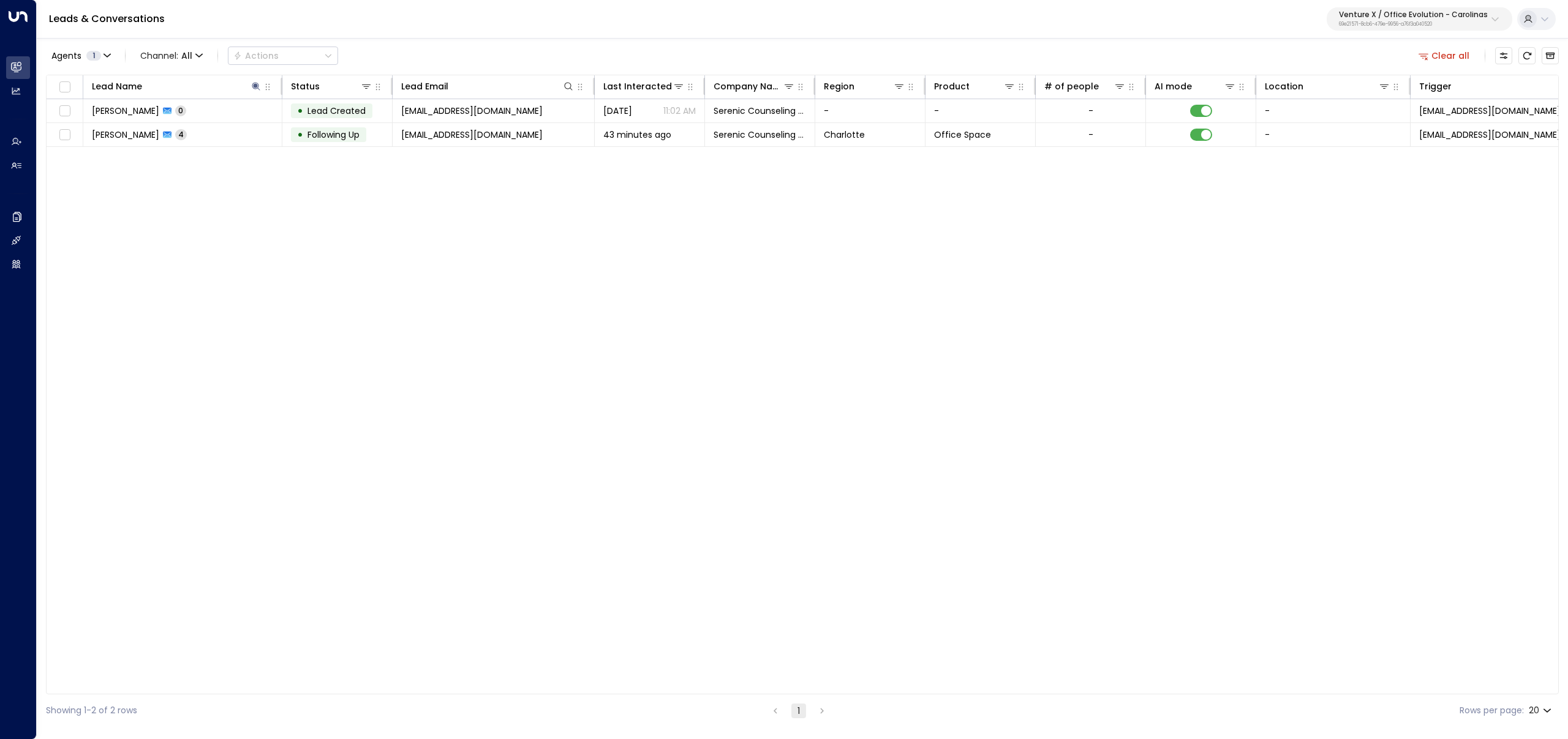
click at [582, 28] on div "Leads & Conversations Venture X / Office Evolution - Carolinas 69e21571-8cb6-47…" at bounding box center [802, 19] width 1532 height 38
click at [1461, 52] on button "Clear all" at bounding box center [1445, 56] width 61 height 17
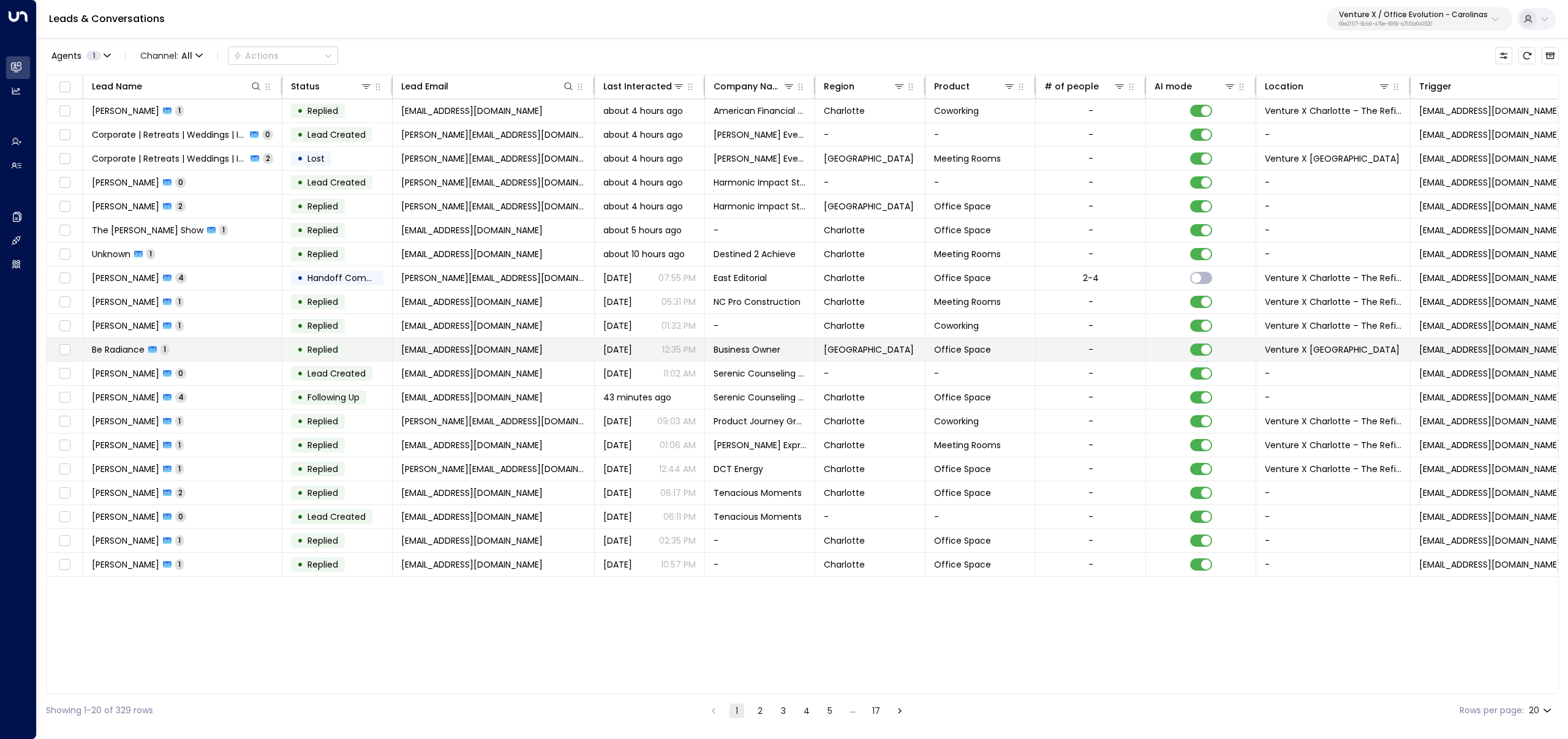
click at [217, 351] on td "Be Radiance 1" at bounding box center [183, 349] width 199 height 23
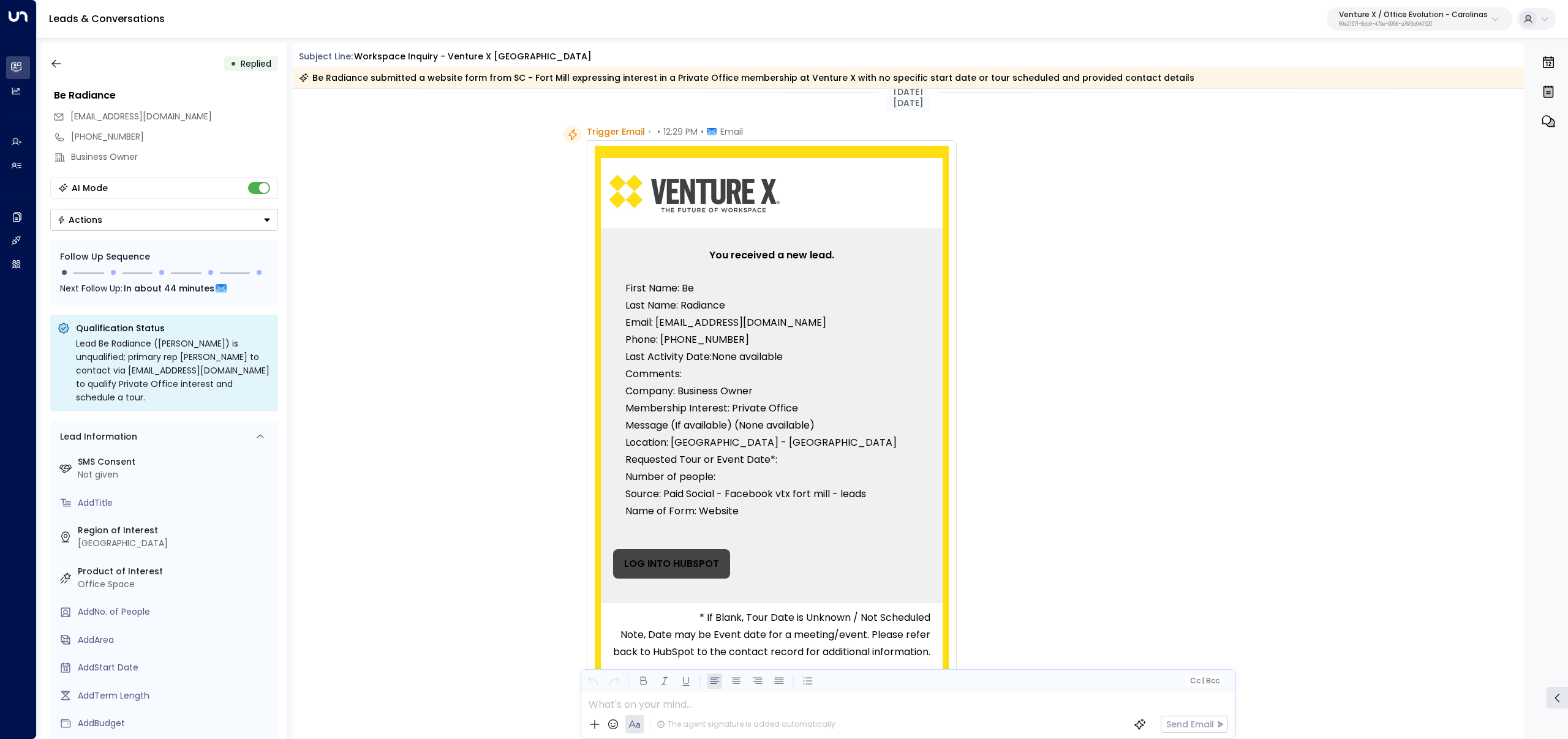
scroll to position [23, 0]
